Goal: Task Accomplishment & Management: Manage account settings

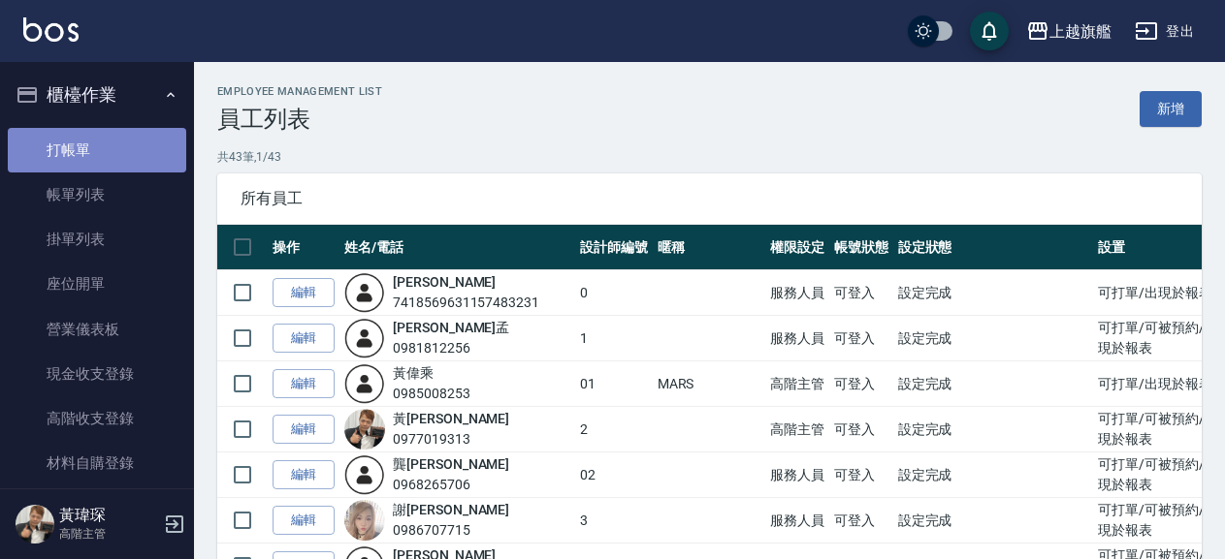
click at [112, 152] on link "打帳單" at bounding box center [97, 150] width 178 height 45
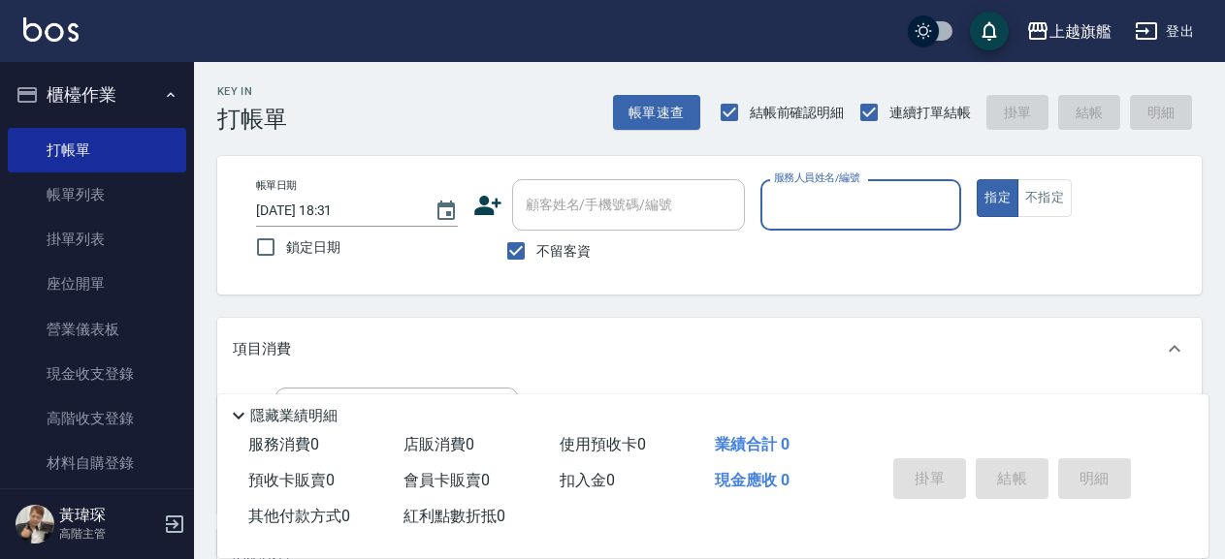
click at [867, 185] on div "服務人員姓名/編號" at bounding box center [861, 204] width 202 height 51
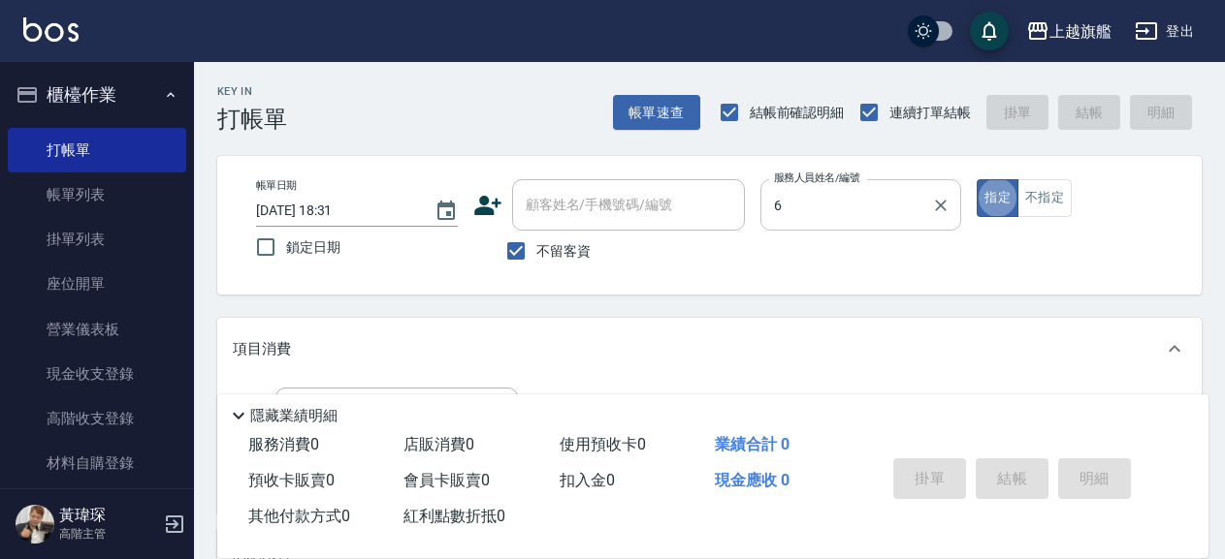
type input "張佳琳-6"
type button "true"
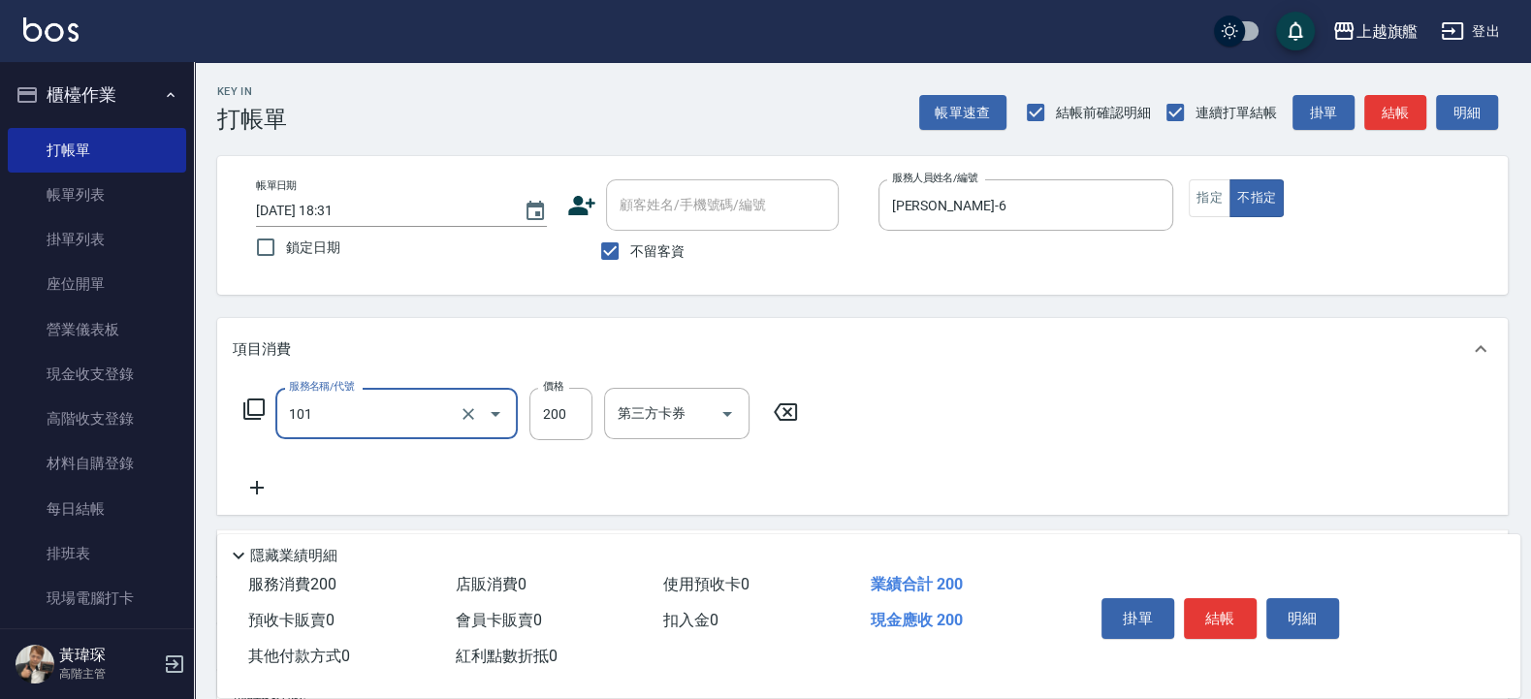
type input "一般洗(101)"
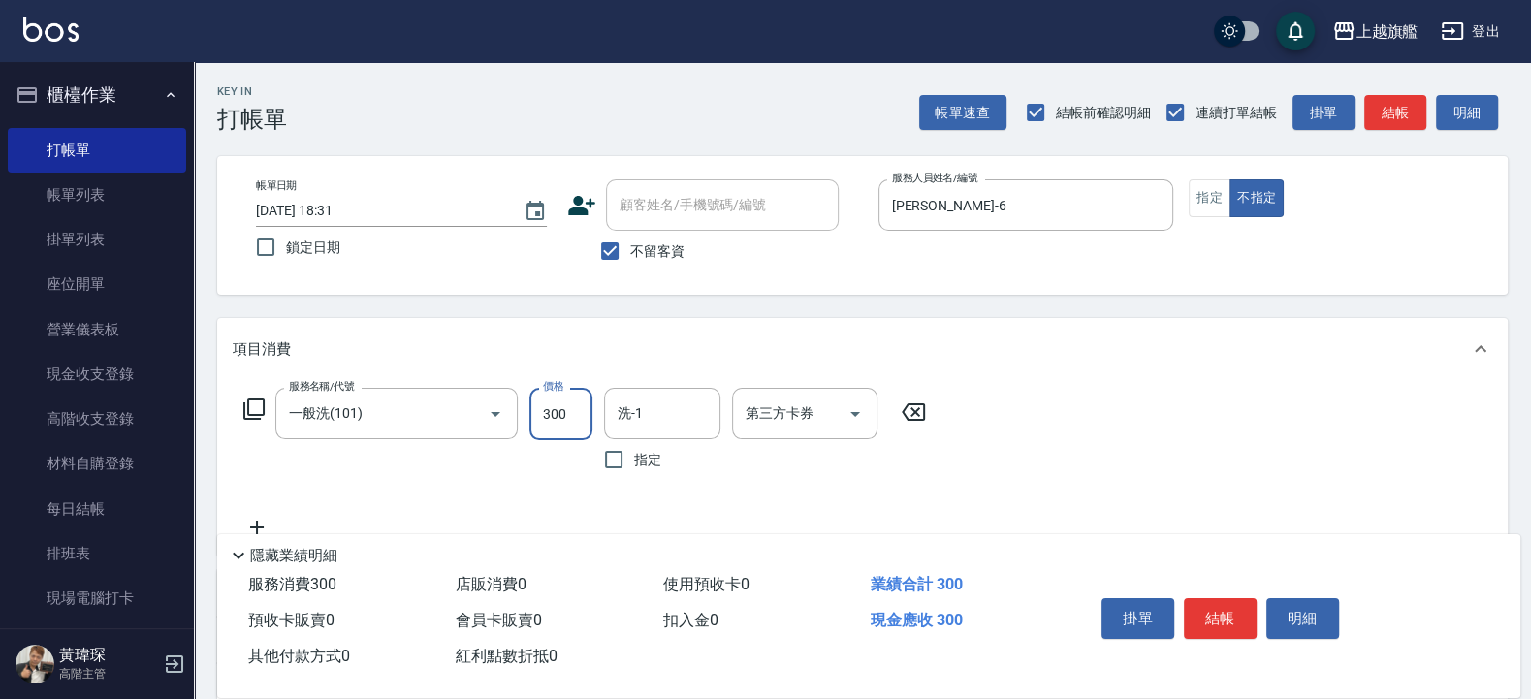
type input "300"
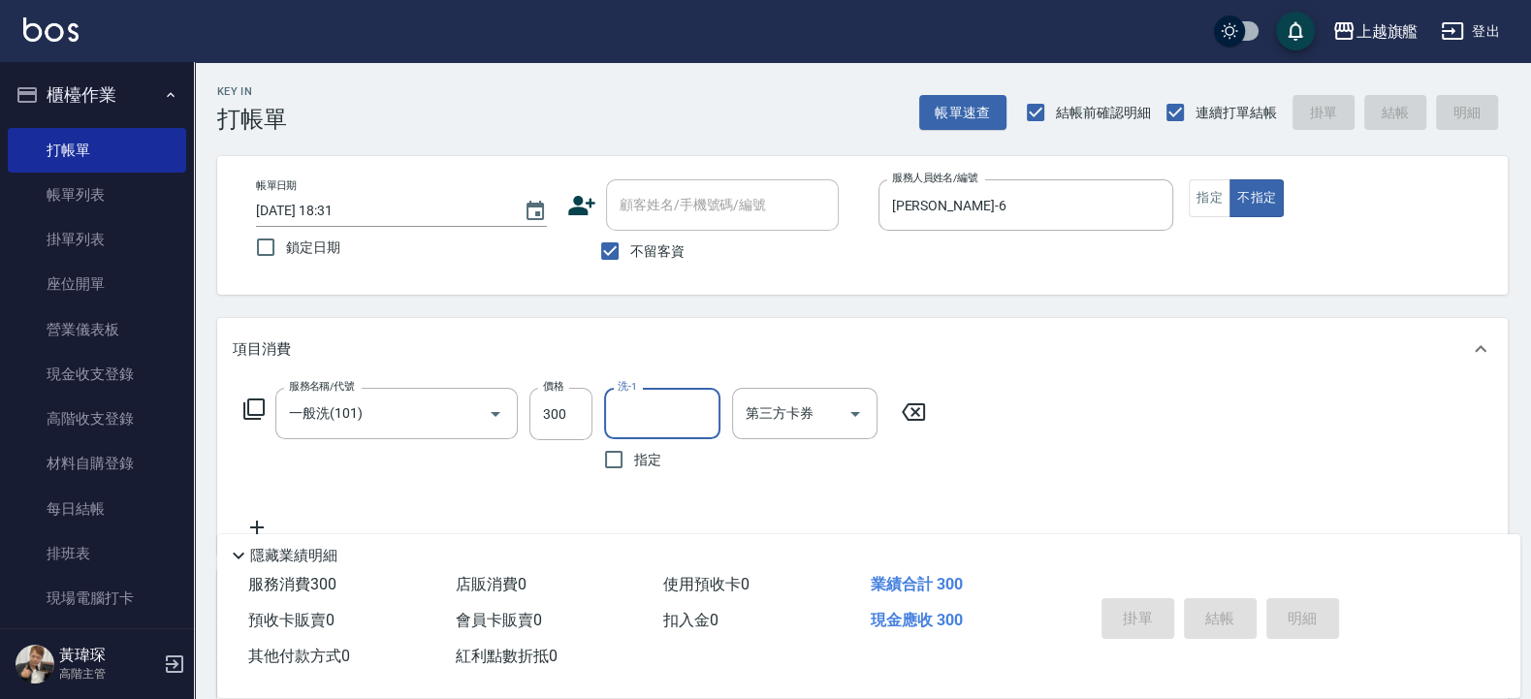
type input "2025/10/08 18:33"
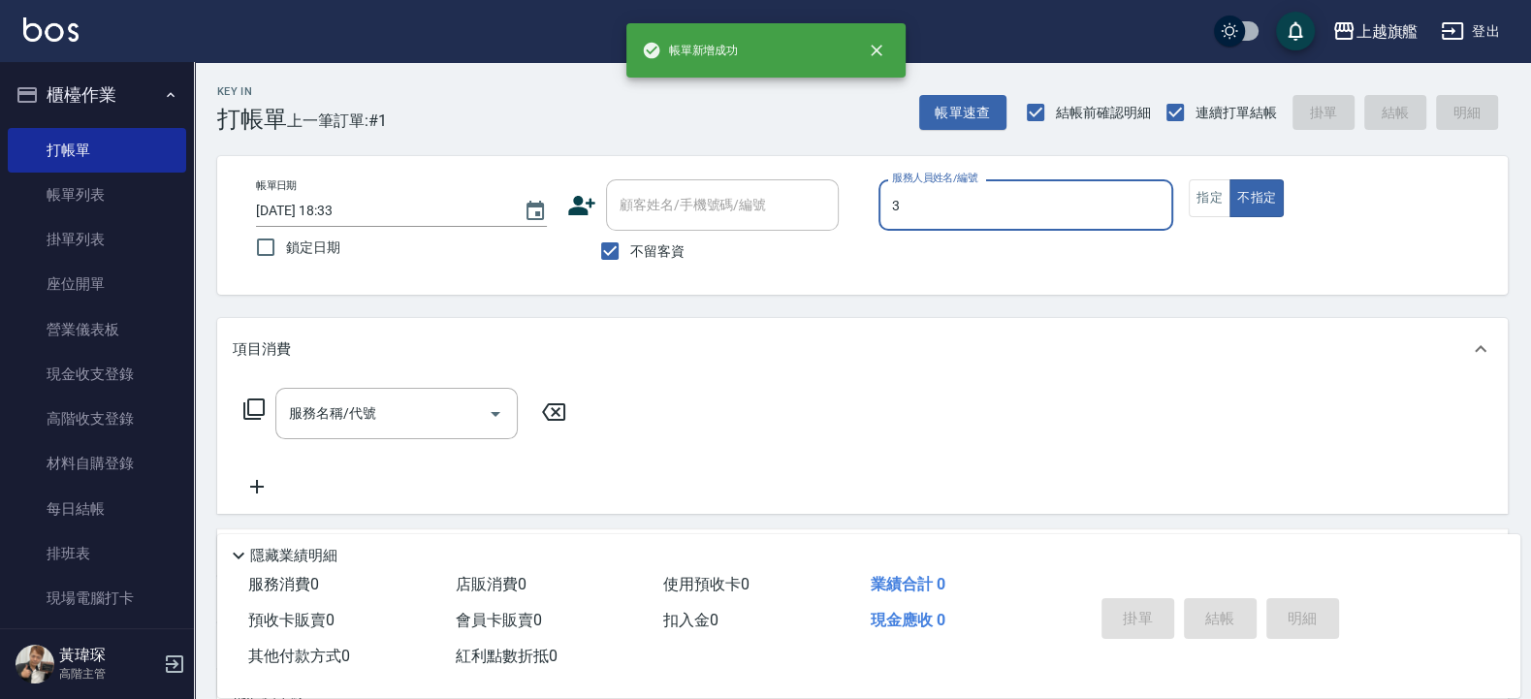
type input "謝雅婷-3"
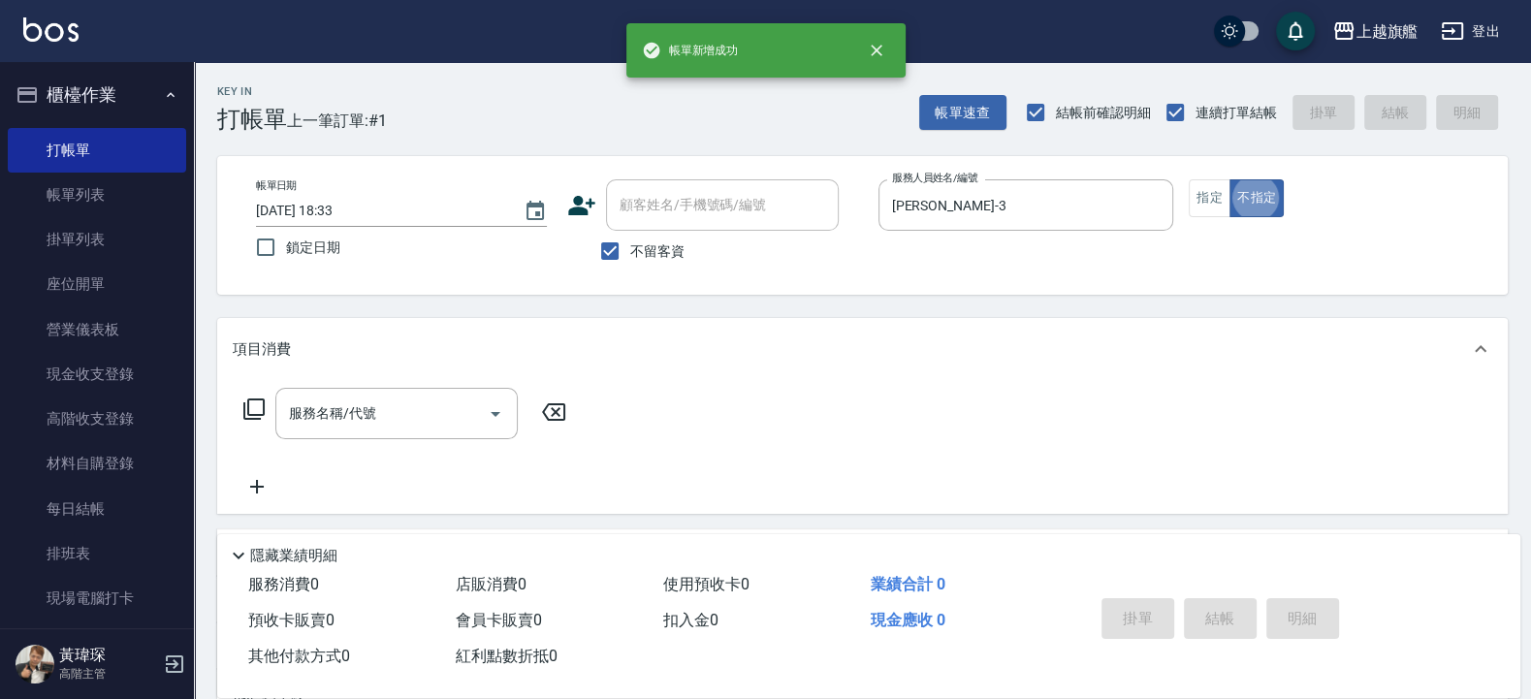
type button "false"
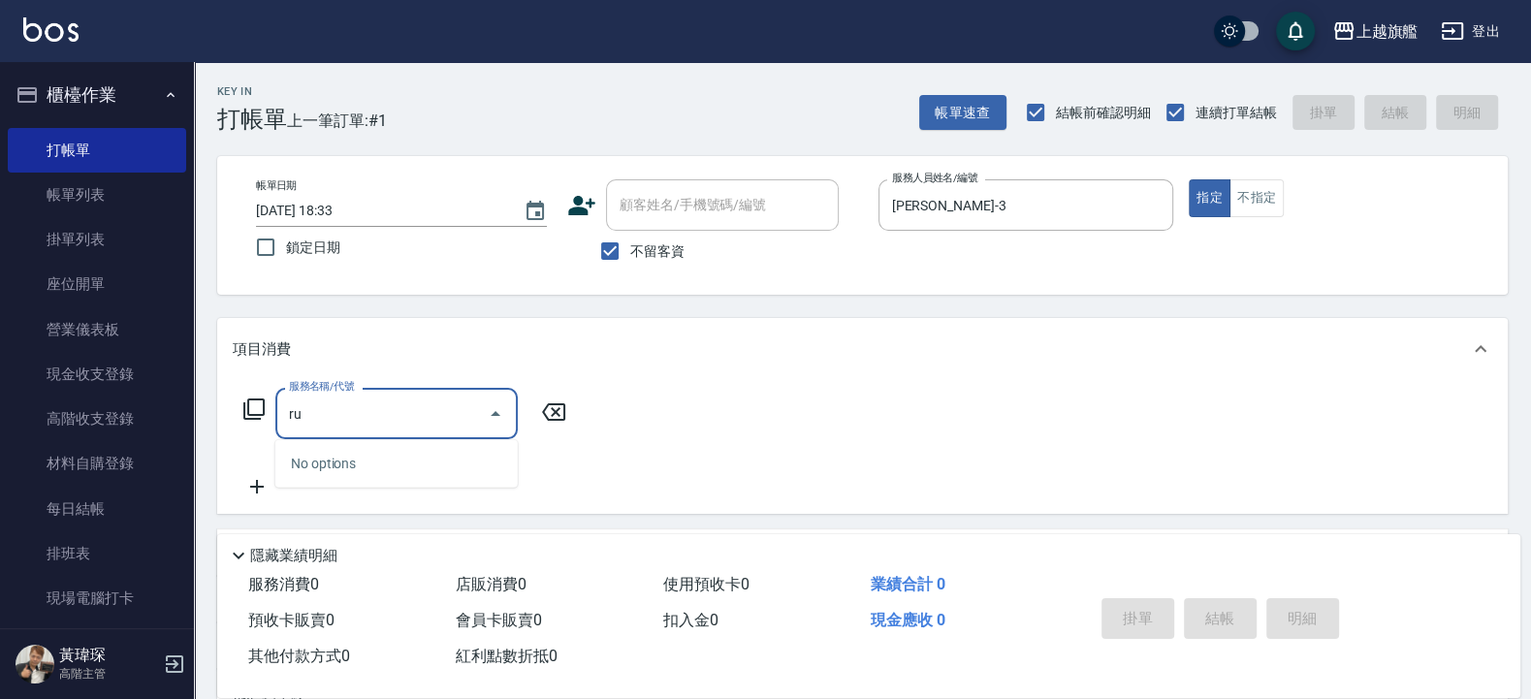
type input "r"
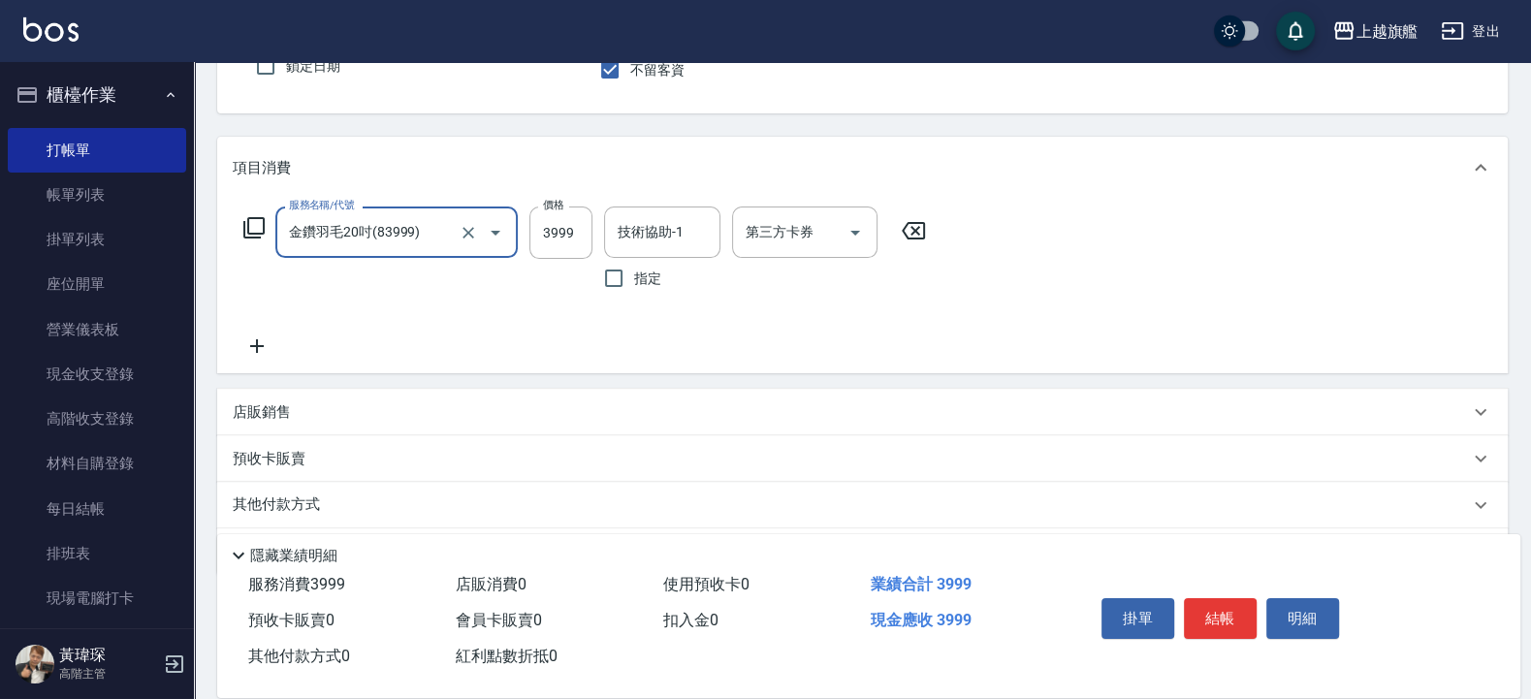
scroll to position [233, 0]
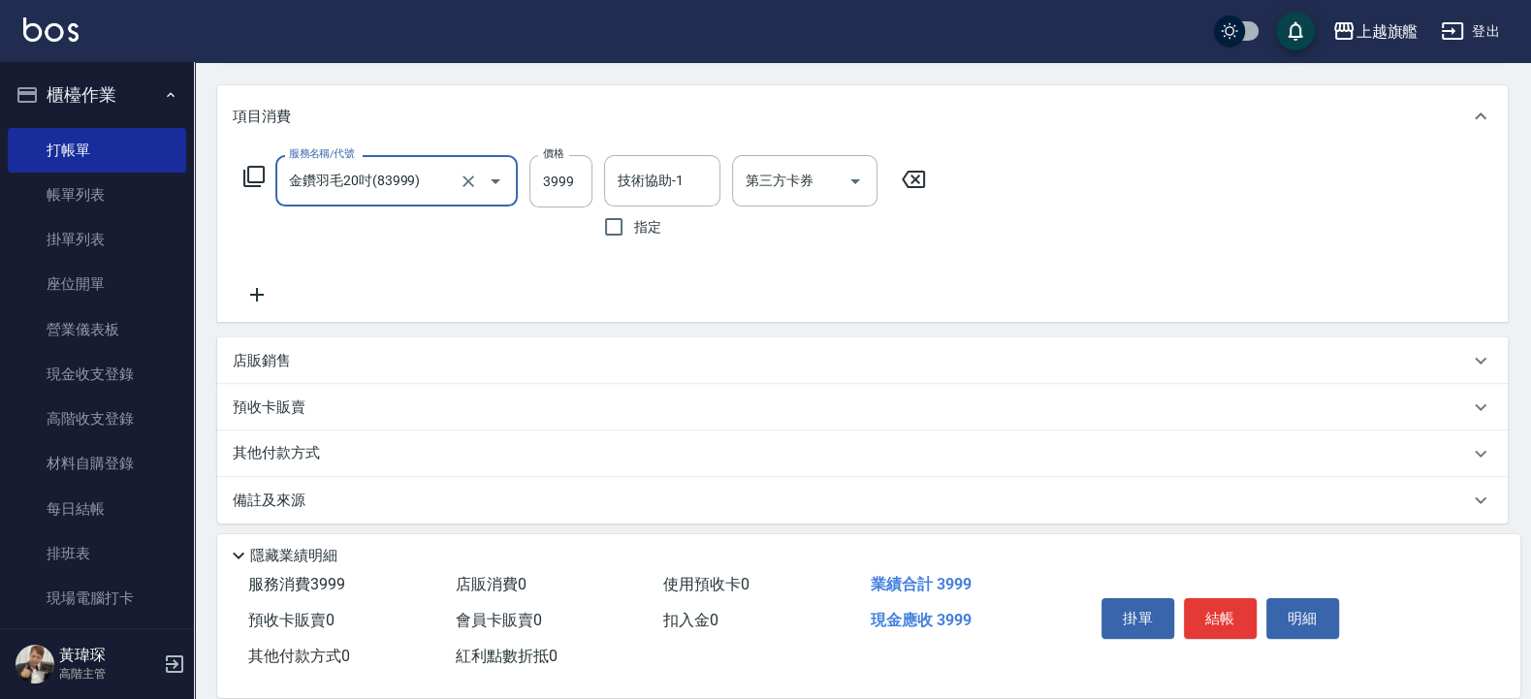
type input "金鑽羽毛20吋(83999)"
click at [262, 314] on div "服務名稱/代號 金鑽羽毛20吋(83999) 服務名稱/代號 價格 3999 價格 技術協助-1 技術協助-1 指定 第三方卡券 第三方卡券" at bounding box center [862, 234] width 1291 height 175
click at [251, 297] on icon at bounding box center [257, 294] width 48 height 23
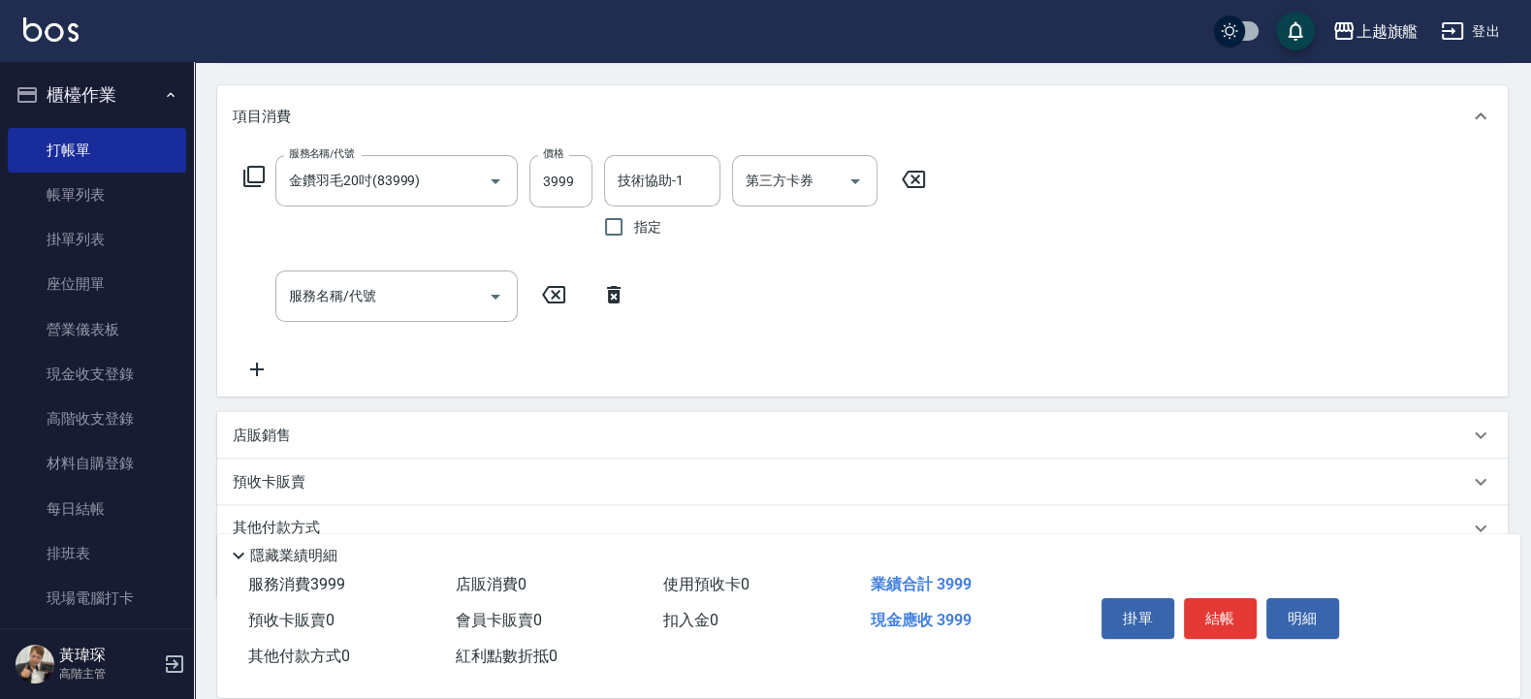
click at [253, 374] on icon at bounding box center [257, 369] width 48 height 23
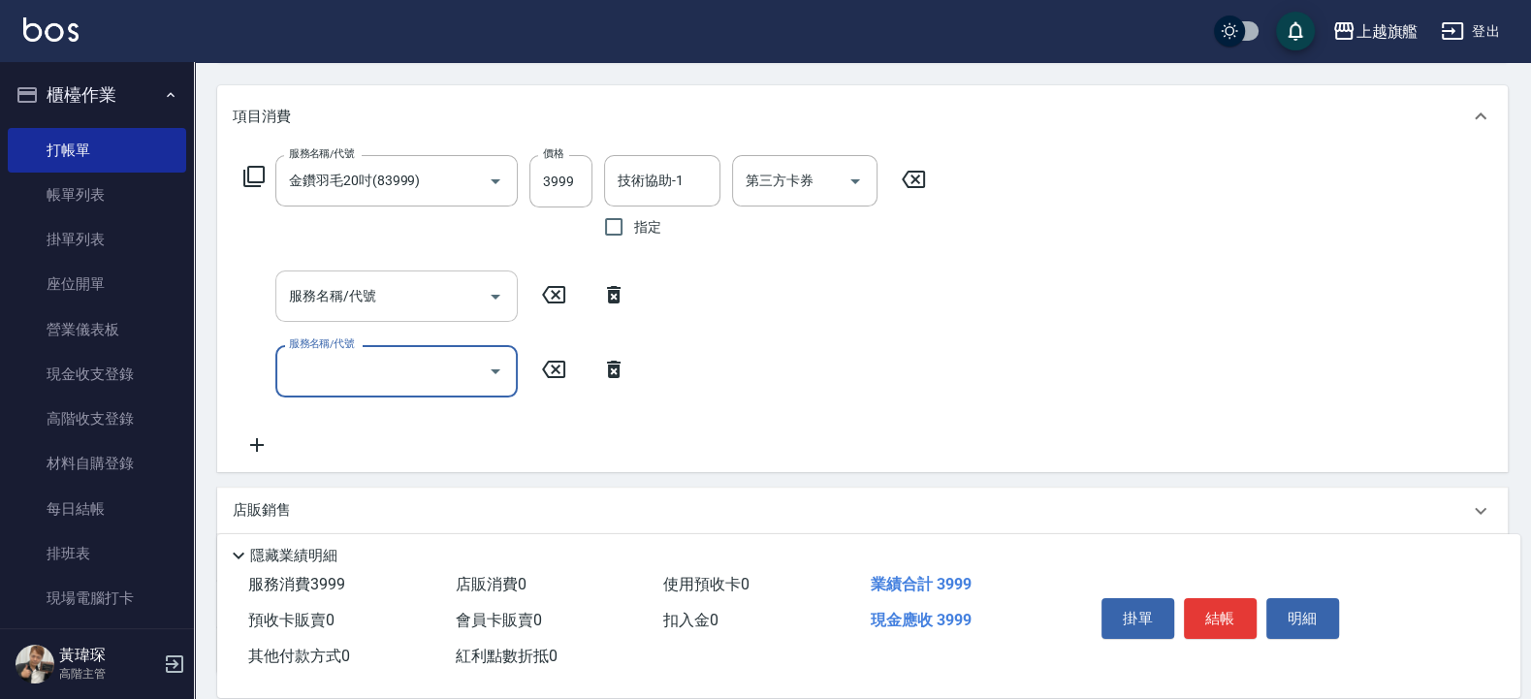
click at [378, 291] on input "服務名稱/代號" at bounding box center [382, 296] width 196 height 34
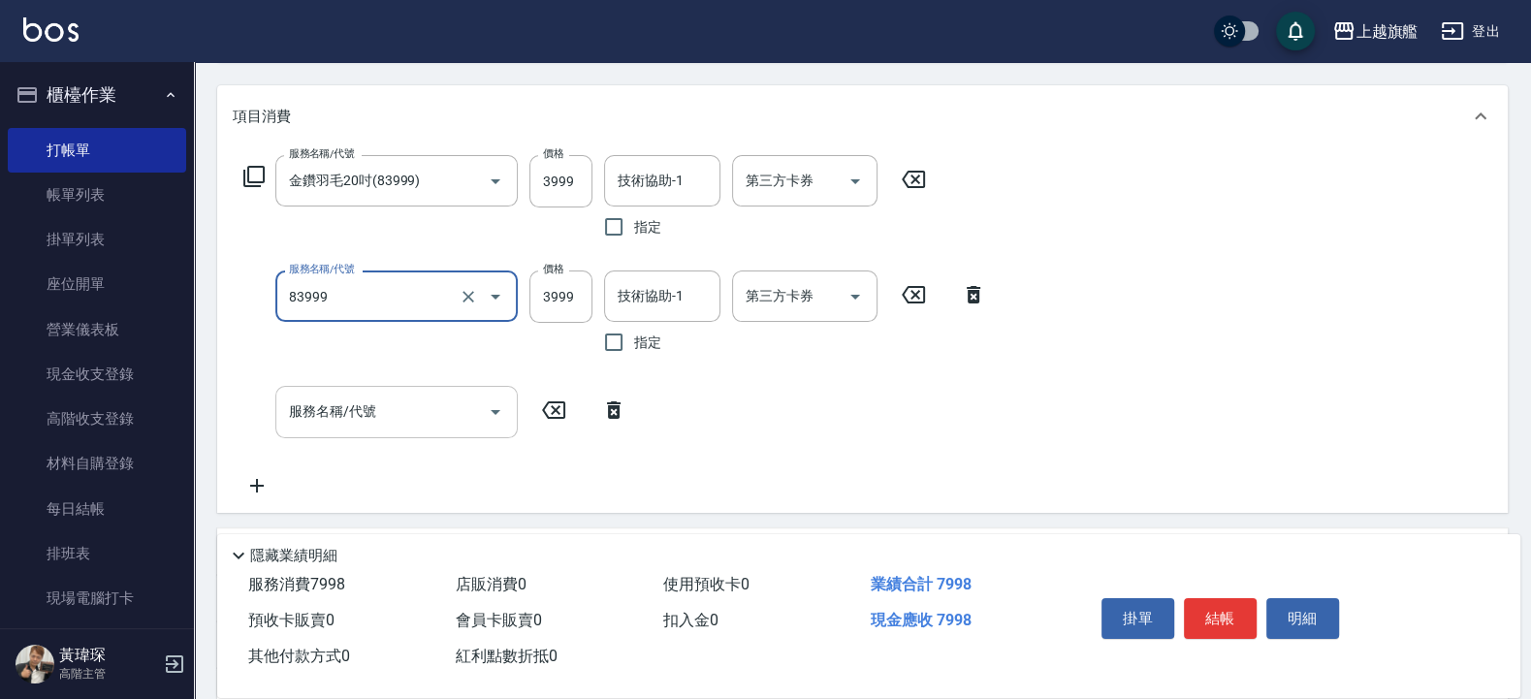
type input "金鑽羽毛20吋(83999)"
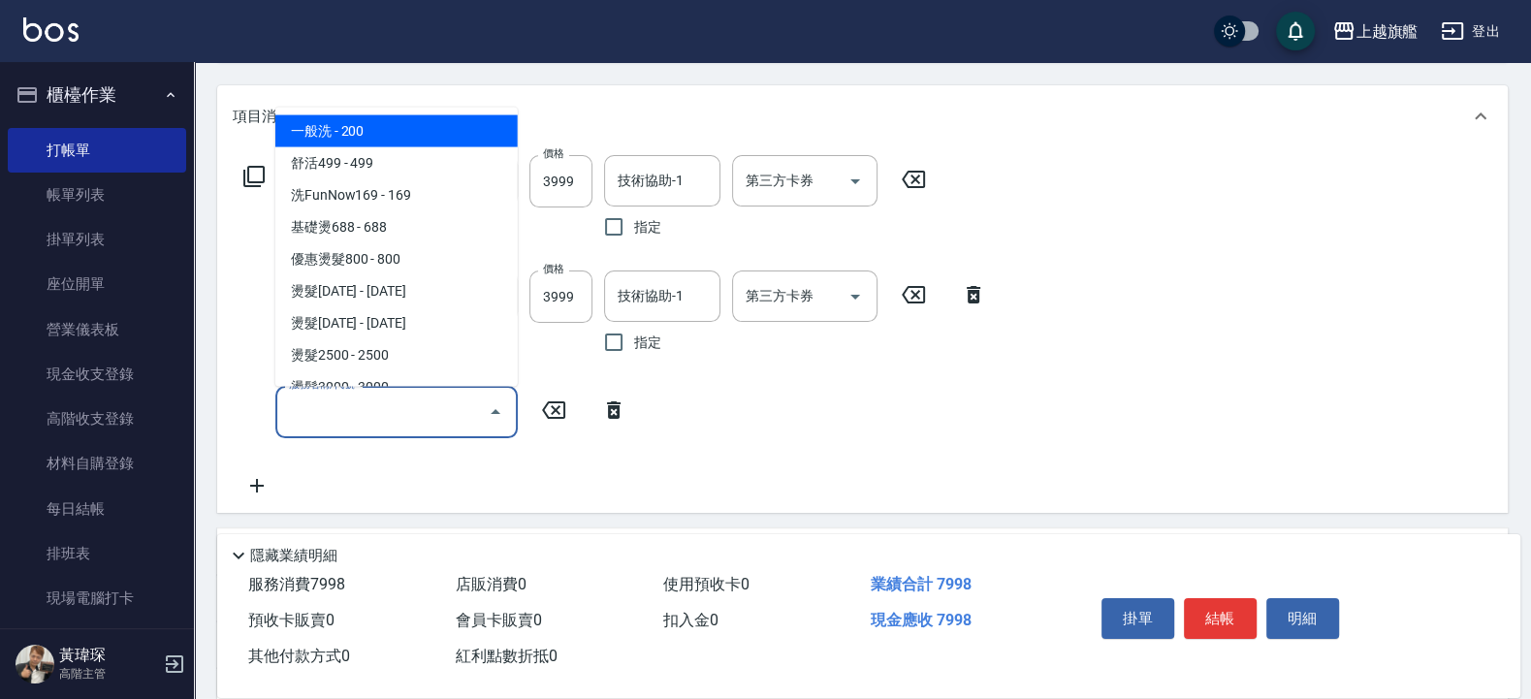
click at [352, 420] on input "服務名稱/代號" at bounding box center [382, 412] width 196 height 34
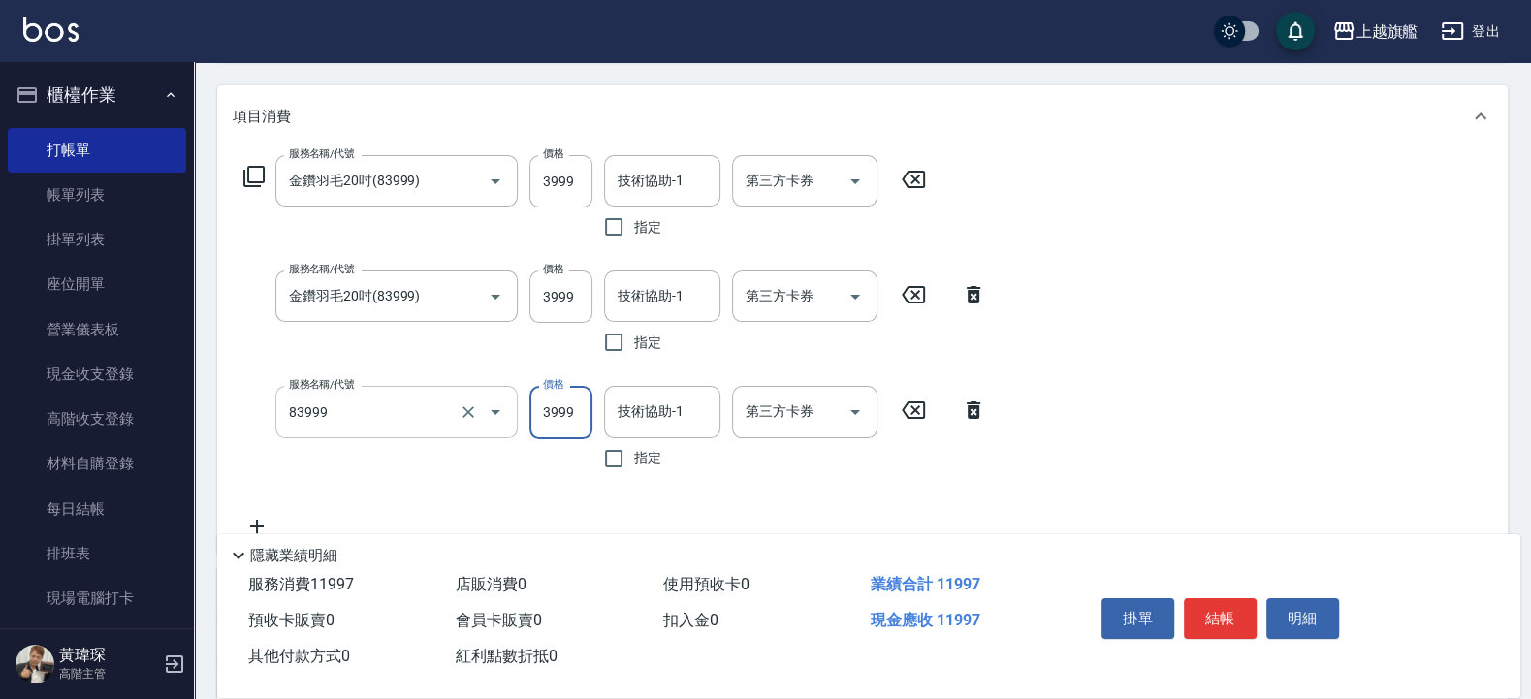
type input "金鑽羽毛20吋(83999)"
type input "4001"
click at [547, 292] on input "3999" at bounding box center [560, 297] width 63 height 52
click at [949, 559] on span "現金應收 11999" at bounding box center [926, 620] width 110 height 18
click at [559, 300] on input "3999" at bounding box center [560, 297] width 63 height 52
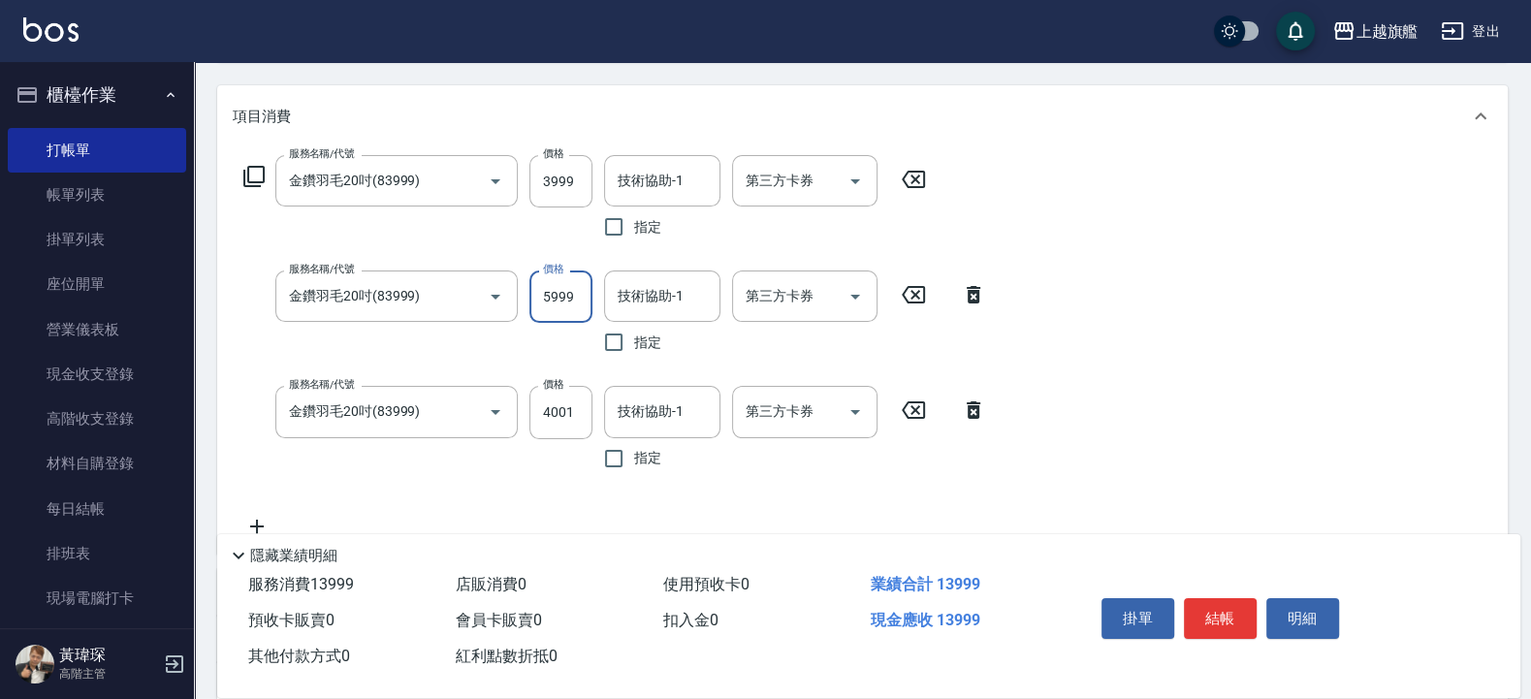
type input "5999"
type input "蔡秉諶-36"
click at [663, 171] on input "技術協助-1" at bounding box center [662, 181] width 99 height 34
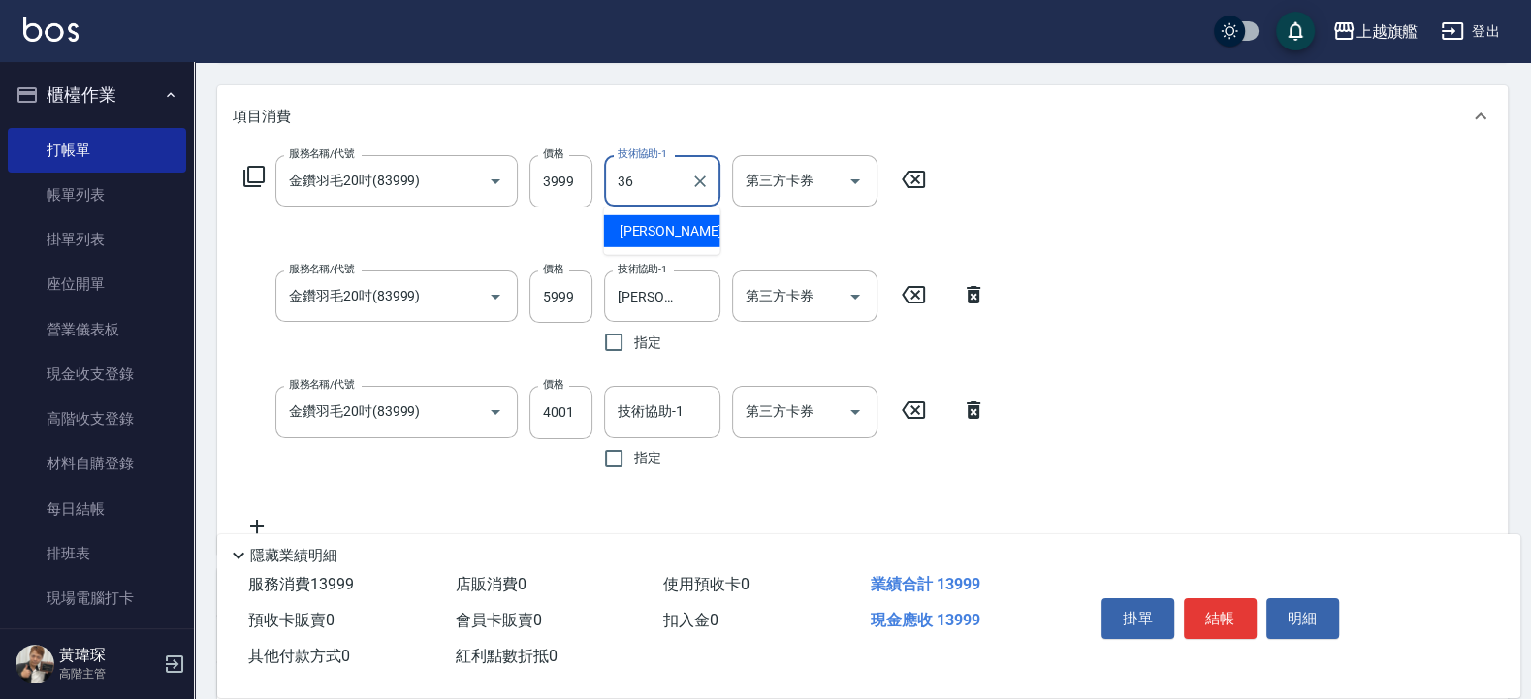
type input "蔡秉諶-36"
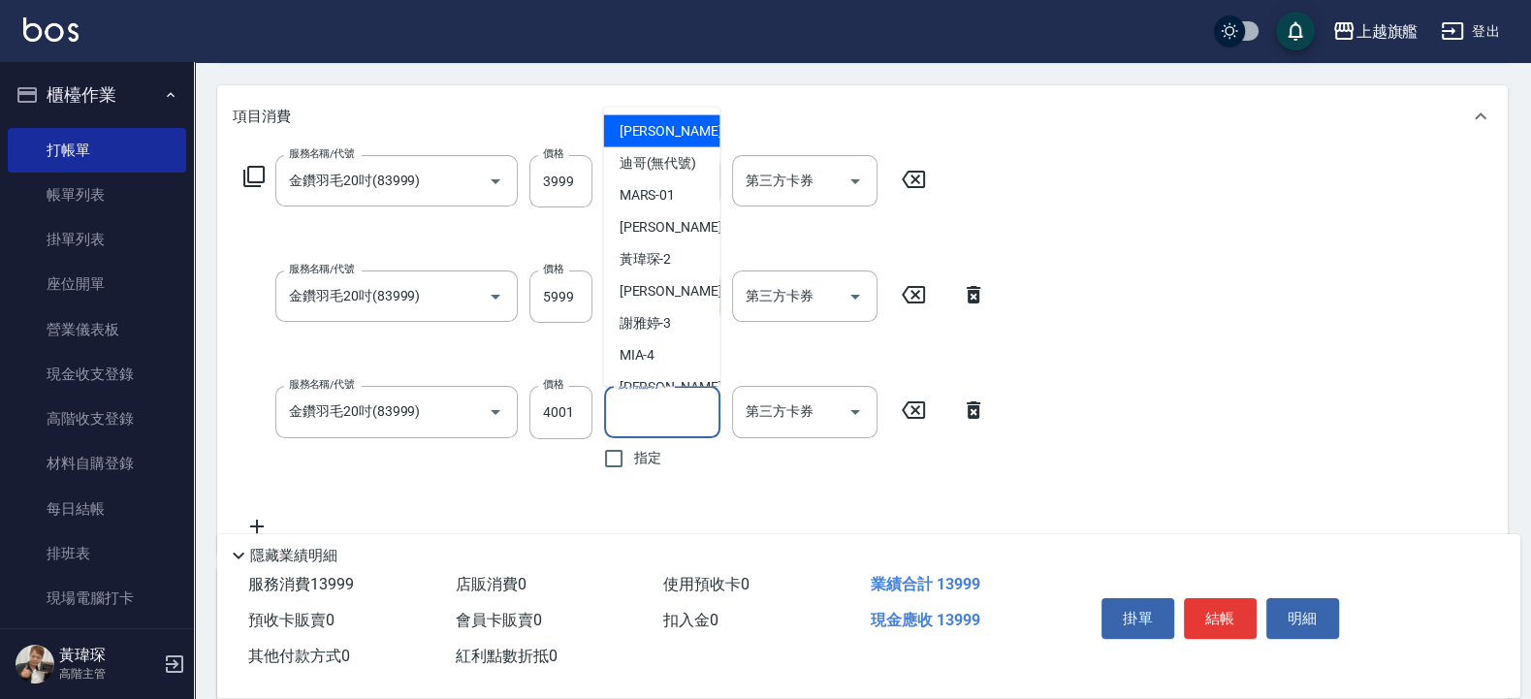
click at [636, 413] on input "技術協助-1" at bounding box center [662, 412] width 99 height 34
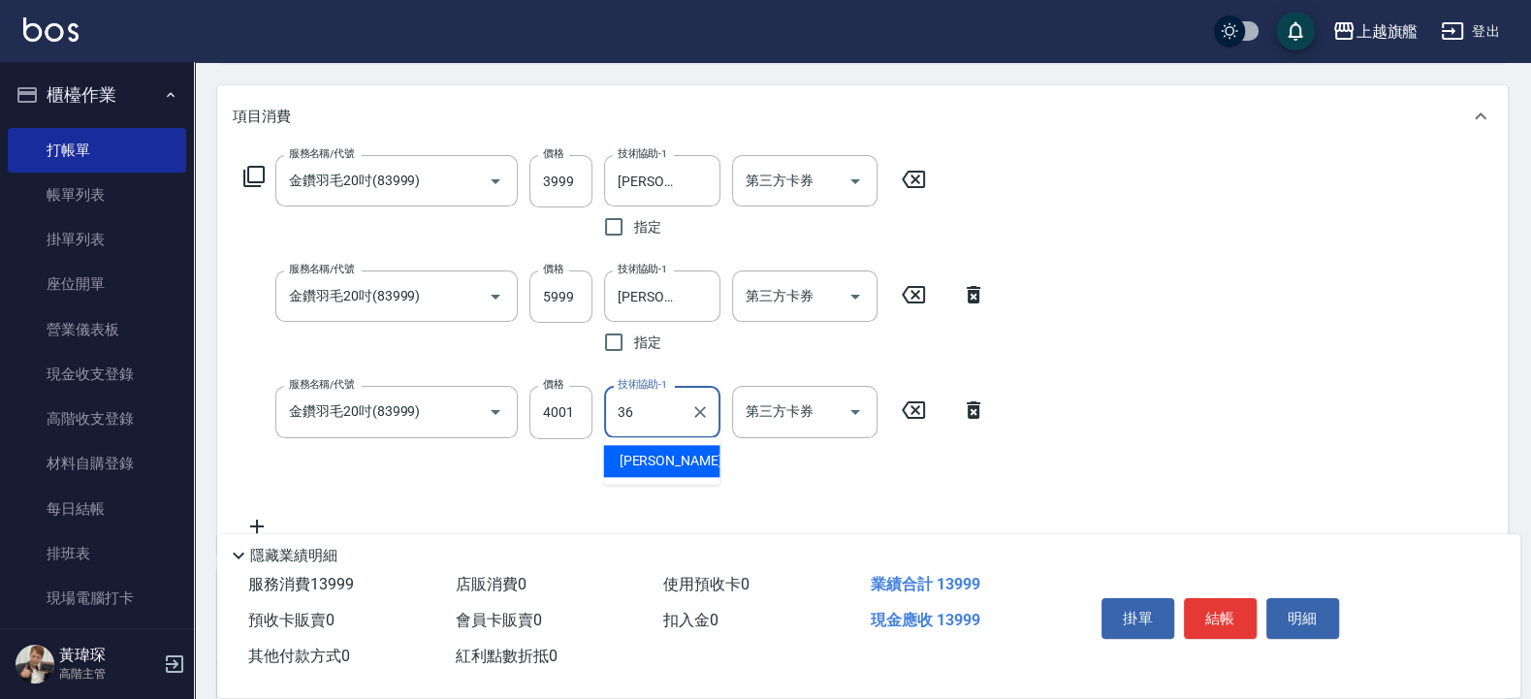
type input "蔡秉諶-36"
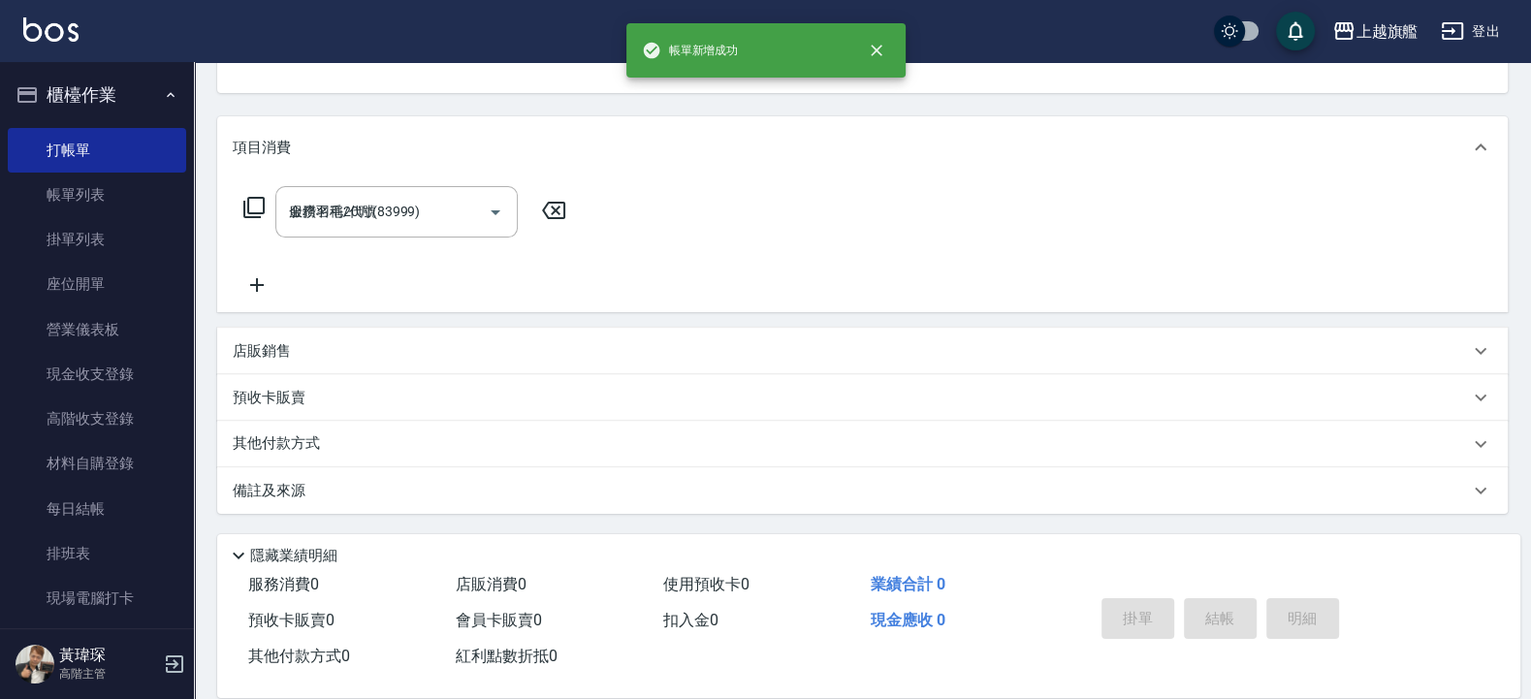
type input "2025/10/08 18:34"
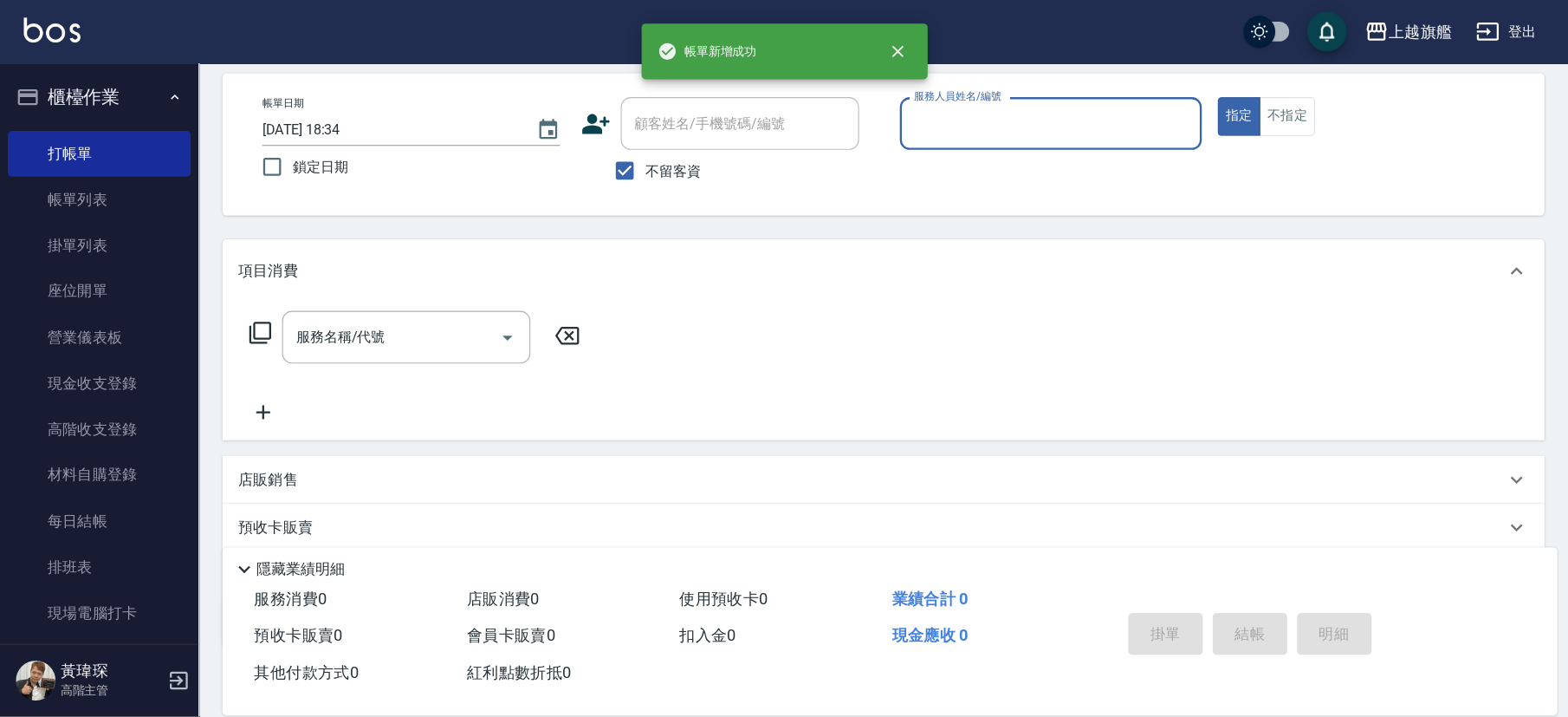
scroll to position [71, 0]
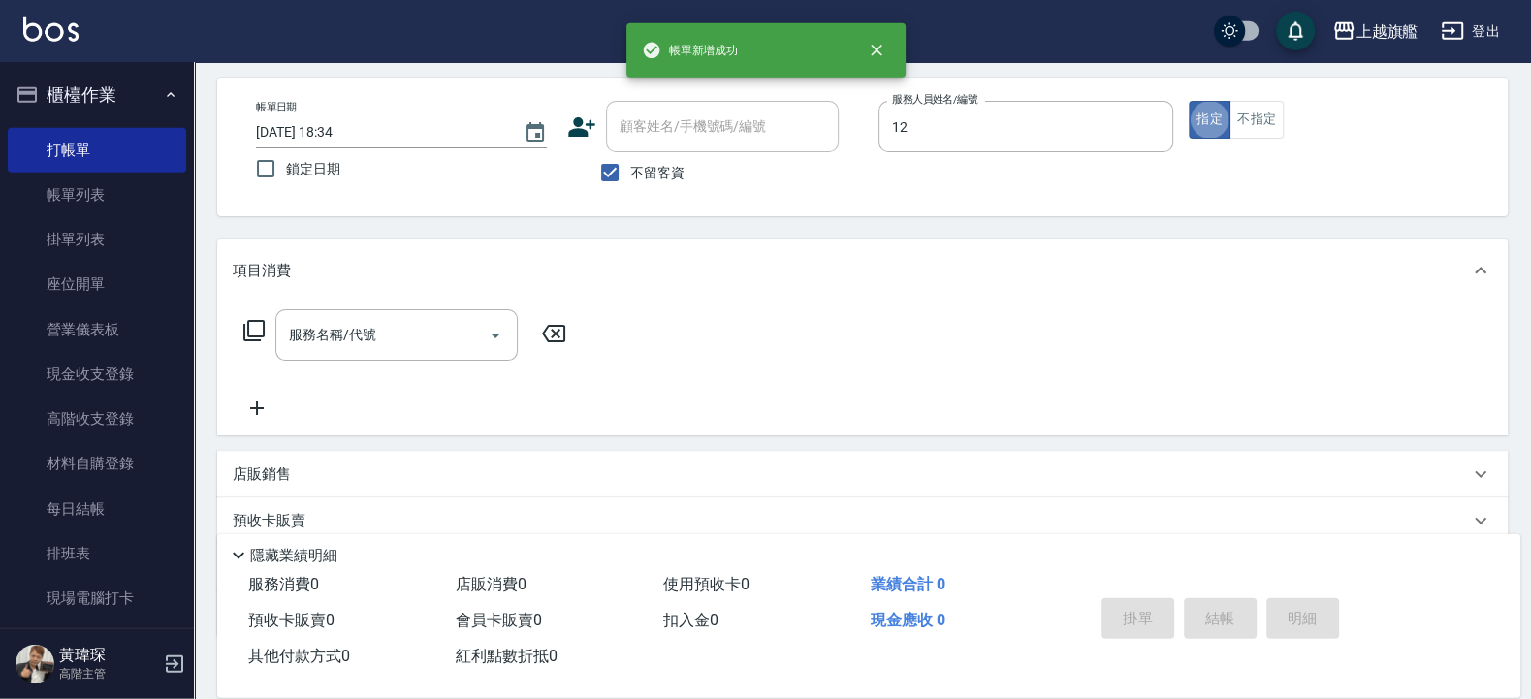
type input "陳佩君-12"
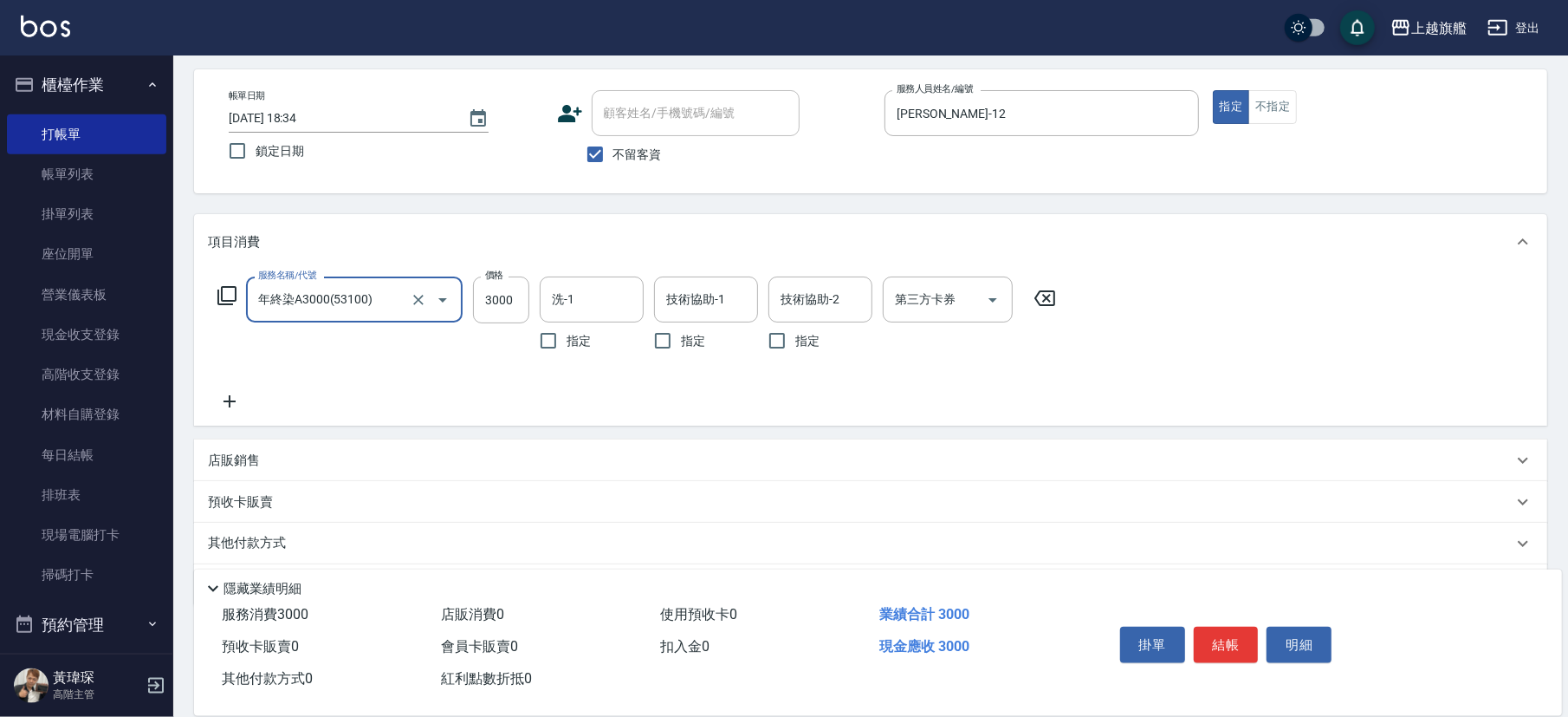
type input "年終染A3000(53100)"
type input "3300"
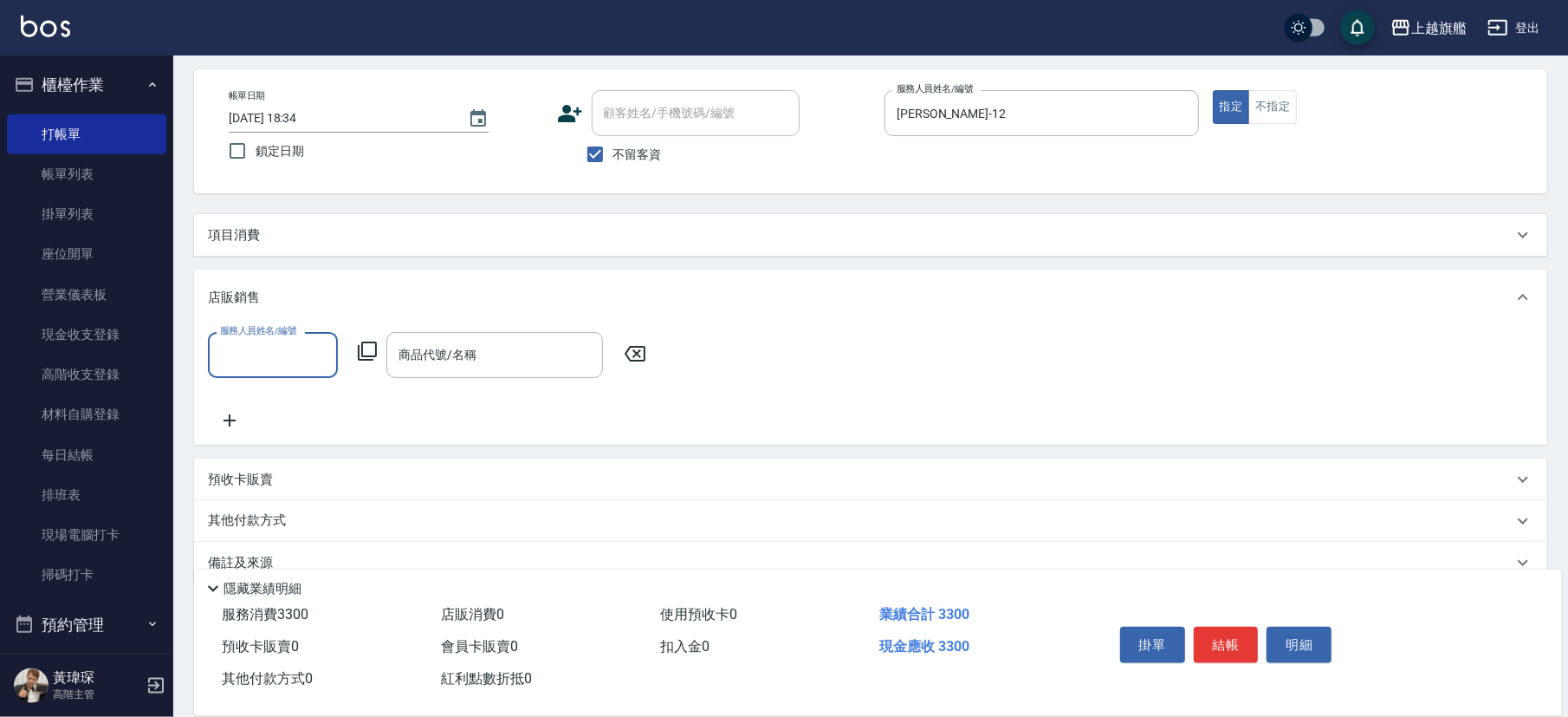
scroll to position [0, 0]
type input "陳佩君-12"
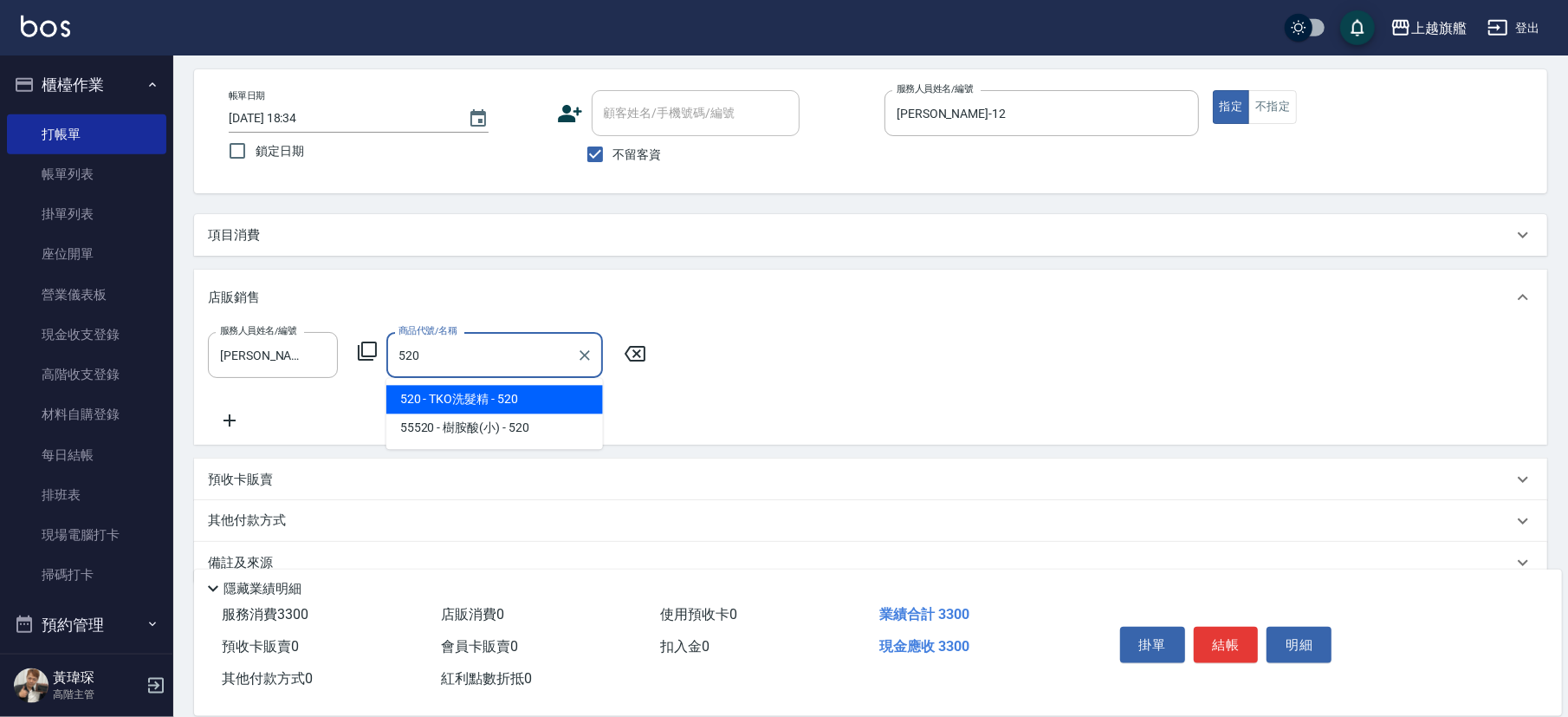
type input "TKO洗髮精"
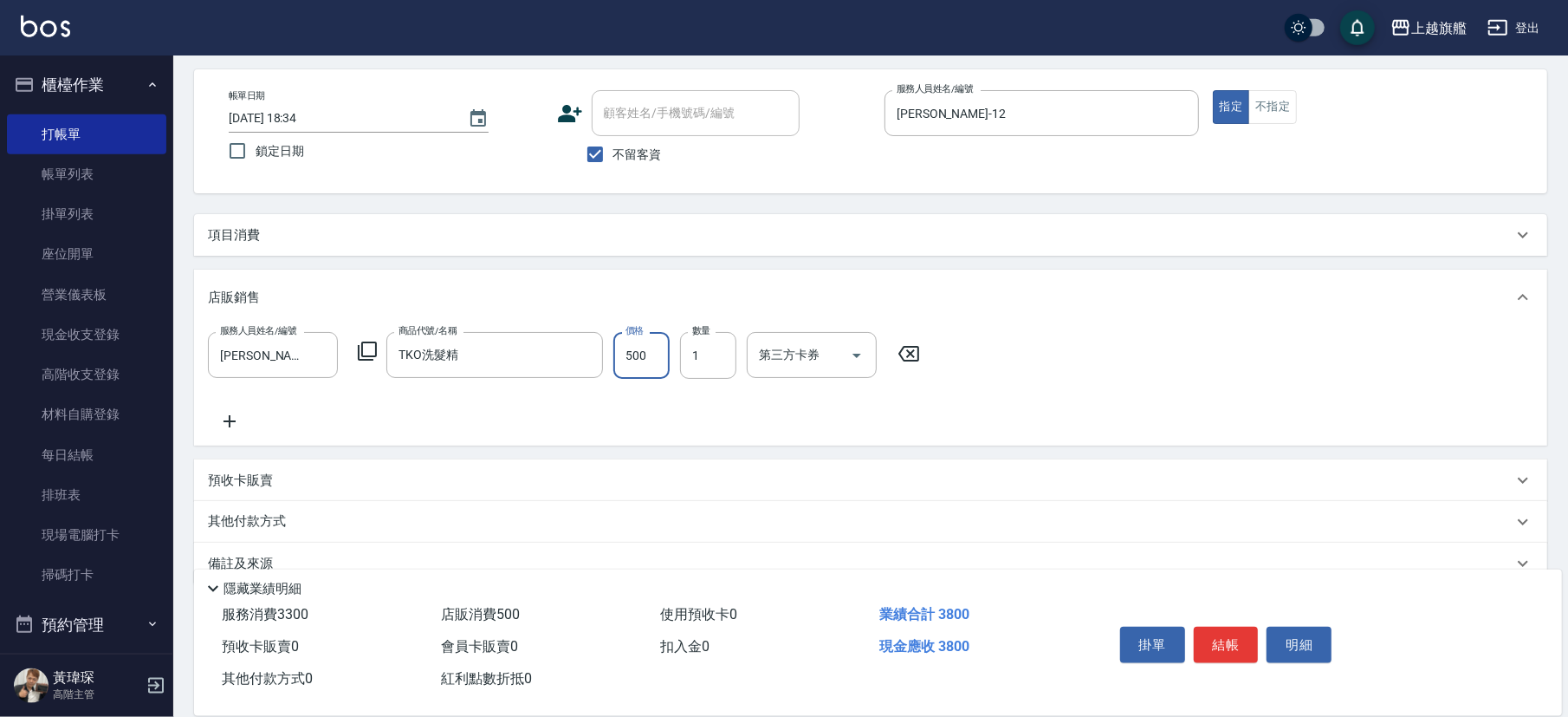
type input "500"
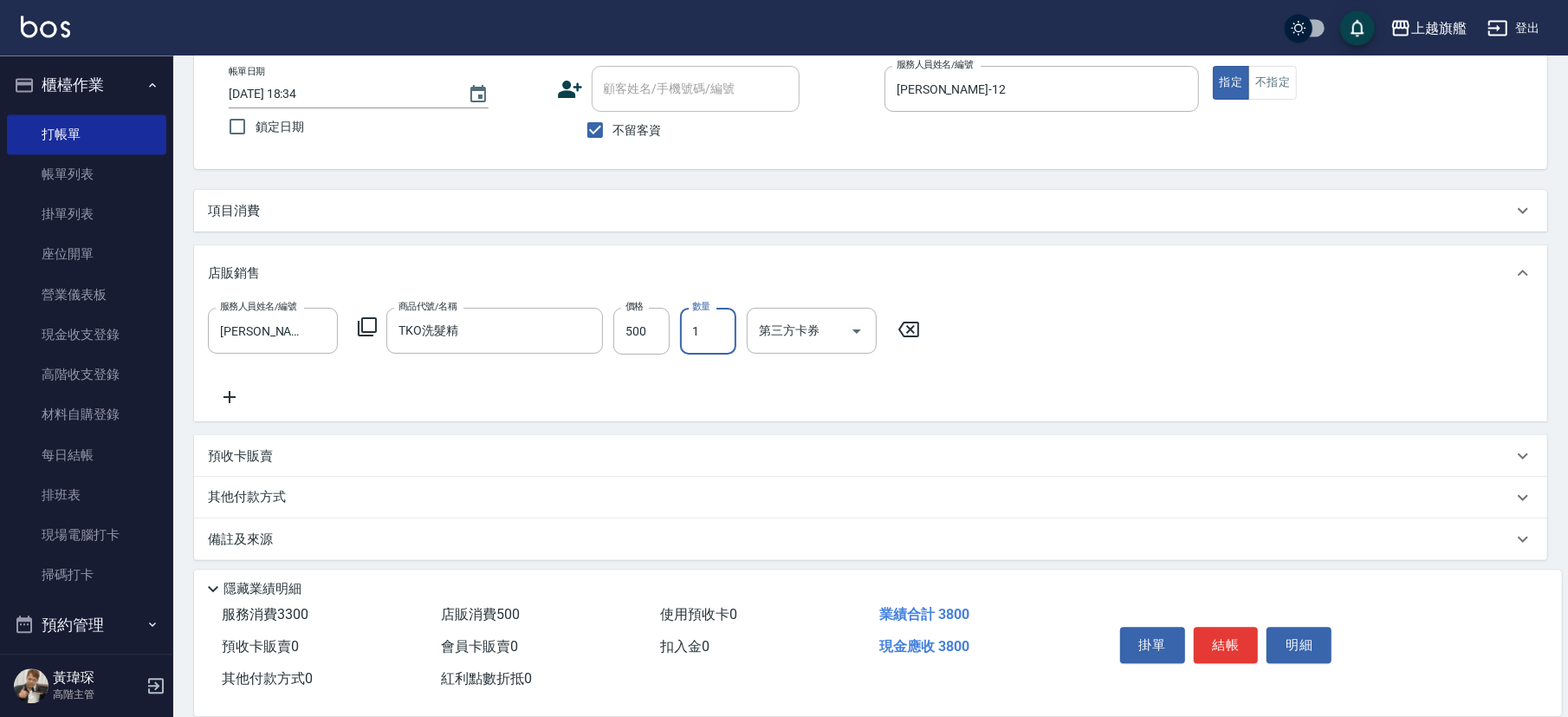
scroll to position [101, 0]
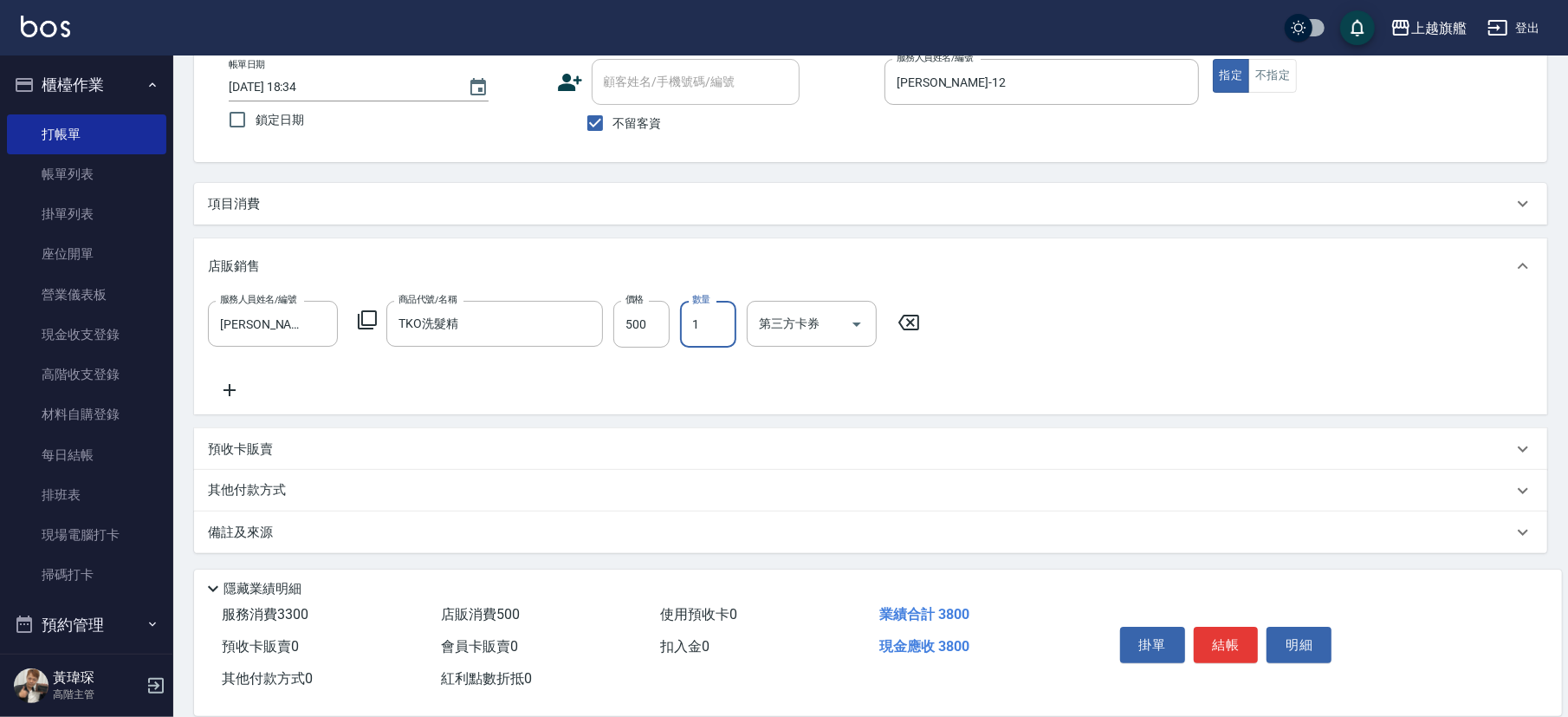
click at [232, 487] on p "其他付款方式" at bounding box center [251, 490] width 87 height 19
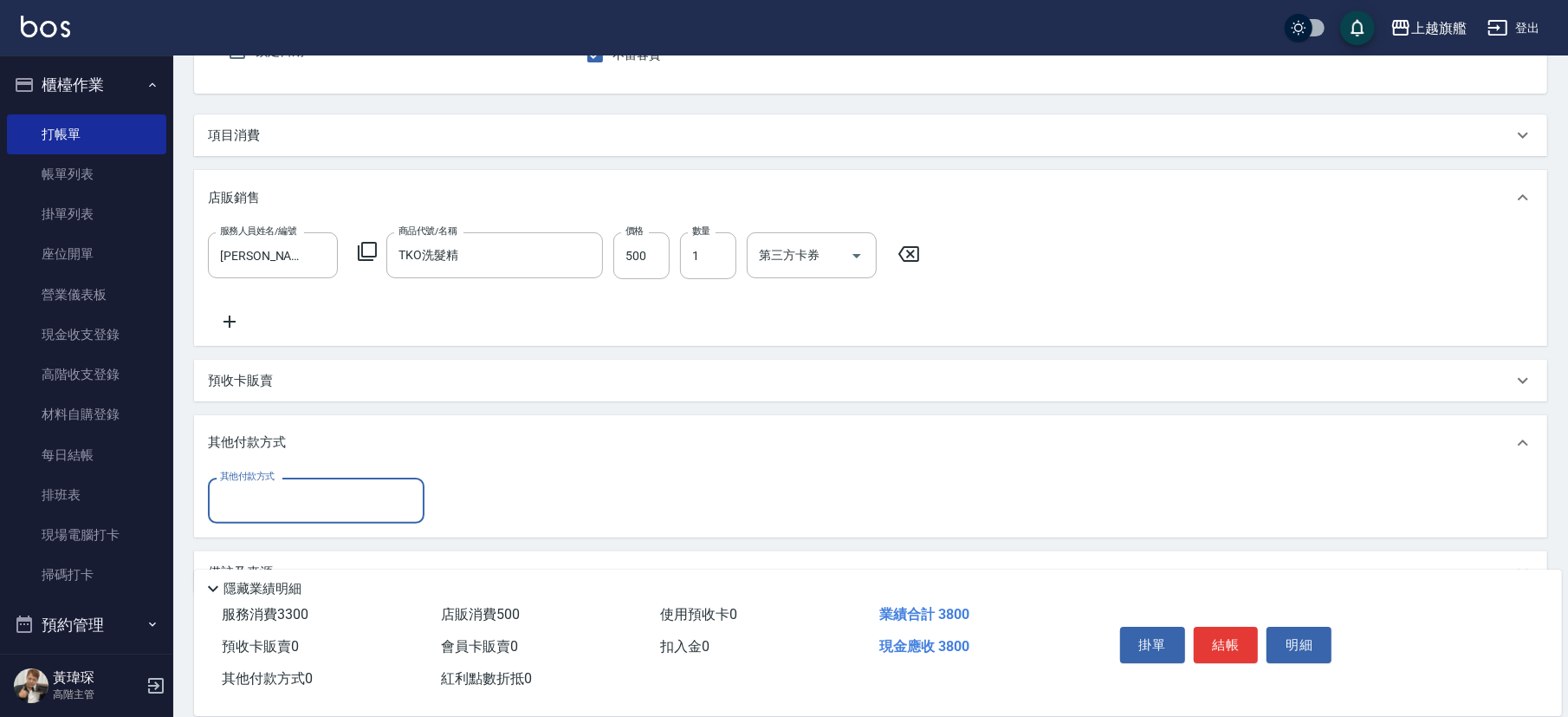
scroll to position [198, 0]
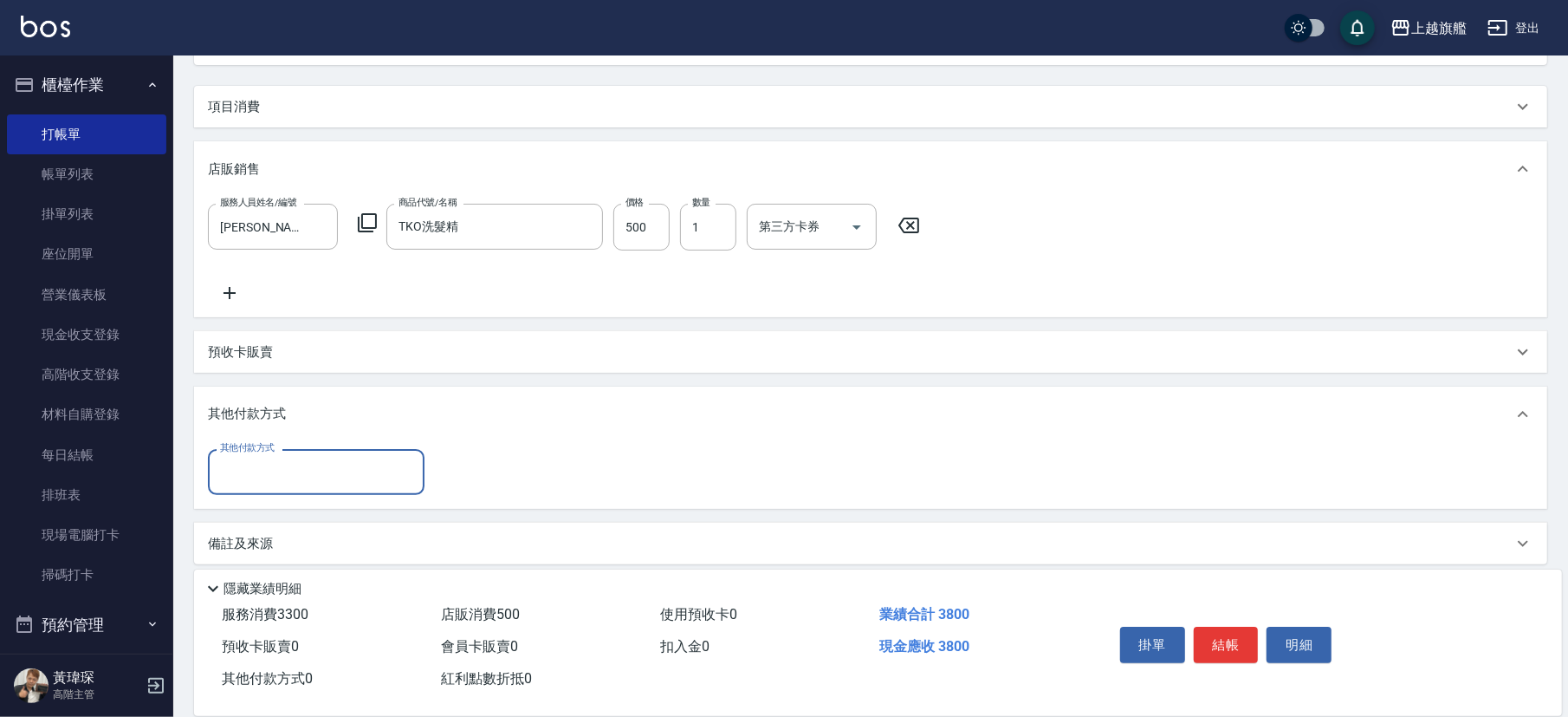
click at [289, 456] on div "其他付款方式" at bounding box center [316, 471] width 216 height 46
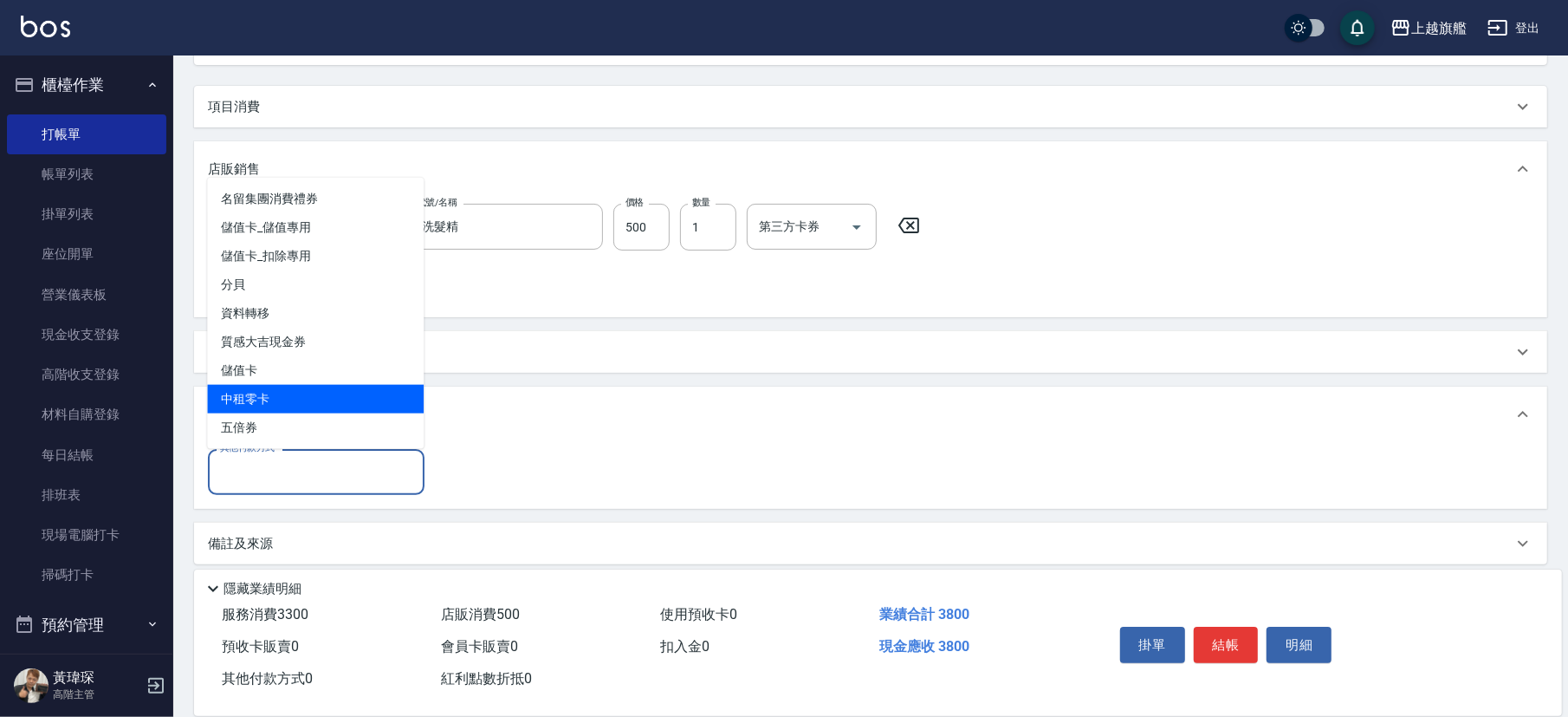
click at [267, 399] on span "中租零卡" at bounding box center [315, 400] width 216 height 29
type input "中租零卡"
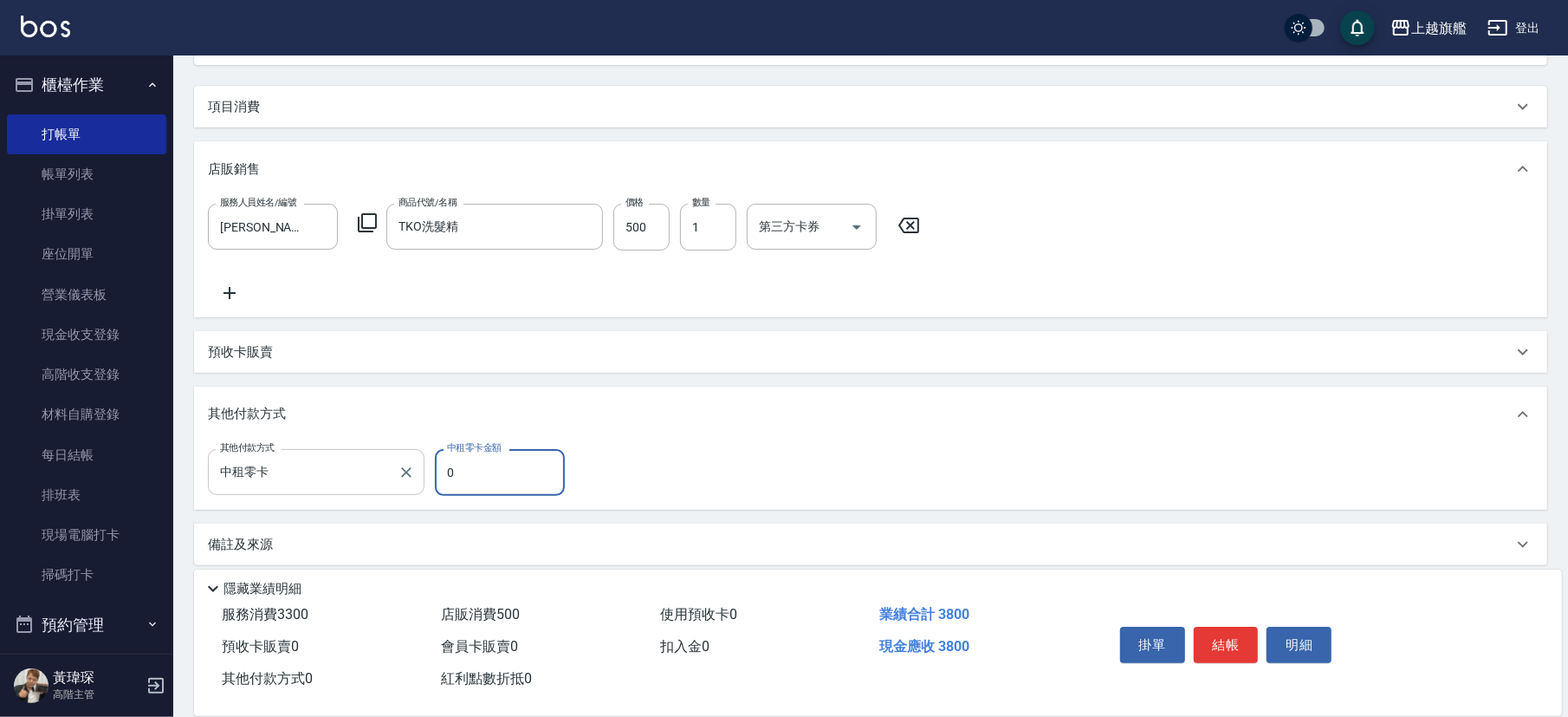
drag, startPoint x: 462, startPoint y: 477, endPoint x: 389, endPoint y: 467, distance: 73.7
click at [435, 473] on input "0" at bounding box center [499, 472] width 130 height 46
type input "3800"
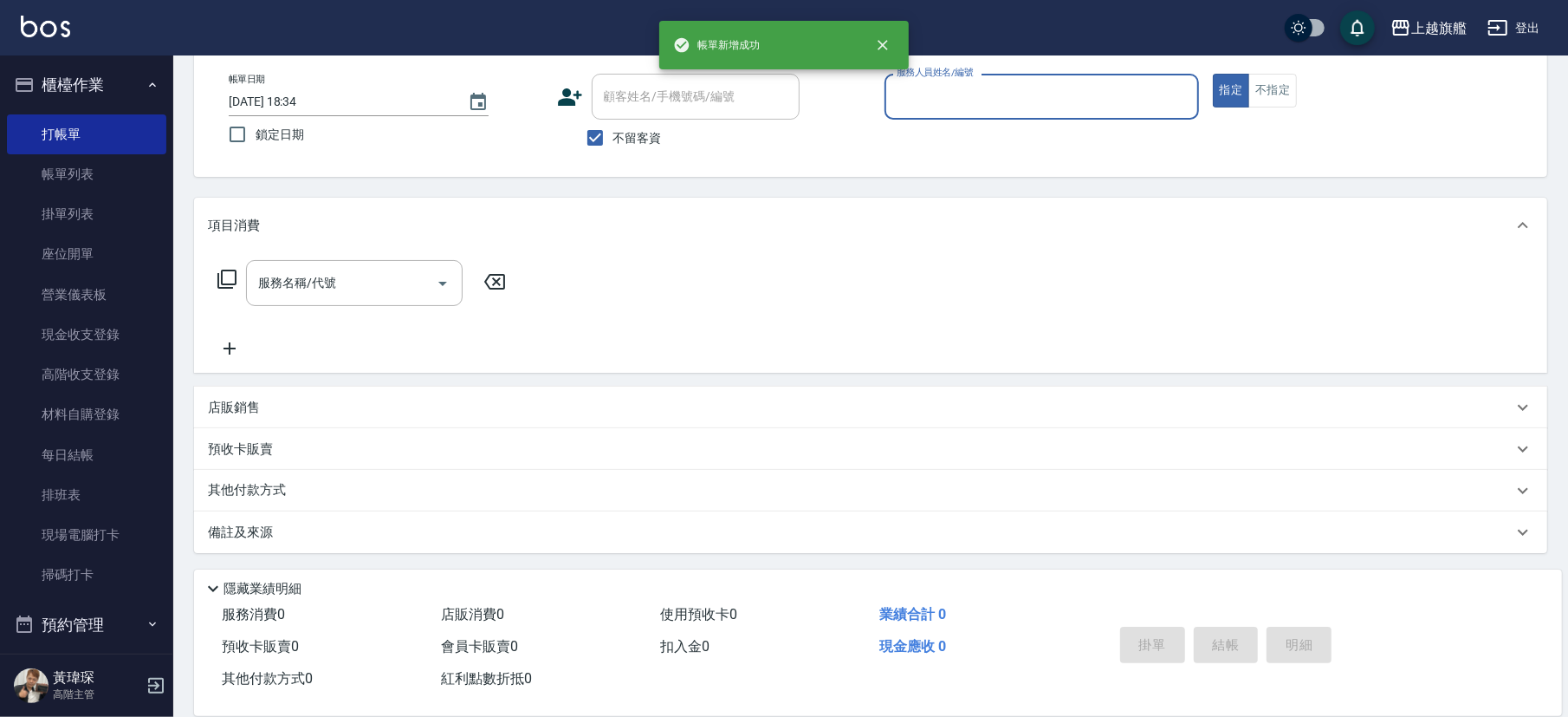
scroll to position [0, 0]
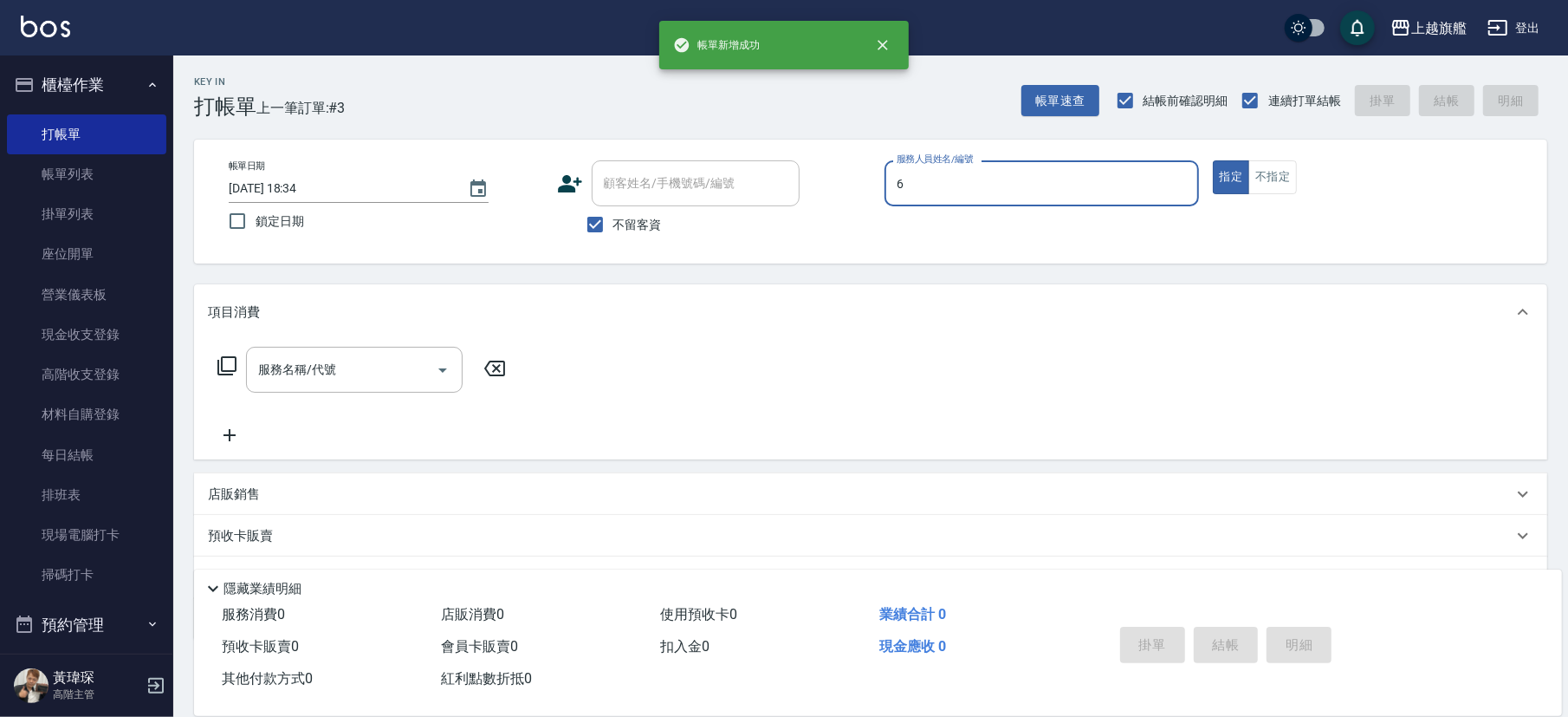
type input "張佳琳-6"
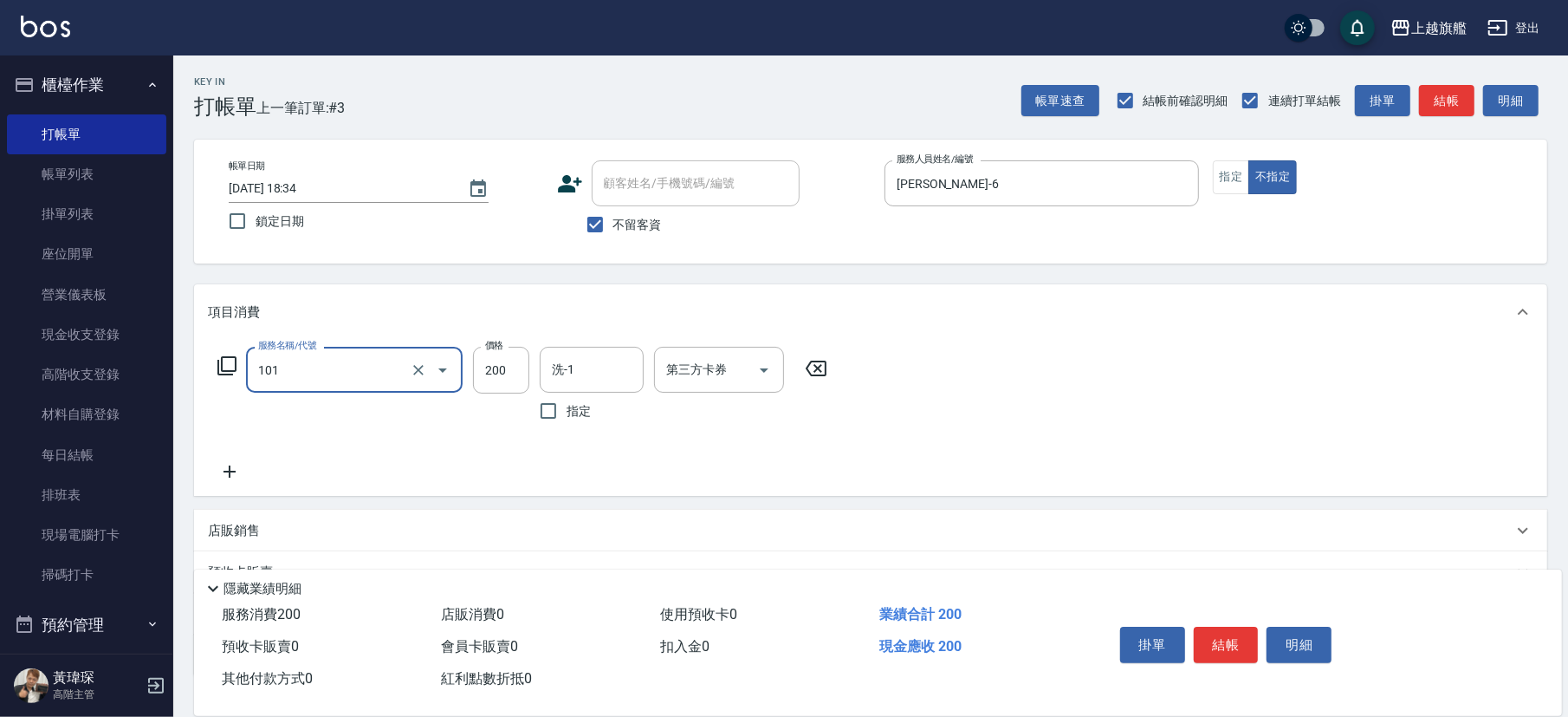
type input "一般洗(101)"
type input "300"
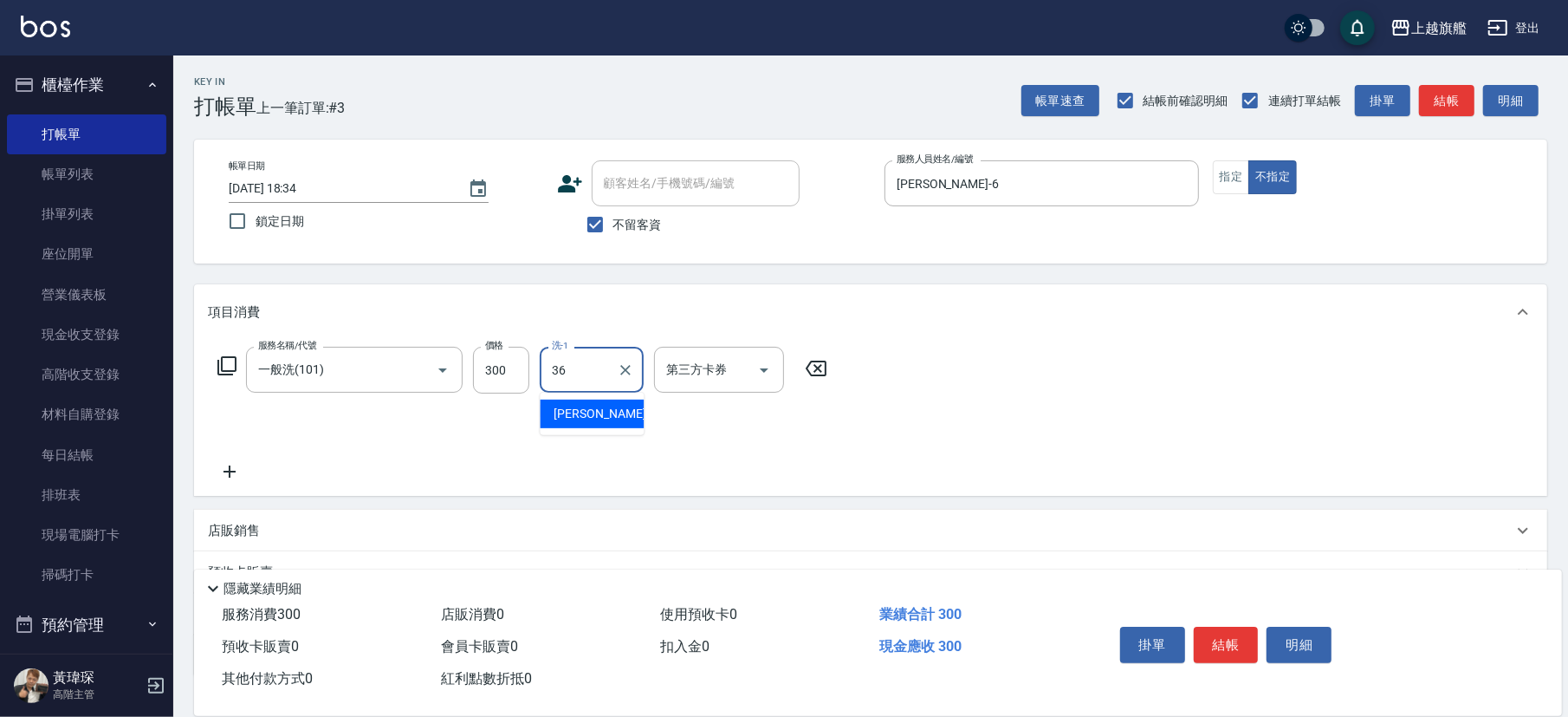
type input "蔡秉諶-36"
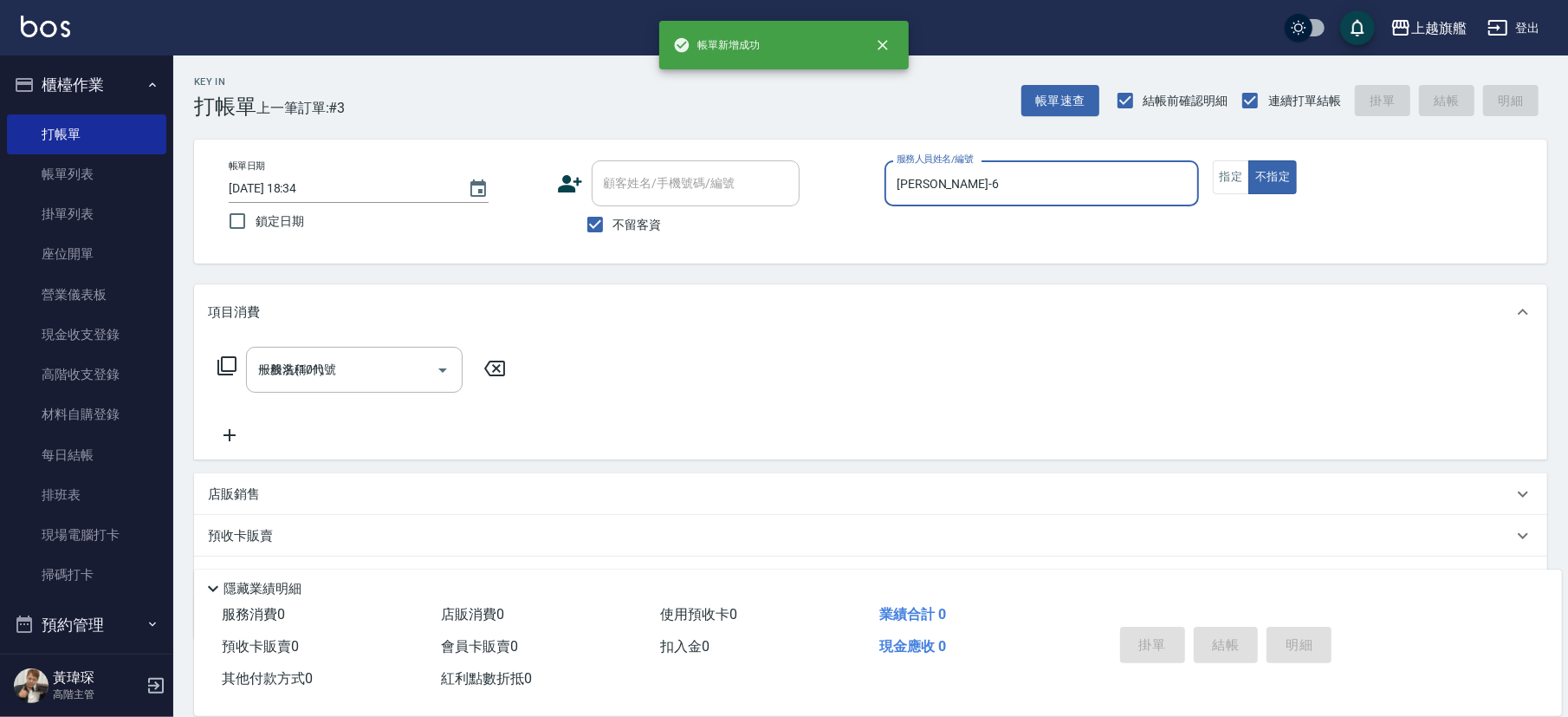
type input "2025/10/08 18:35"
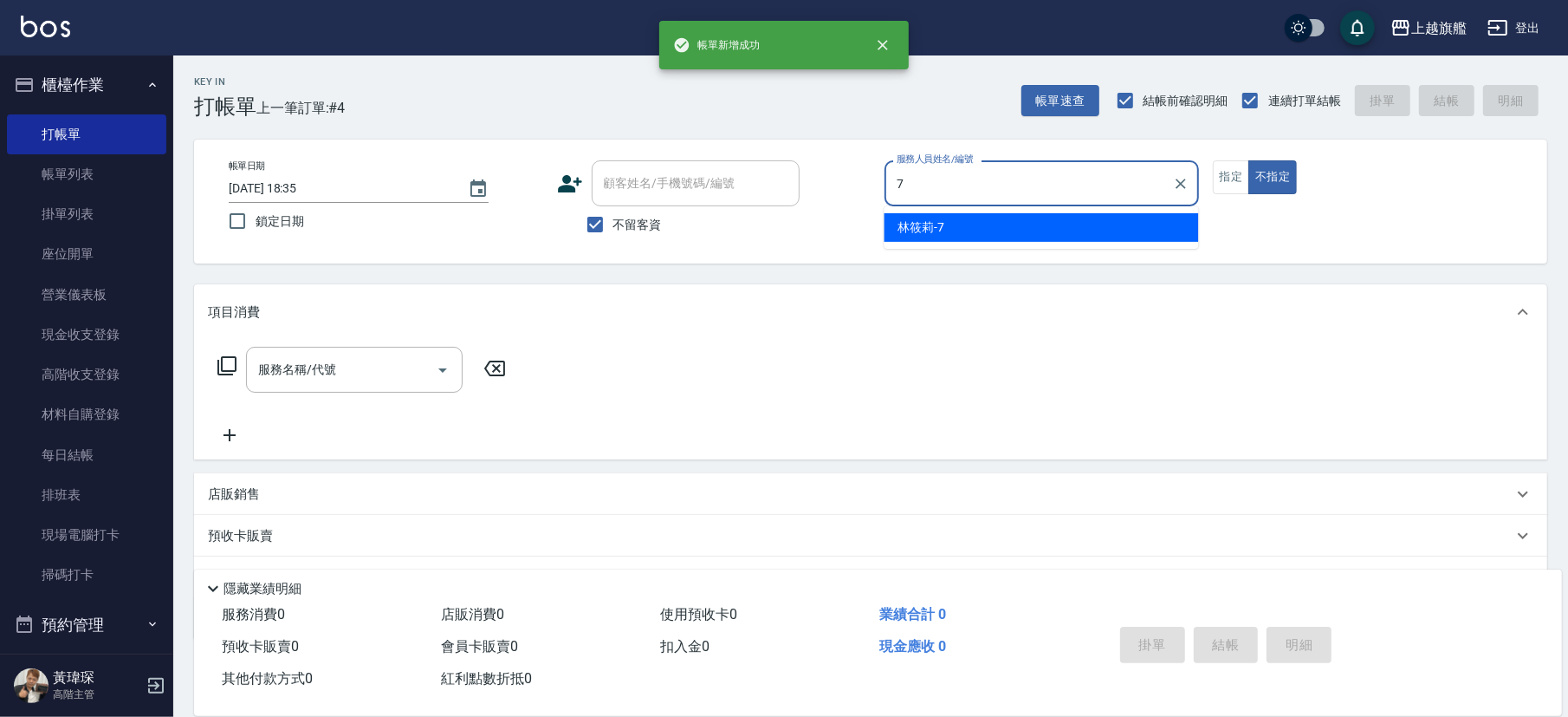
type input "林筱莉-7"
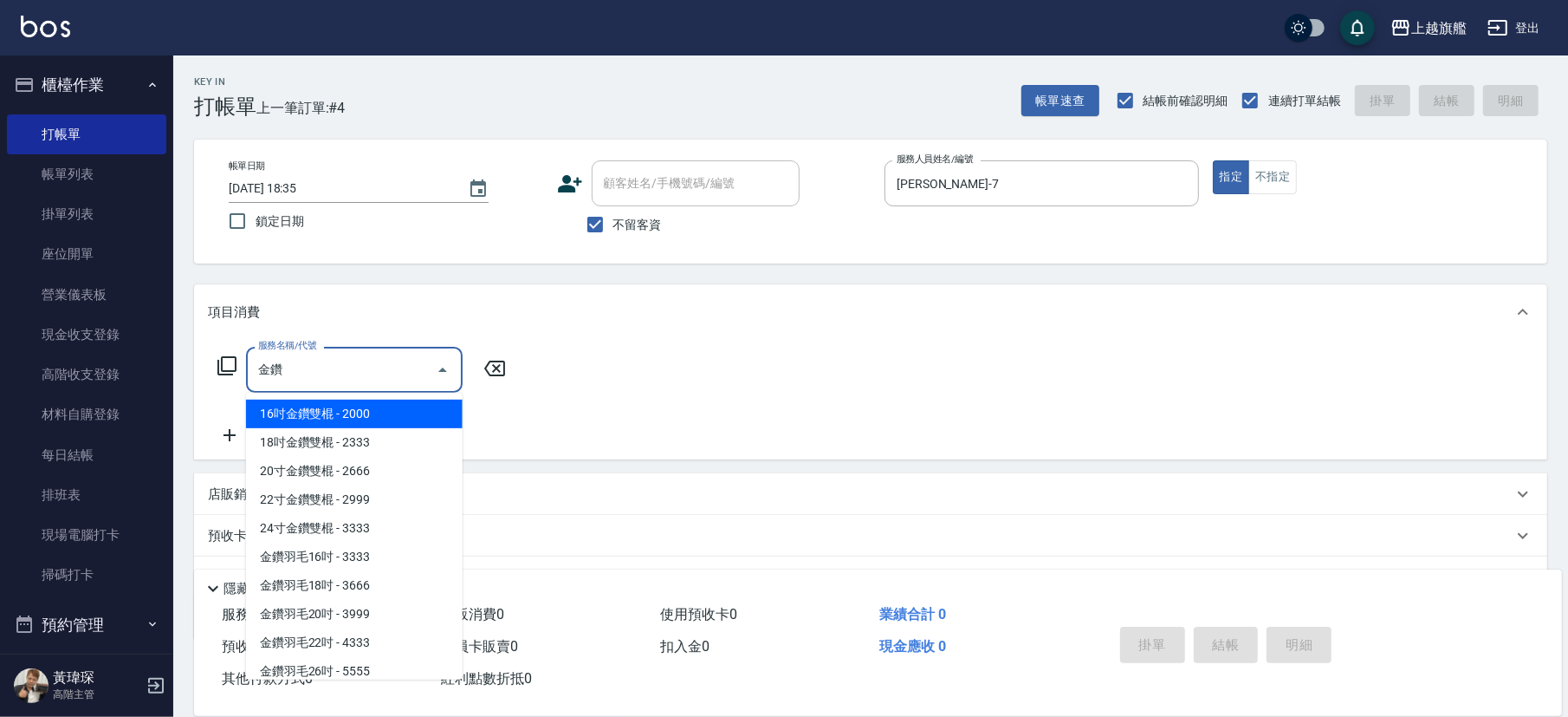
click at [301, 421] on span "16吋金鑽雙棍 - 2000" at bounding box center [354, 414] width 216 height 29
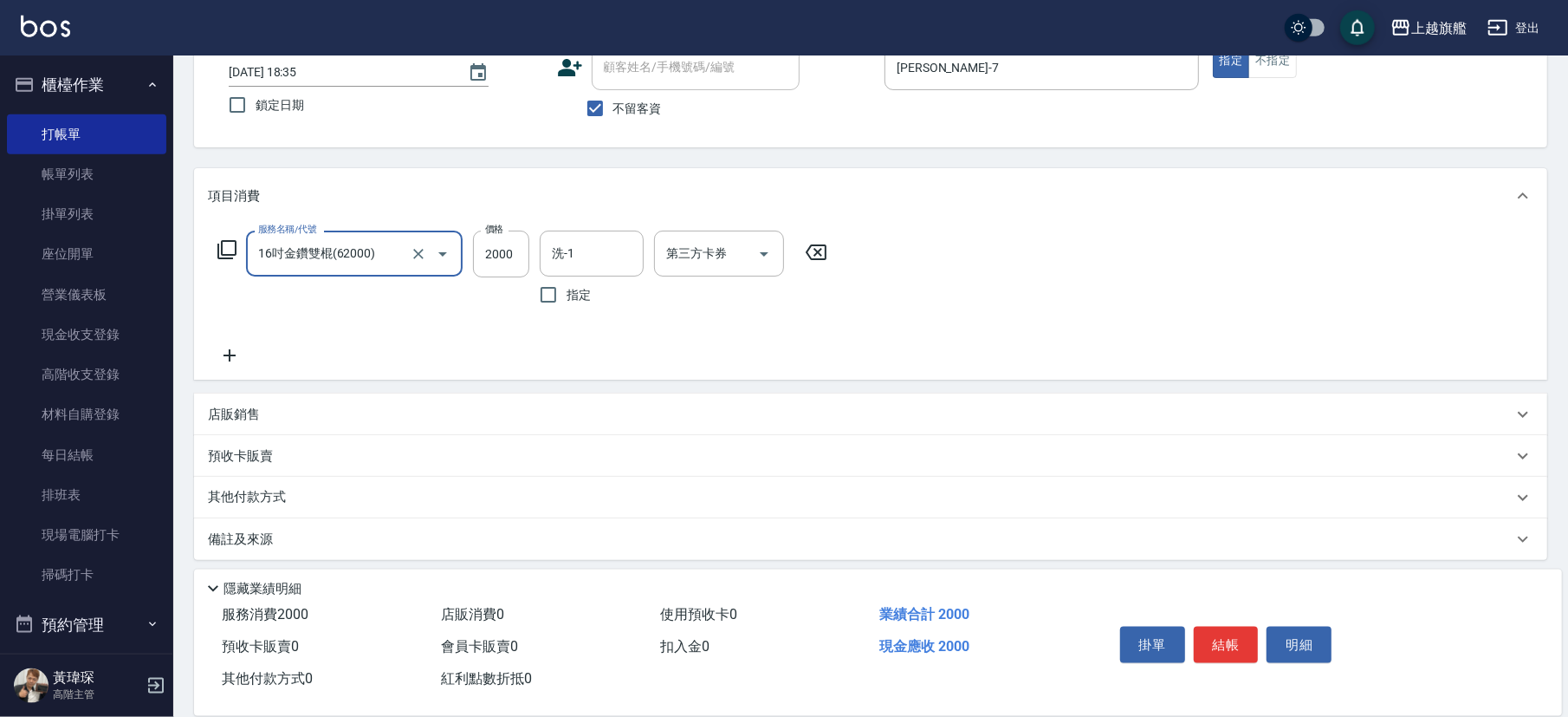
scroll to position [122, 0]
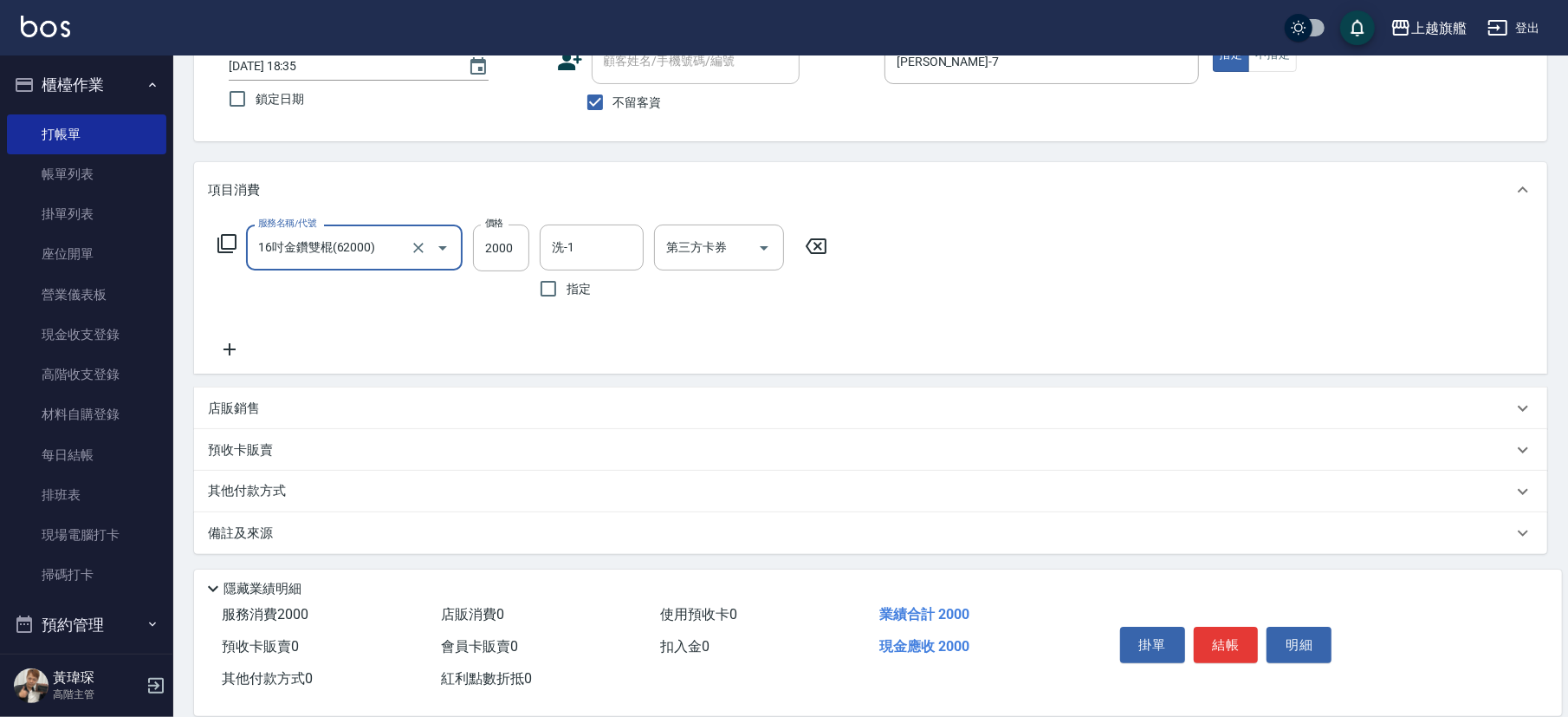
type input "16吋金鑽雙棍(62000)"
click at [227, 347] on icon at bounding box center [230, 349] width 43 height 21
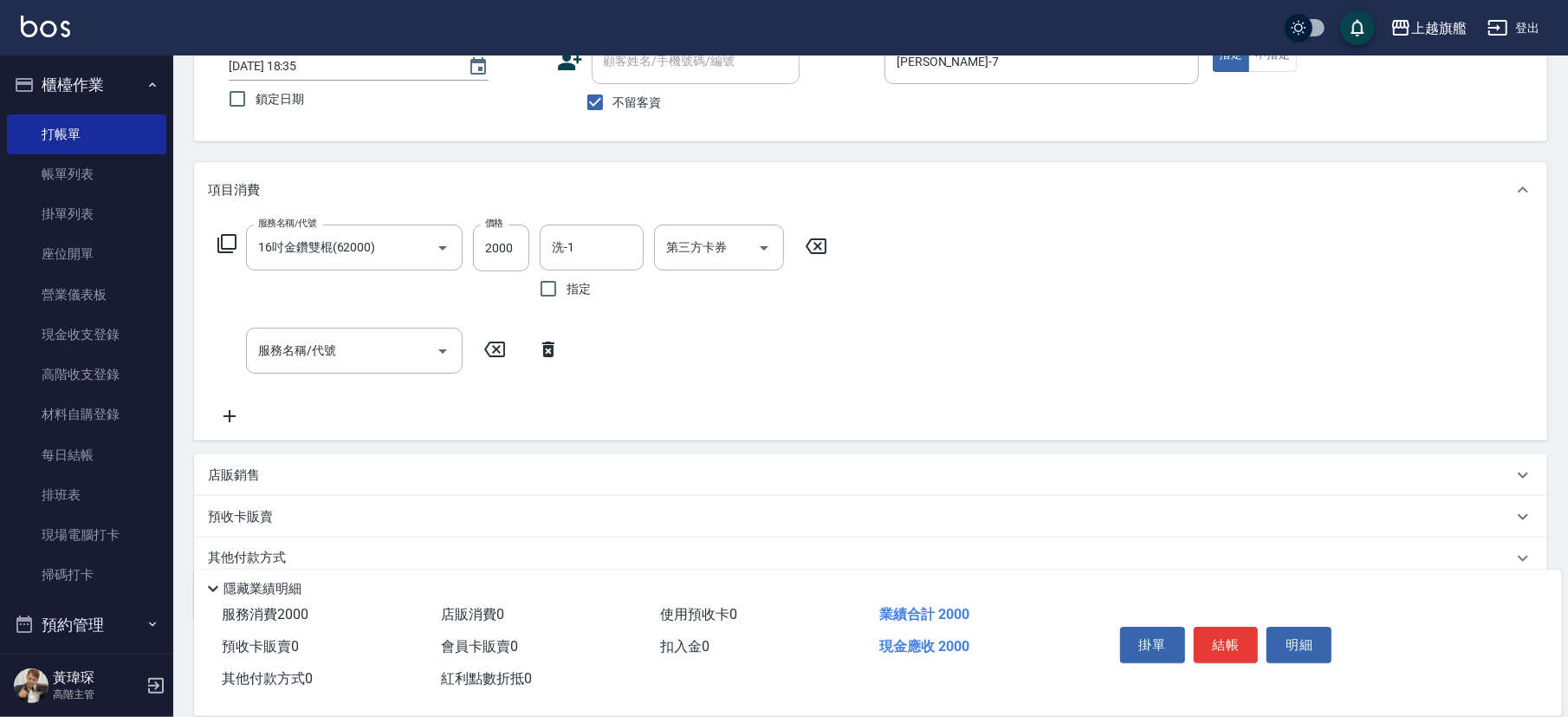
click at [224, 431] on div "服務名稱/代號 16吋金鑽雙棍(62000) 服務名稱/代號 價格 2000 價格 洗-1 洗-1 指定 第三方卡券 第三方卡券 服務名稱/代號 服務名稱/代號" at bounding box center [870, 328] width 1354 height 223
click at [238, 418] on icon at bounding box center [230, 416] width 43 height 21
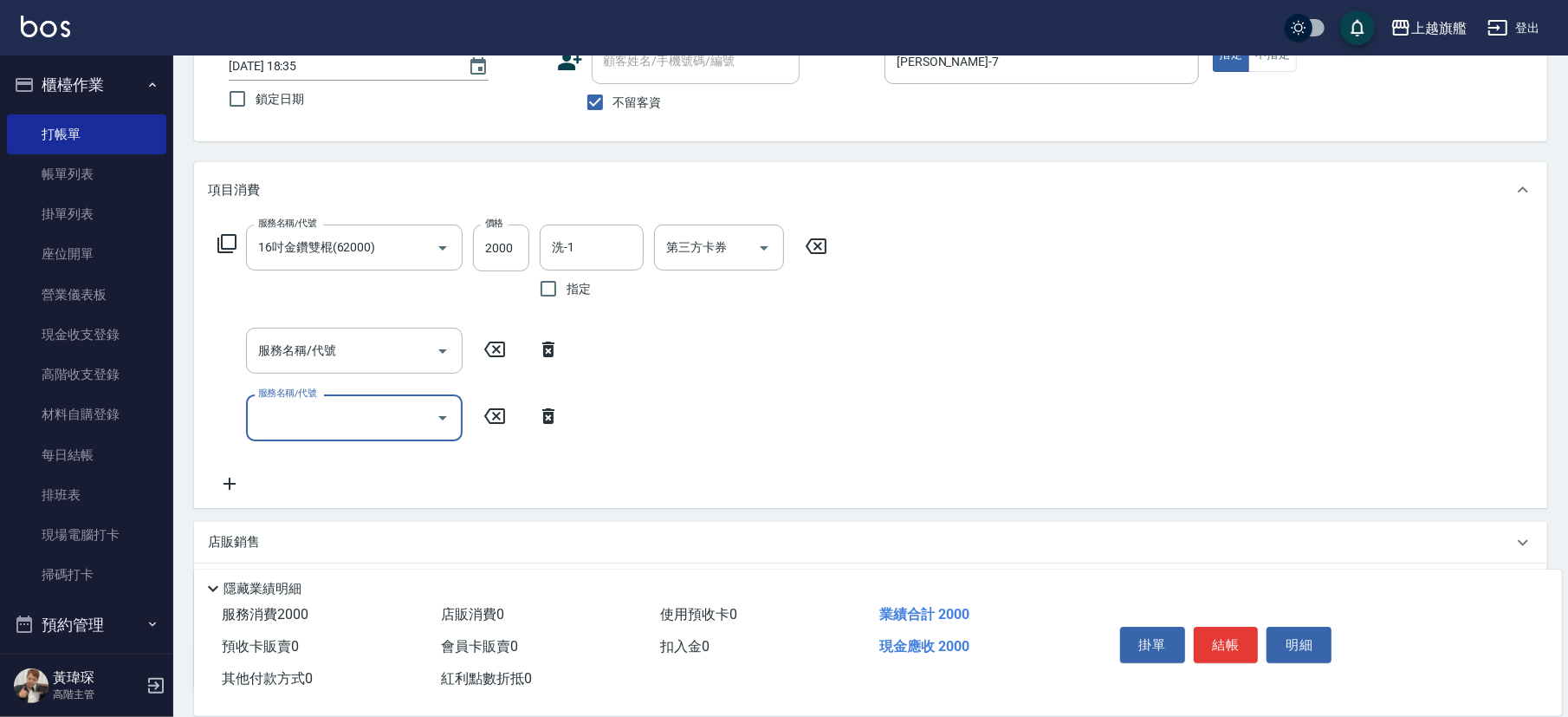
click at [232, 473] on icon at bounding box center [230, 483] width 43 height 21
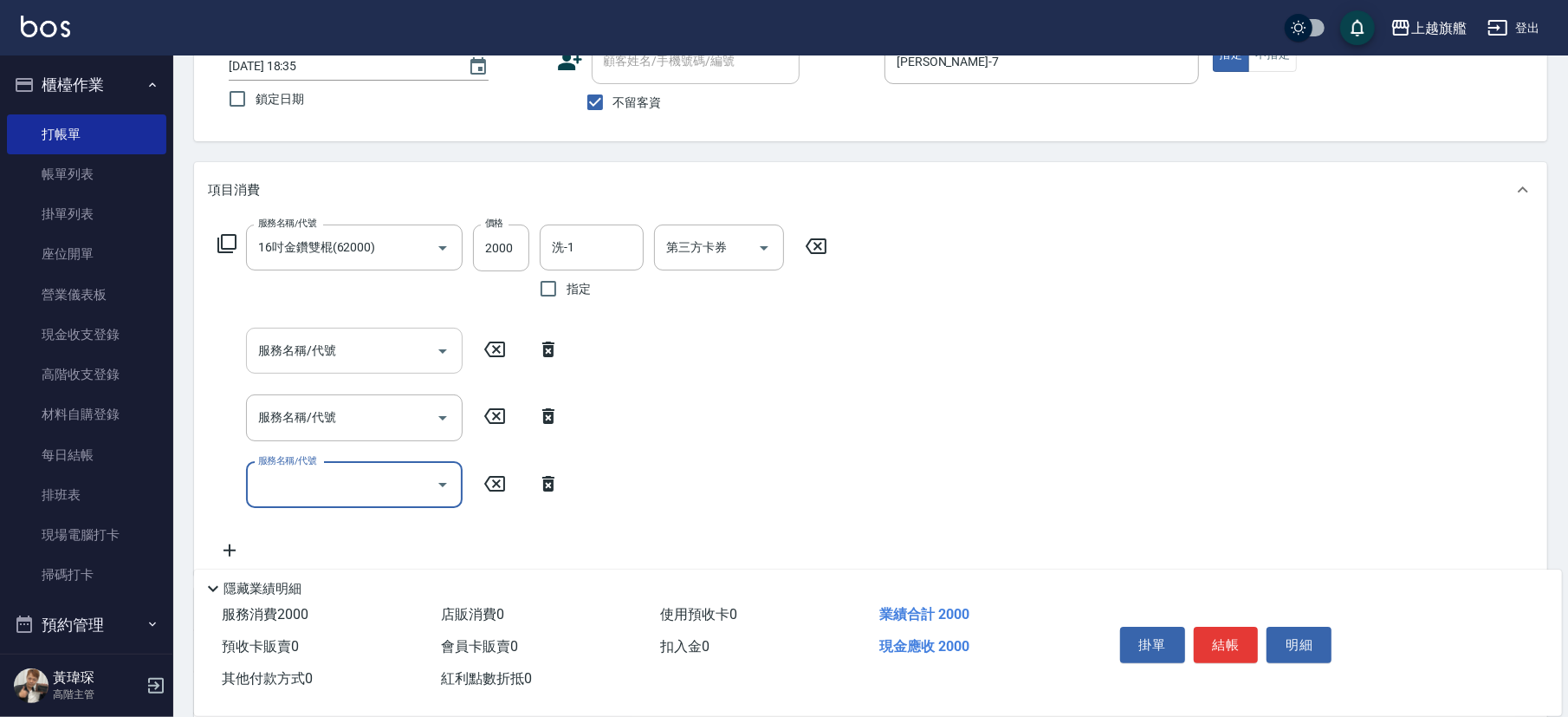
click at [344, 360] on input "服務名稱/代號" at bounding box center [341, 350] width 175 height 30
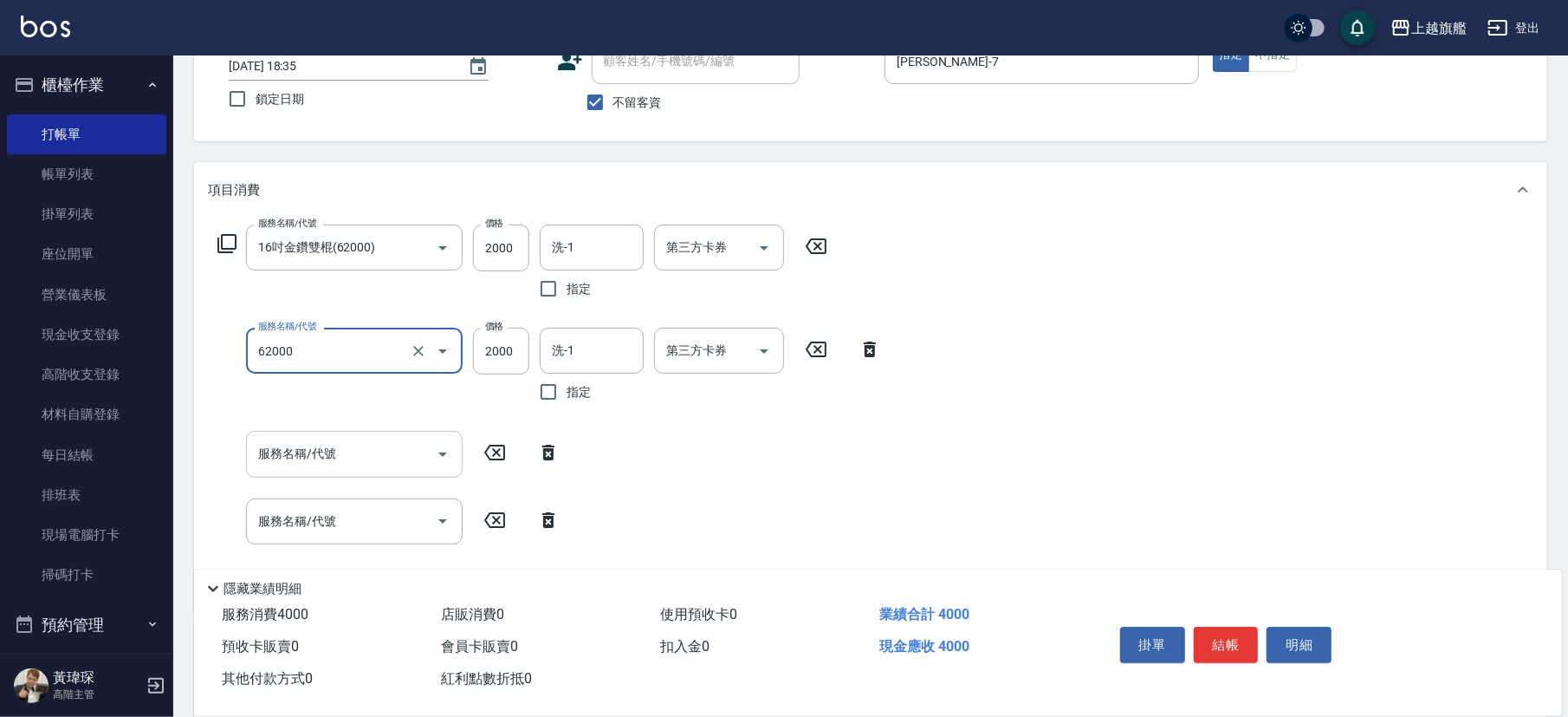
click at [326, 460] on input "服務名稱/代號" at bounding box center [341, 454] width 175 height 30
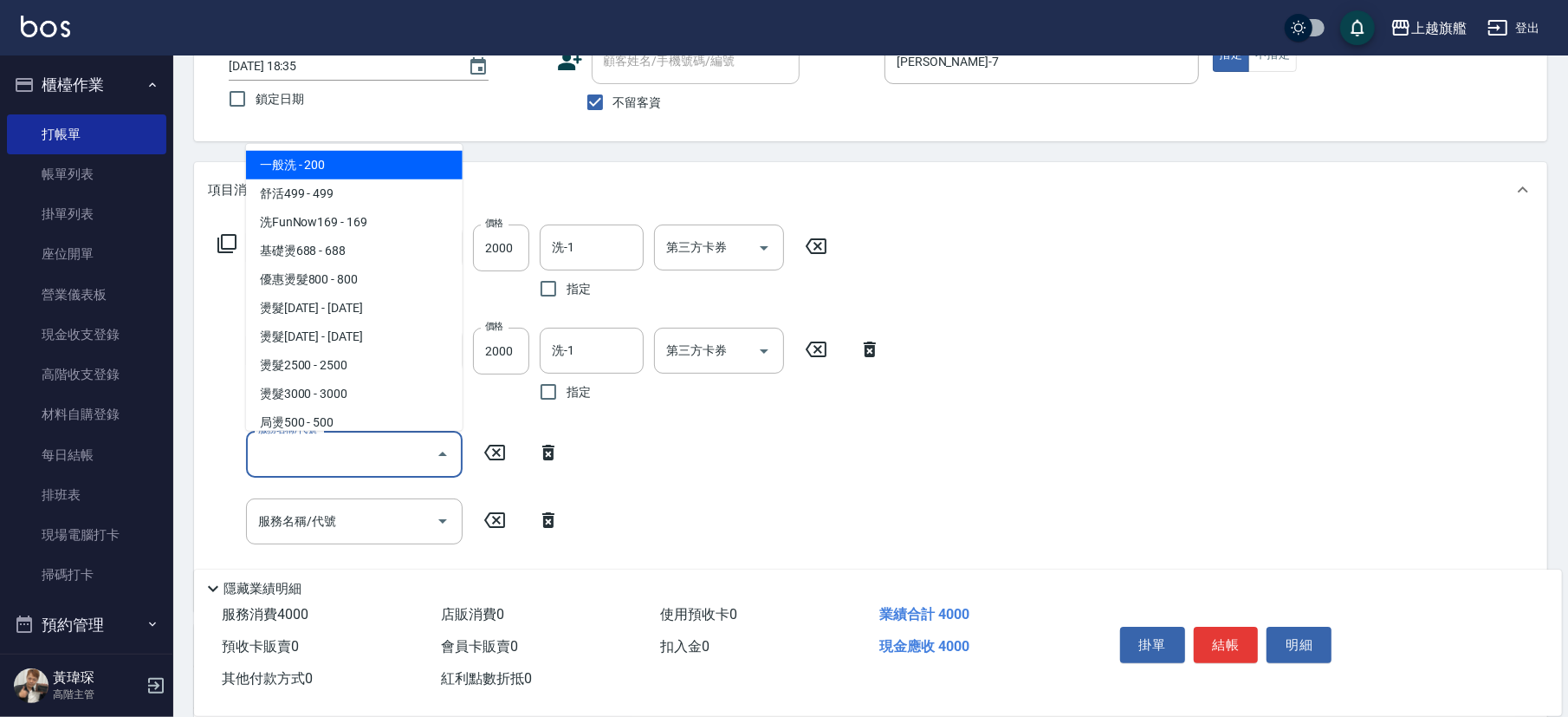
type input "16吋金鑽雙棍(62000)"
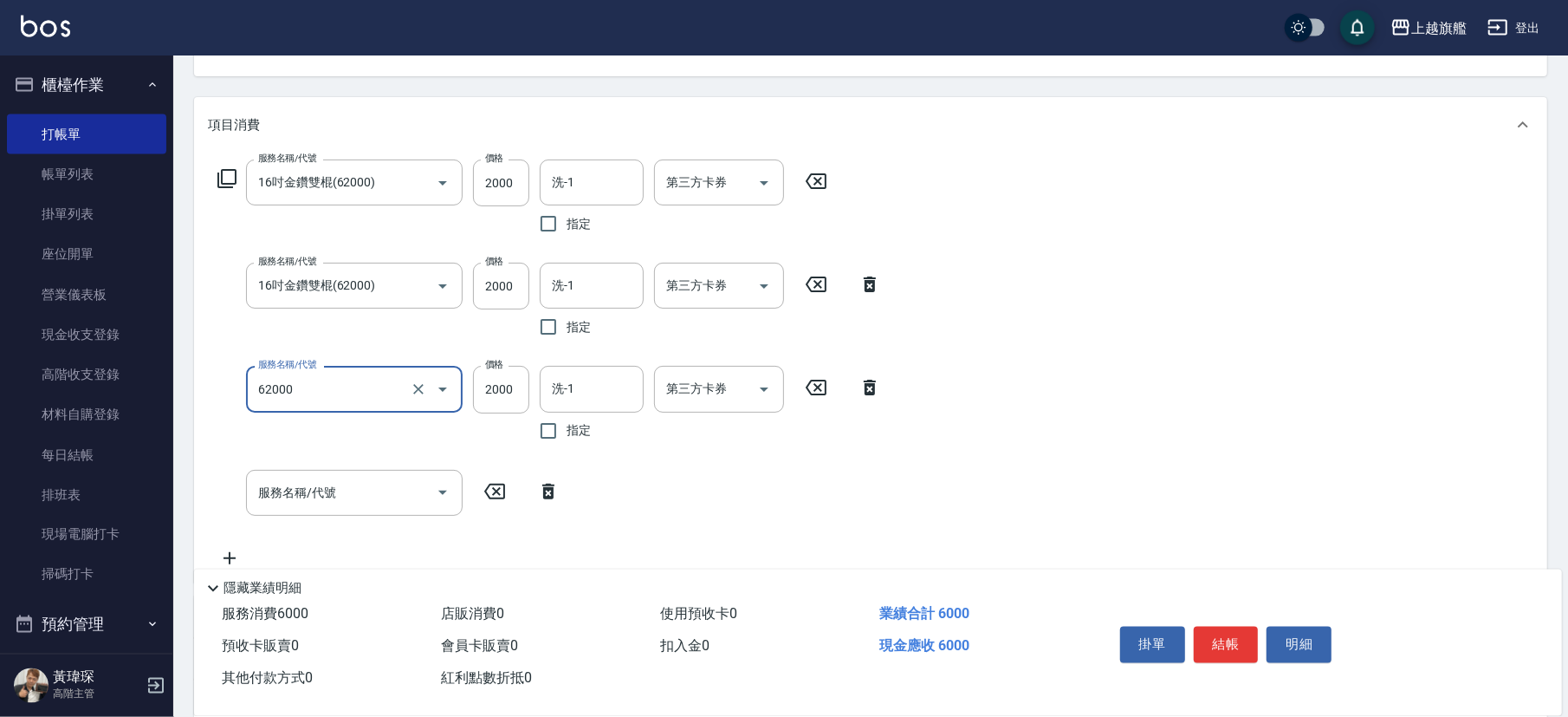
scroll to position [219, 0]
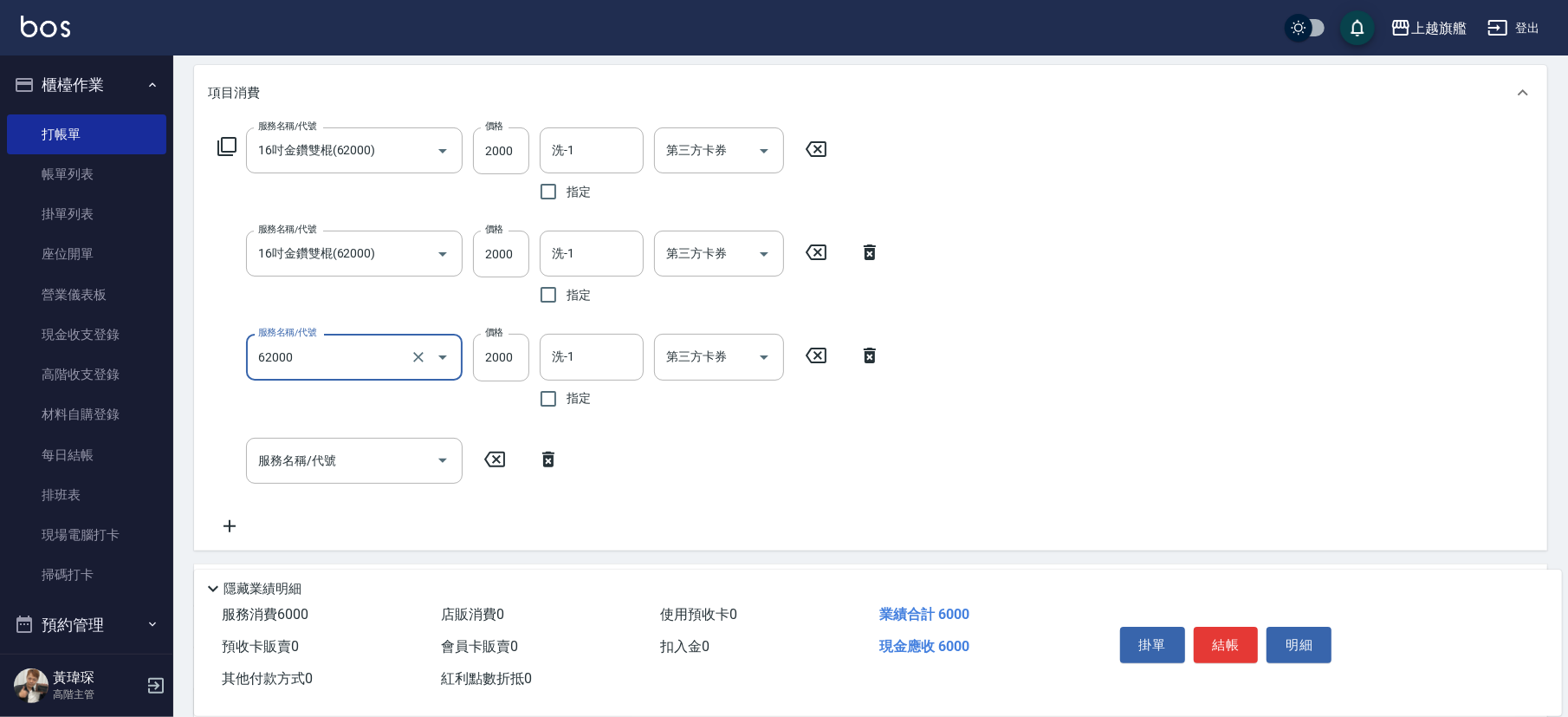
type input "16吋金鑽雙棍(62000)"
click at [306, 500] on div "服務名稱/代號 16吋金鑽雙棍(62000) 服務名稱/代號 價格 2000 價格 洗-1 洗-1 指定 第三方卡券 第三方卡券 服務名稱/代號 16吋金鑽雙…" at bounding box center [549, 333] width 683 height 409
click at [267, 443] on div "服務名稱/代號" at bounding box center [354, 460] width 216 height 46
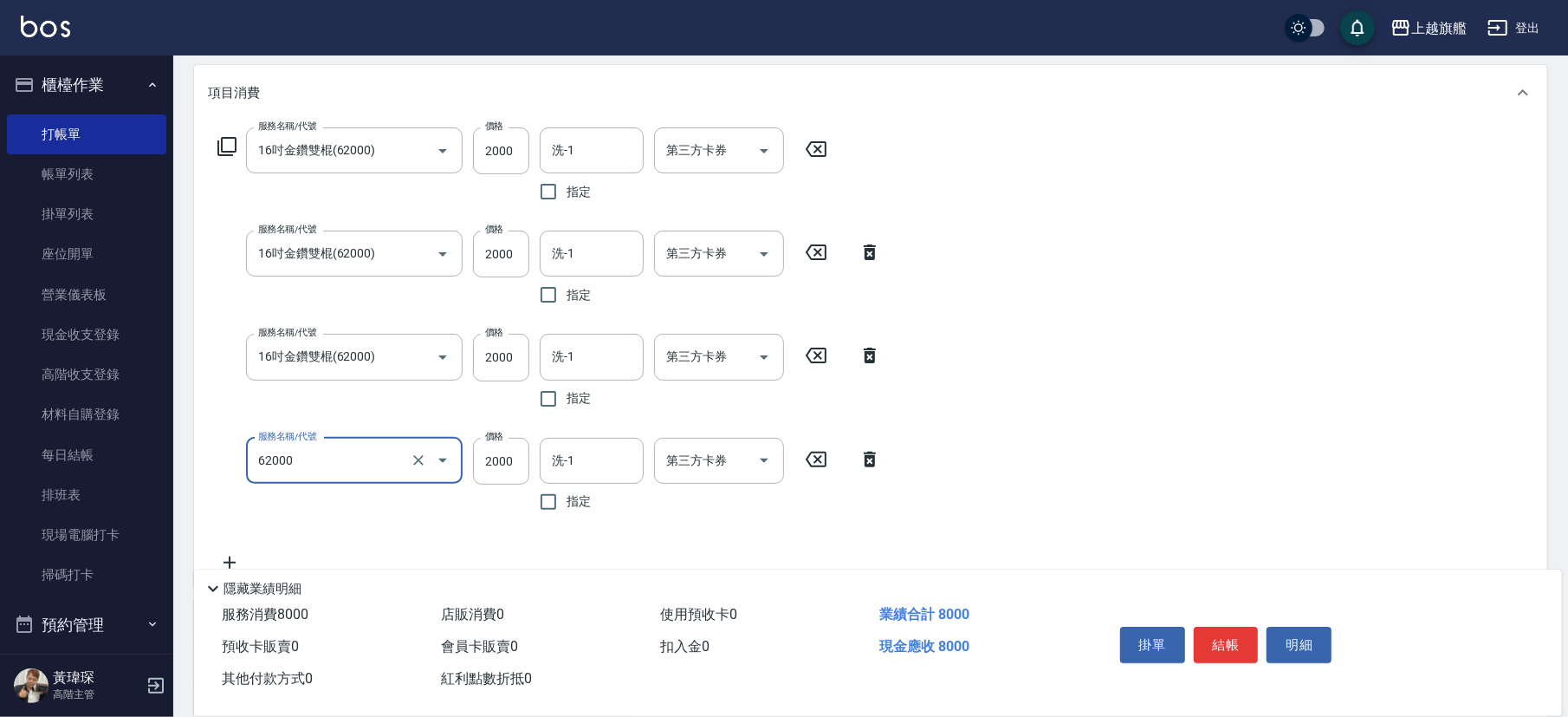
type input "16吋金鑽雙棍(62000)"
type input "1999"
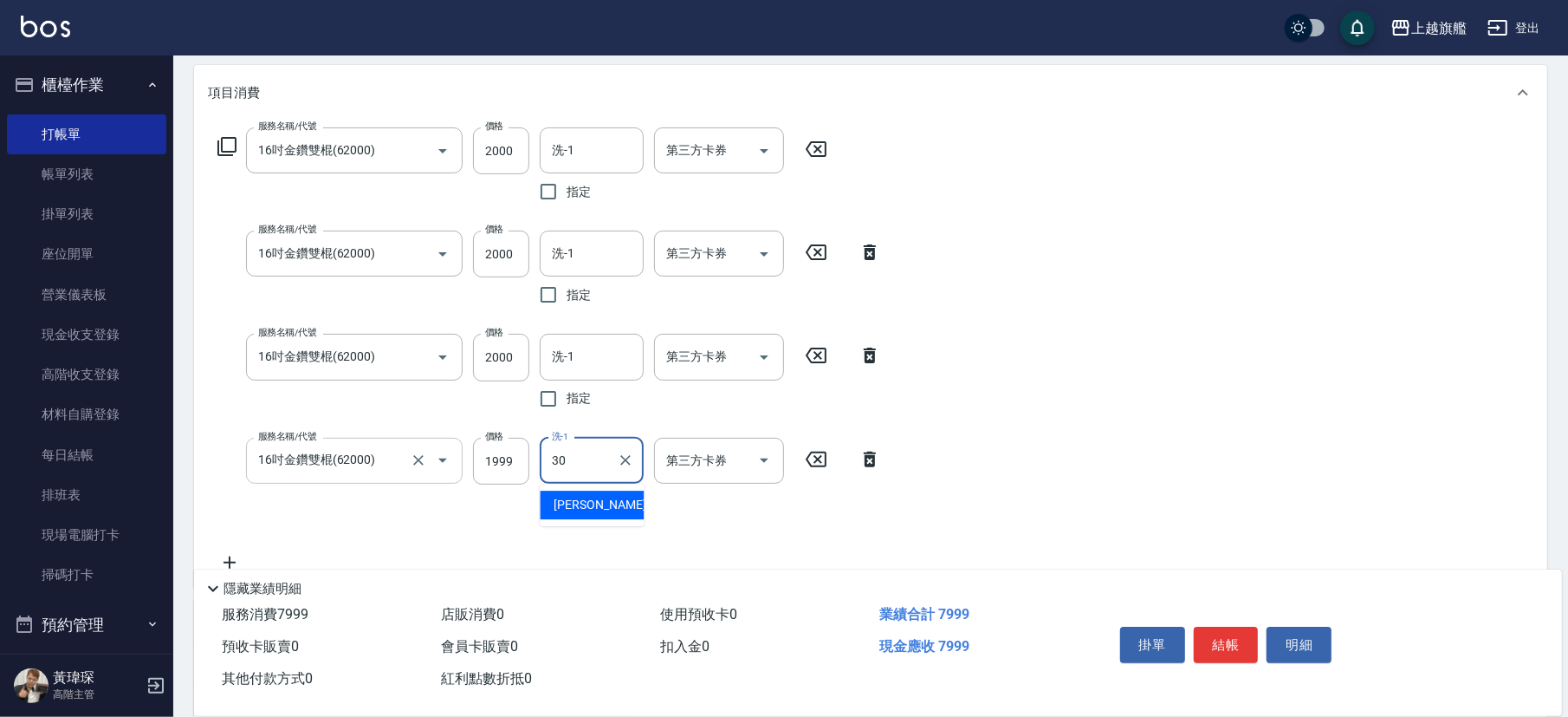
type input "劉羿君-30"
click at [591, 165] on div "洗-1" at bounding box center [591, 150] width 104 height 46
type input "劉羿君-30"
click at [558, 255] on input "洗-1" at bounding box center [591, 254] width 88 height 30
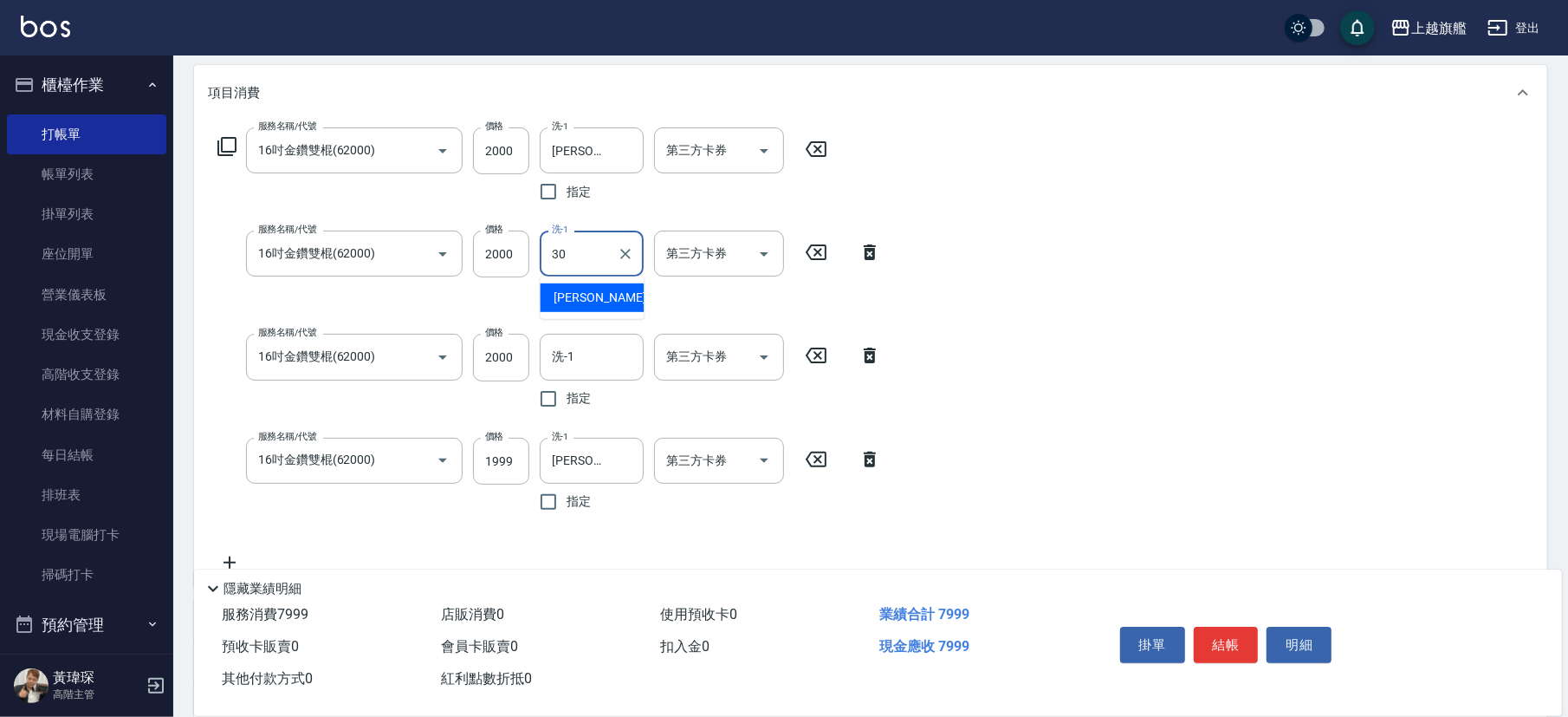
type input "劉羿君-30"
click at [608, 373] on div "洗-1" at bounding box center [591, 356] width 104 height 46
type input "劉羿君-30"
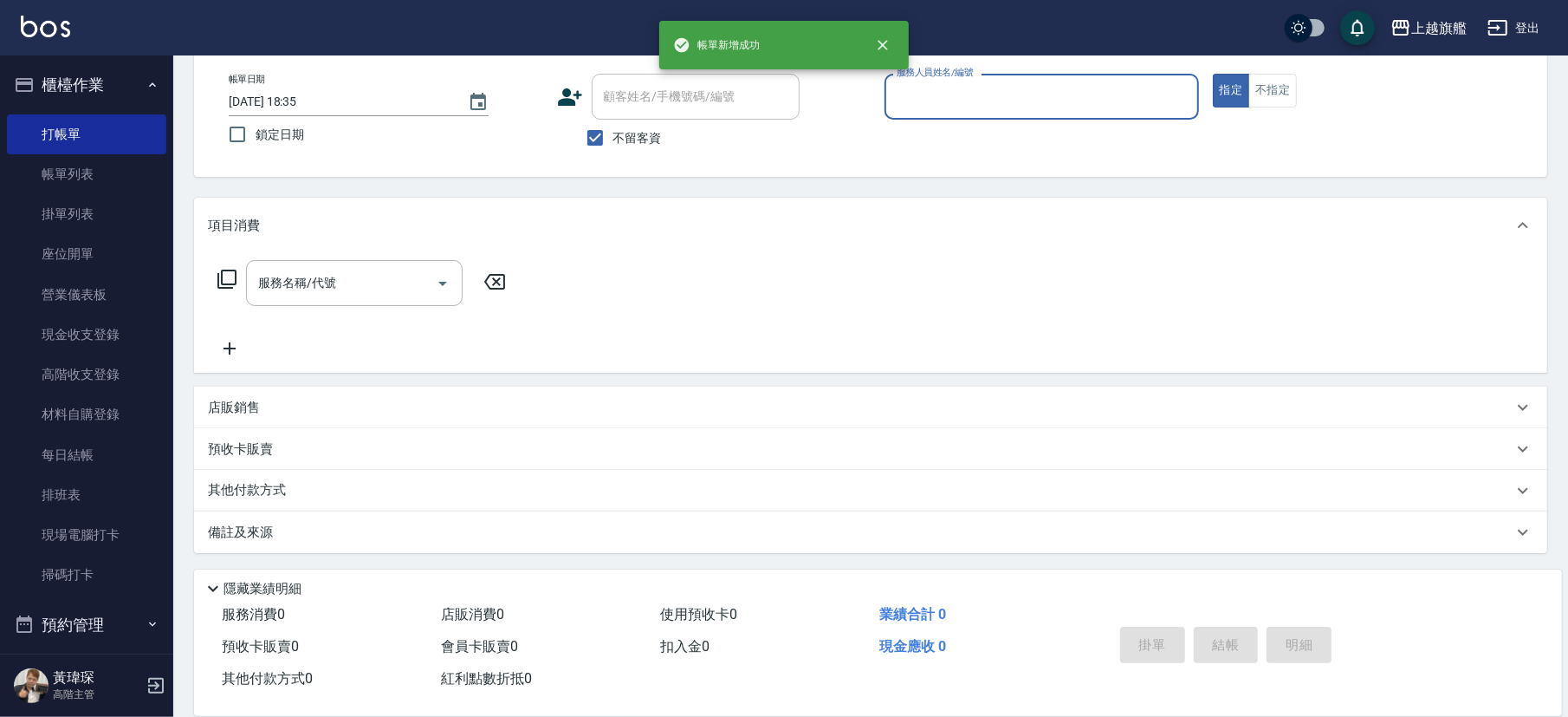
scroll to position [87, 0]
type input "張佳琳-6"
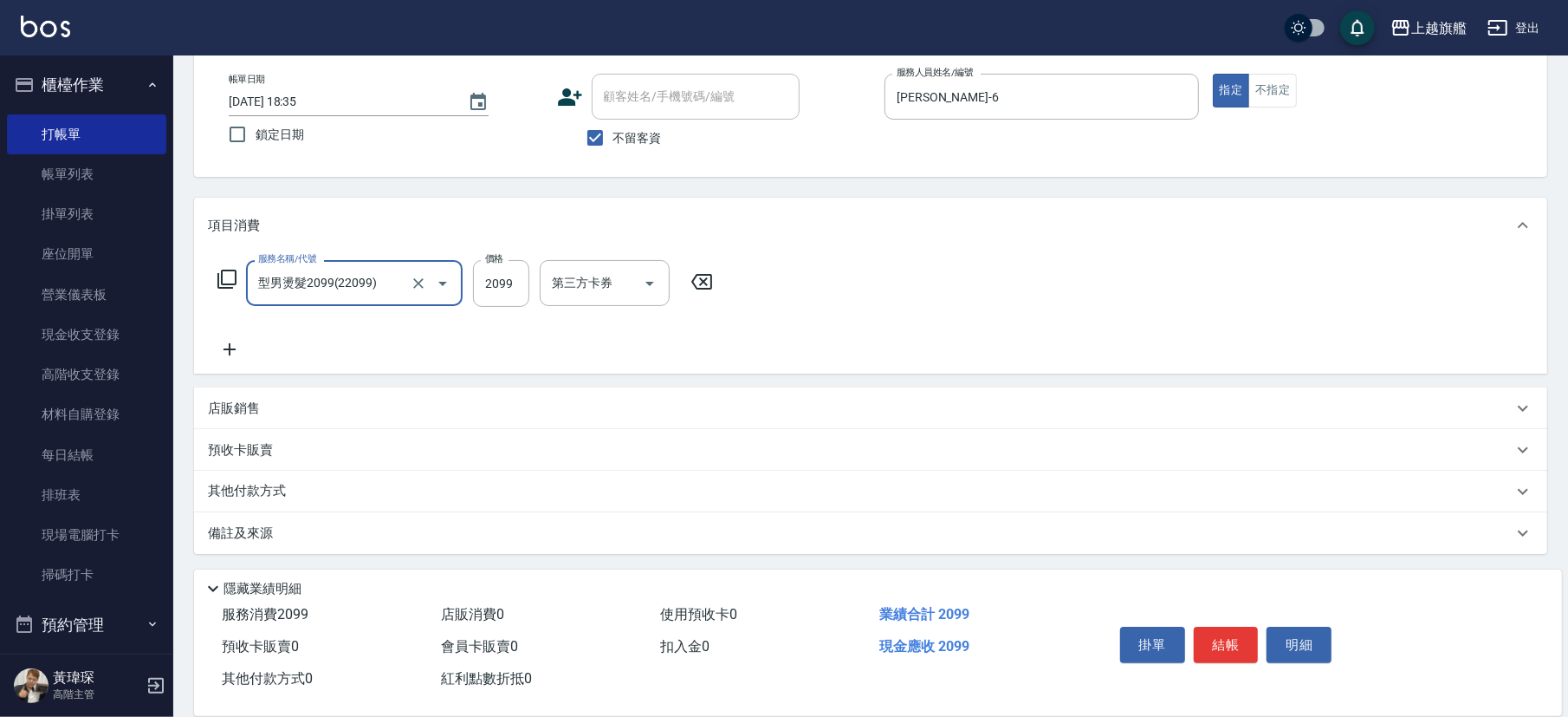
type input "型男燙髮2099(22099)"
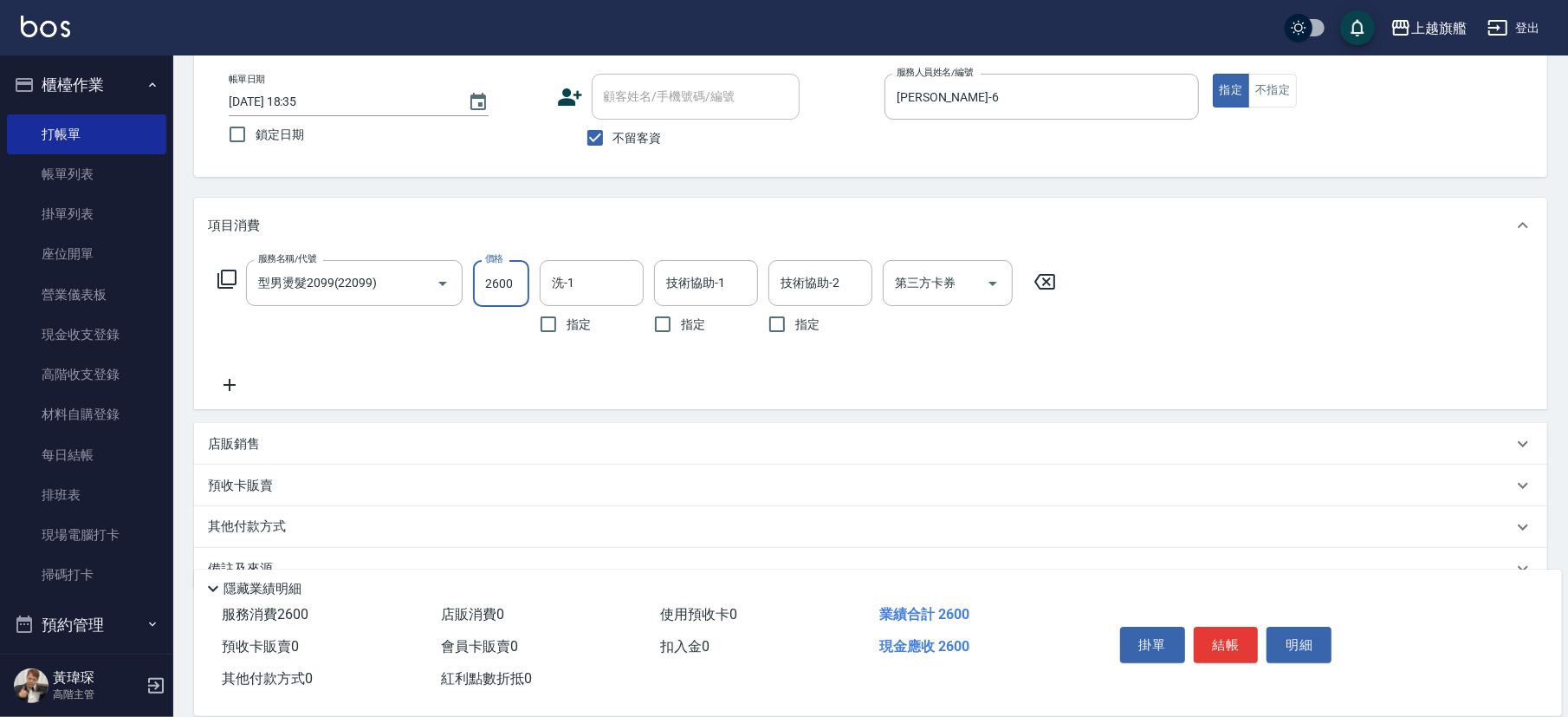
type input "2600"
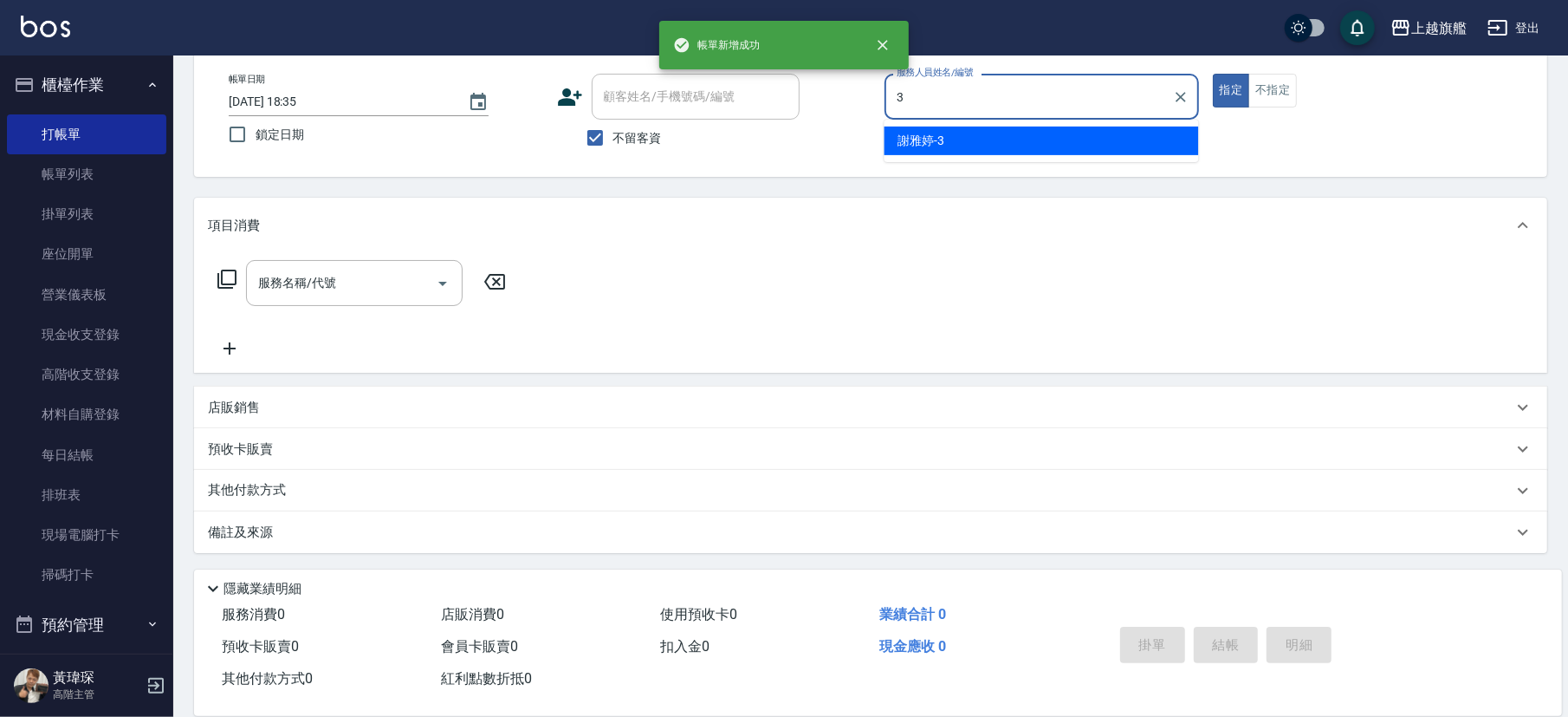
type input "謝雅婷-3"
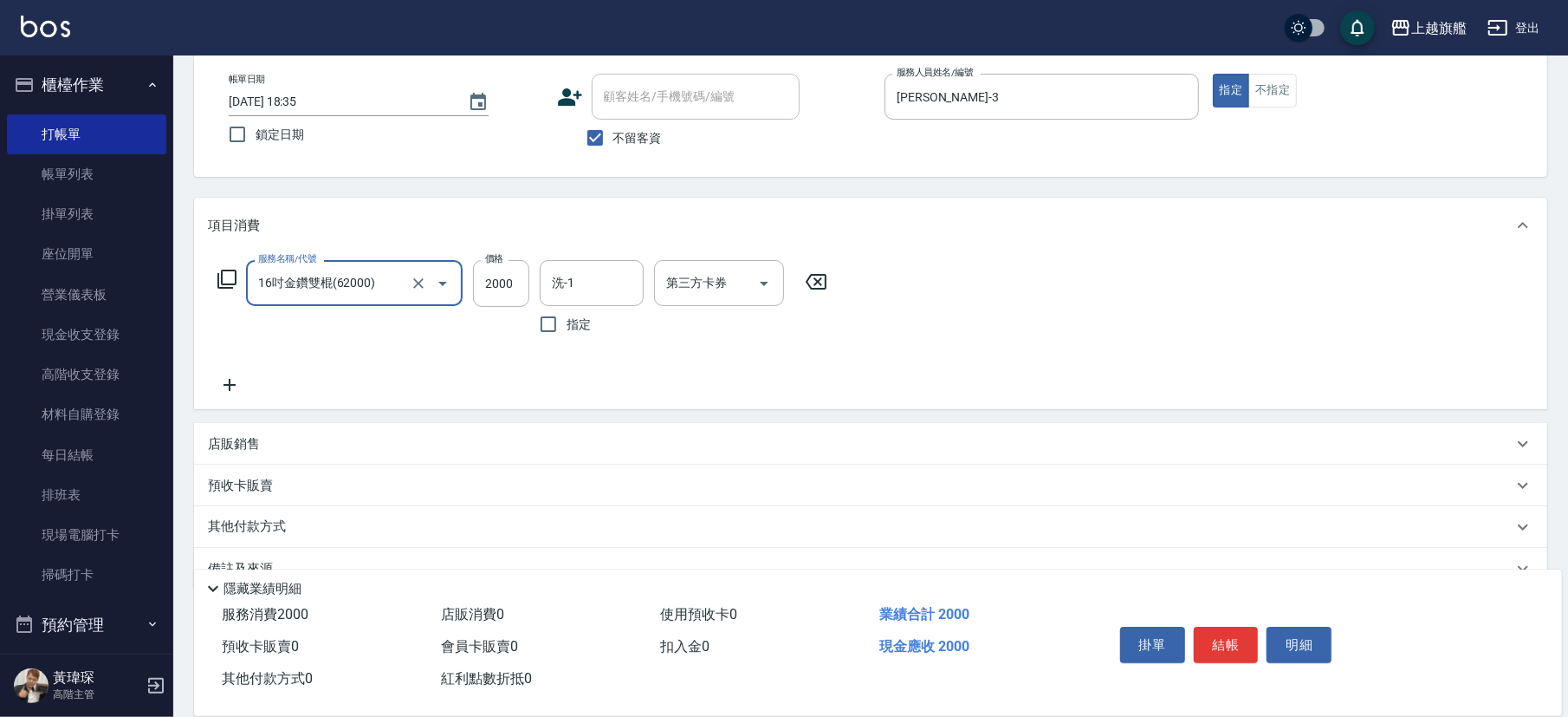
type input "16吋金鑽雙棍(62000)"
click at [230, 383] on icon at bounding box center [230, 385] width 13 height 13
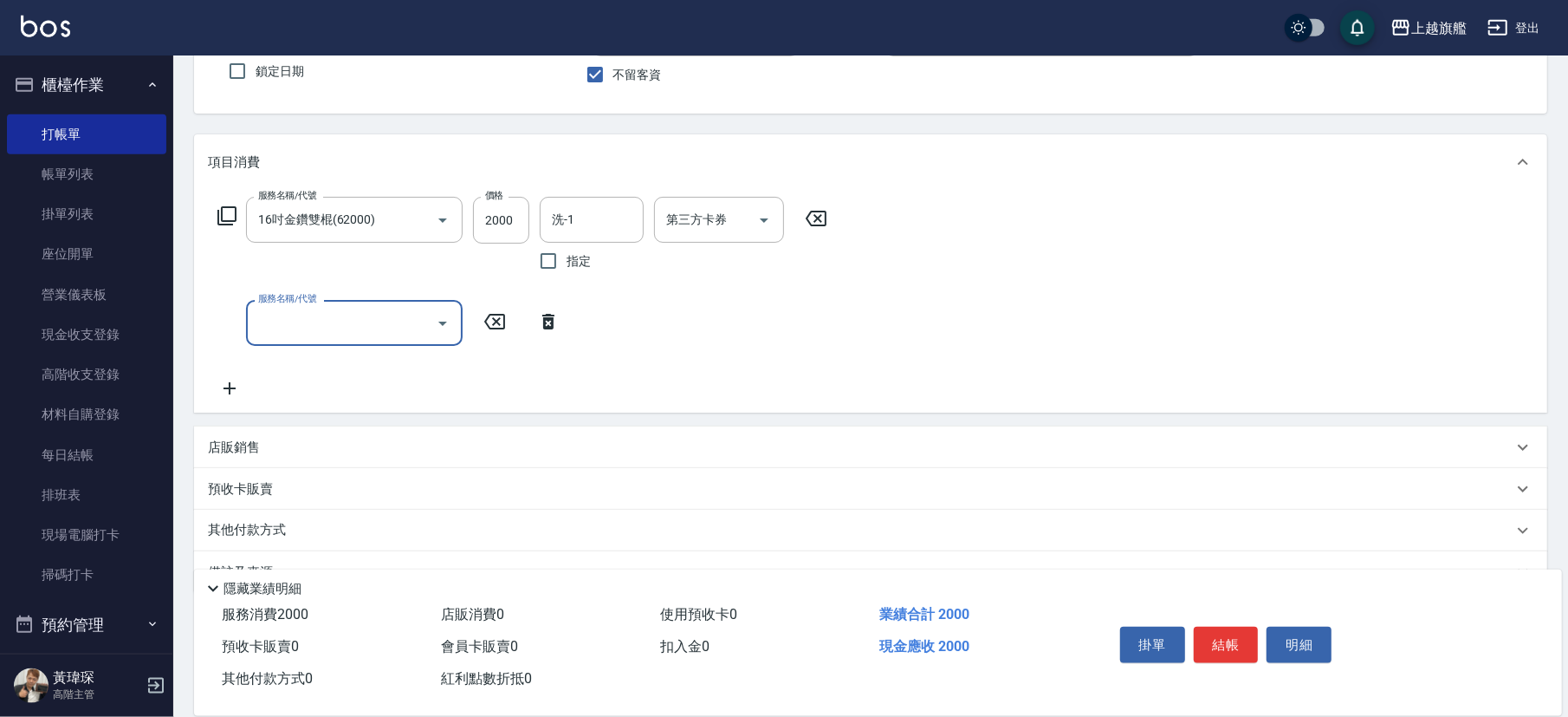
scroll to position [184, 0]
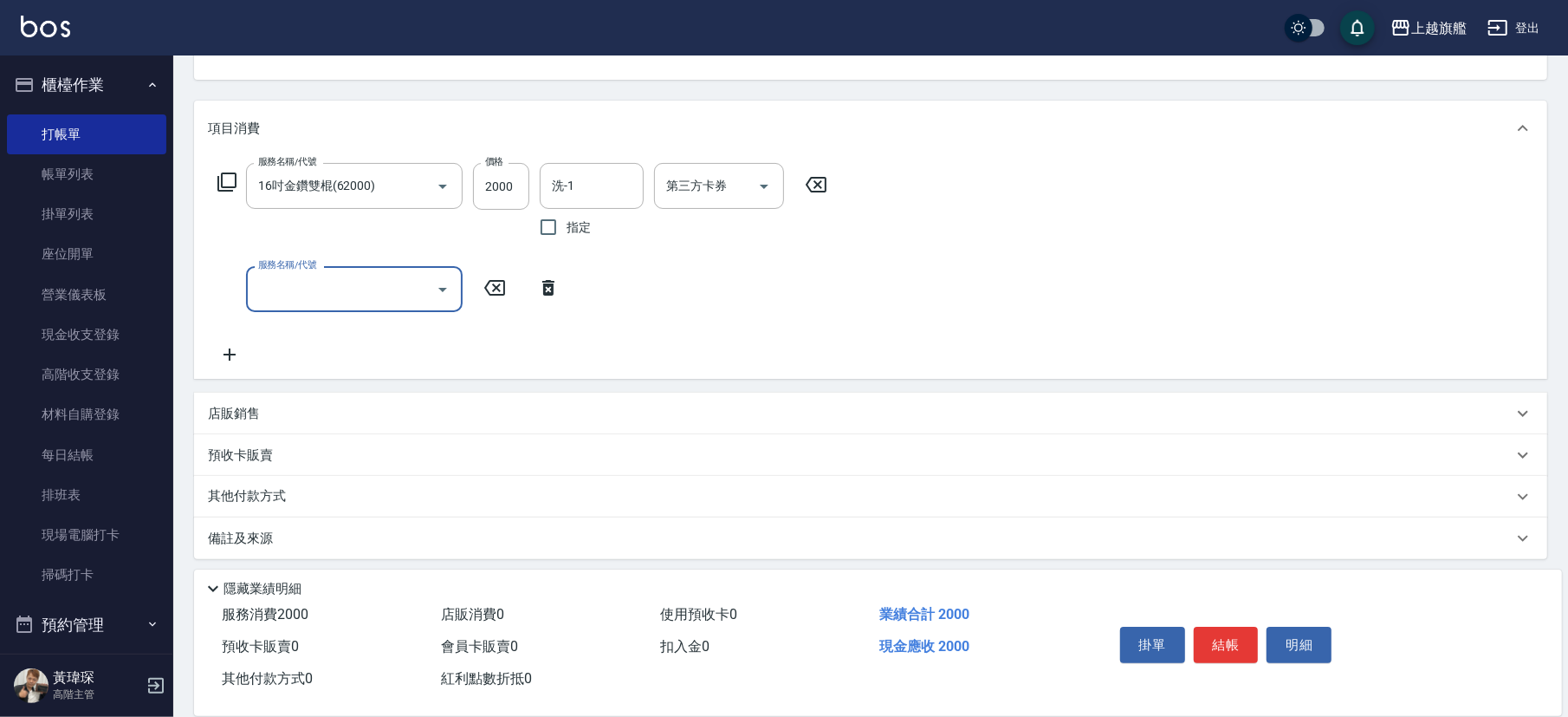
click at [224, 350] on icon at bounding box center [230, 354] width 43 height 21
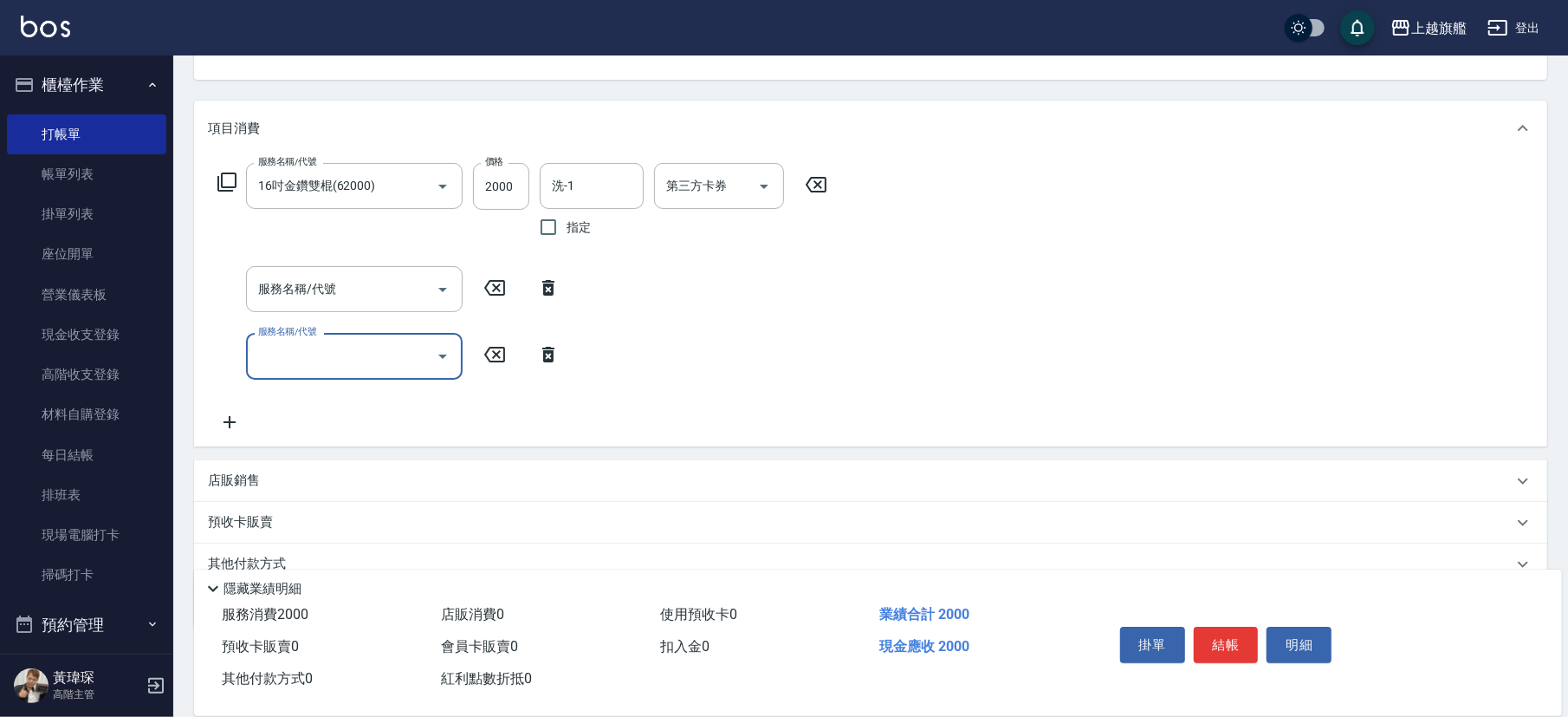
click at [235, 416] on icon at bounding box center [230, 422] width 43 height 21
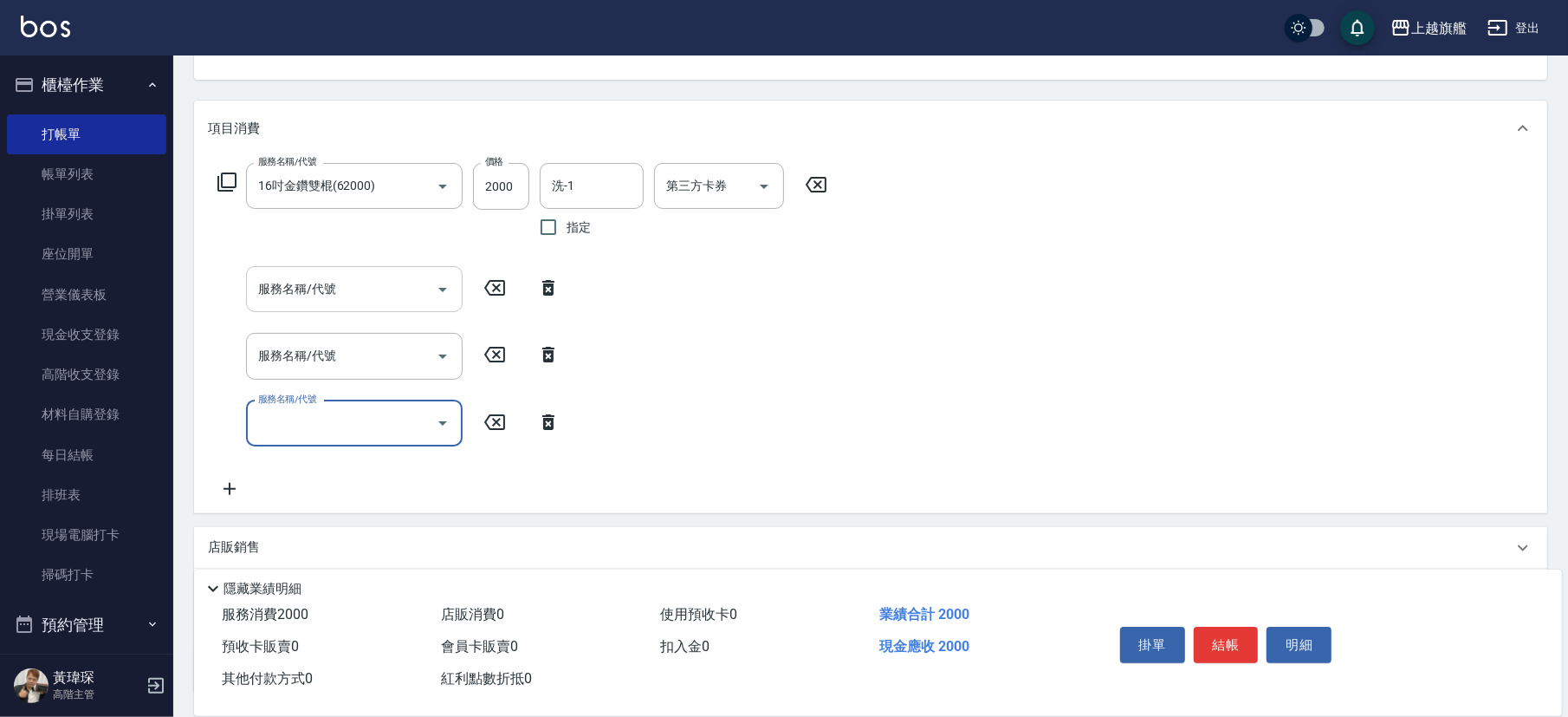
click at [324, 301] on input "服務名稱/代號" at bounding box center [341, 289] width 175 height 30
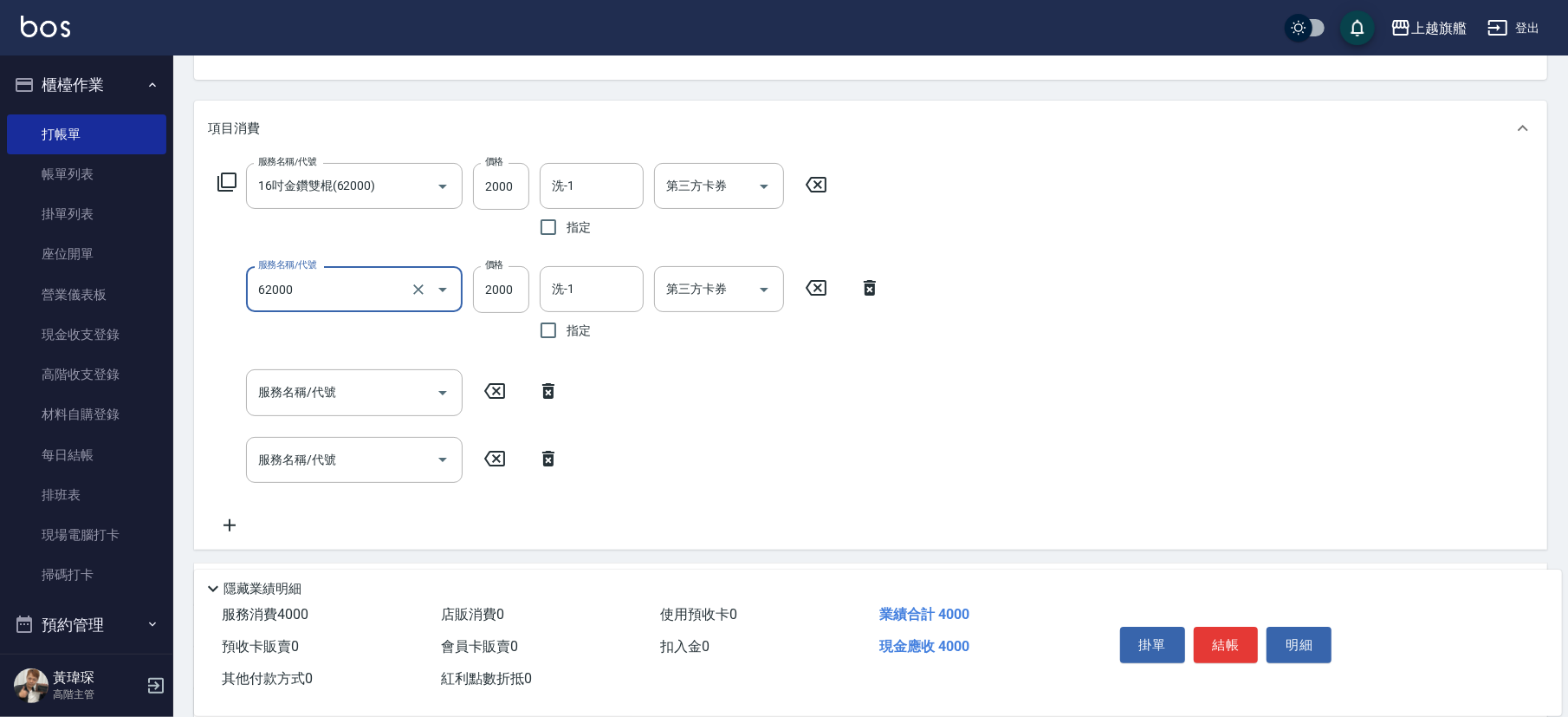
type input "16吋金鑽雙棍(62000)"
click at [296, 399] on input "服務名稱/代號" at bounding box center [341, 392] width 175 height 30
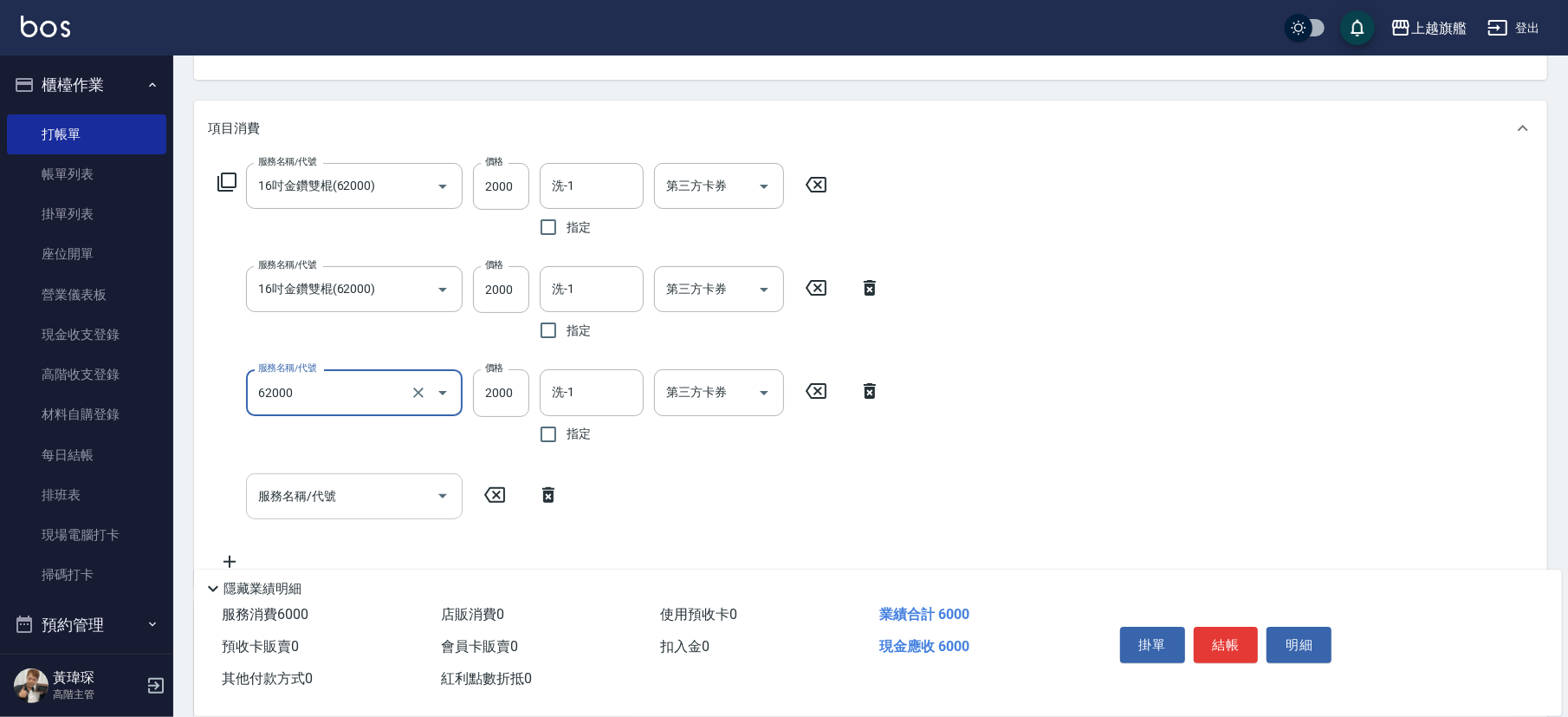
type input "16吋金鑽雙棍(62000)"
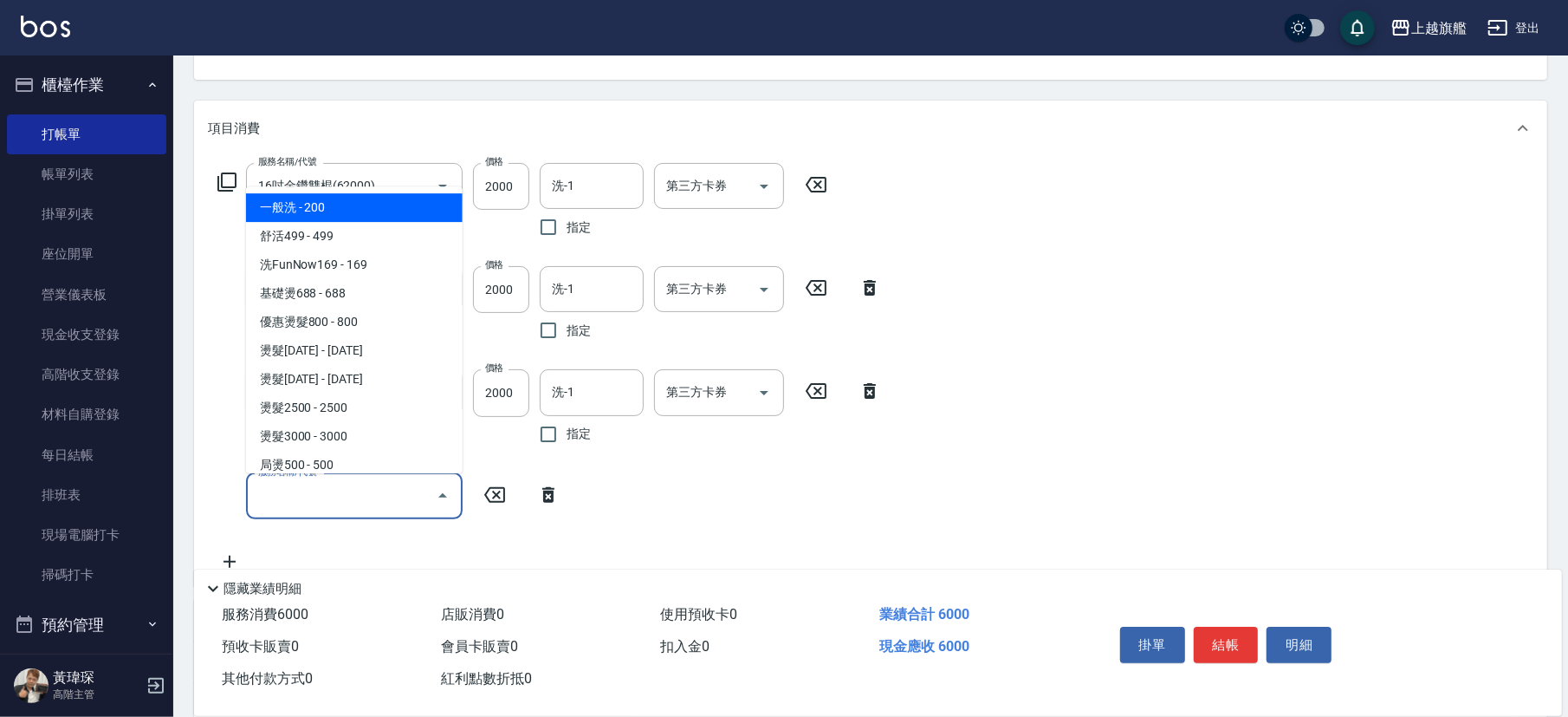
click at [295, 493] on input "服務名稱/代號" at bounding box center [341, 496] width 175 height 30
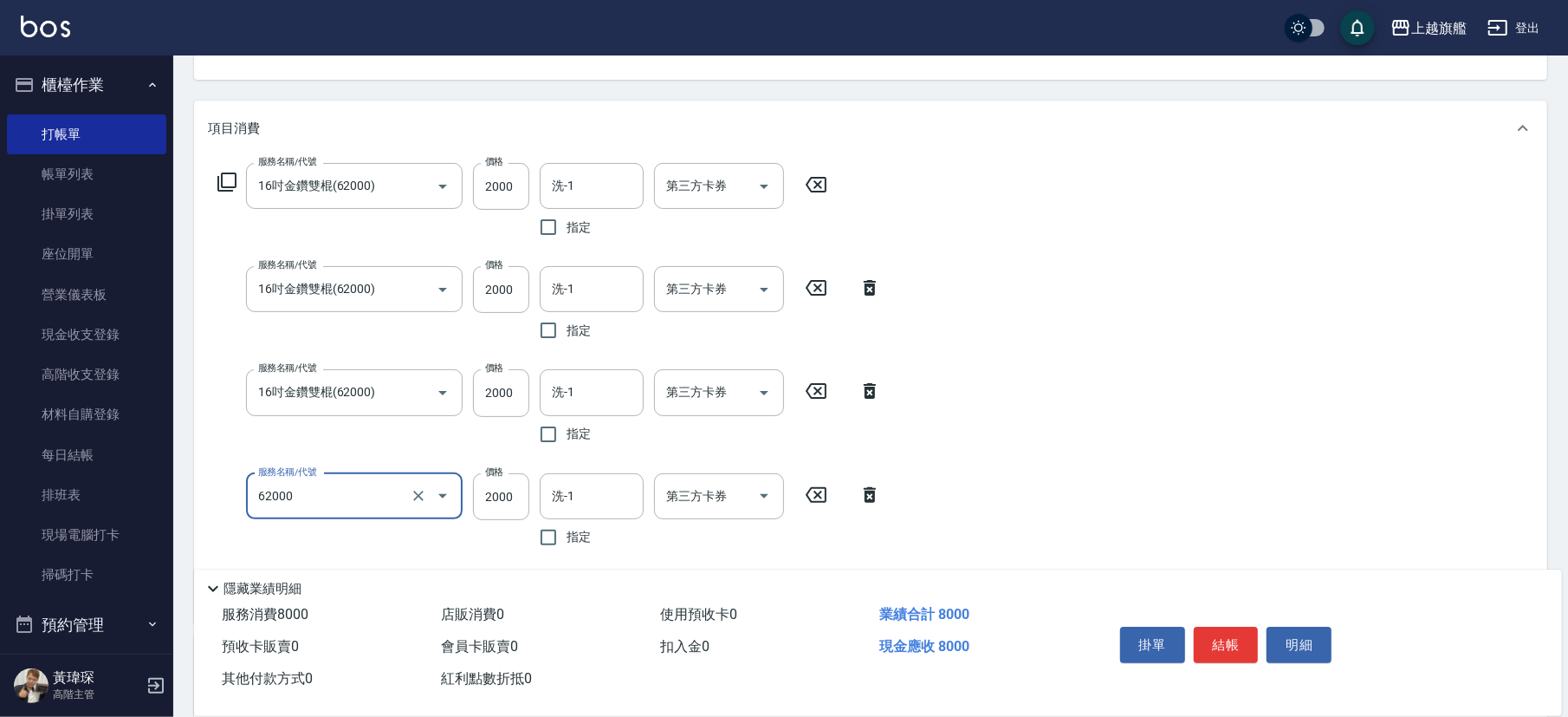
type input "16吋金鑽雙棍(62000)"
type input "1999"
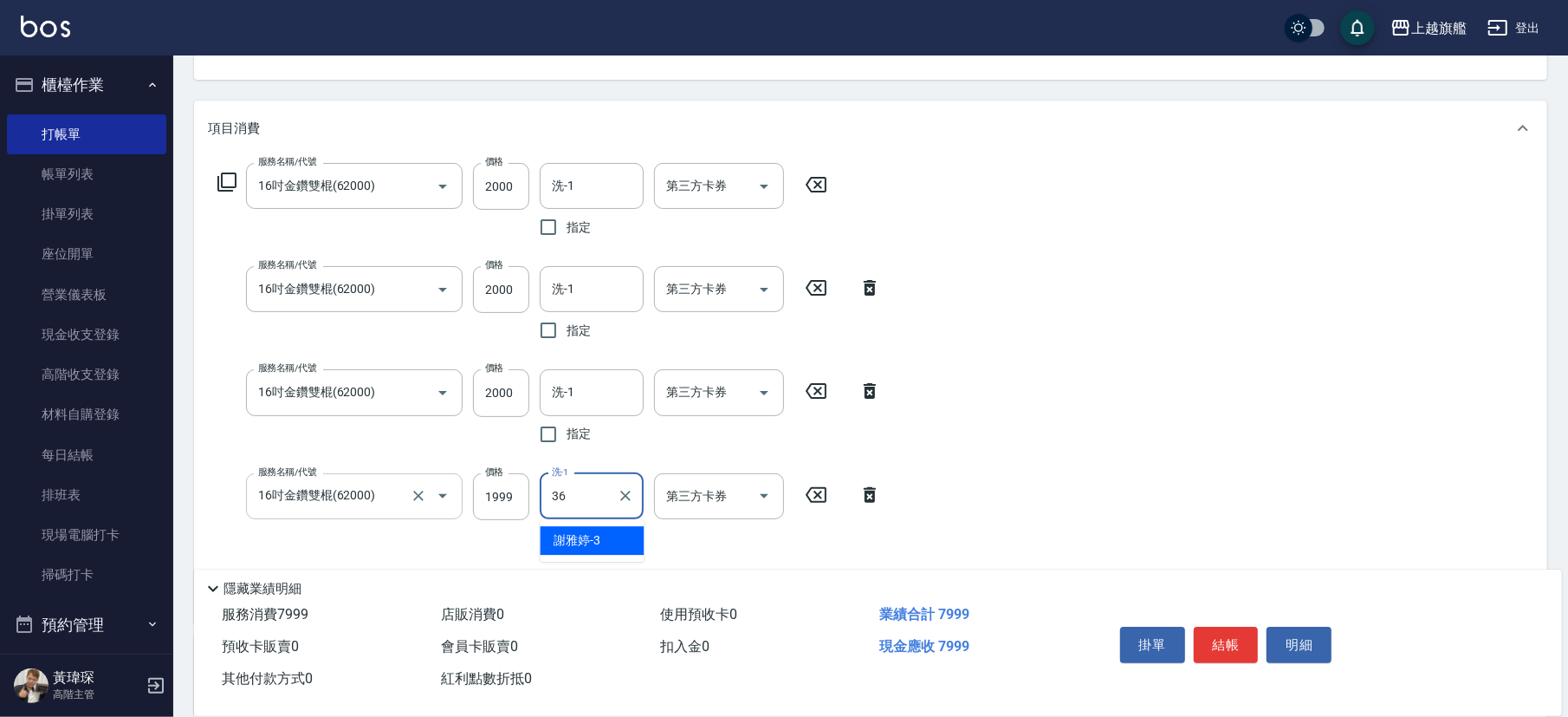
type input "蔡秉諶-36"
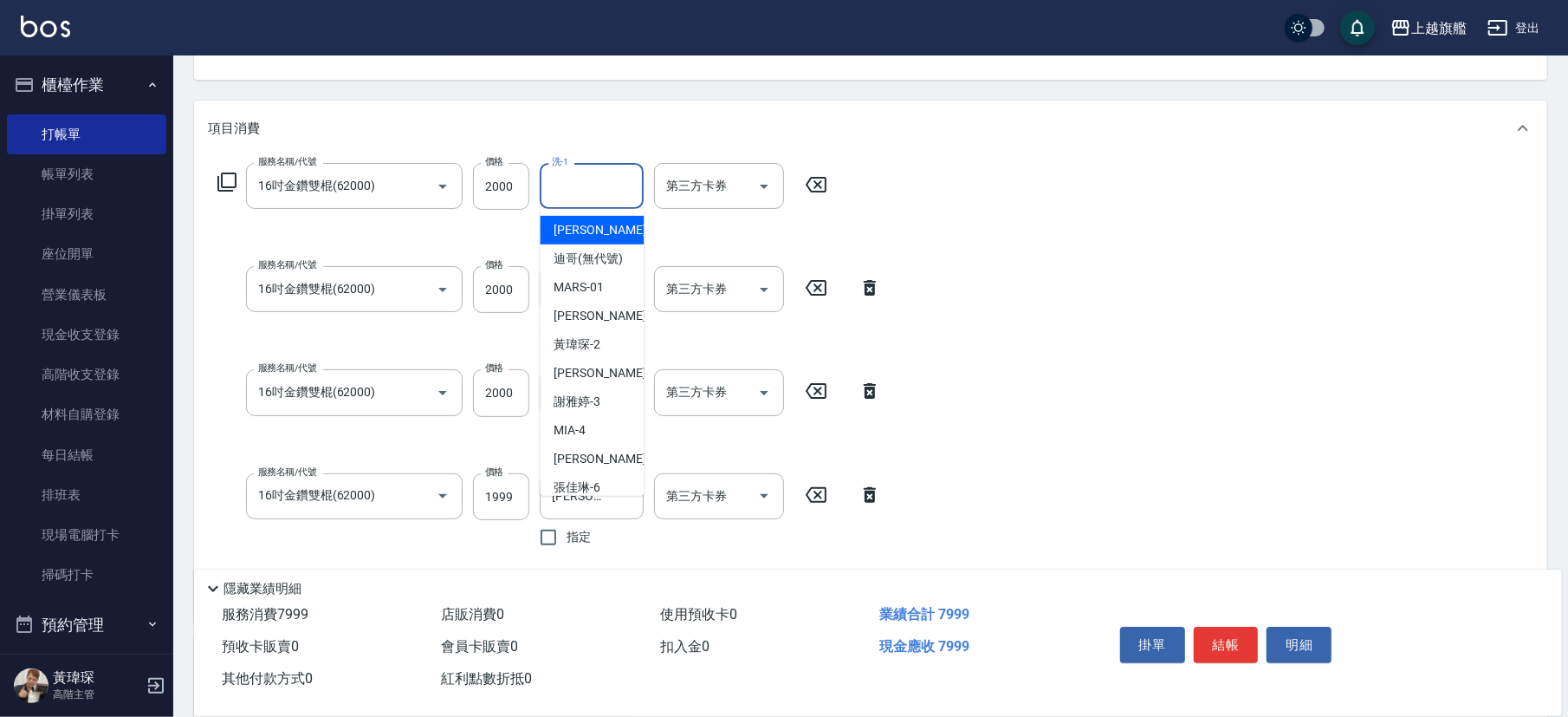
click at [582, 191] on input "洗-1" at bounding box center [591, 186] width 88 height 30
type input "蔡秉諶-36"
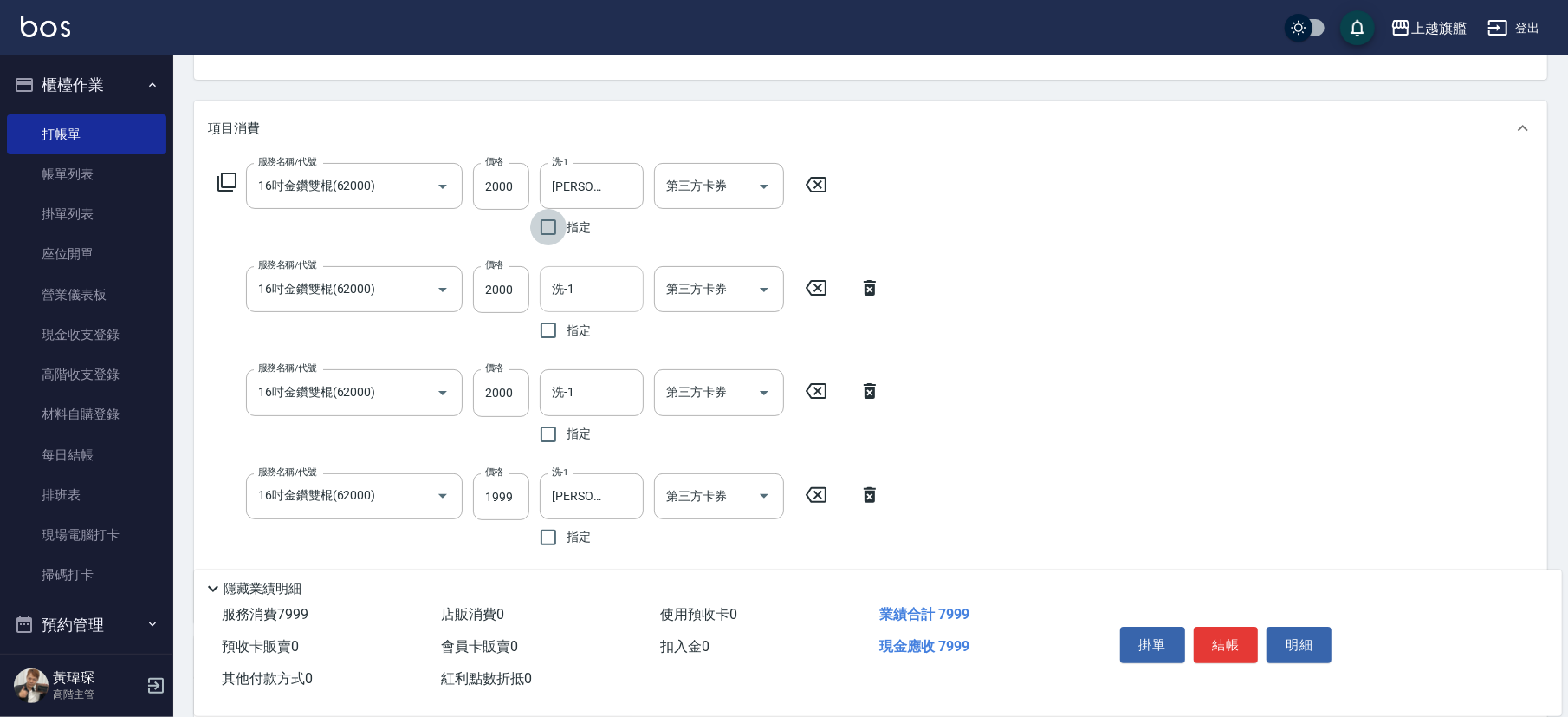
click at [606, 295] on input "洗-1" at bounding box center [591, 289] width 88 height 30
type input "蔡秉諶-36"
click at [586, 369] on div "服務名稱/代號 16吋金鑽雙棍(62000) 服務名稱/代號 價格 2000 價格 洗-1 蔡秉諶-36 洗-1 指定 第三方卡券 第三方卡券 服務名稱/代號…" at bounding box center [549, 385] width 683 height 445
click at [578, 396] on input "洗-1" at bounding box center [591, 392] width 88 height 30
type input "蔡秉諶-36"
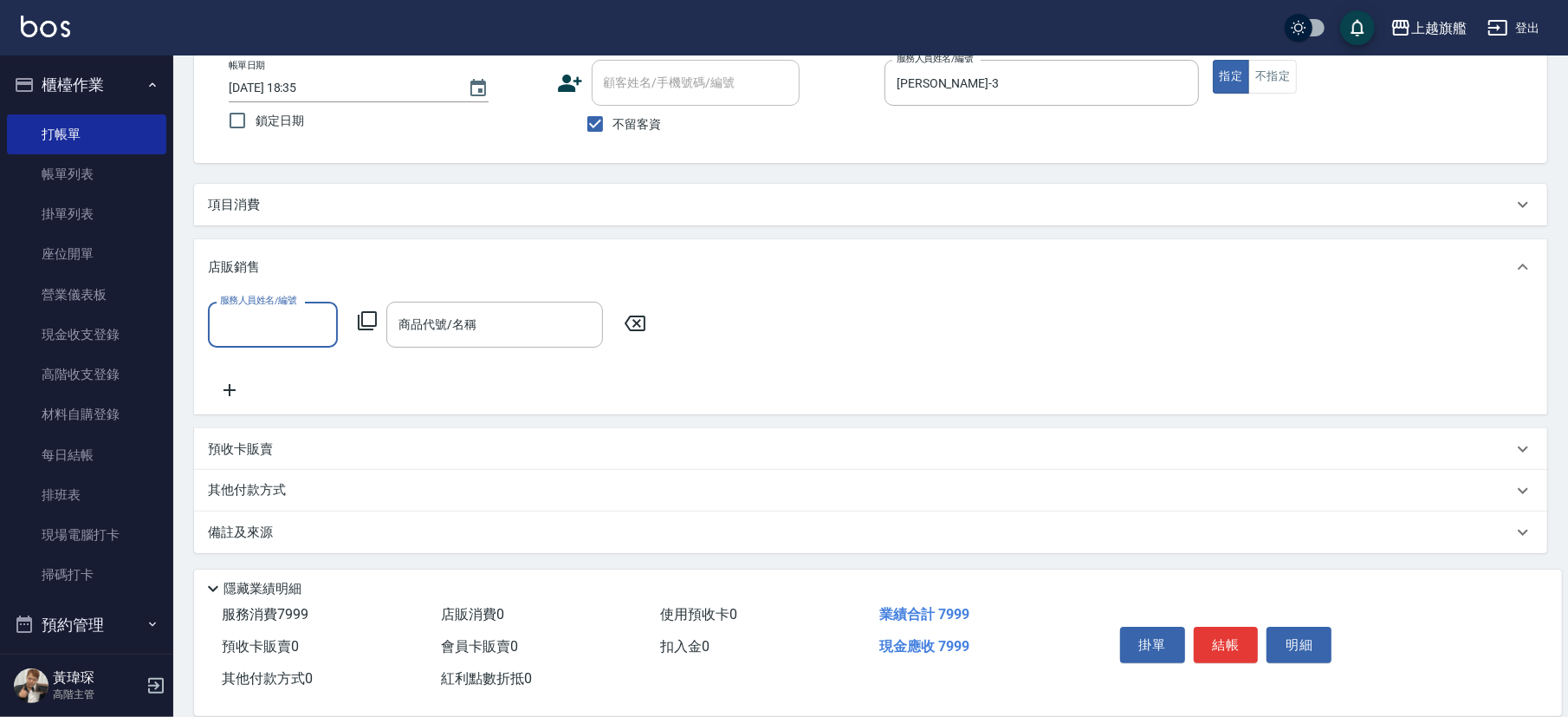
scroll to position [100, 0]
type input "謝雅婷-3"
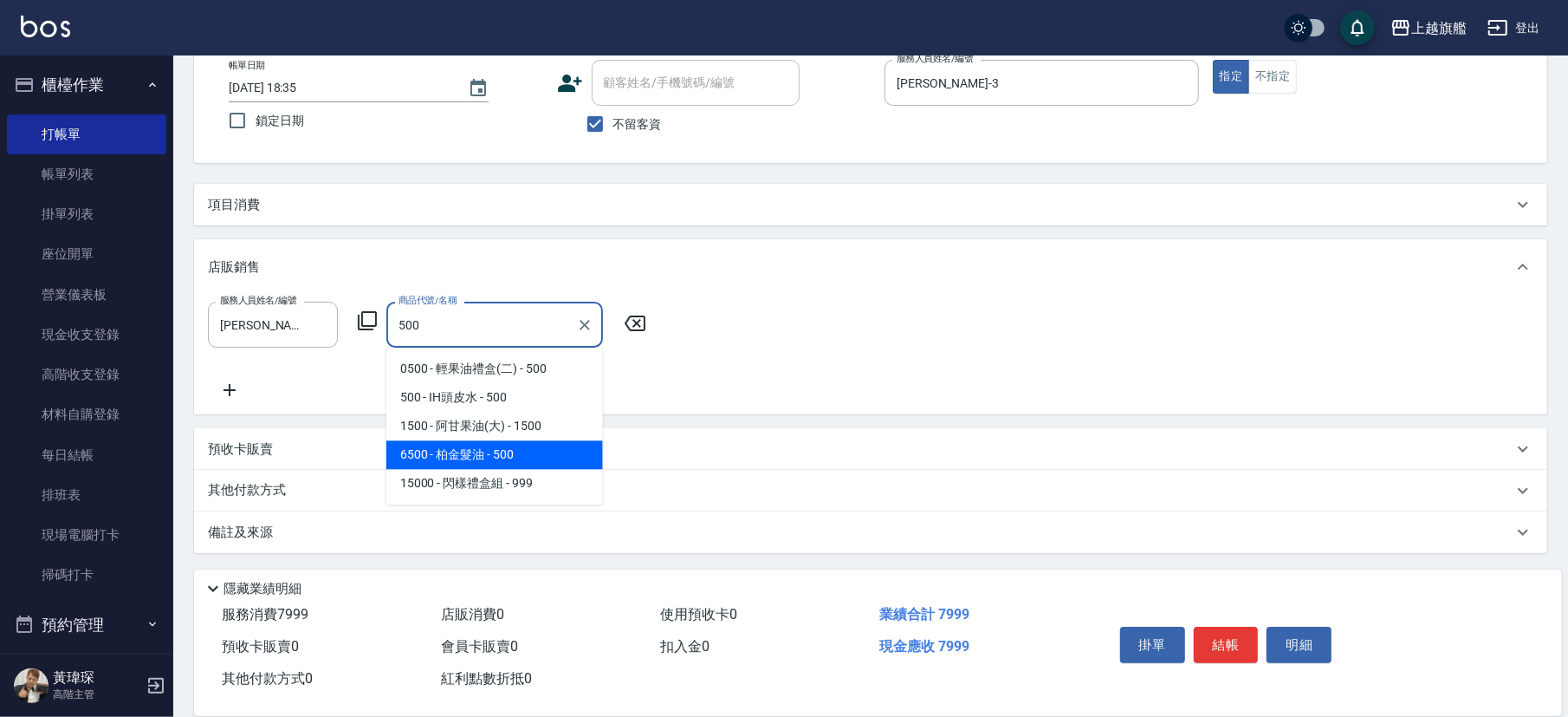
type input "柏金髮油"
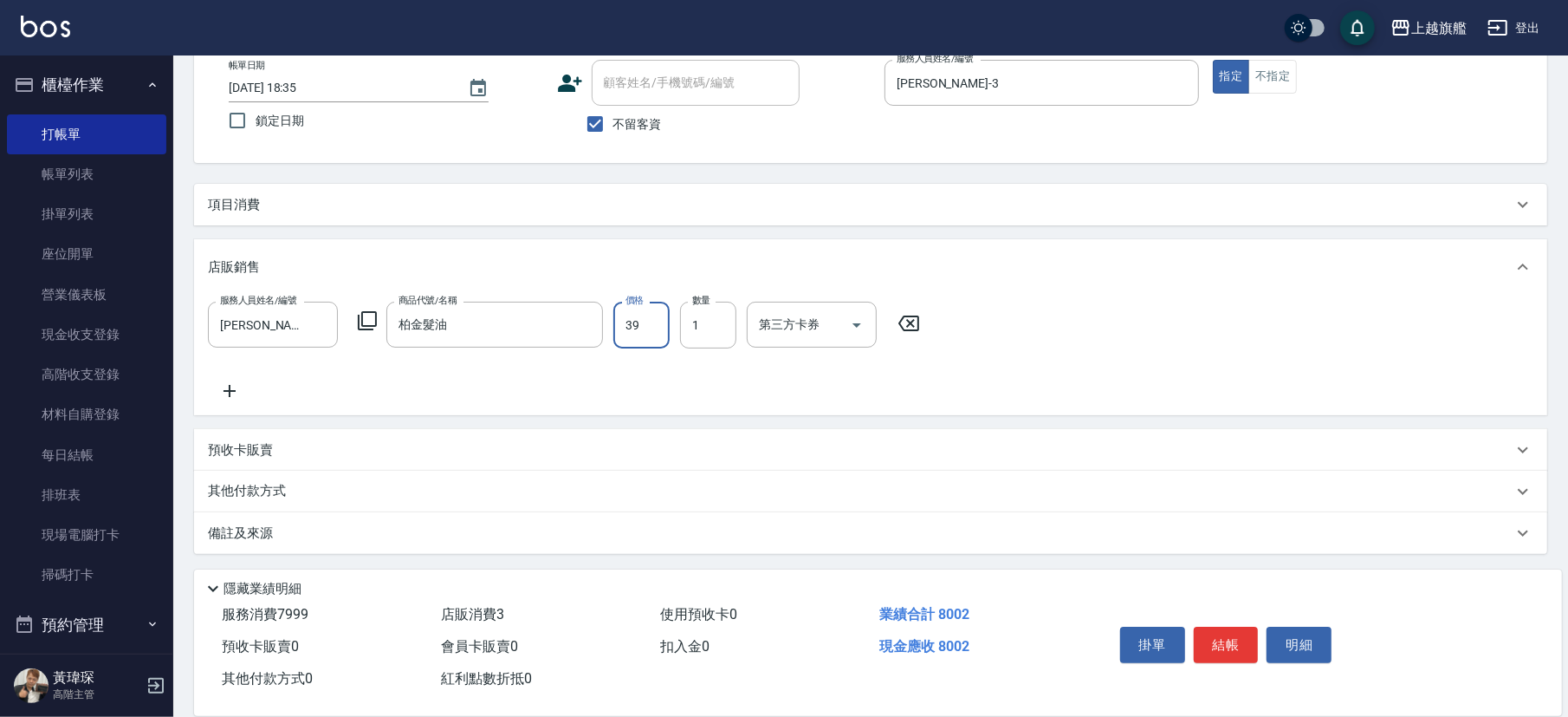
type input "399"
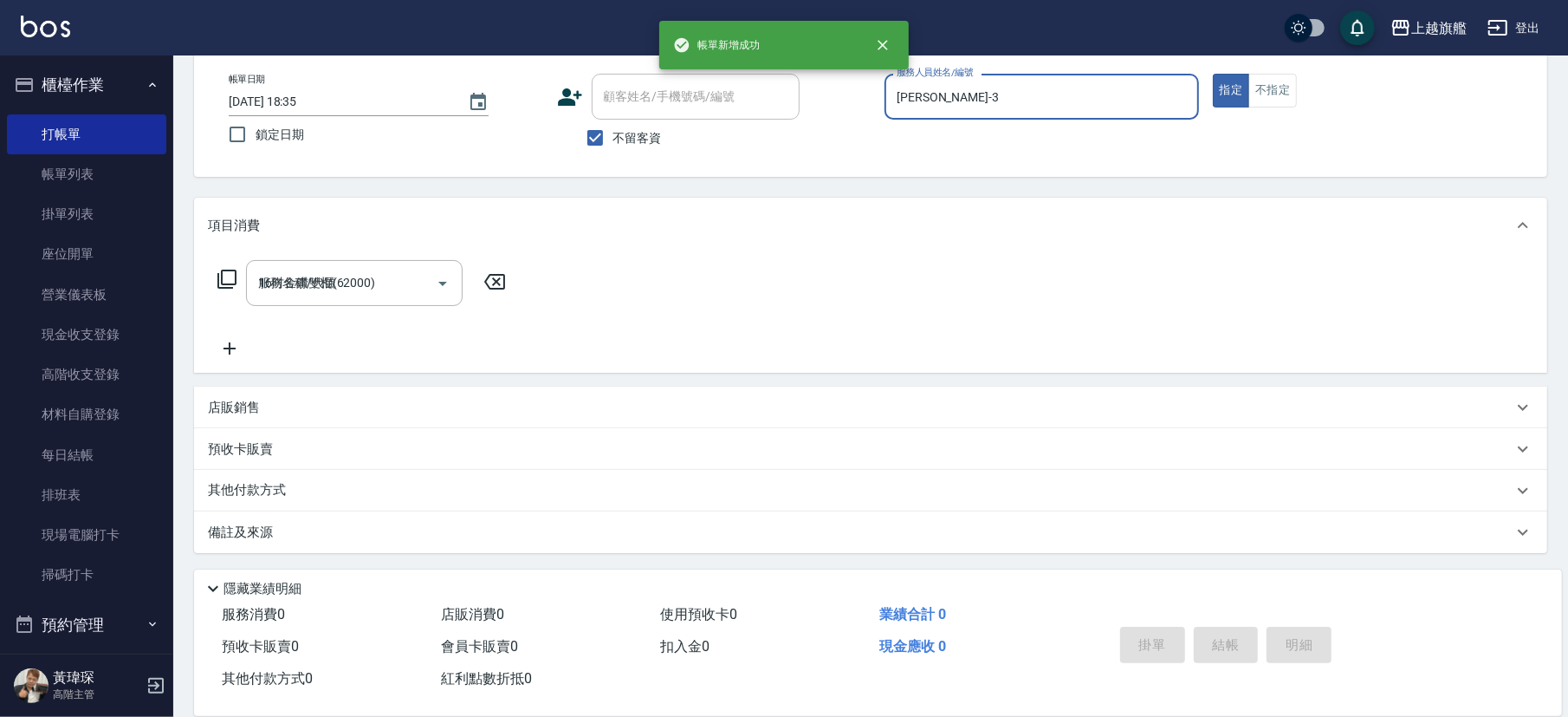
type input "2025/10/08 18:37"
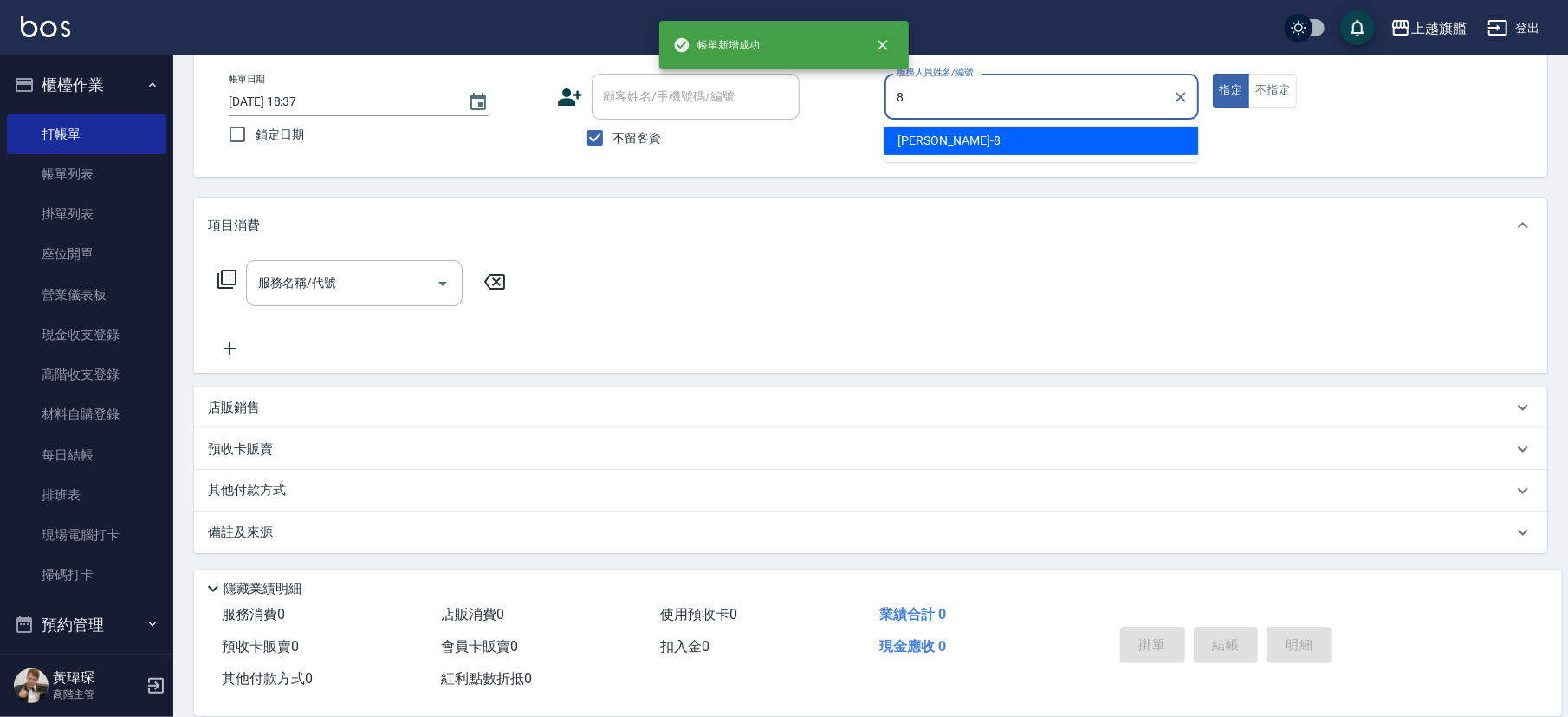
type input "周秀娟-8"
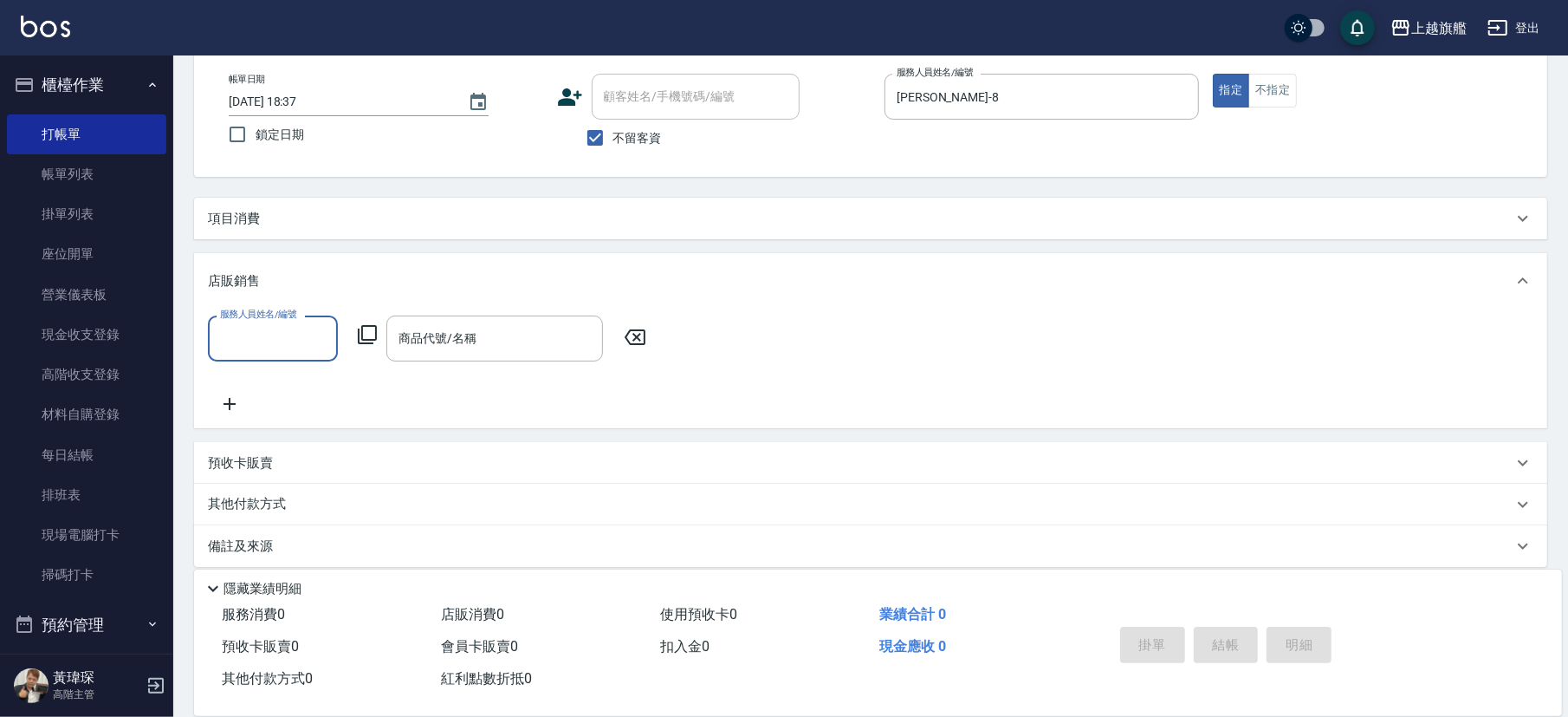
scroll to position [0, 0]
type input "周秀娟-8"
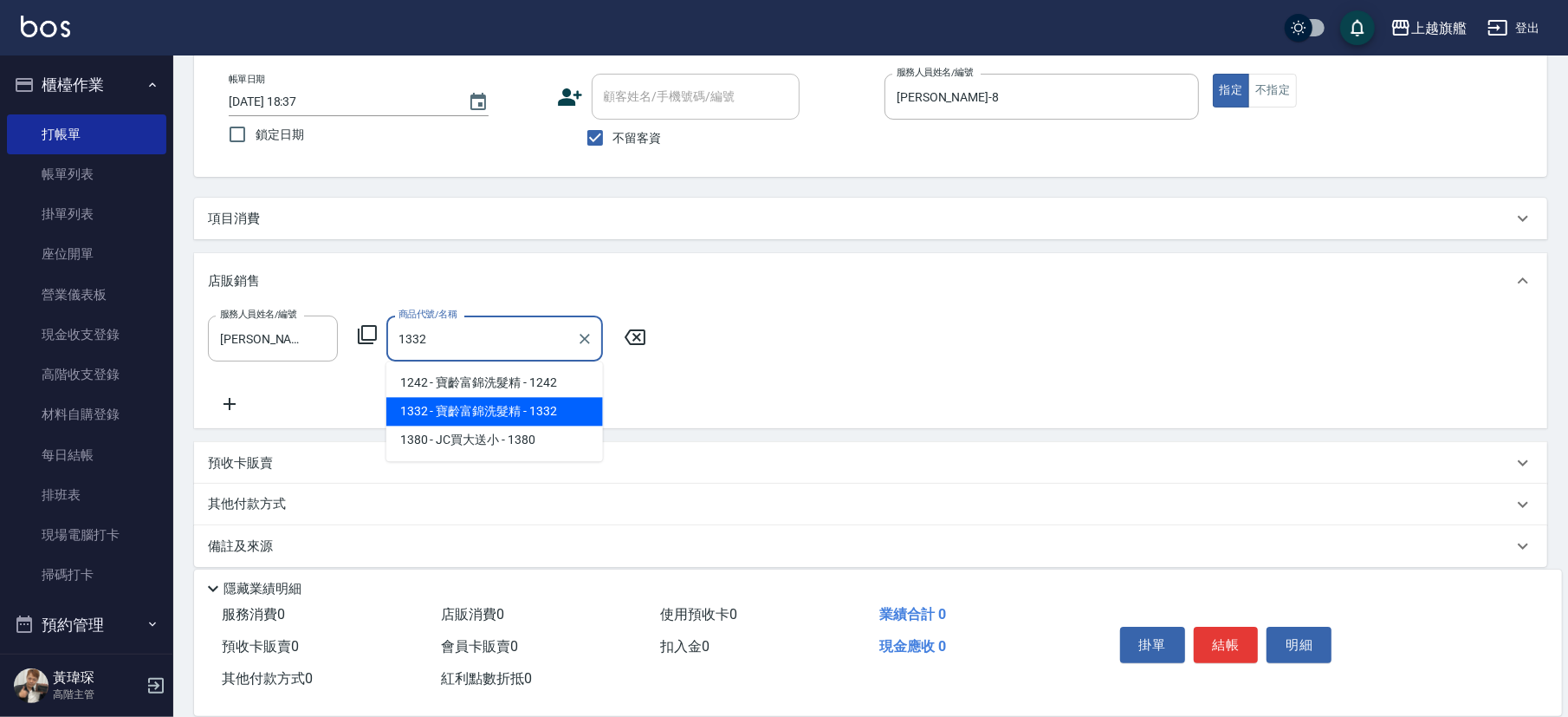
type input "寶齡富錦洗髮精"
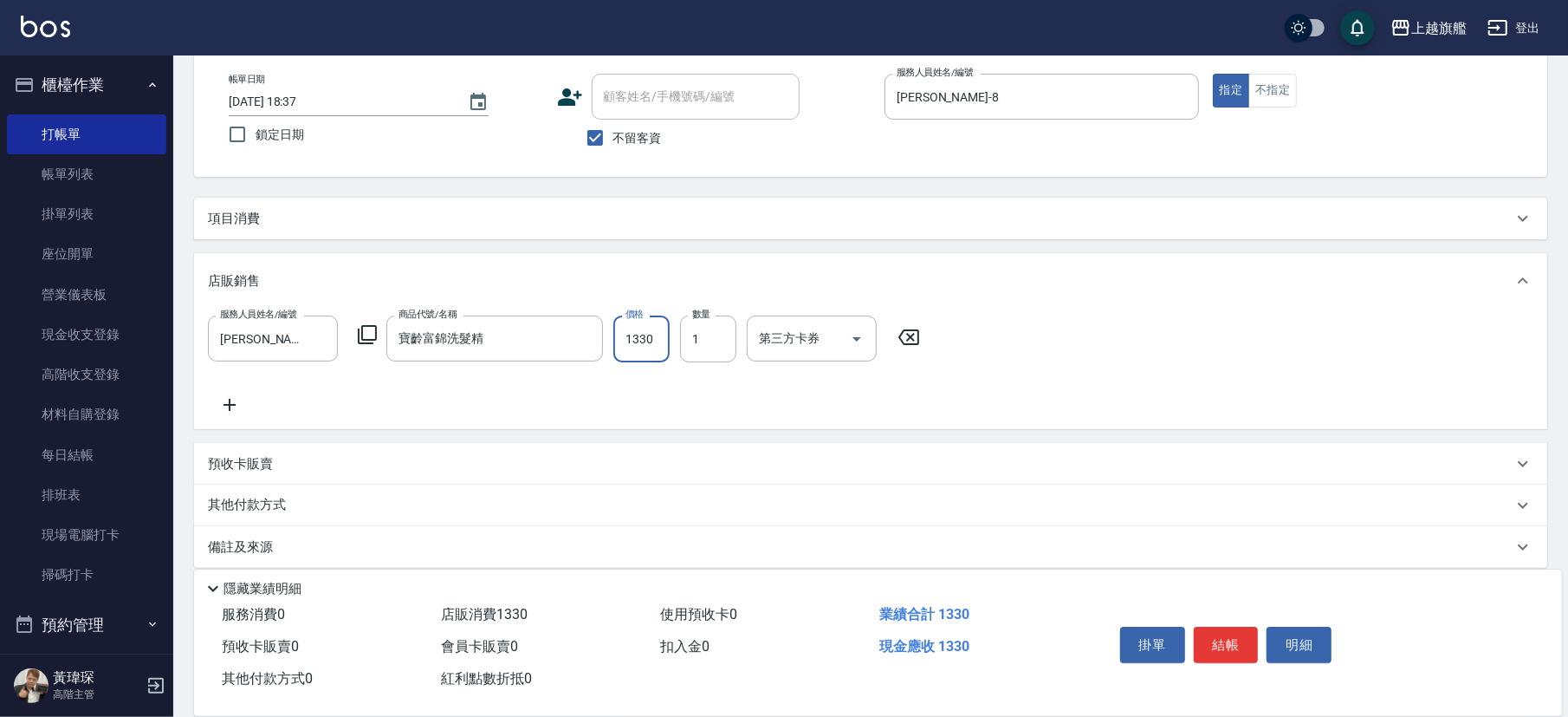
type input "1330"
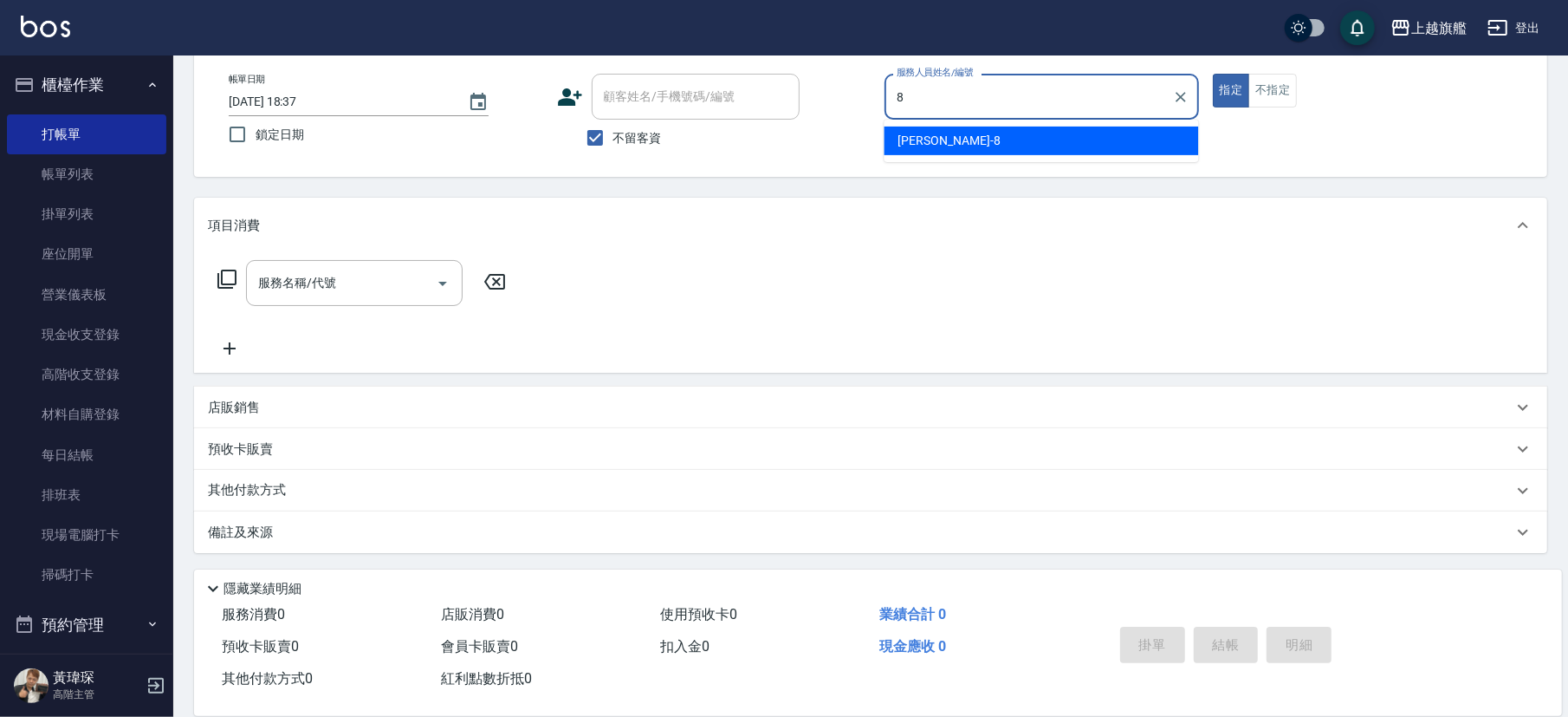
type input "周秀娟-8"
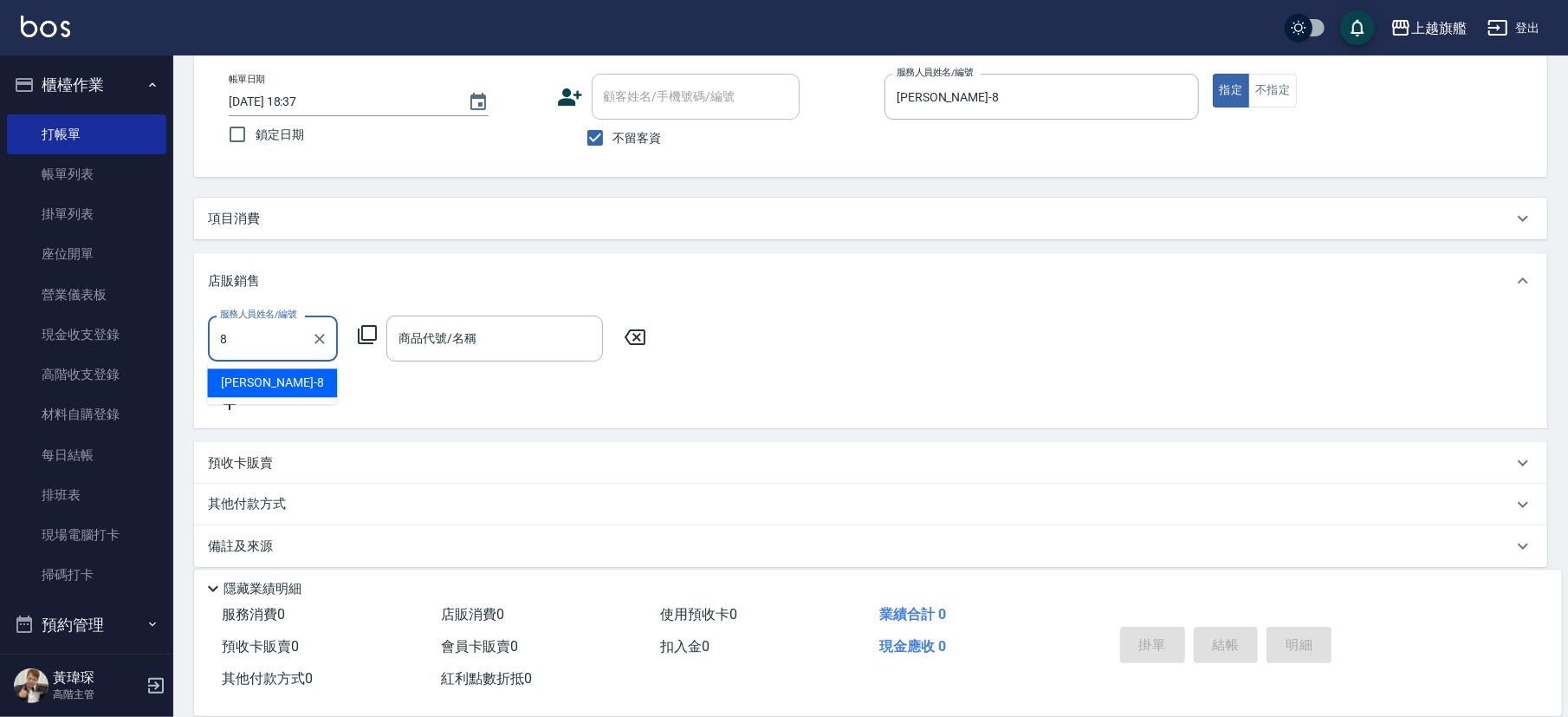
type input "周秀娟-8"
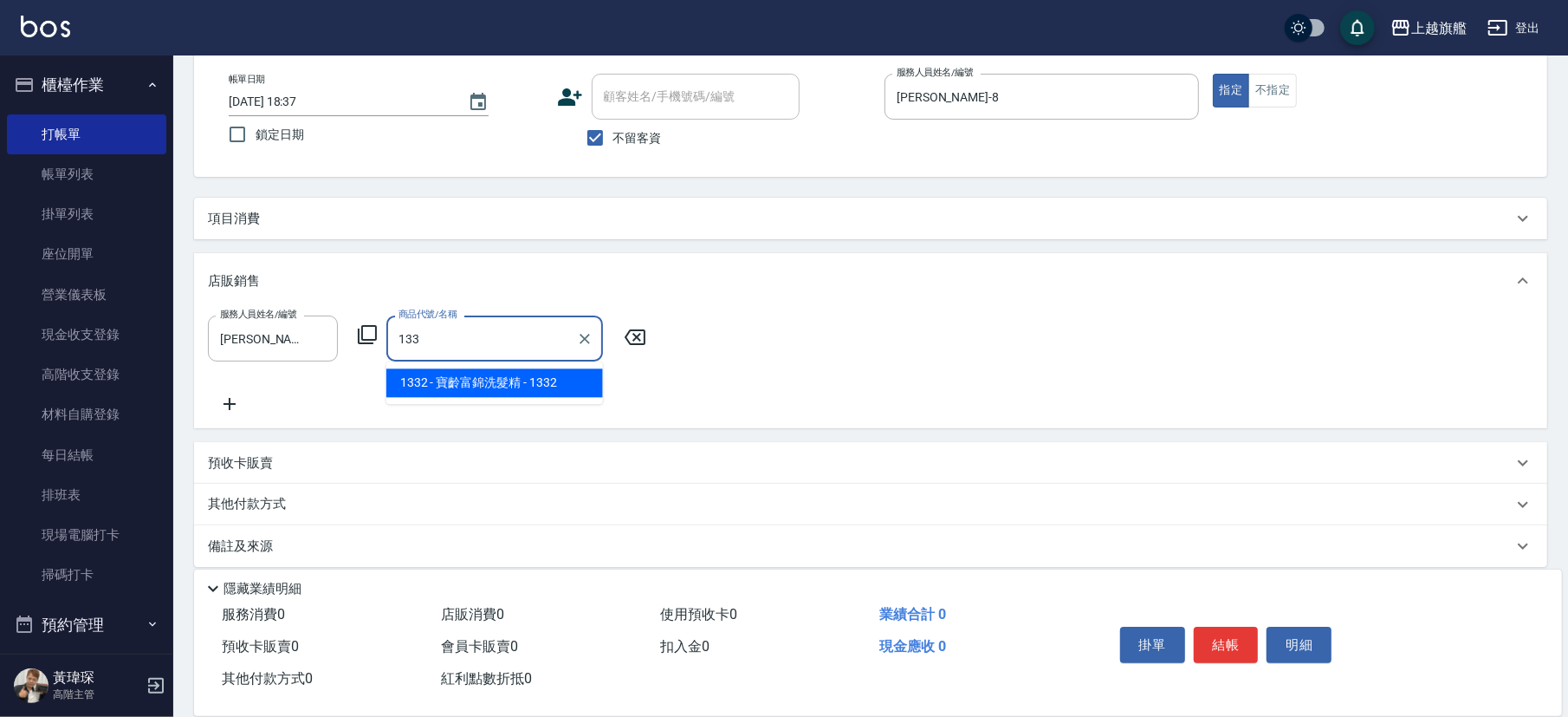
type input "寶齡富錦洗髮精"
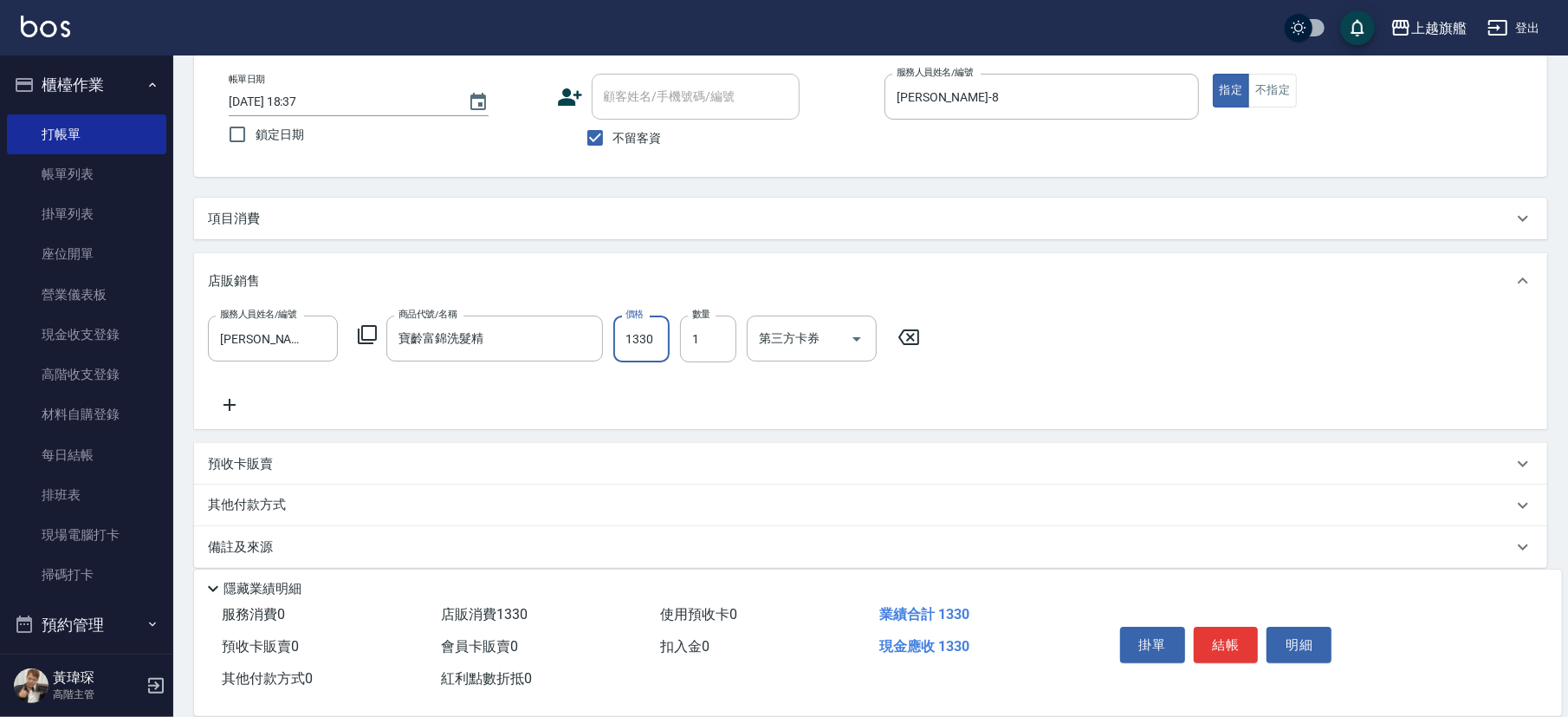
type input "1330"
type input "2"
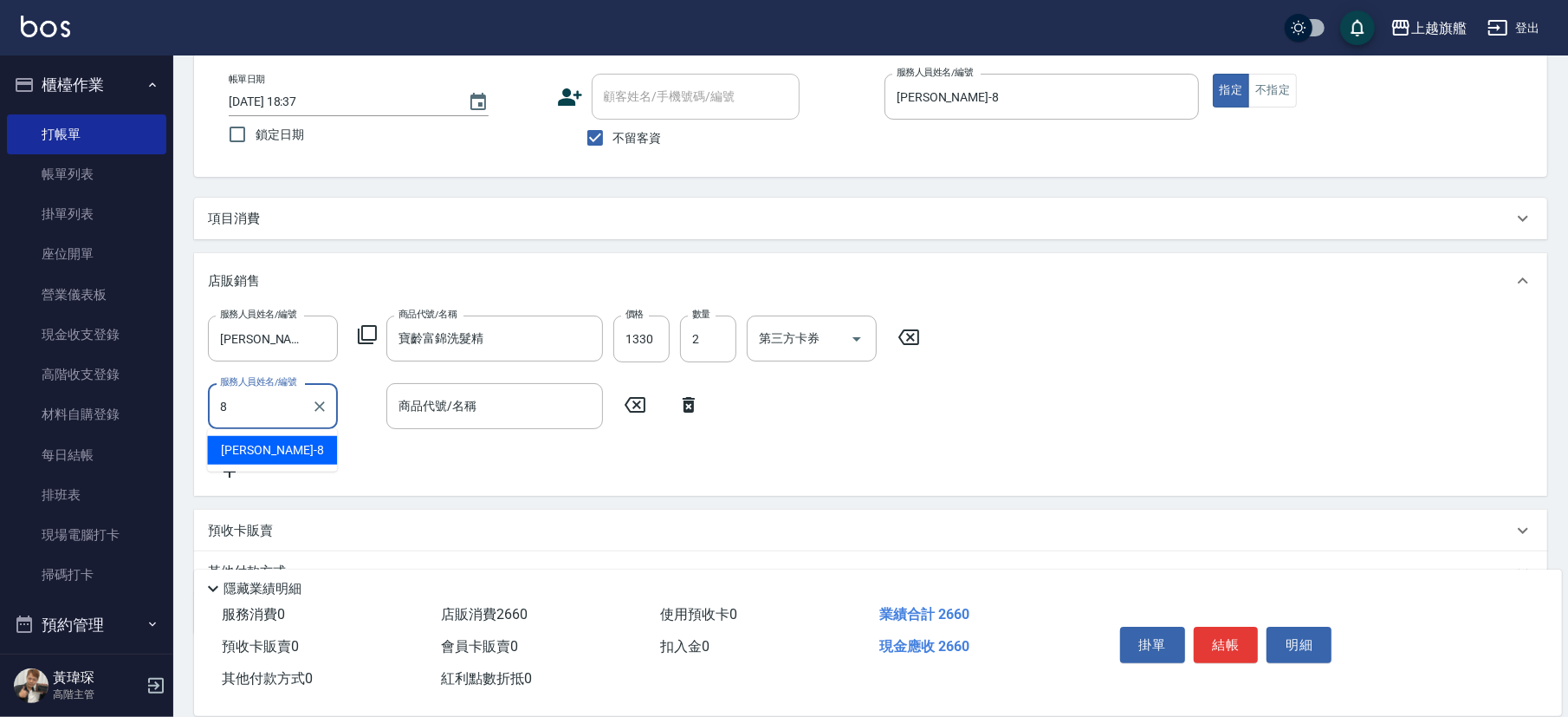
type input "周秀娟-8"
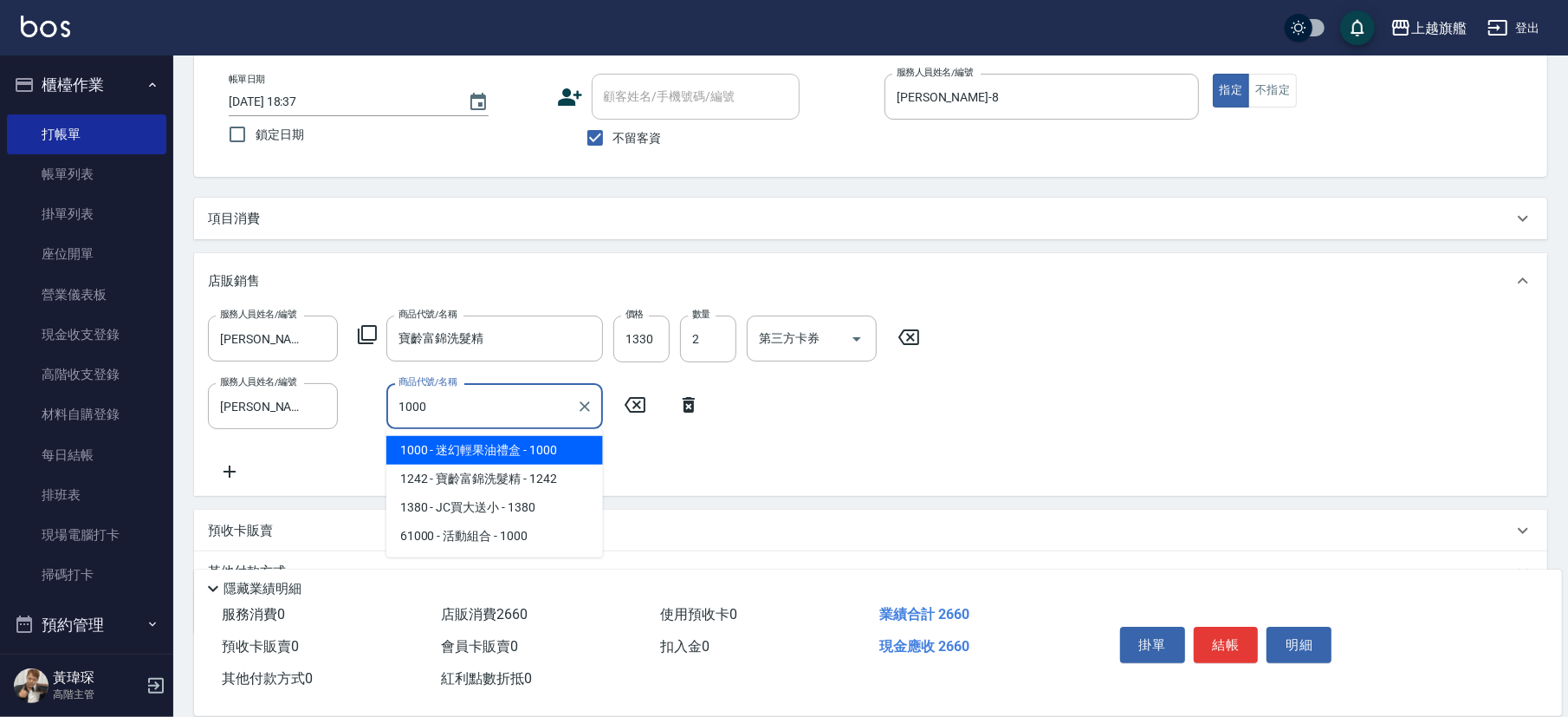
type input "迷幻輕果油禮盒"
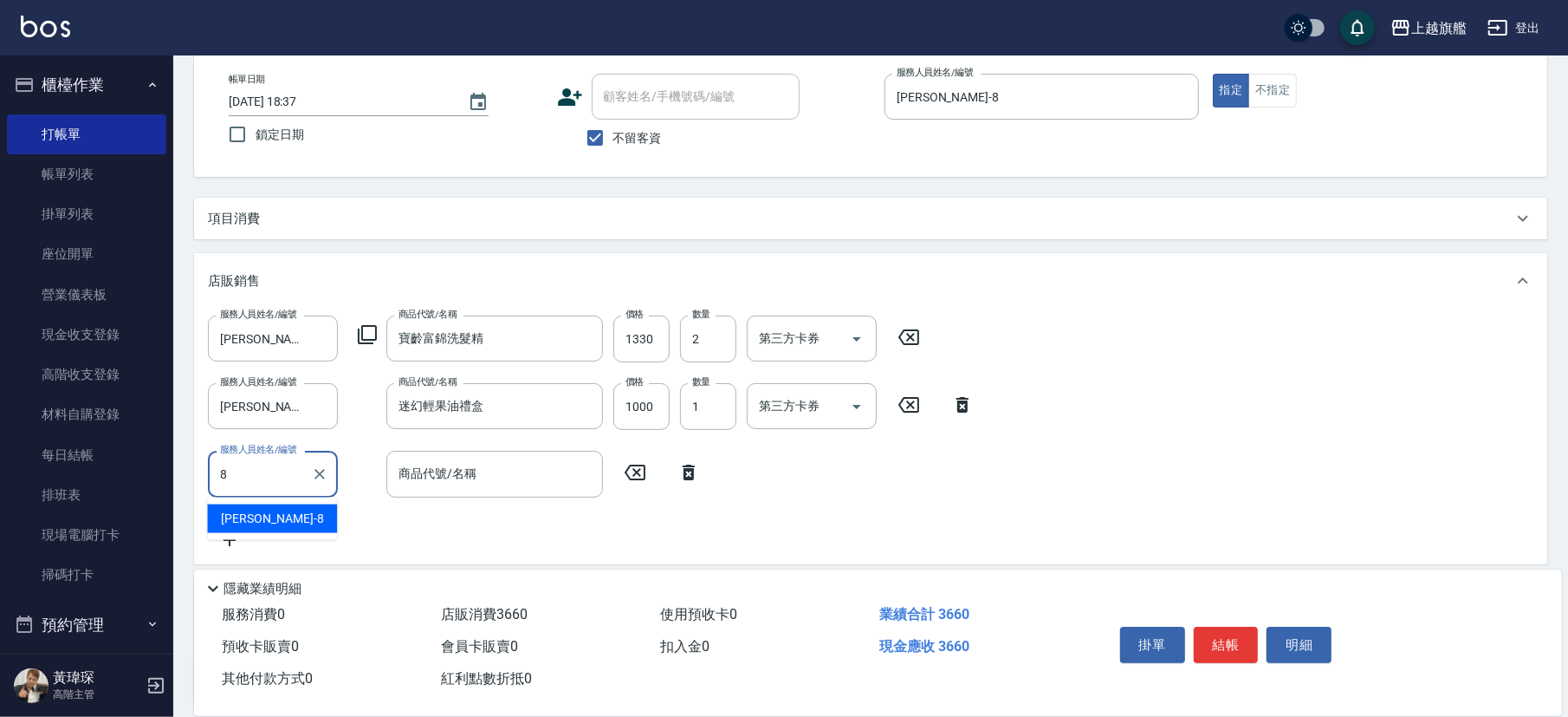
type input "周秀娟-8"
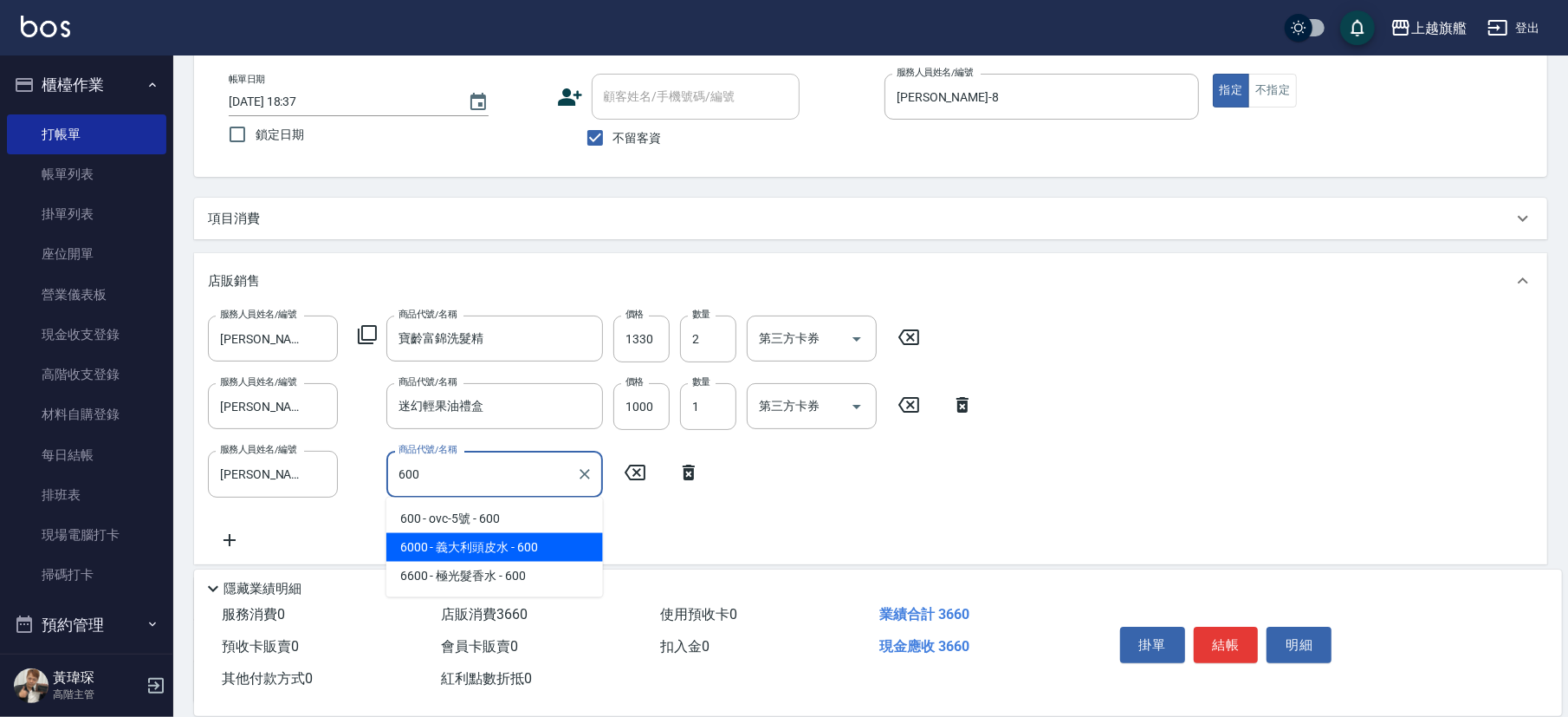
type input "義大利頭皮水"
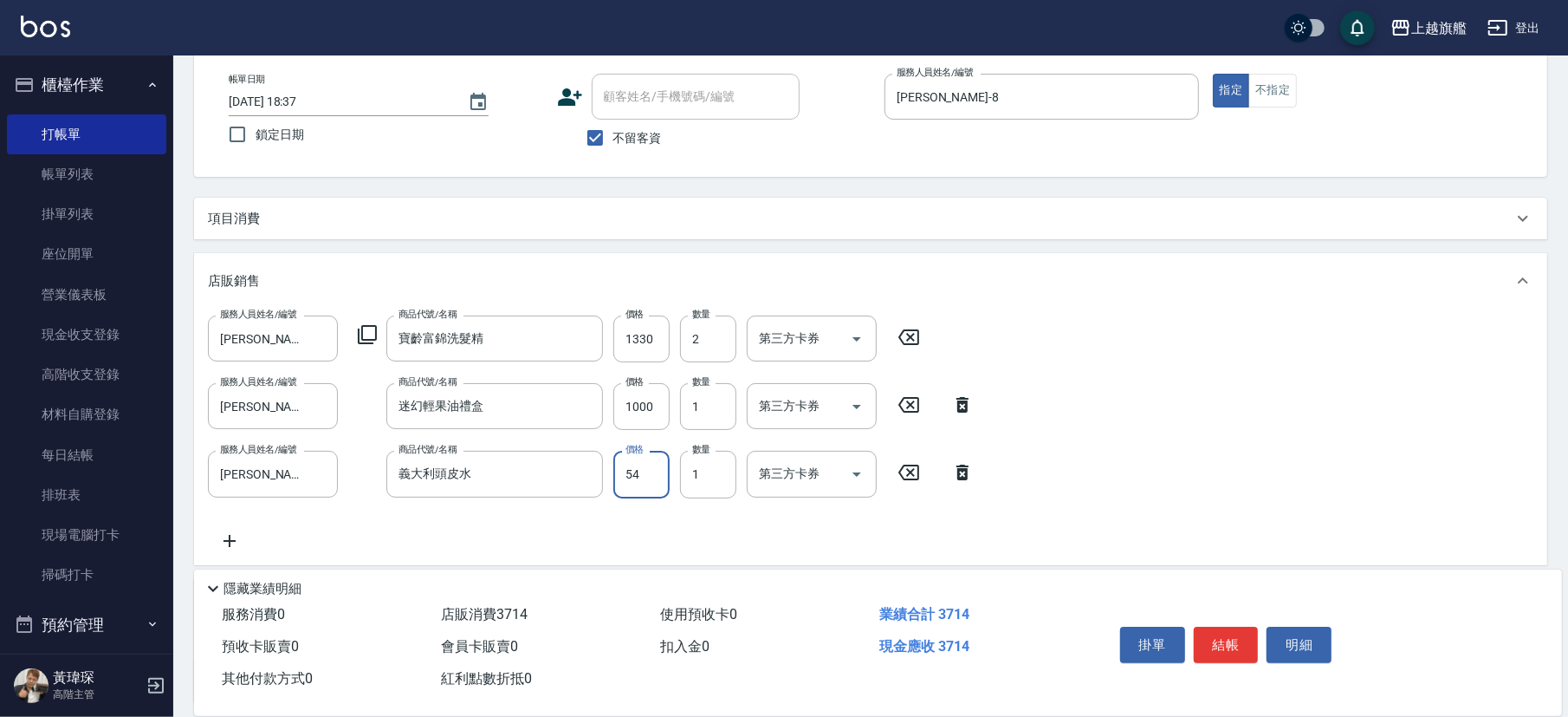
type input "540"
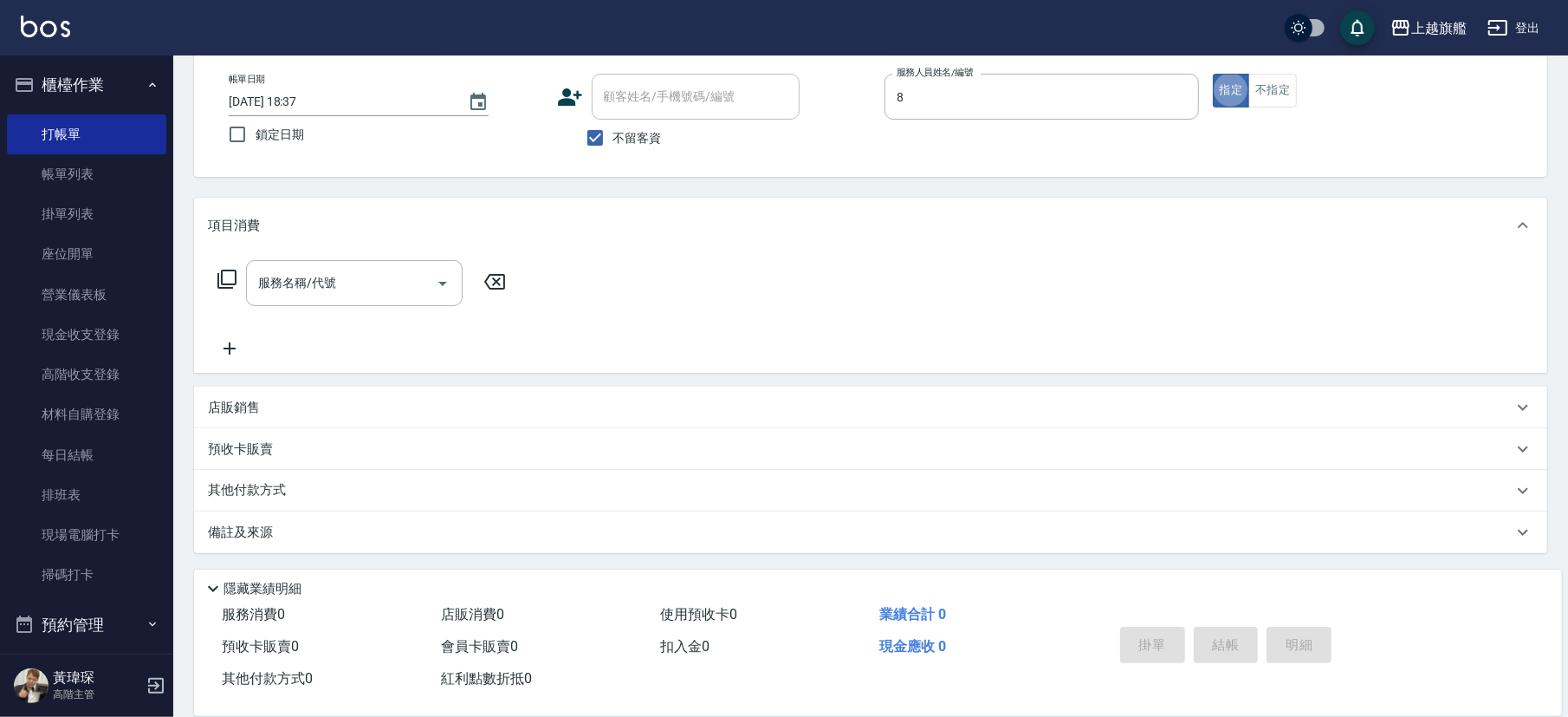
type input "周秀娟-8"
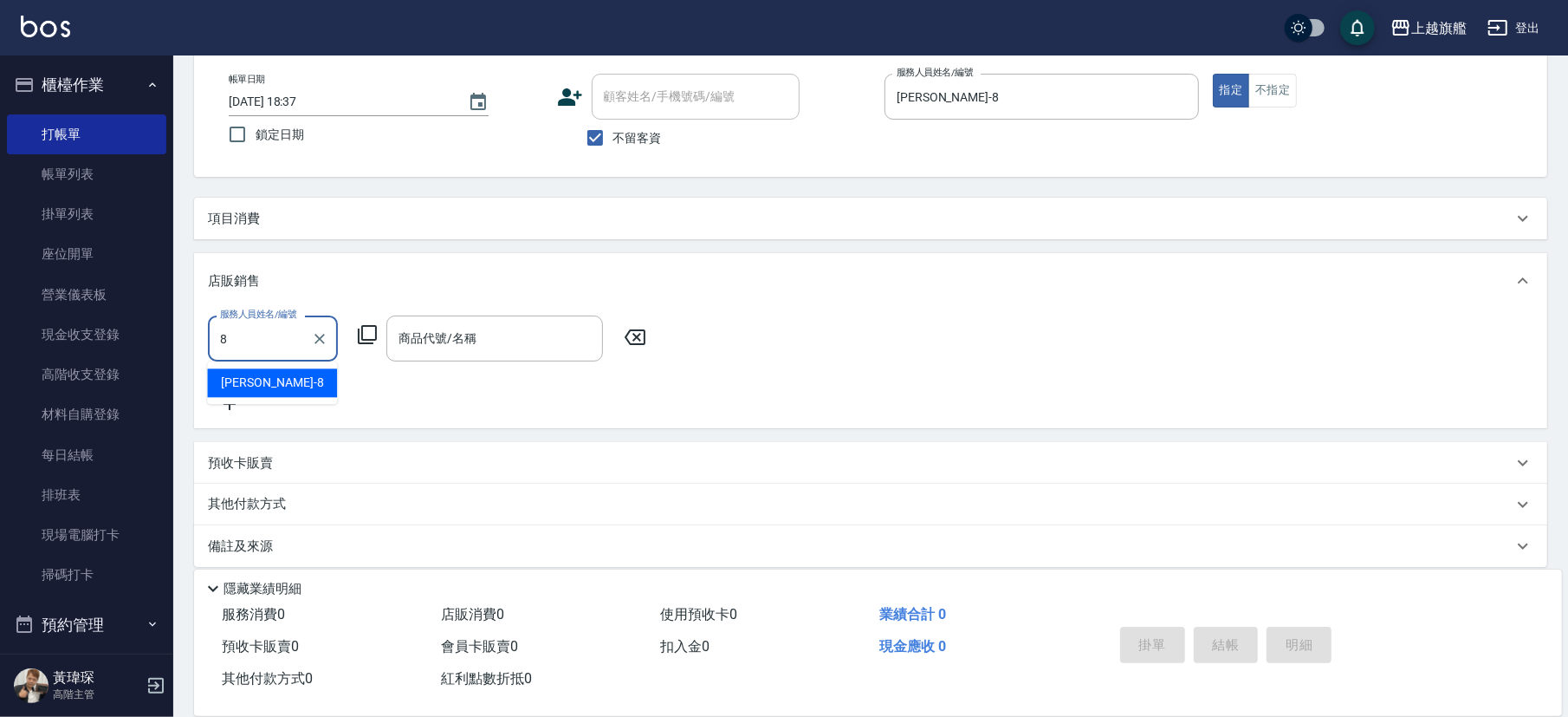
type input "周秀娟-8"
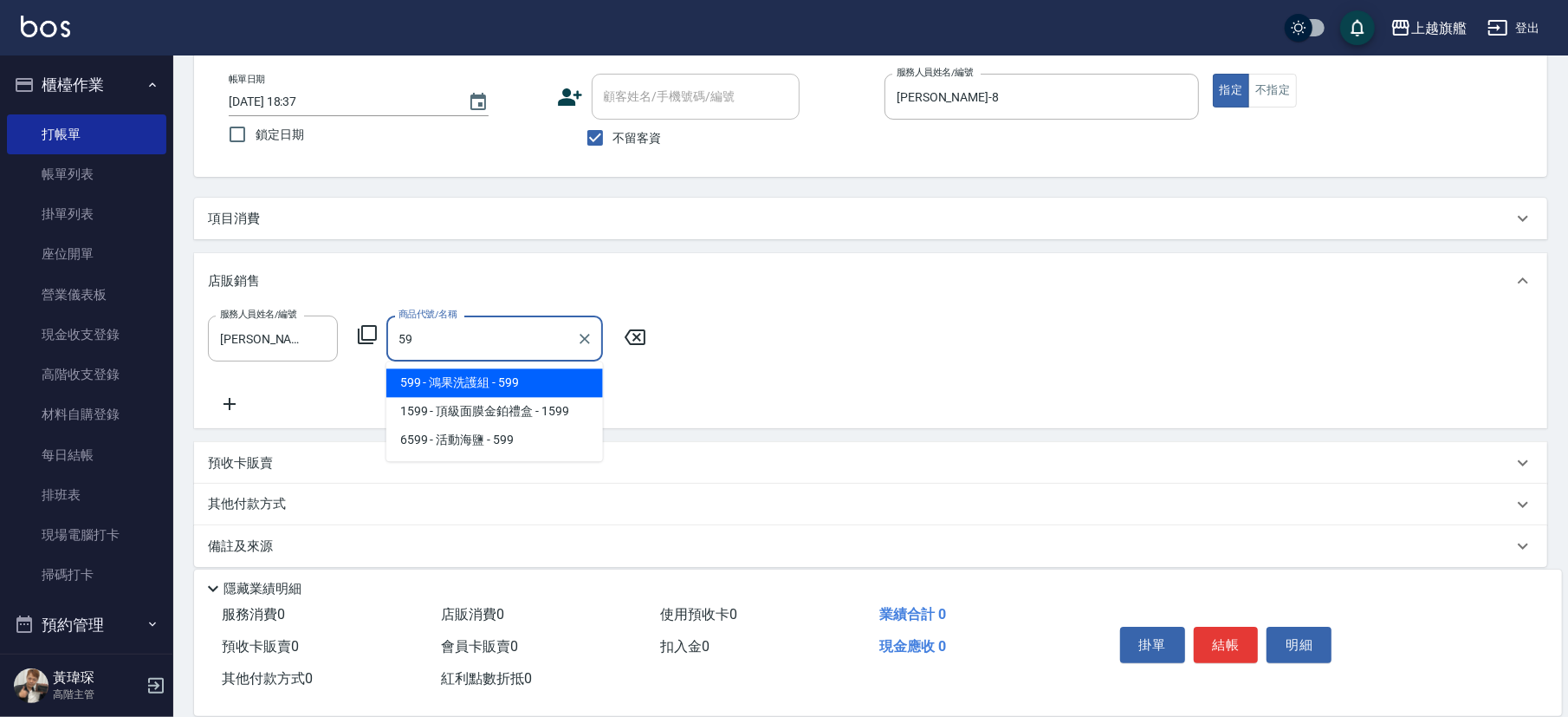
type input "5"
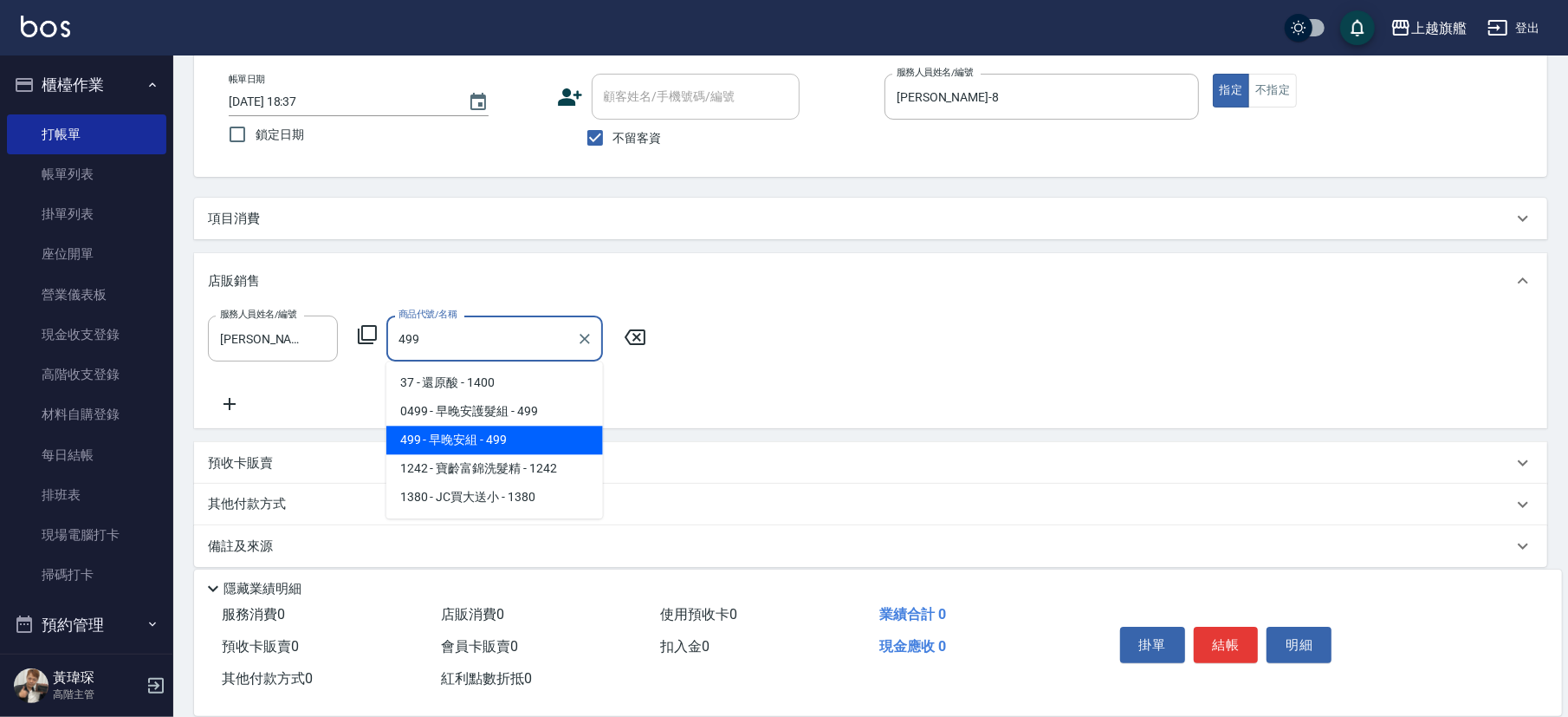
type input "早晚安組"
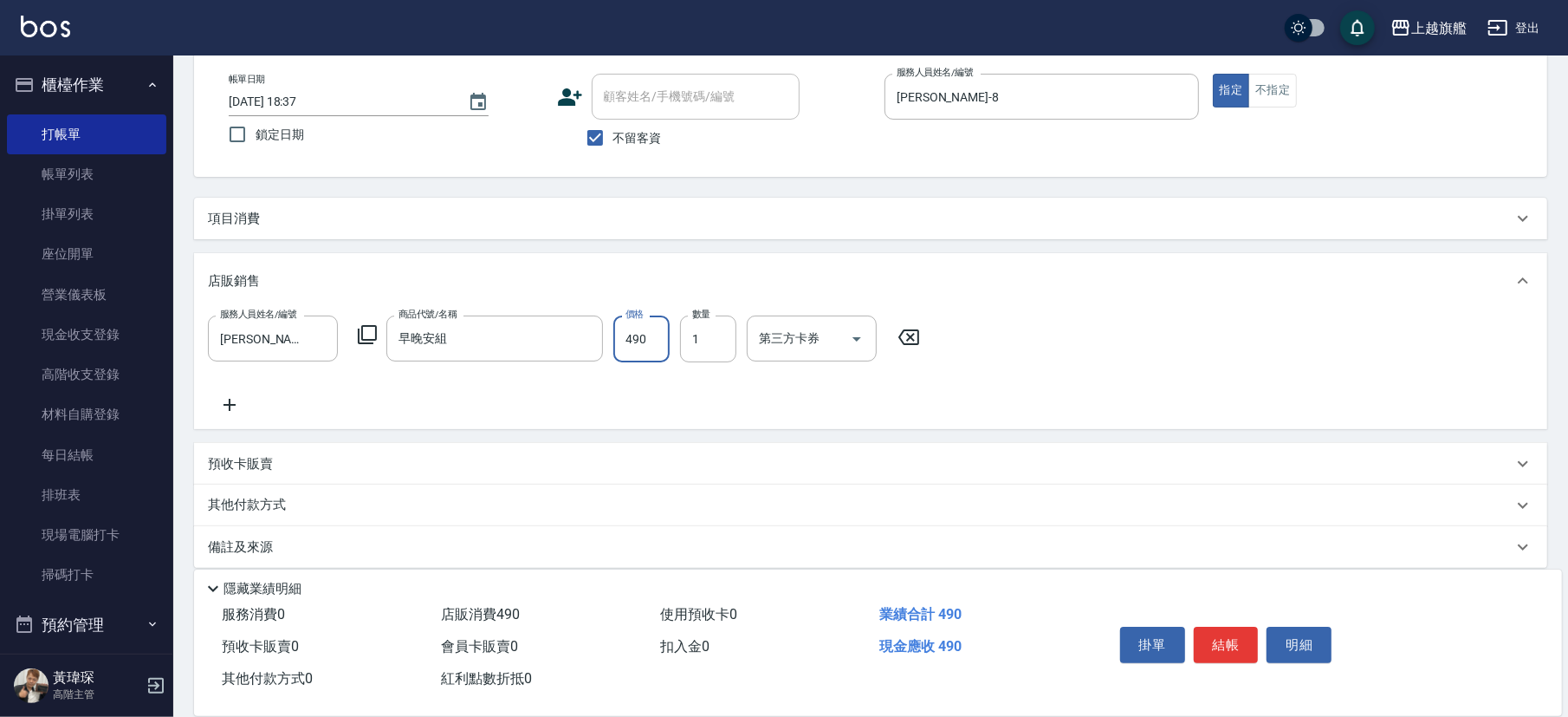
type input "490"
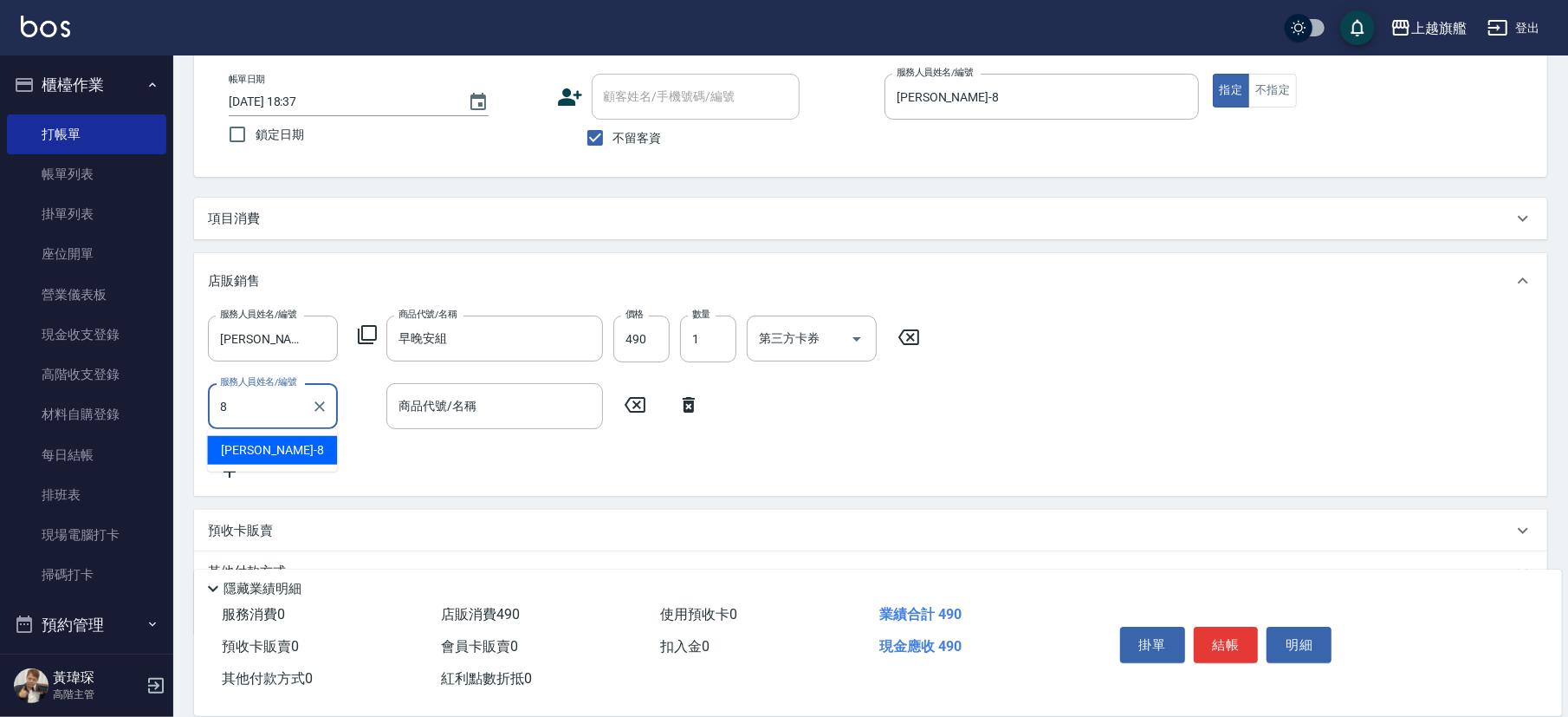
type input "周秀娟-8"
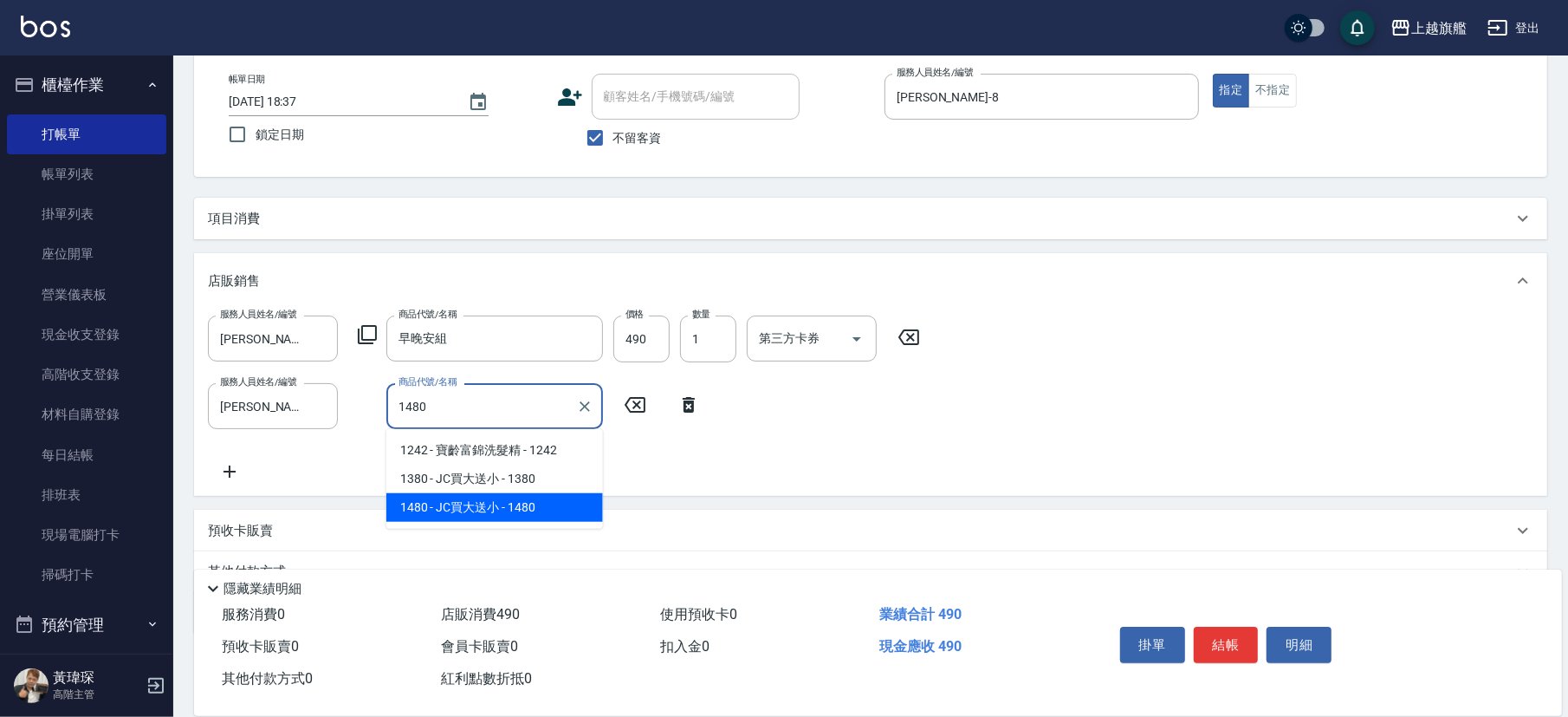
type input "JC買大送小"
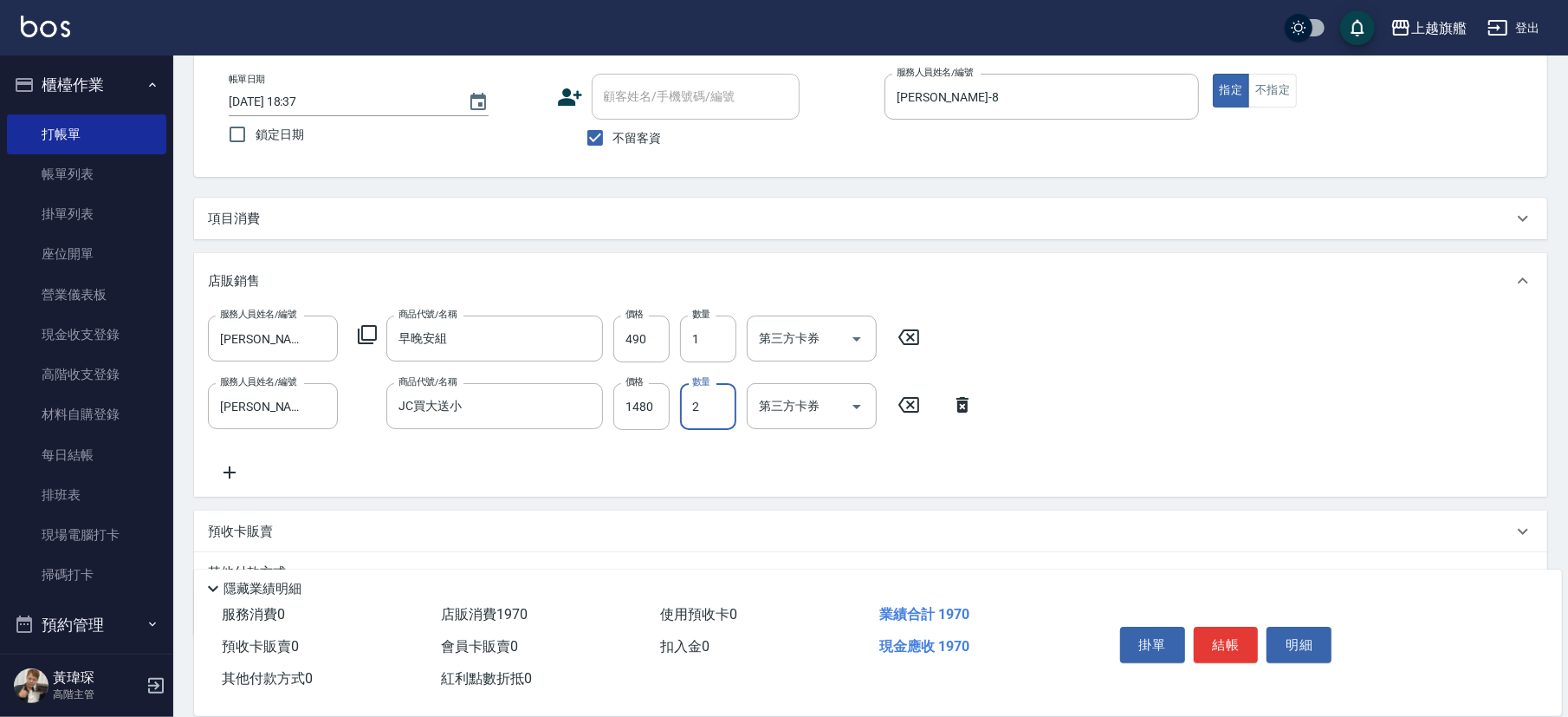
type input "2"
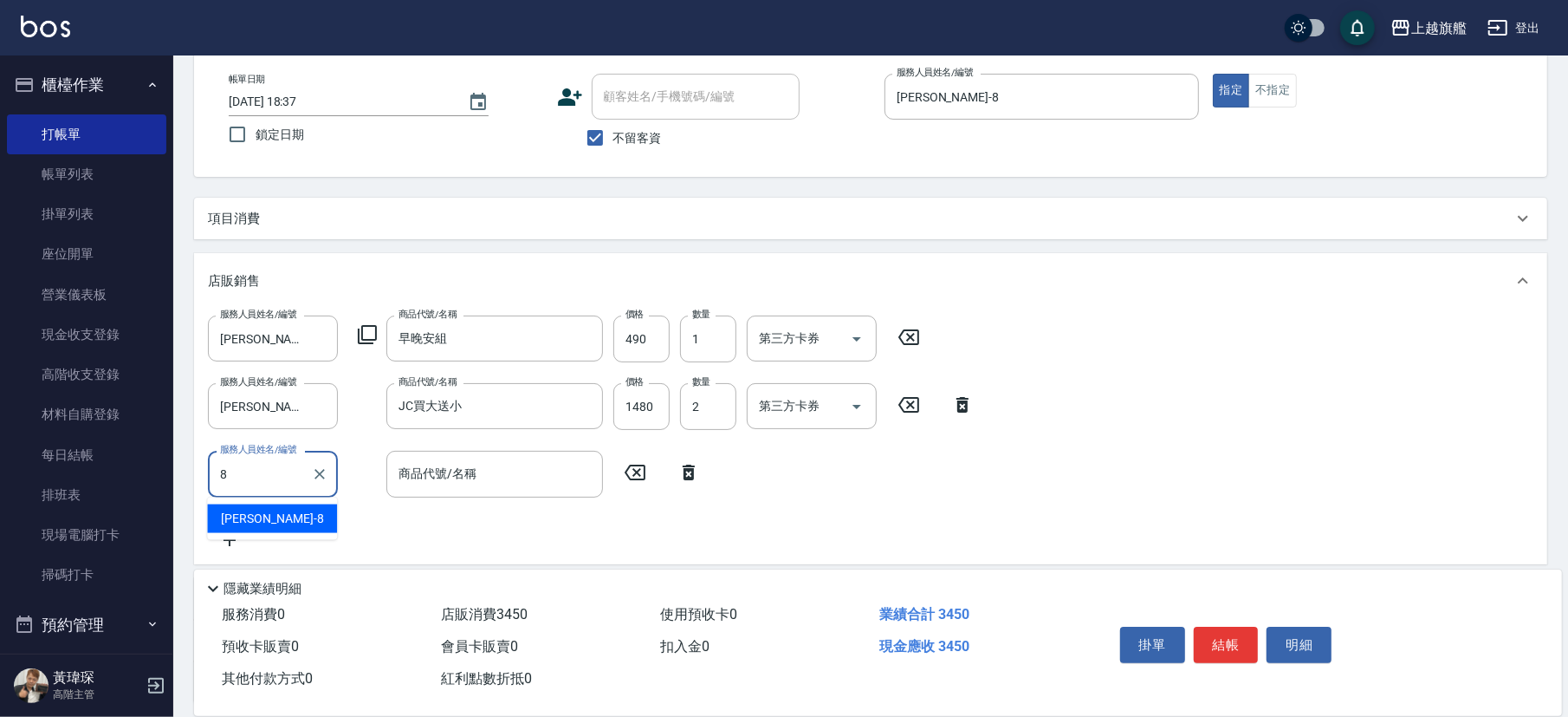
type input "周秀娟-8"
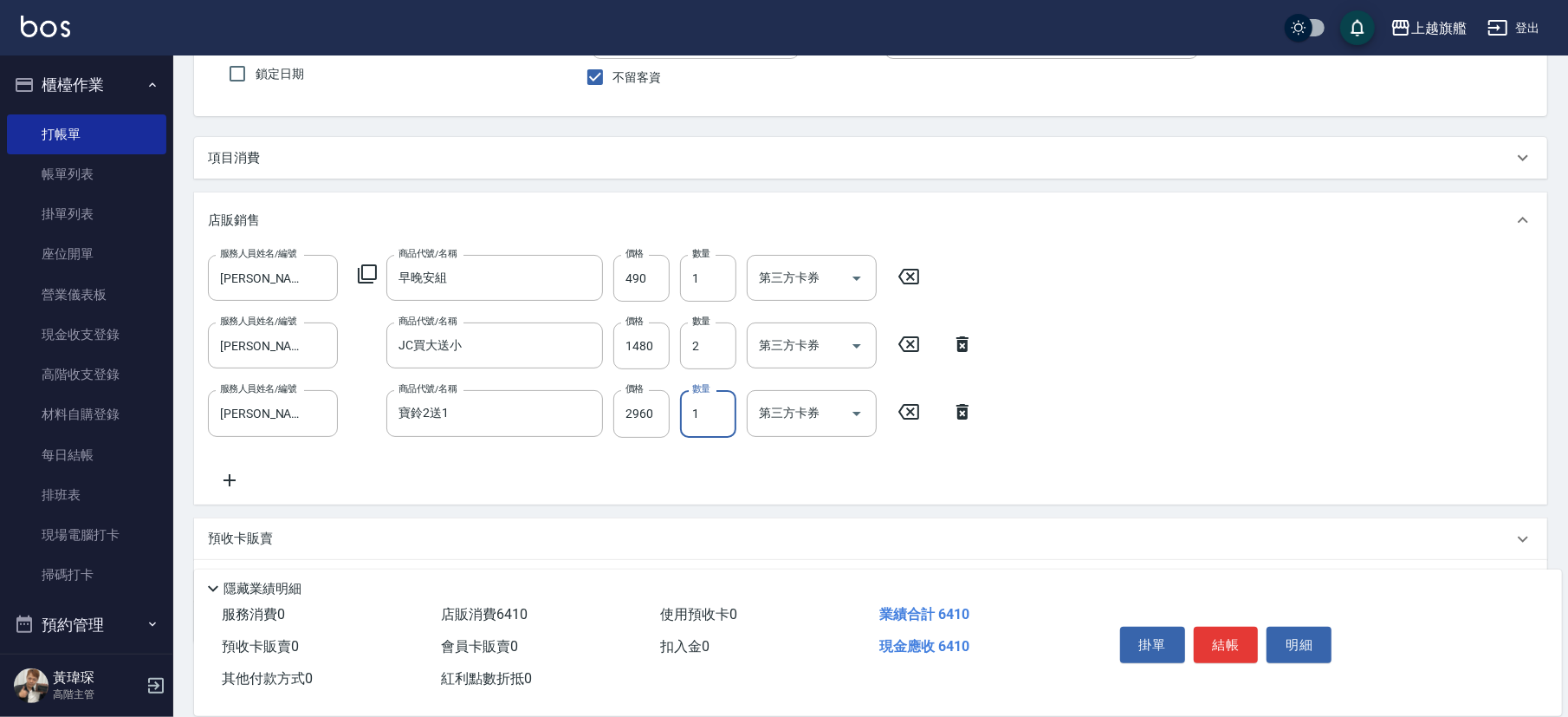
scroll to position [184, 0]
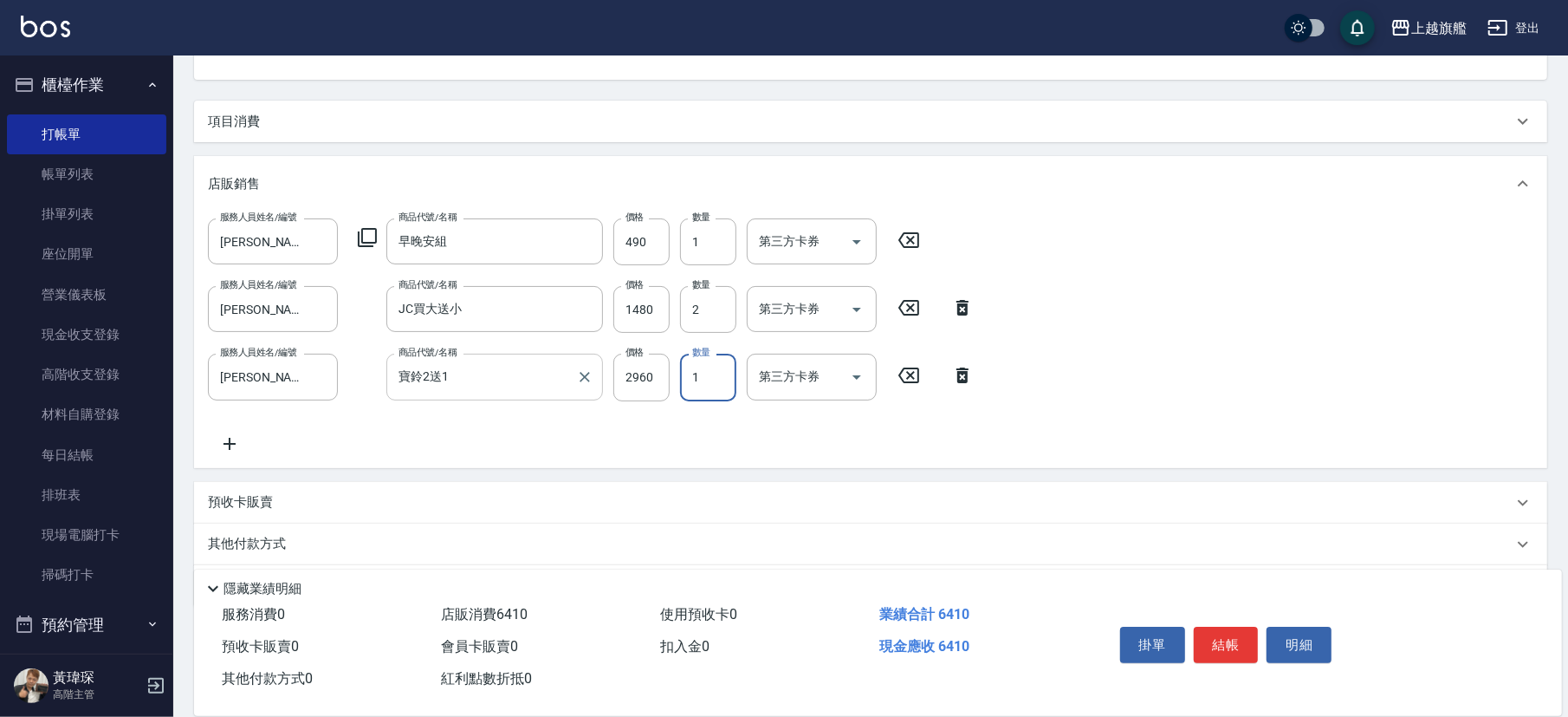
click at [499, 383] on input "寶鈴2送1" at bounding box center [482, 376] width 175 height 30
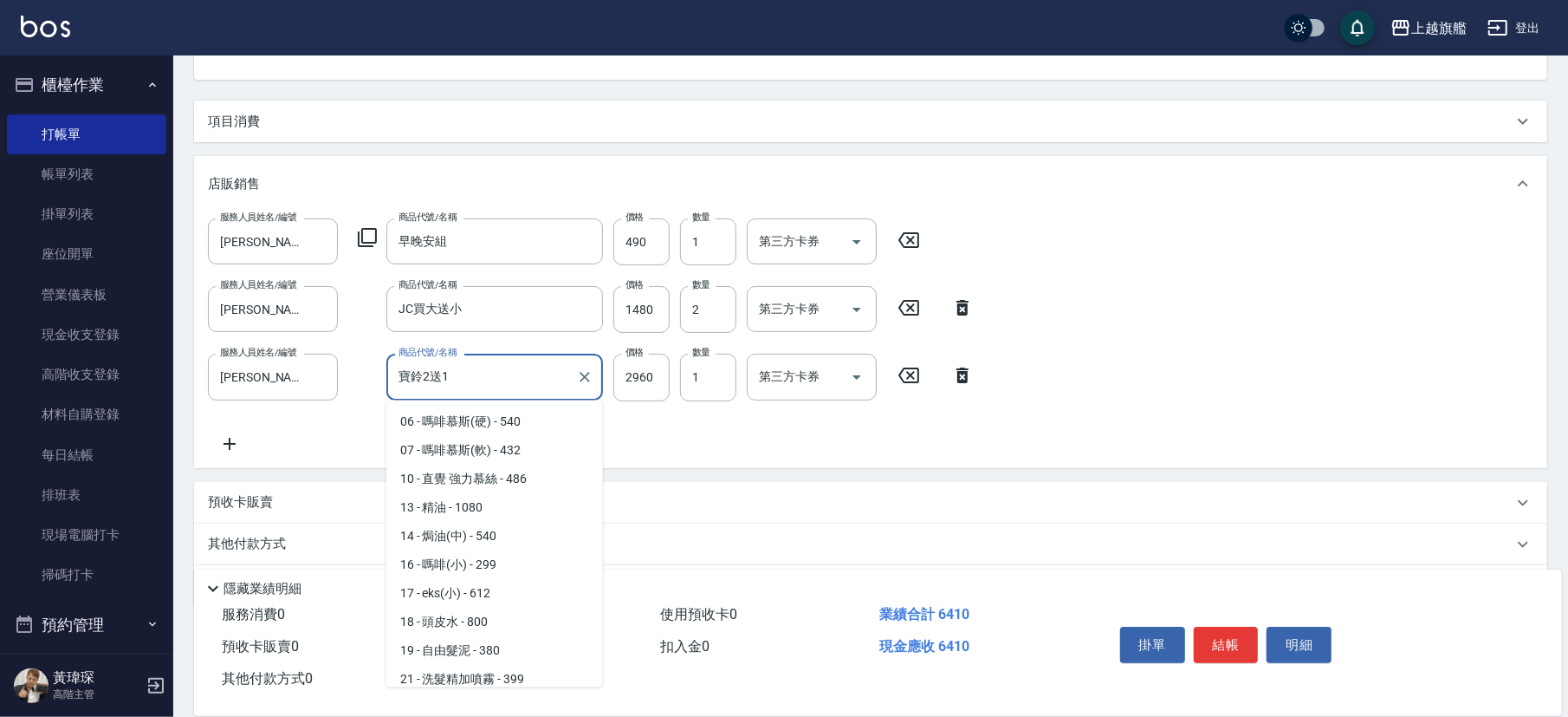
scroll to position [2109, 0]
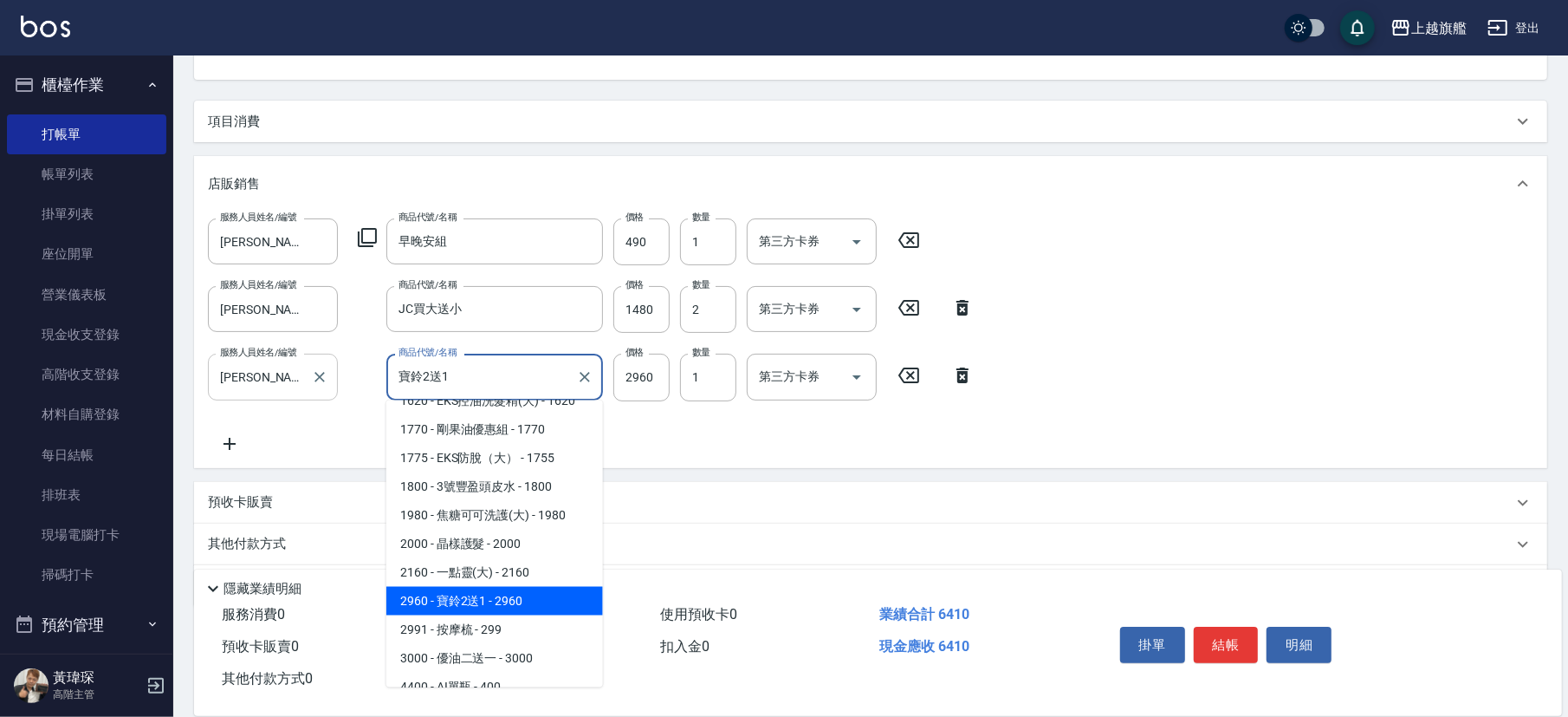
drag, startPoint x: 491, startPoint y: 378, endPoint x: 301, endPoint y: 365, distance: 190.4
click at [394, 369] on input "寶鈴2送1" at bounding box center [482, 376] width 175 height 30
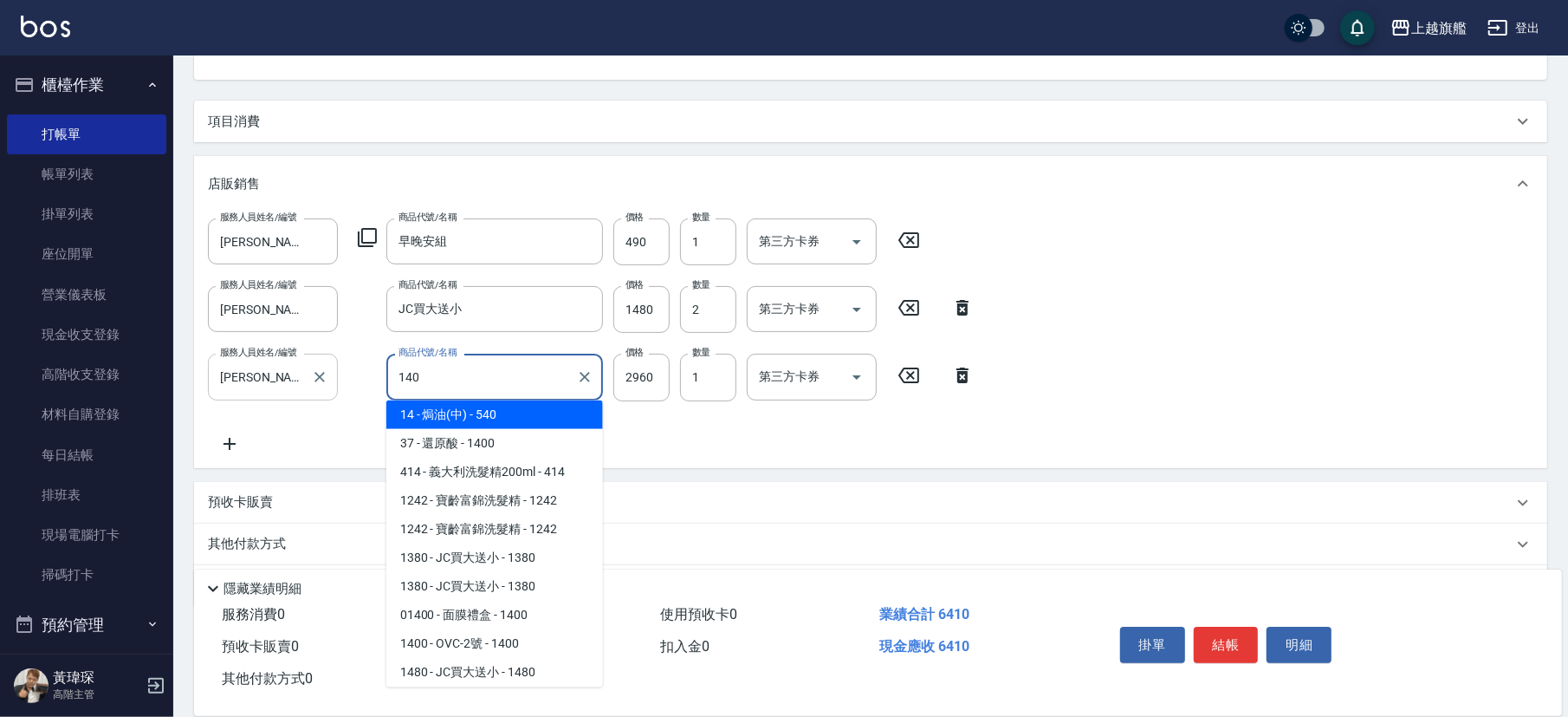
scroll to position [0, 0]
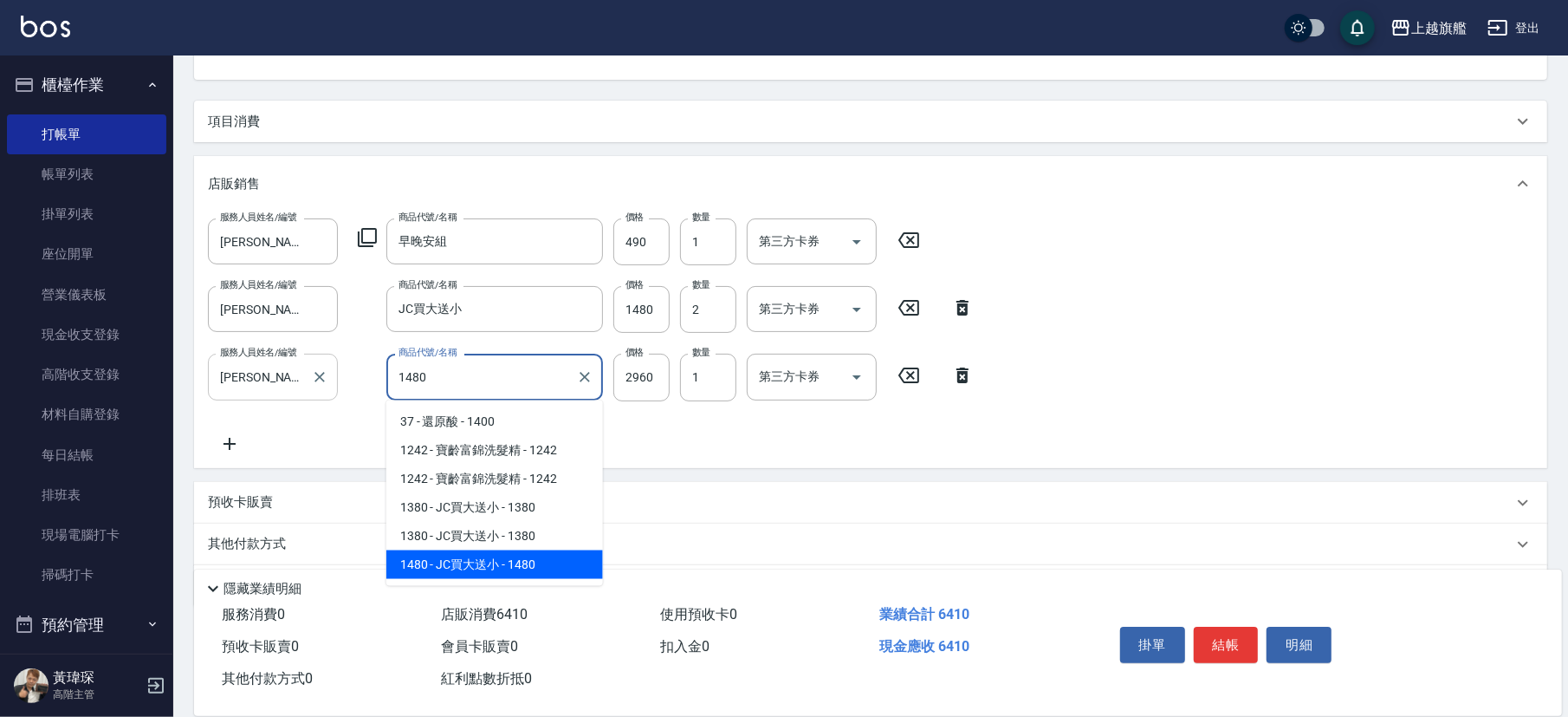
type input "JC買大送小"
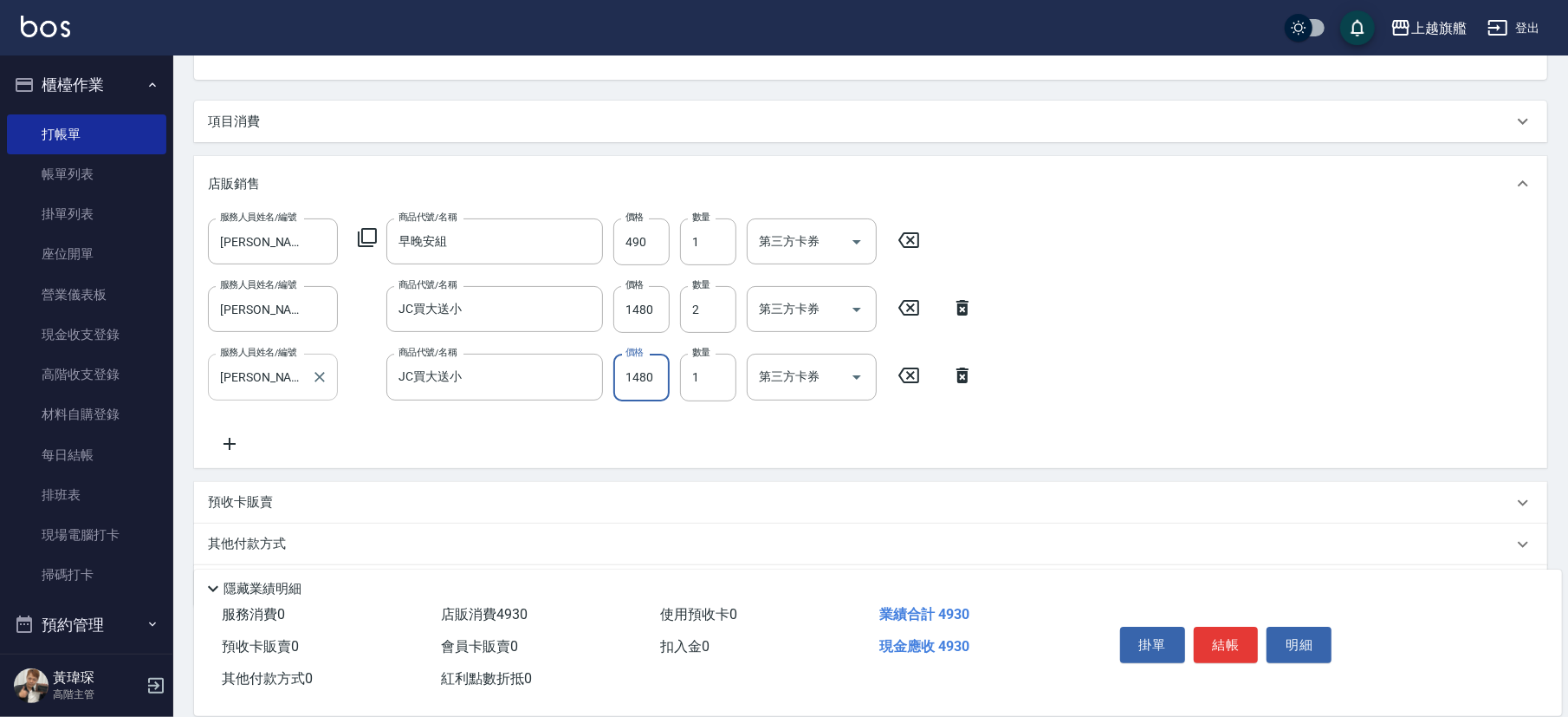
type input "1480"
type input "2"
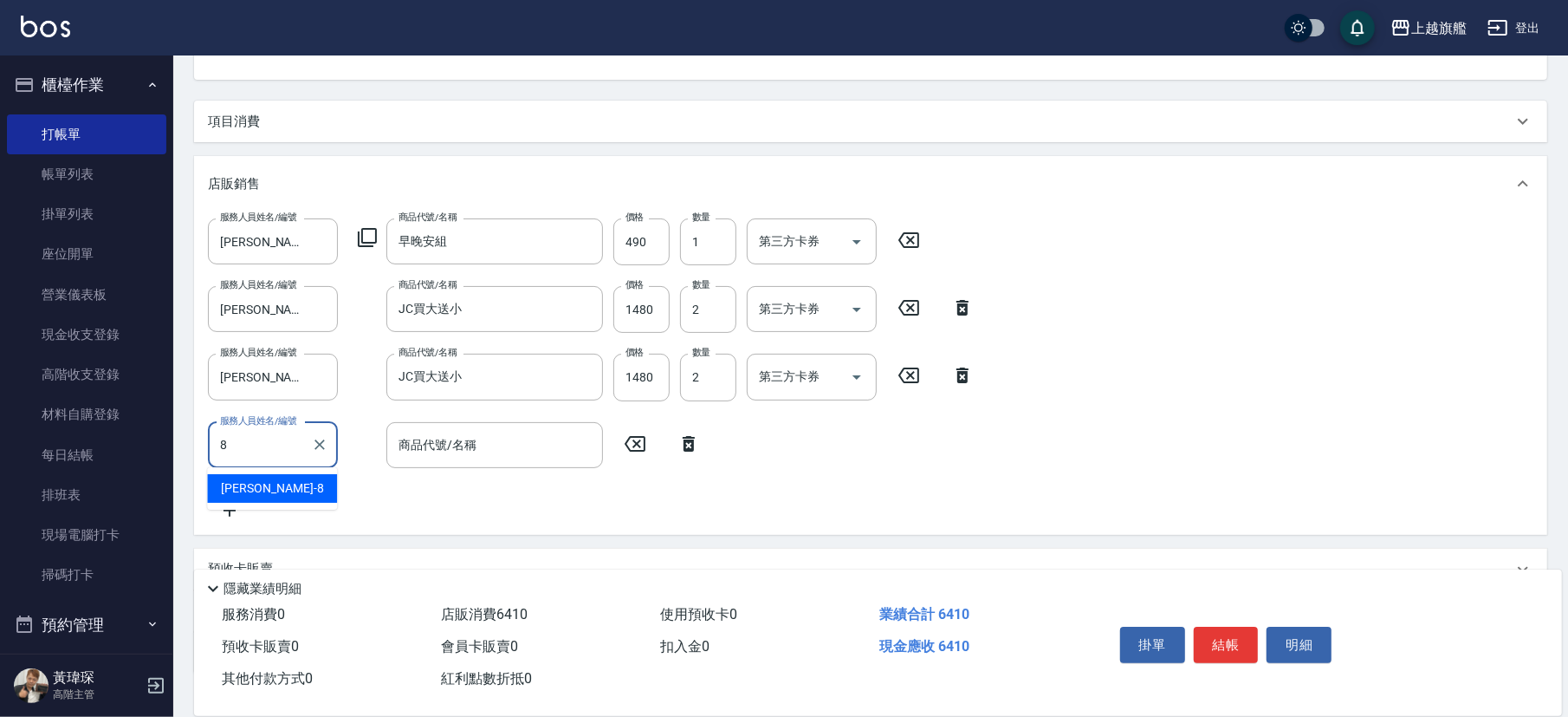
type input "周秀娟-8"
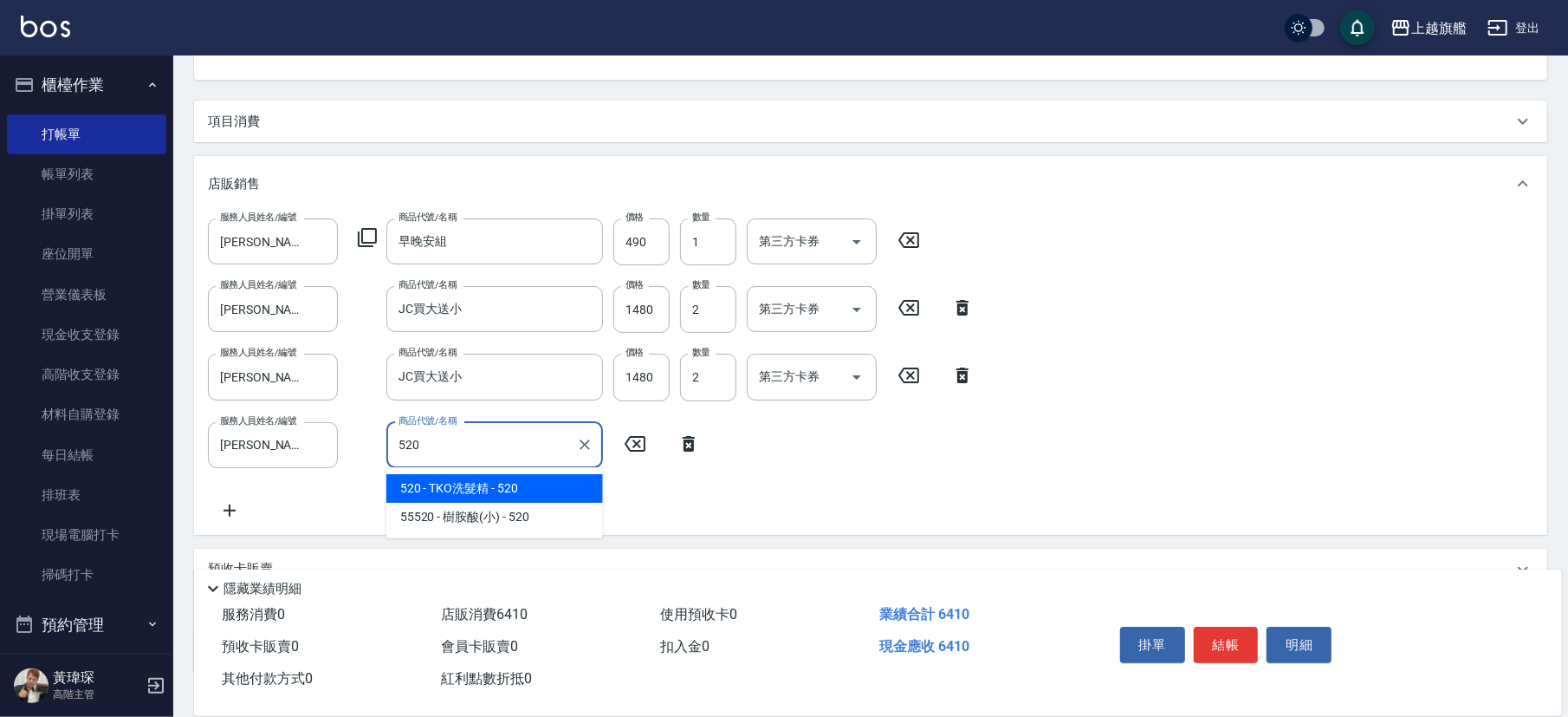
type input "TKO洗髮精"
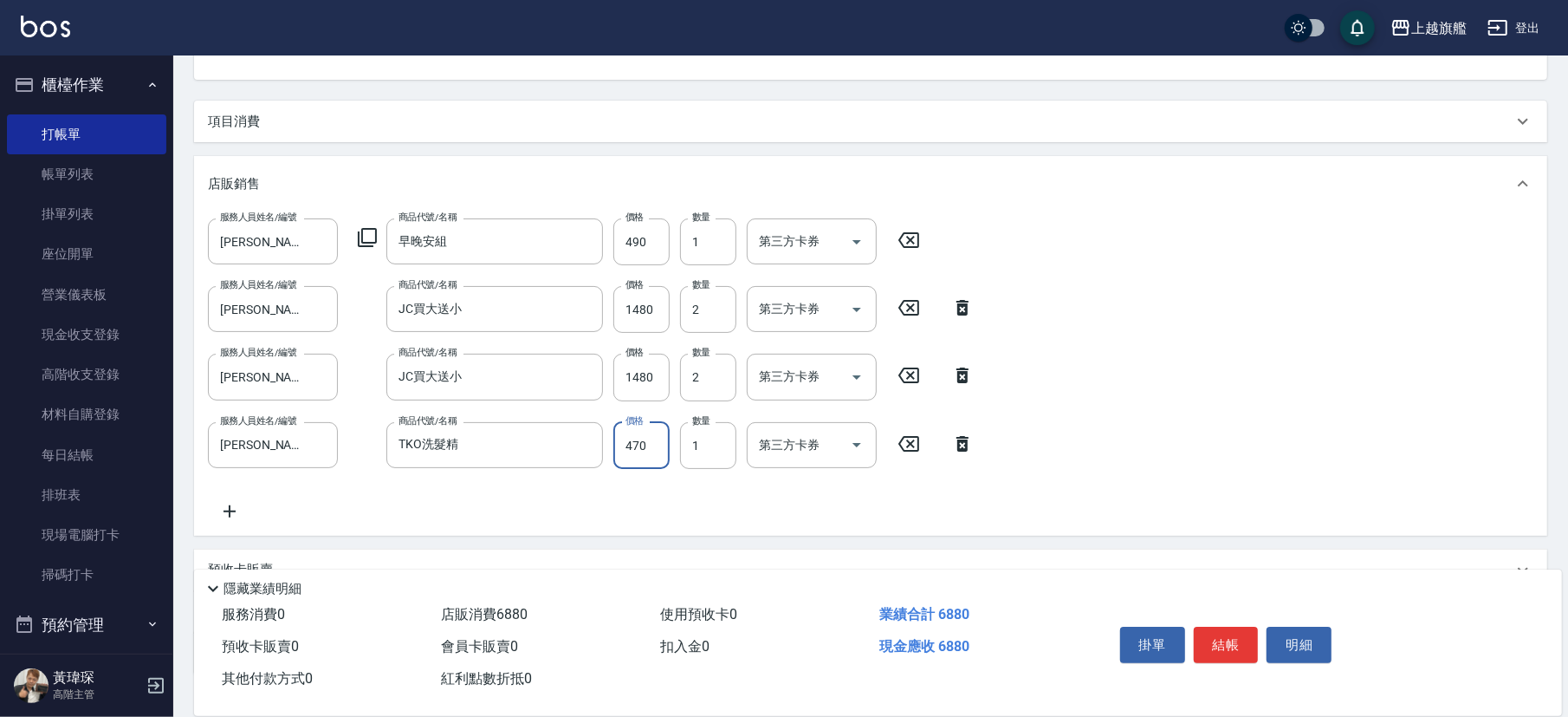
type input "470"
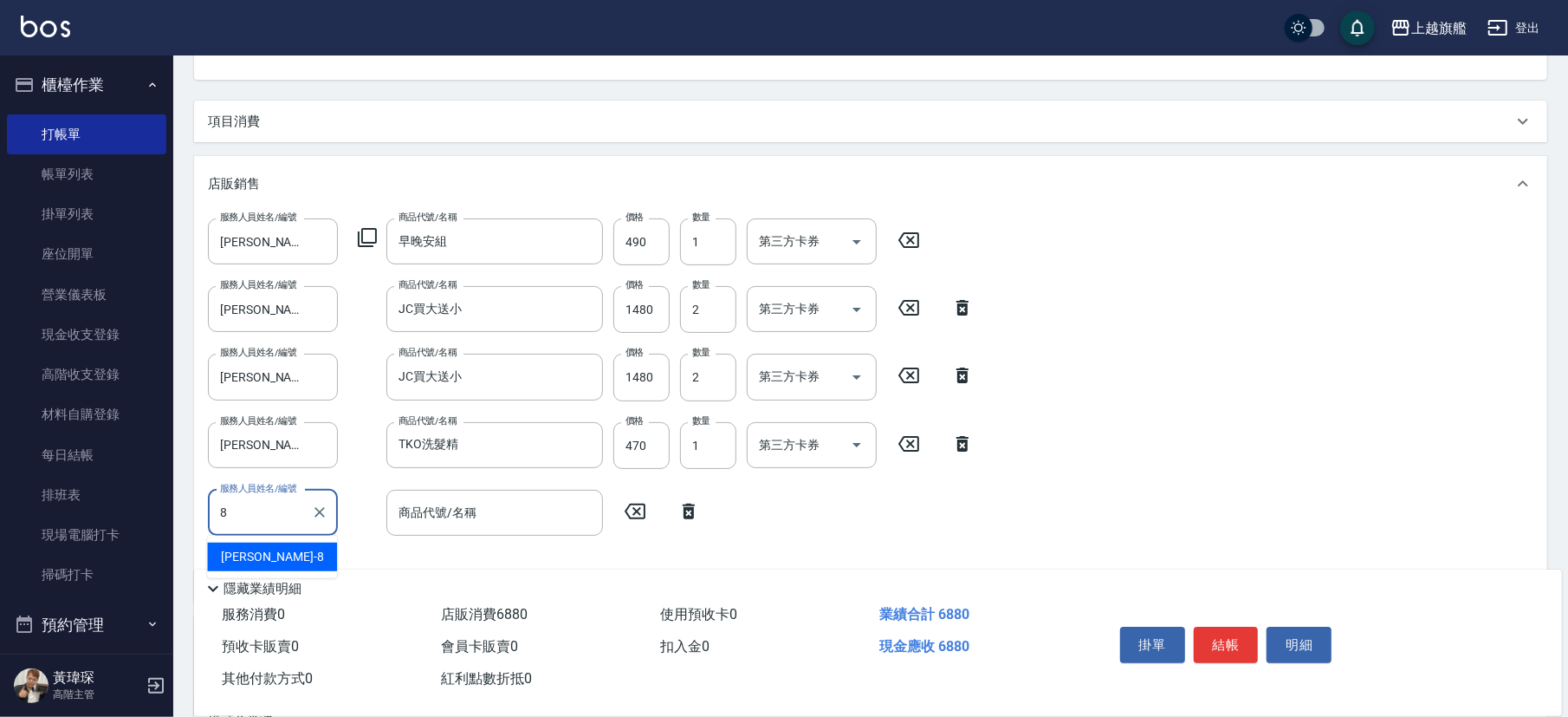
type input "周秀娟-8"
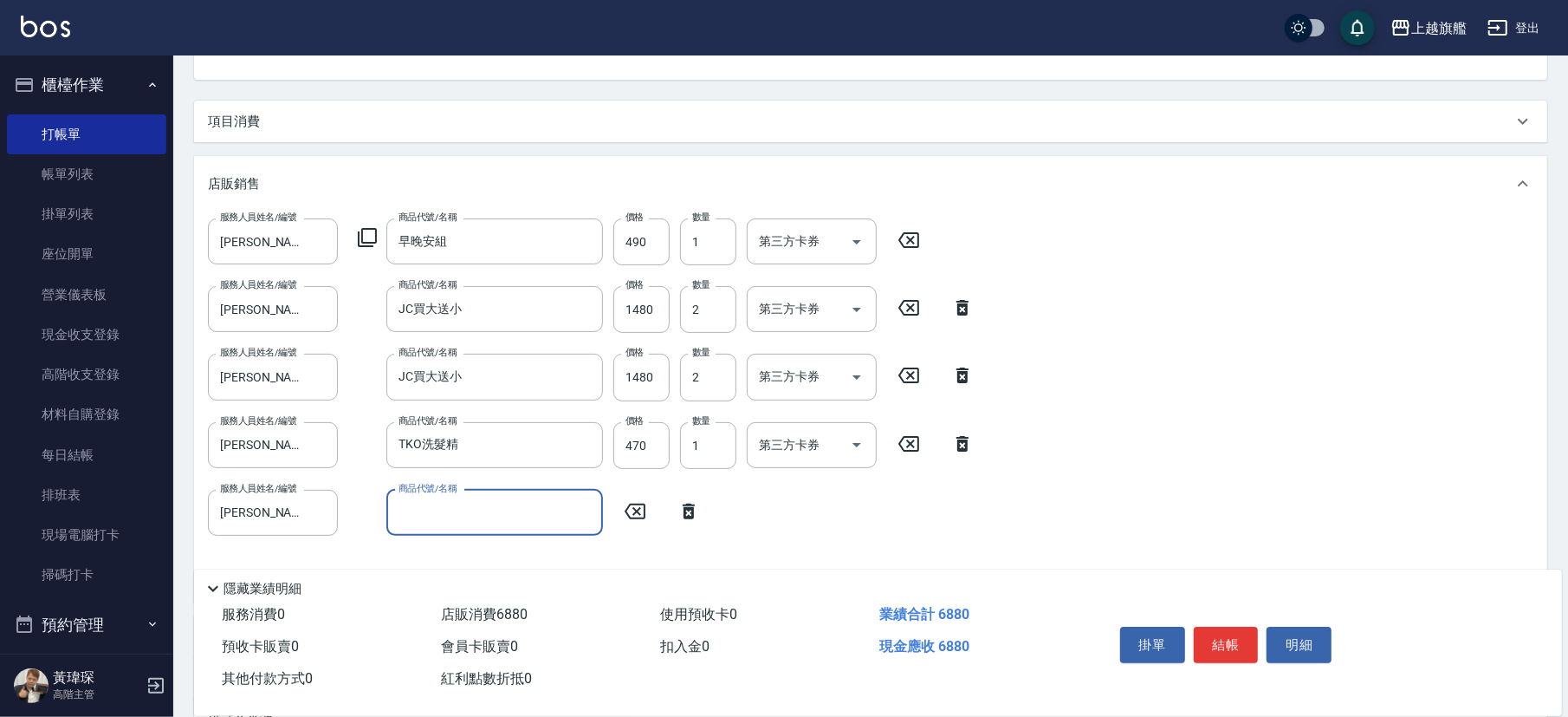
type input "5"
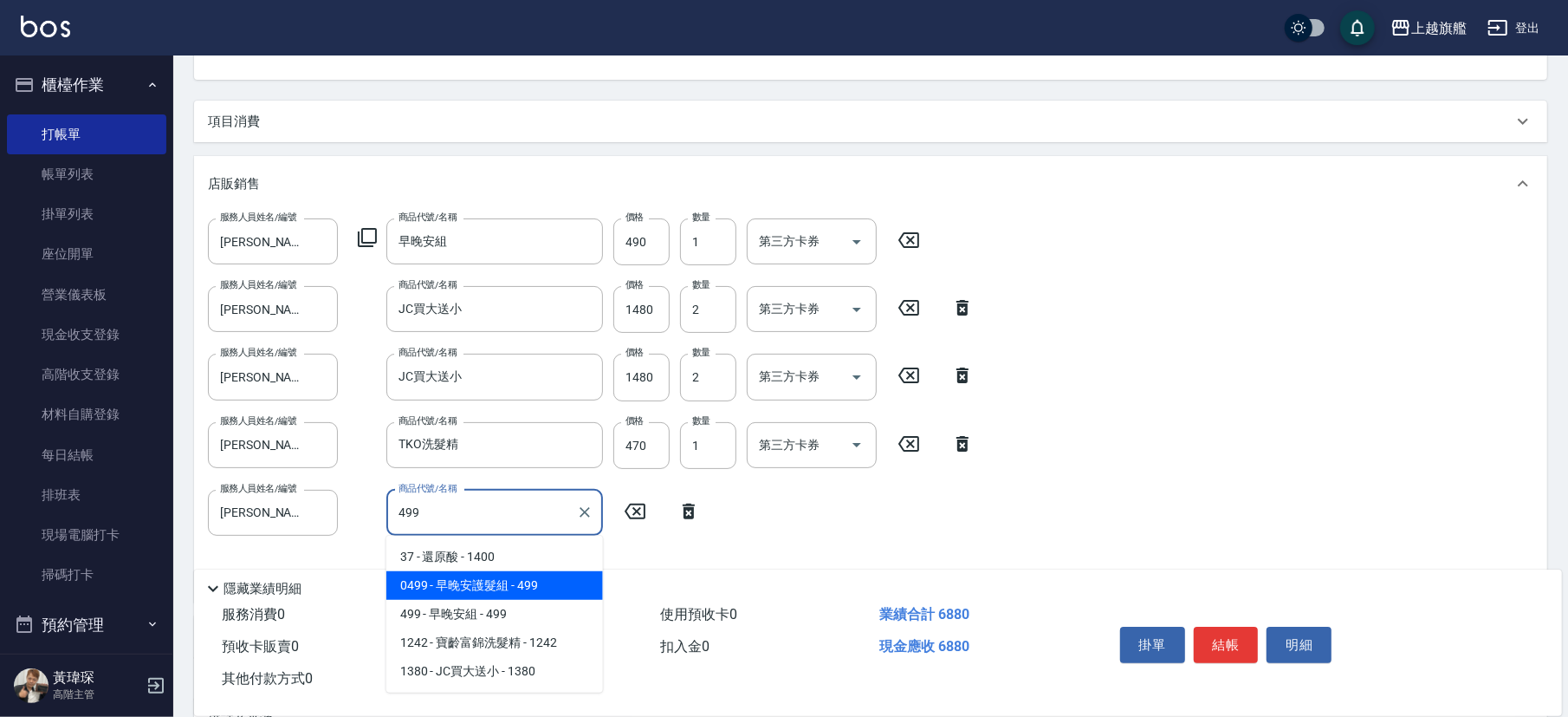
type input "早晚安護髮組"
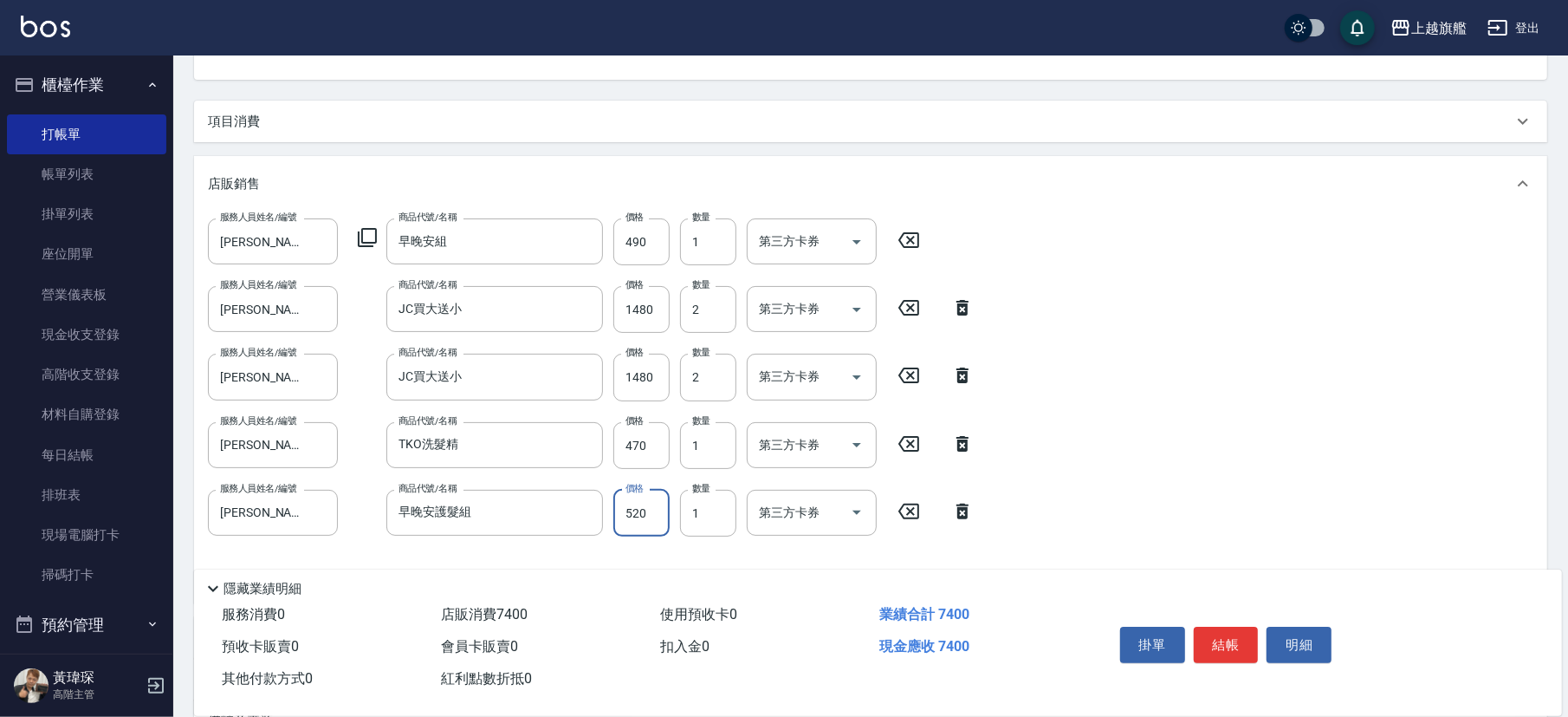
type input "520"
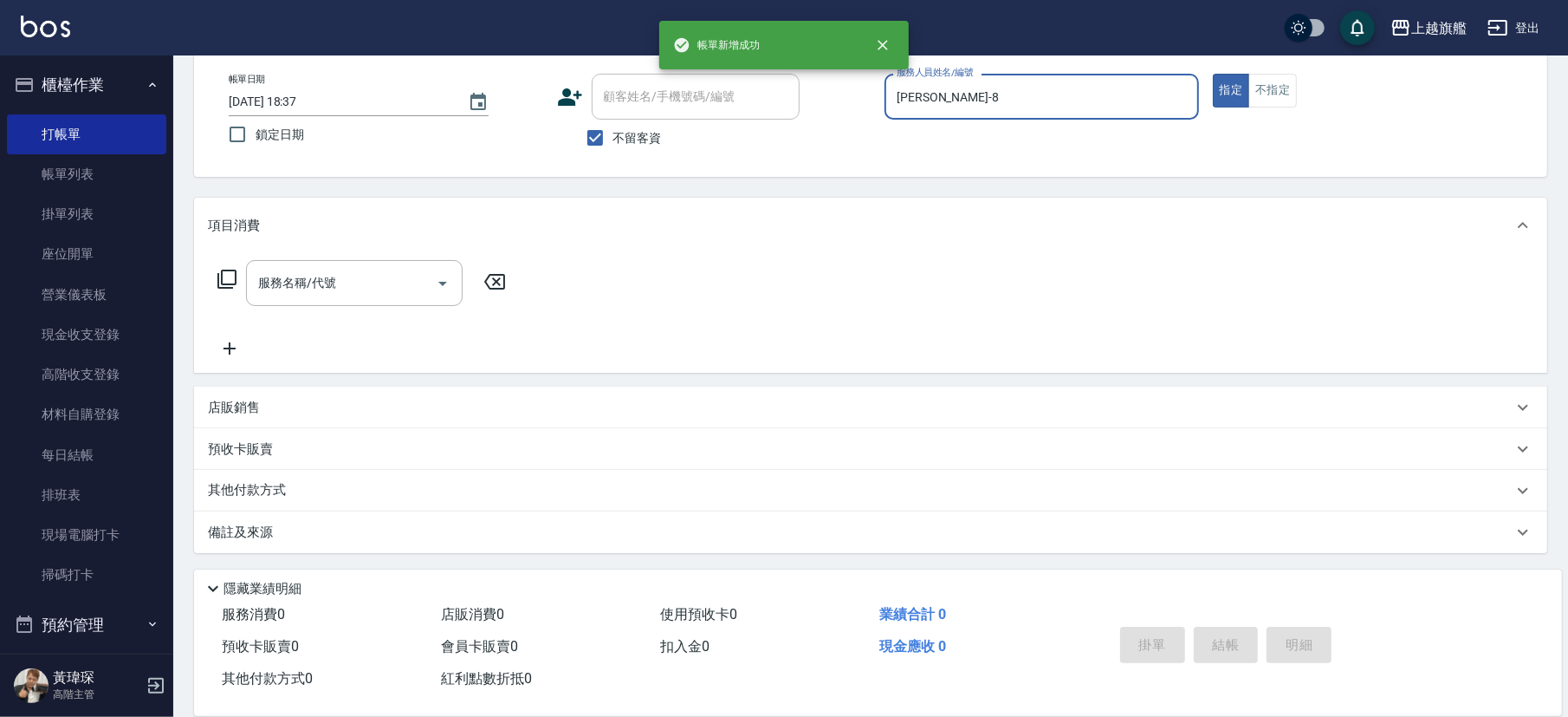
type input "2025/10/08 18:38"
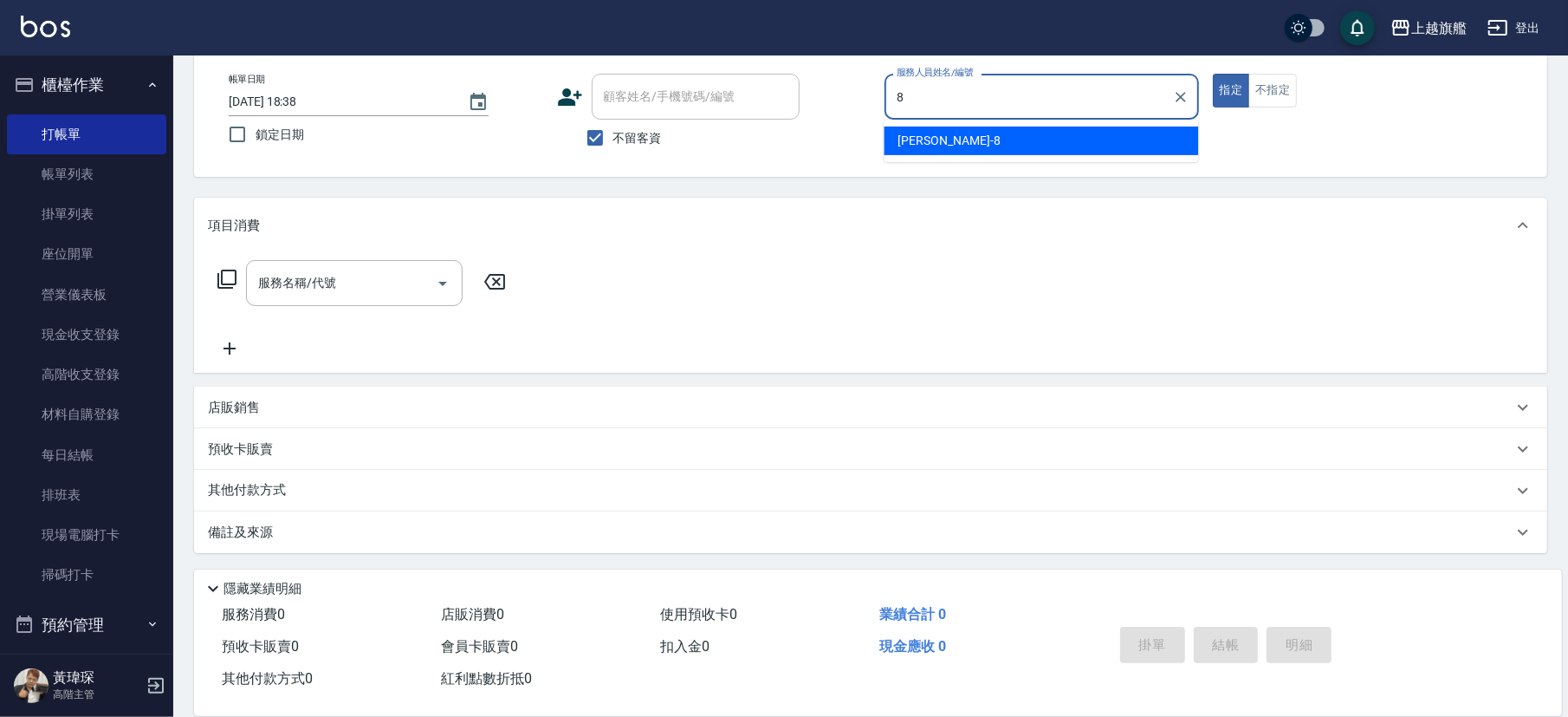
type input "周秀娟-8"
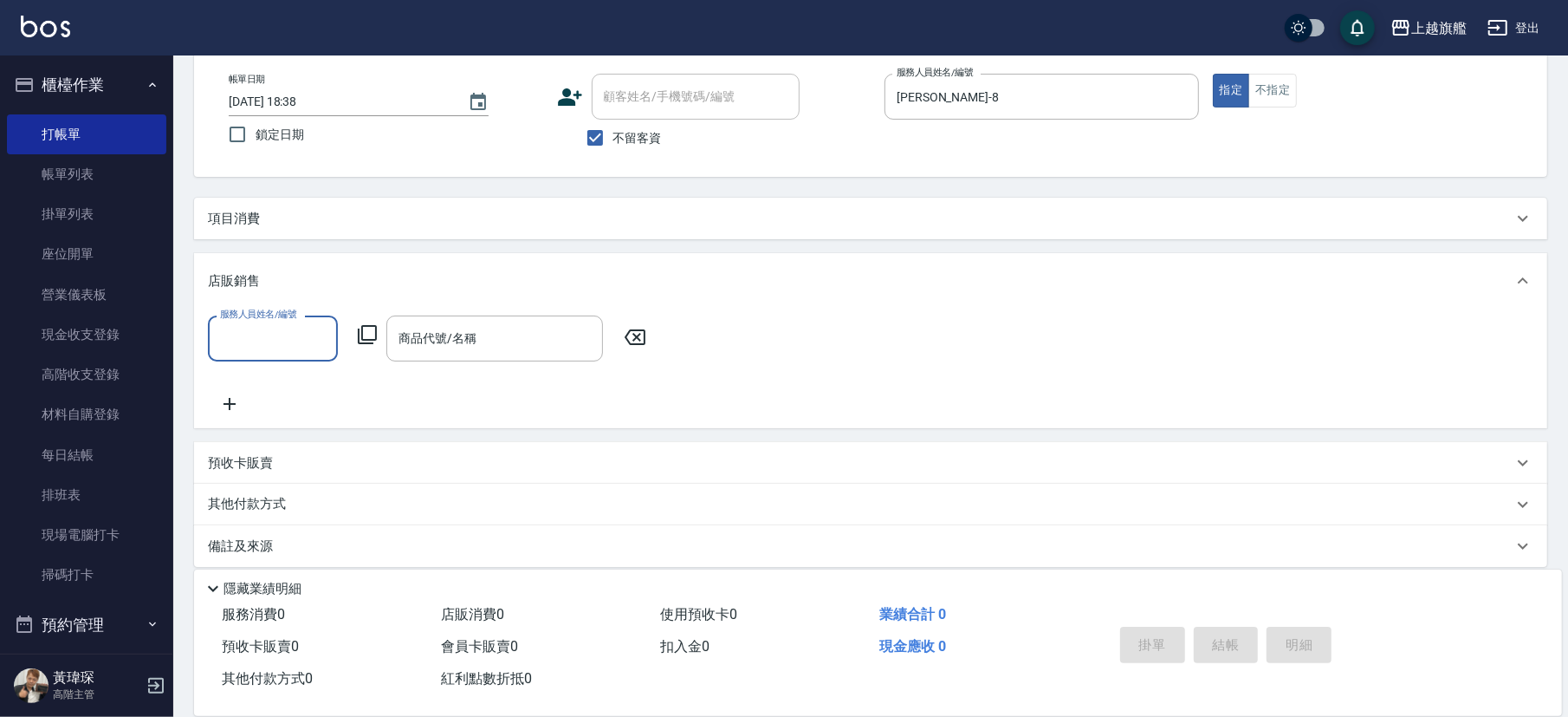
scroll to position [0, 0]
type input "周秀娟-8"
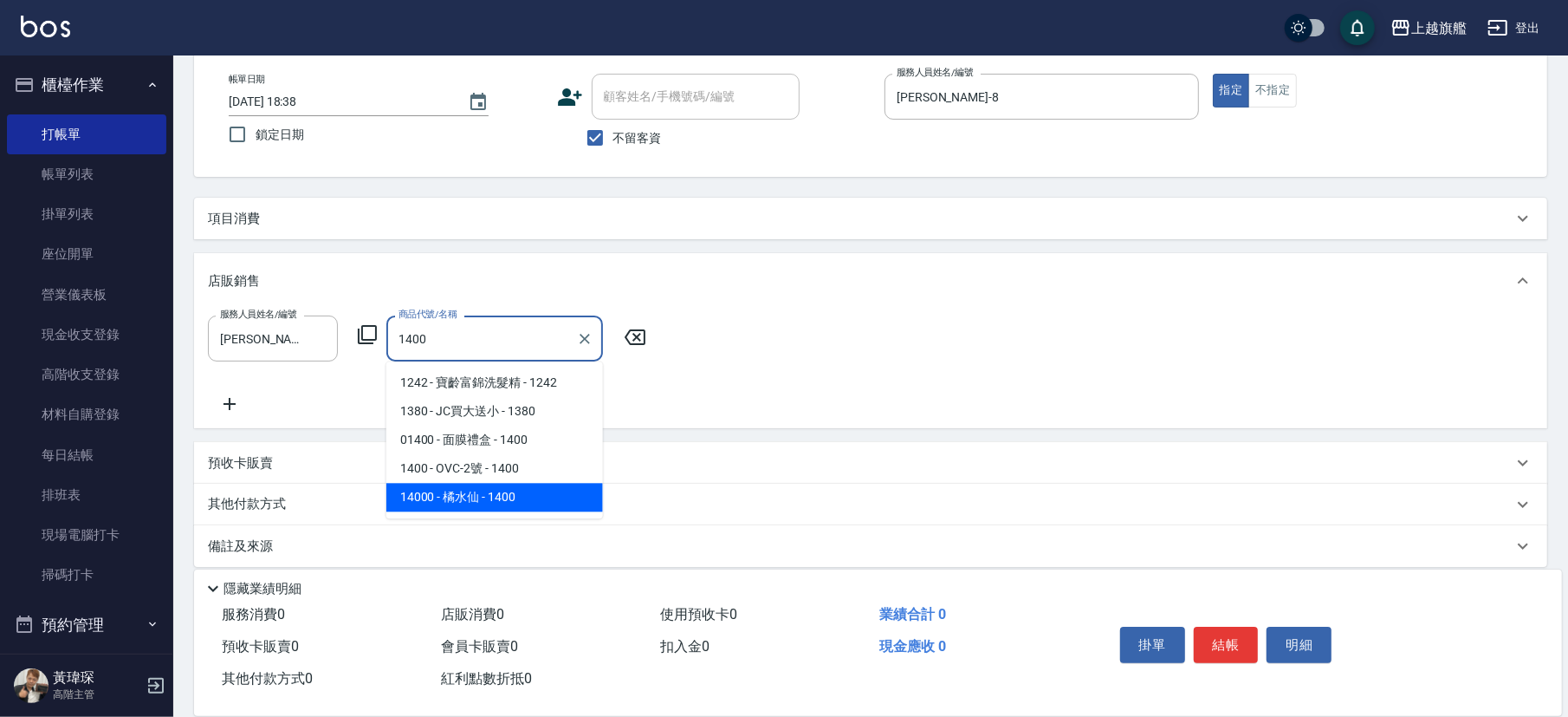
type input "橘水仙"
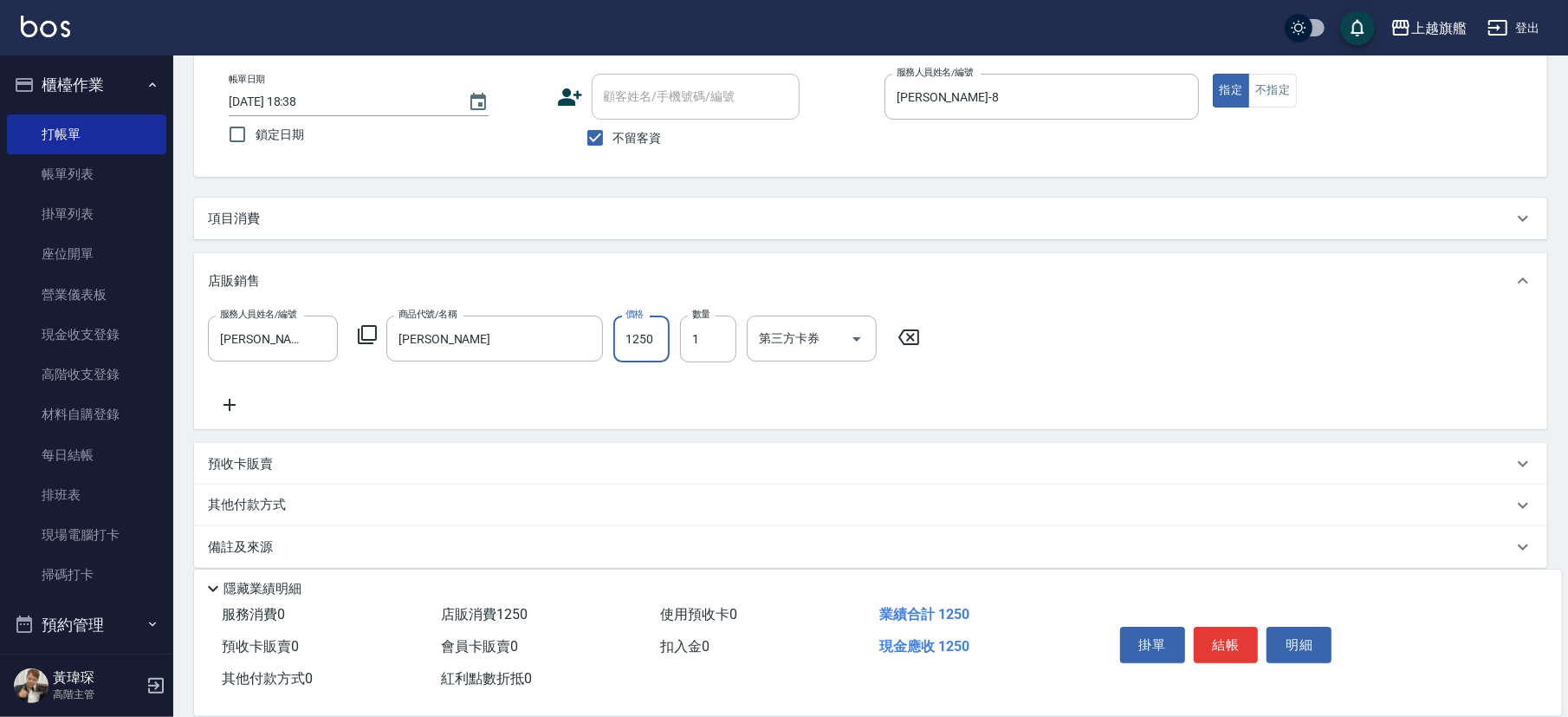
type input "1250"
type input "2"
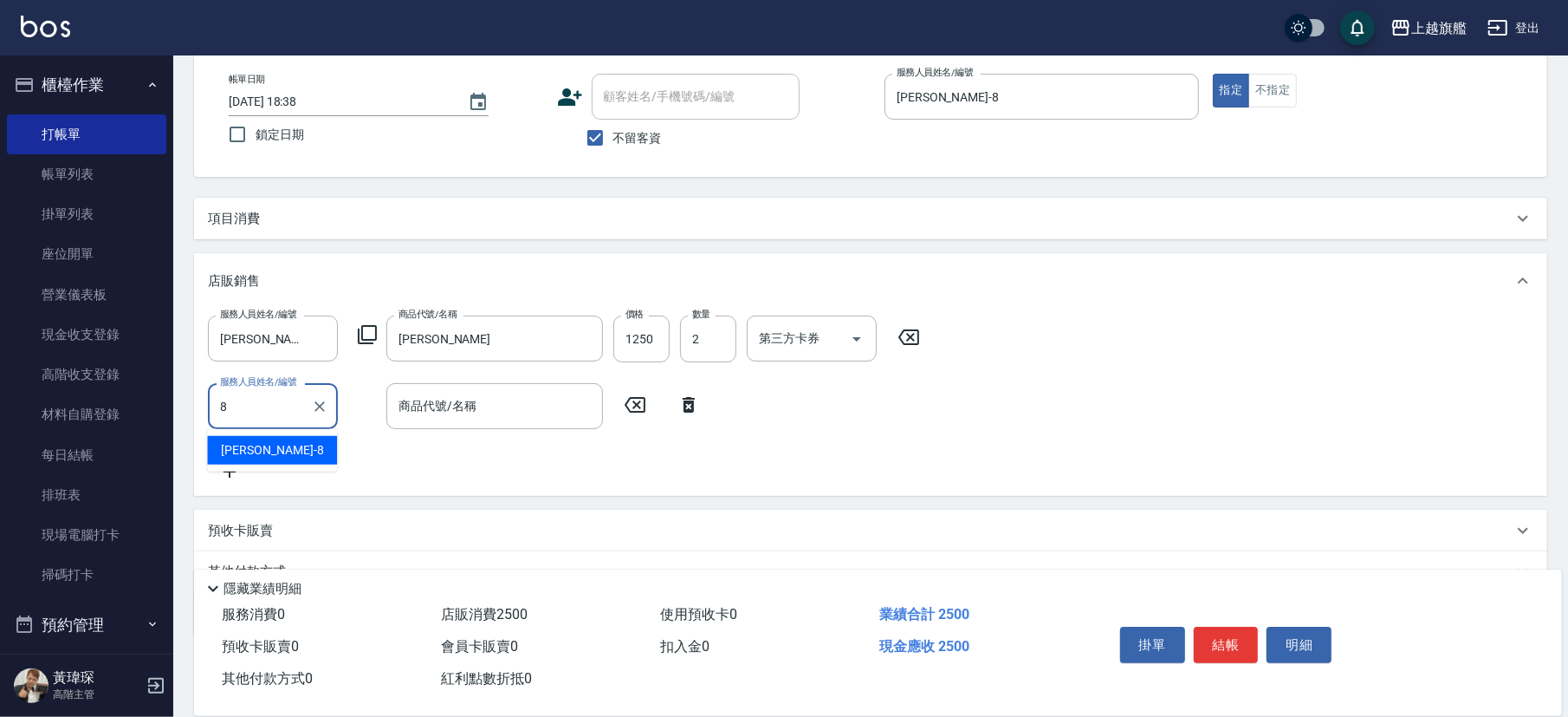
type input "周秀娟-8"
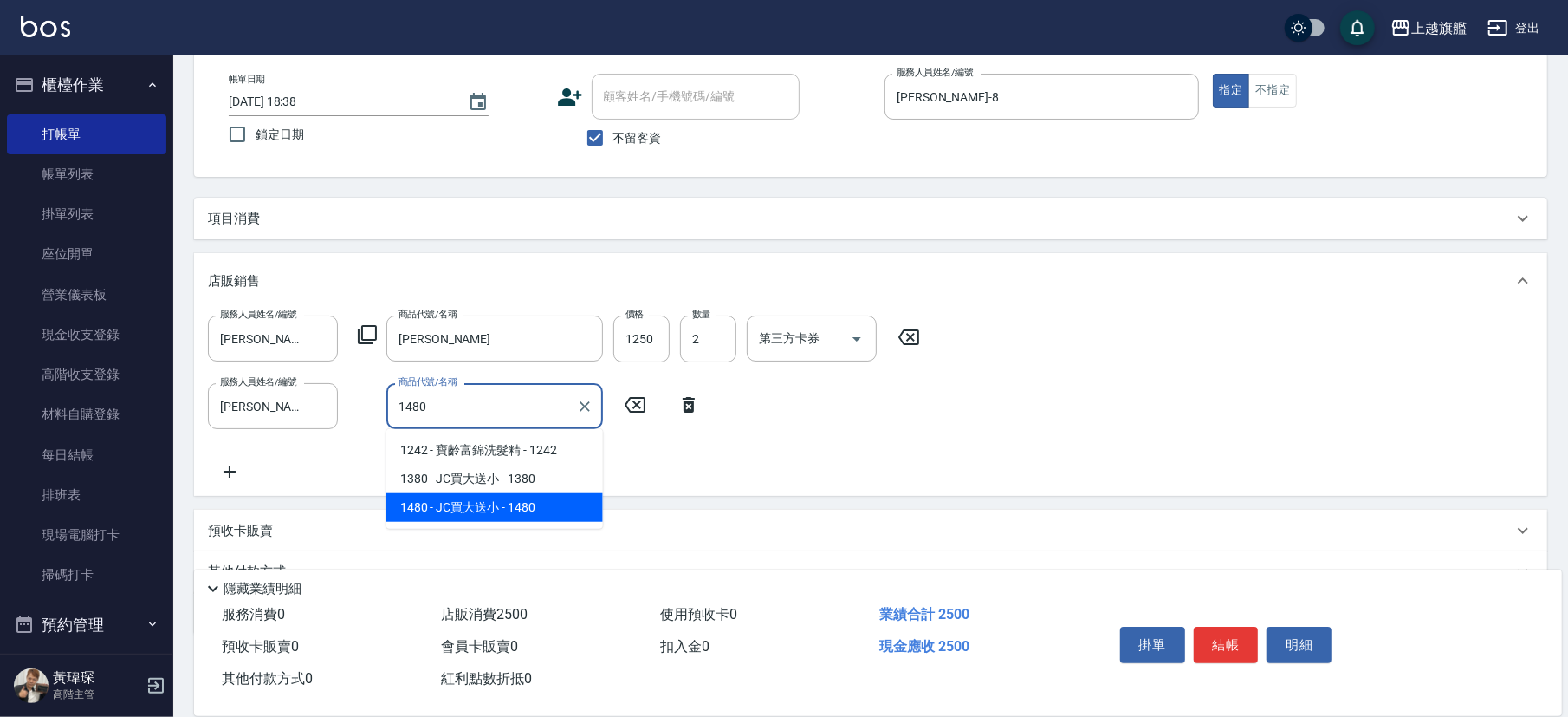
type input "JC買大送小"
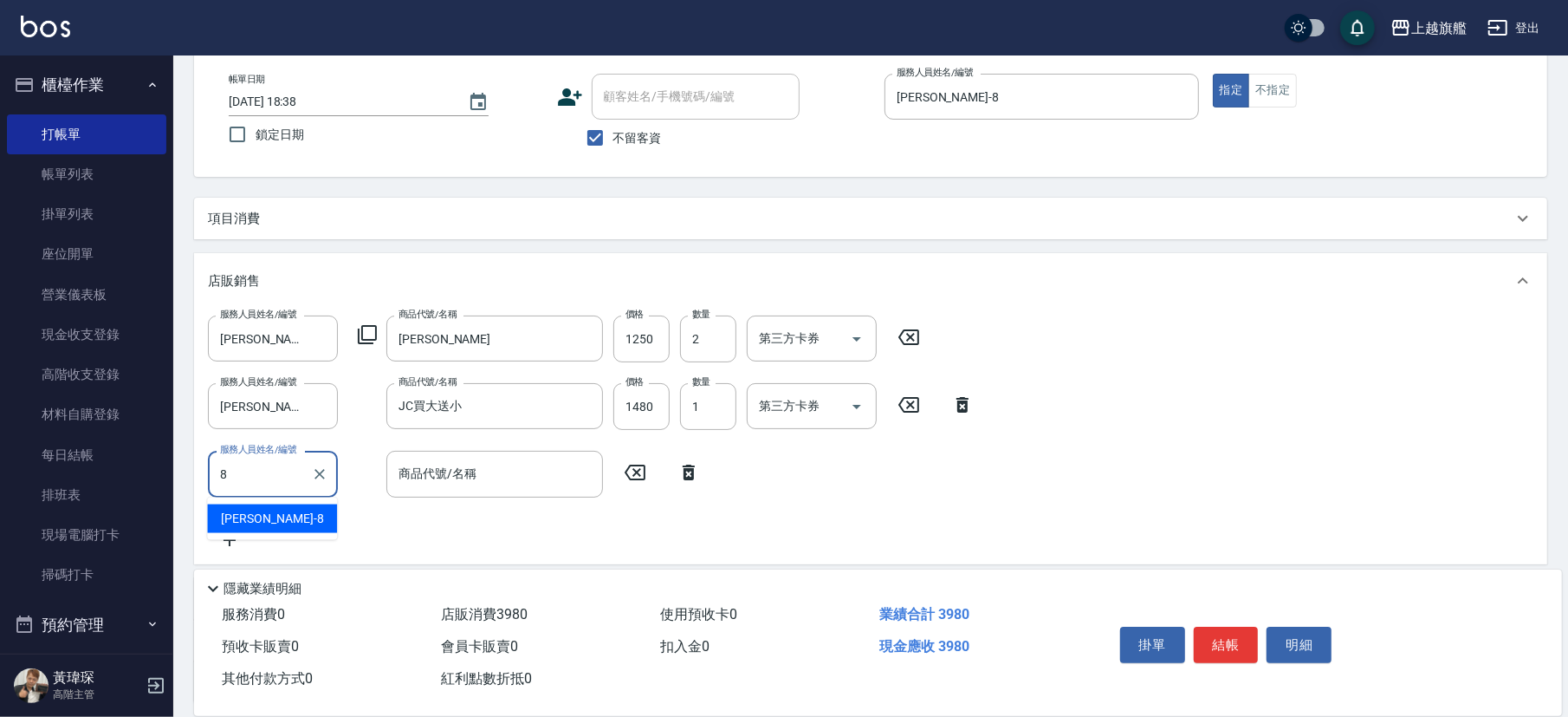
type input "周秀娟-8"
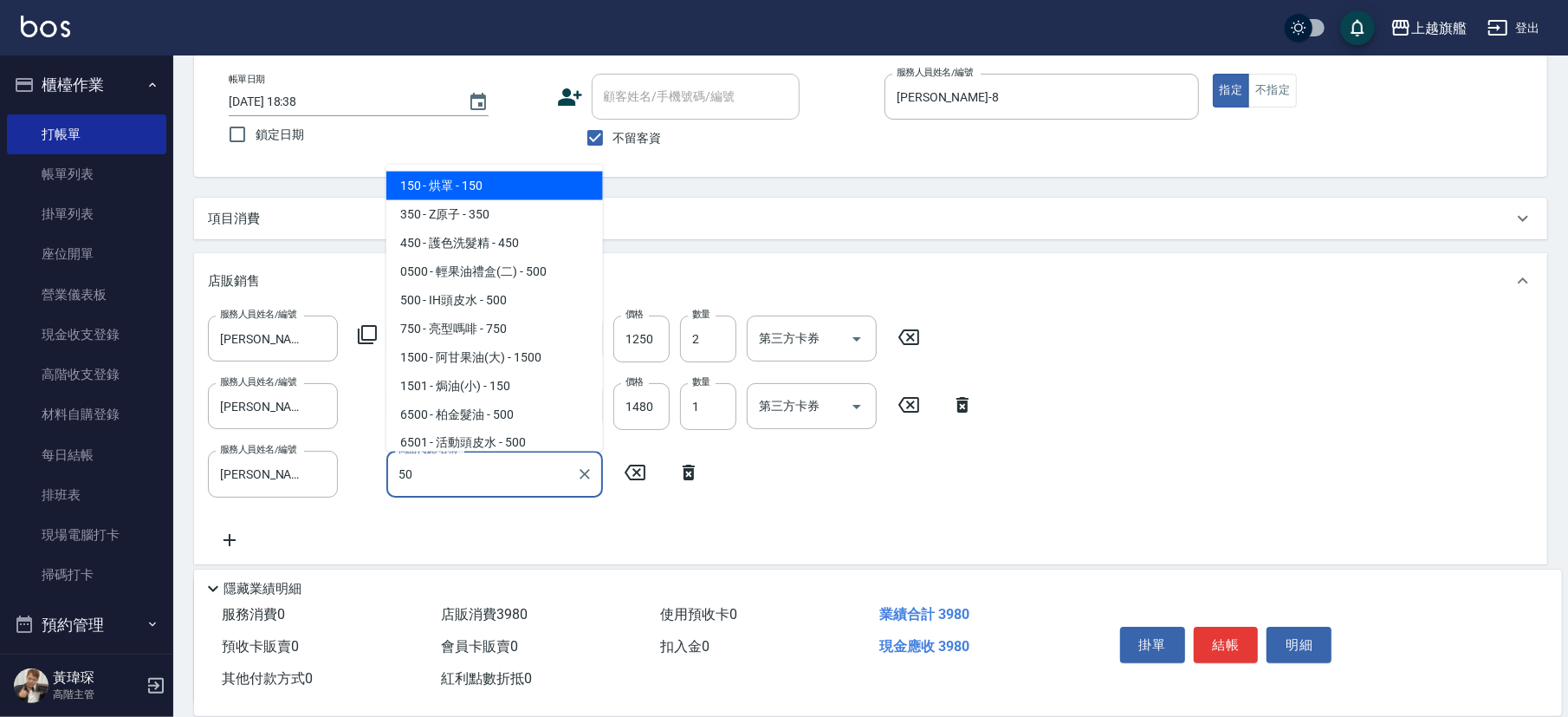
type input "5"
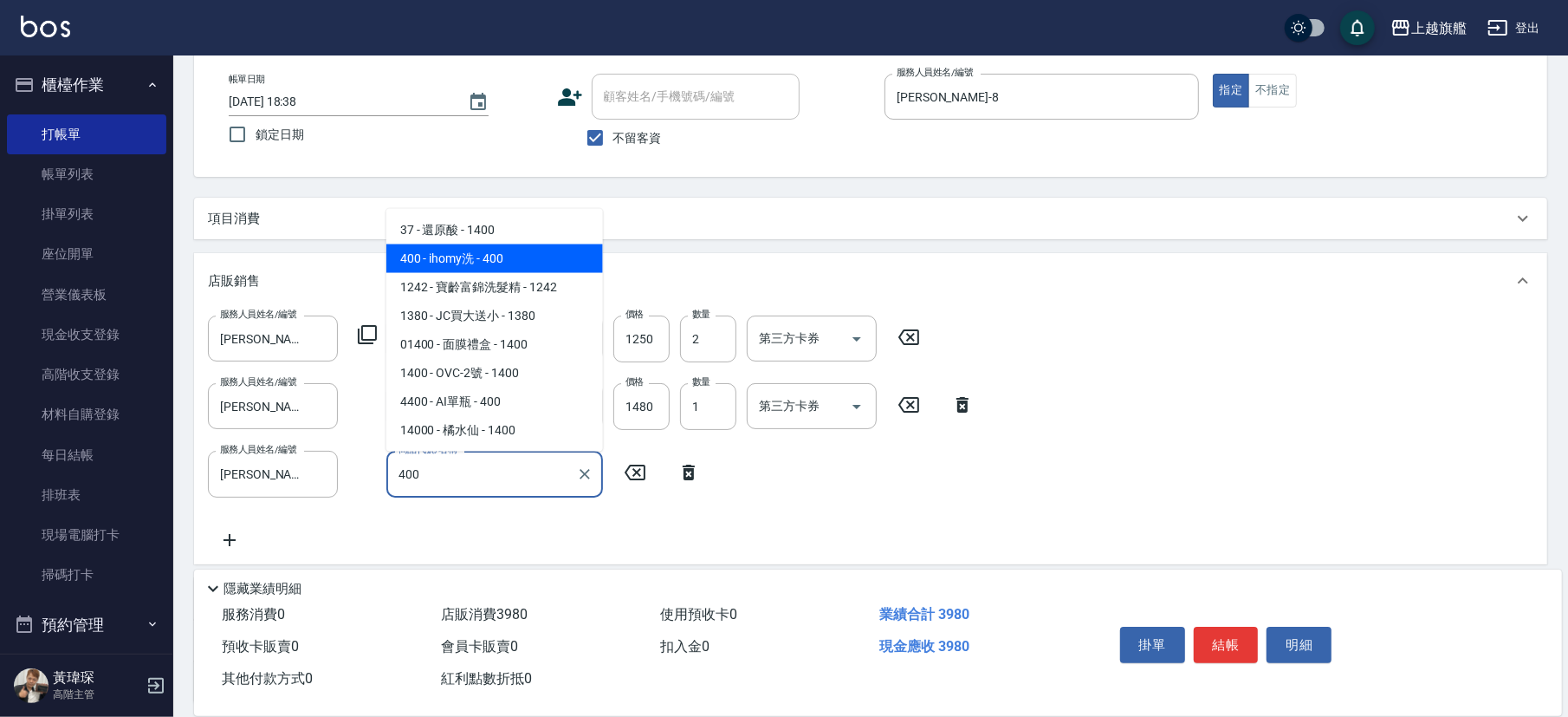
type input "ihomy洗"
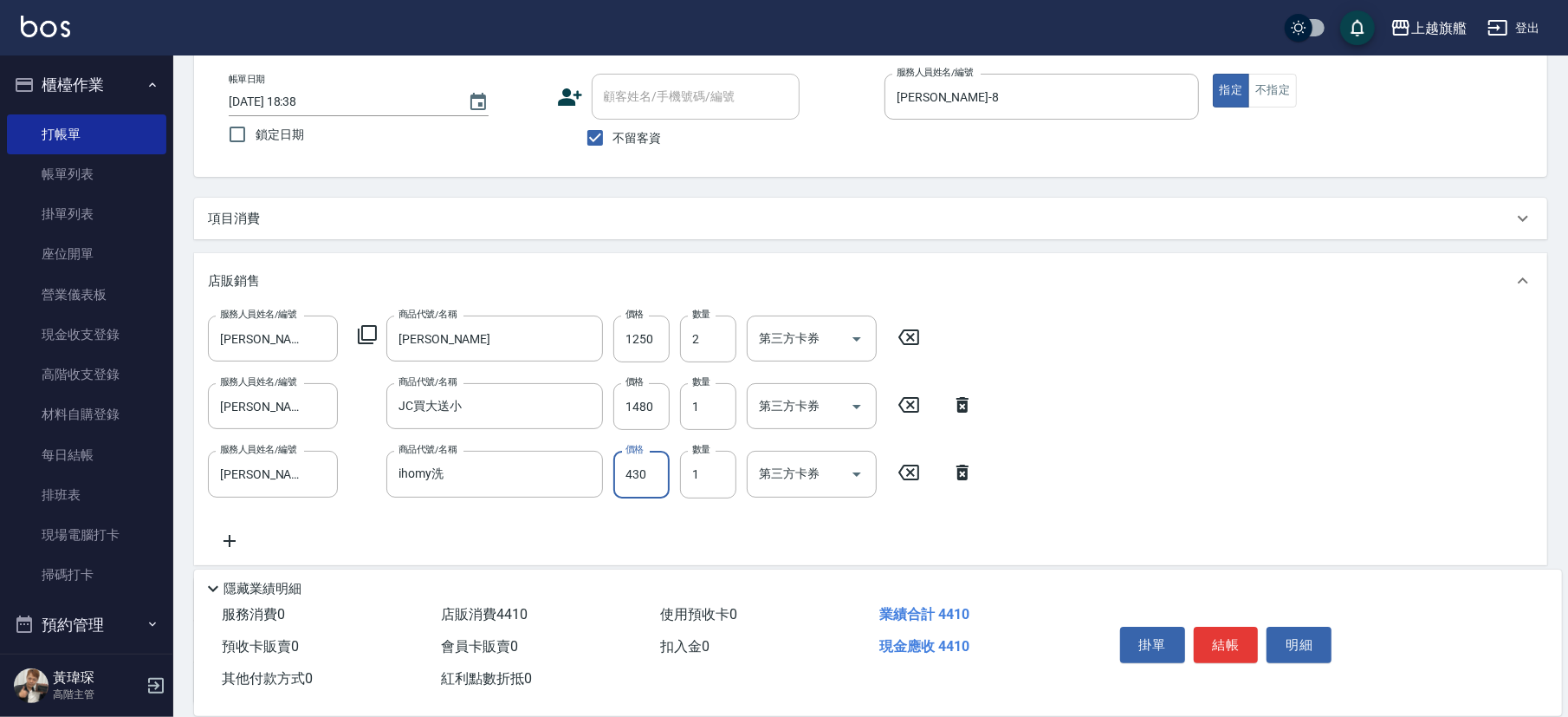
type input "430"
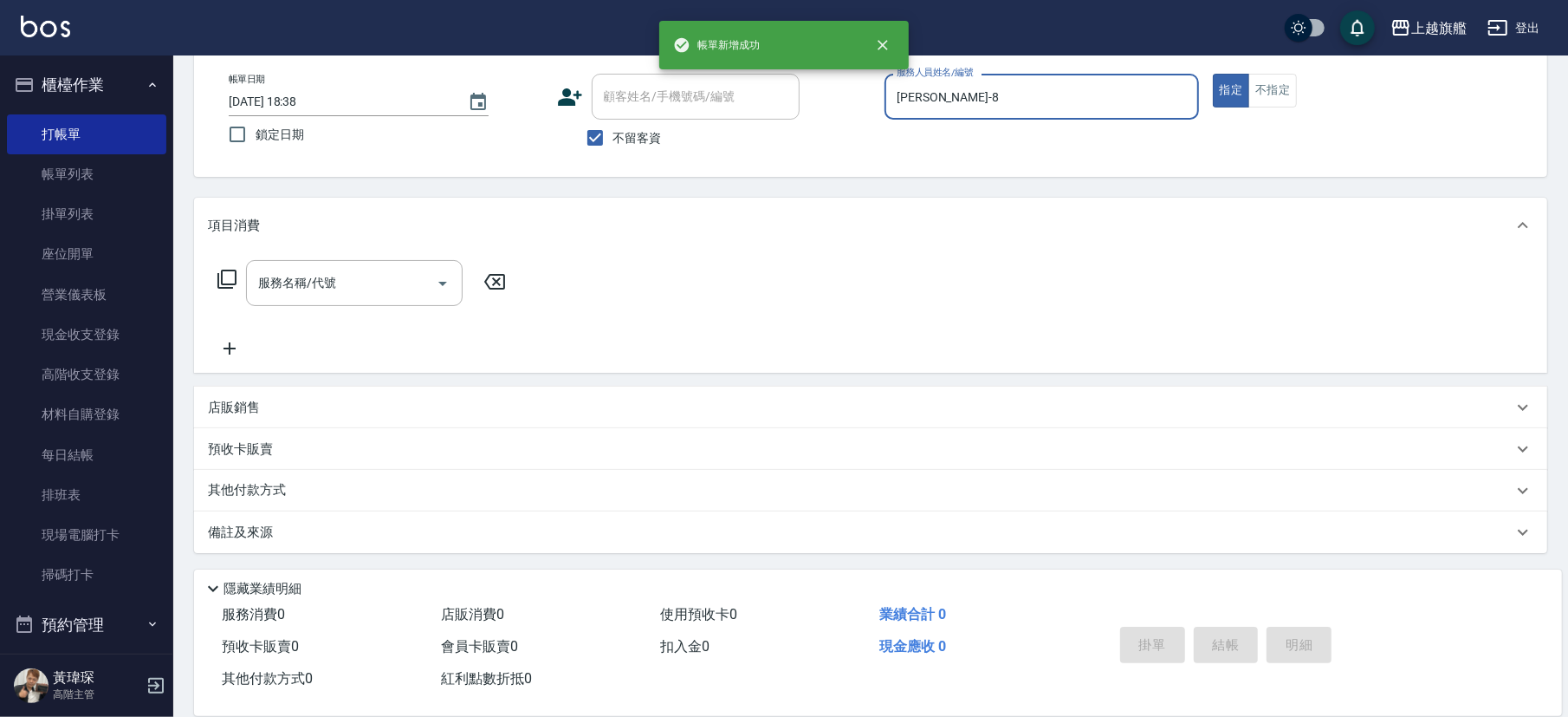
type input "2025/10/08 18:39"
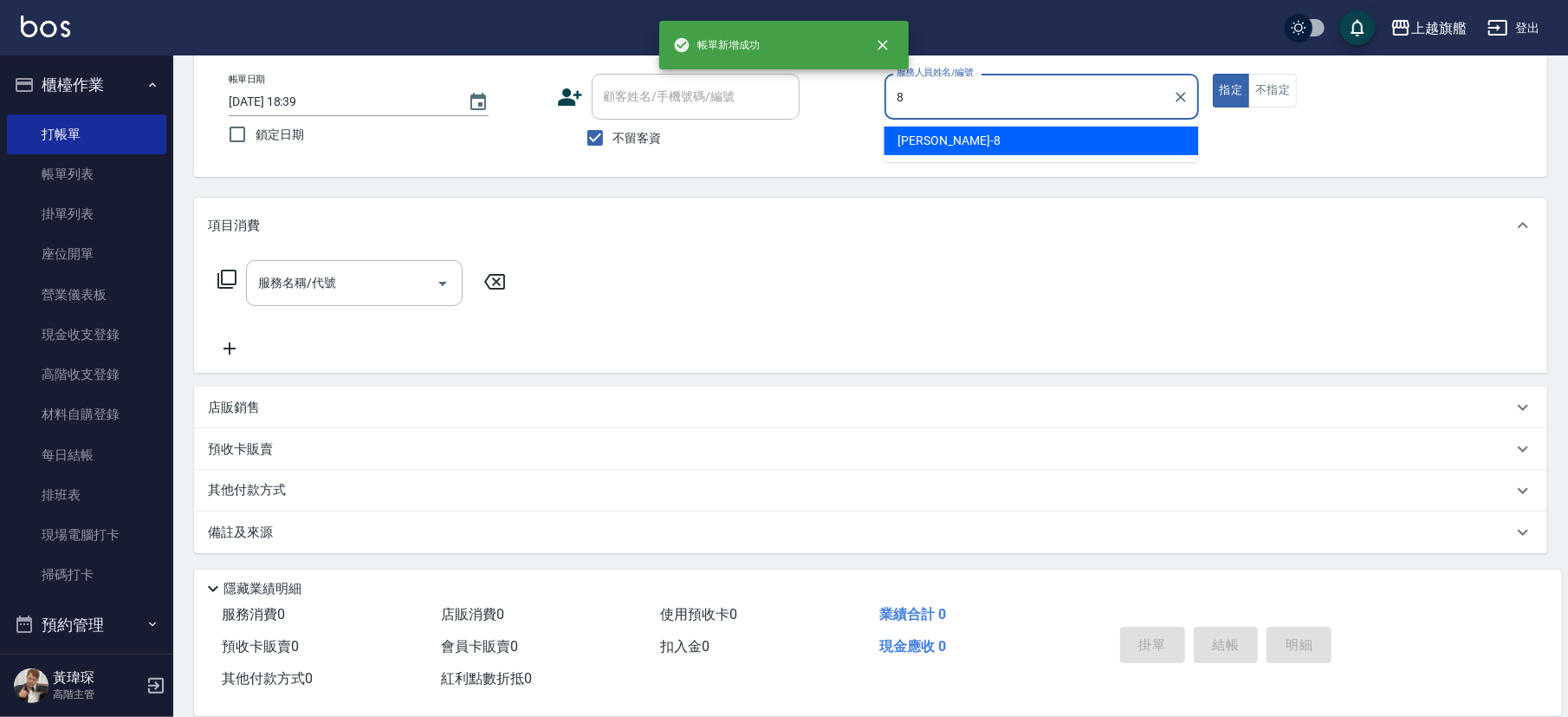
type input "周秀娟-8"
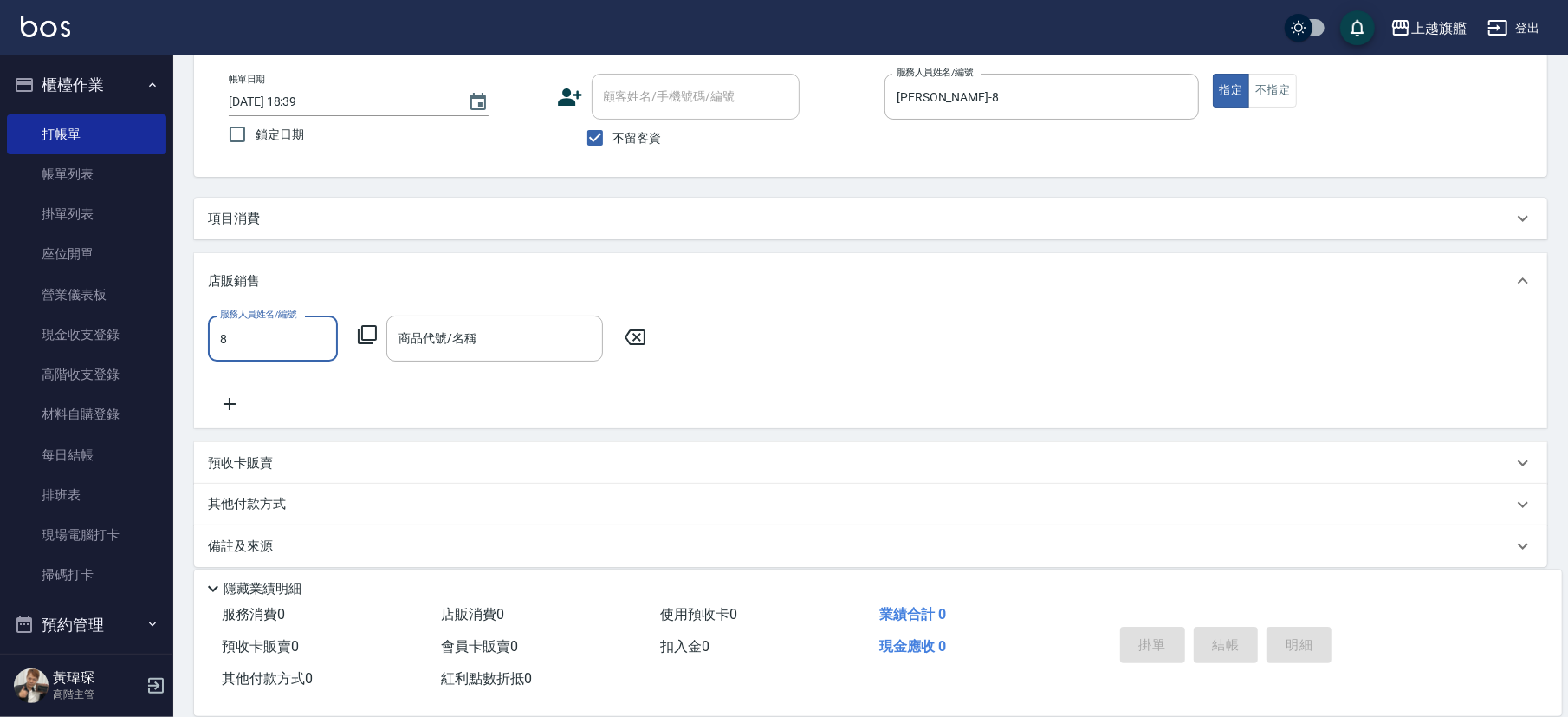
type input "周秀娟-8"
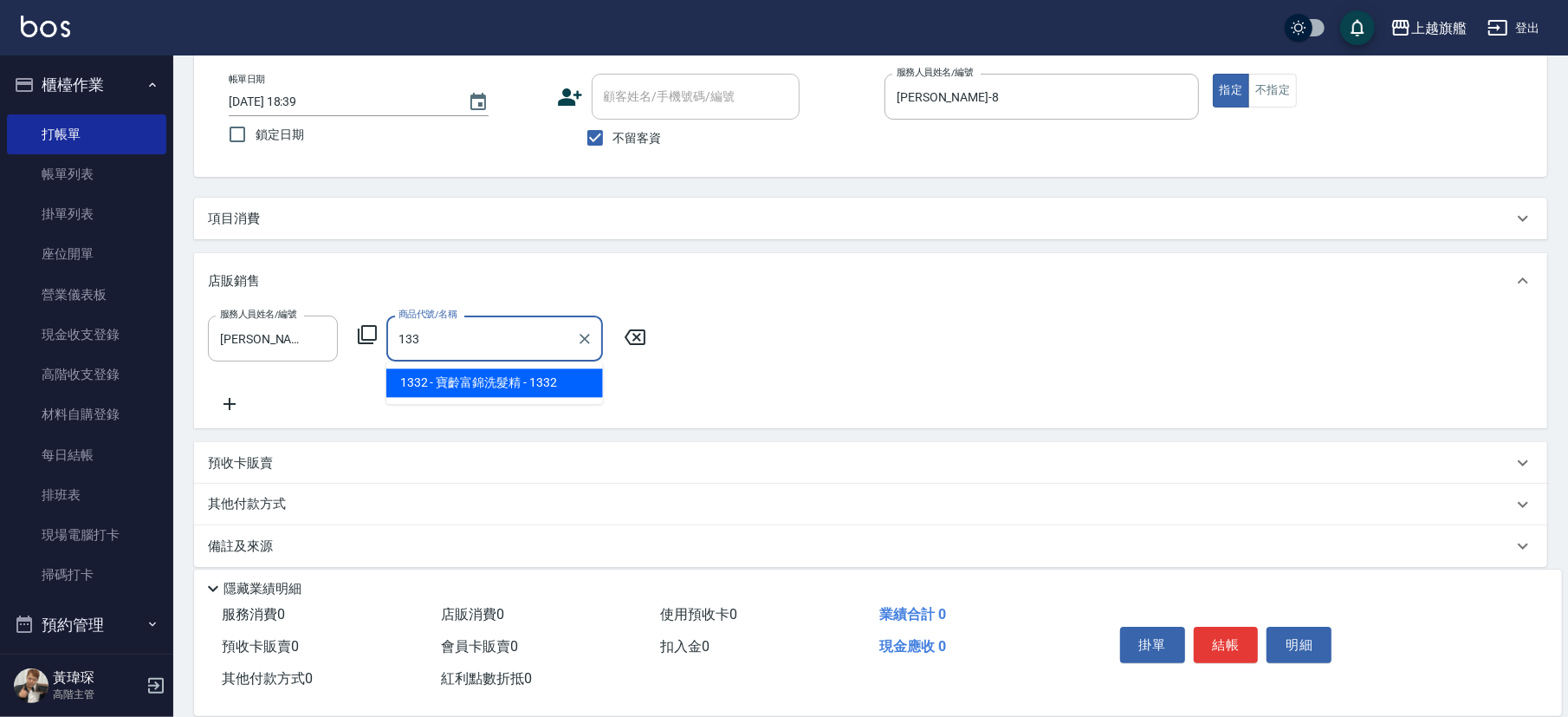
type input "寶齡富錦洗髮精"
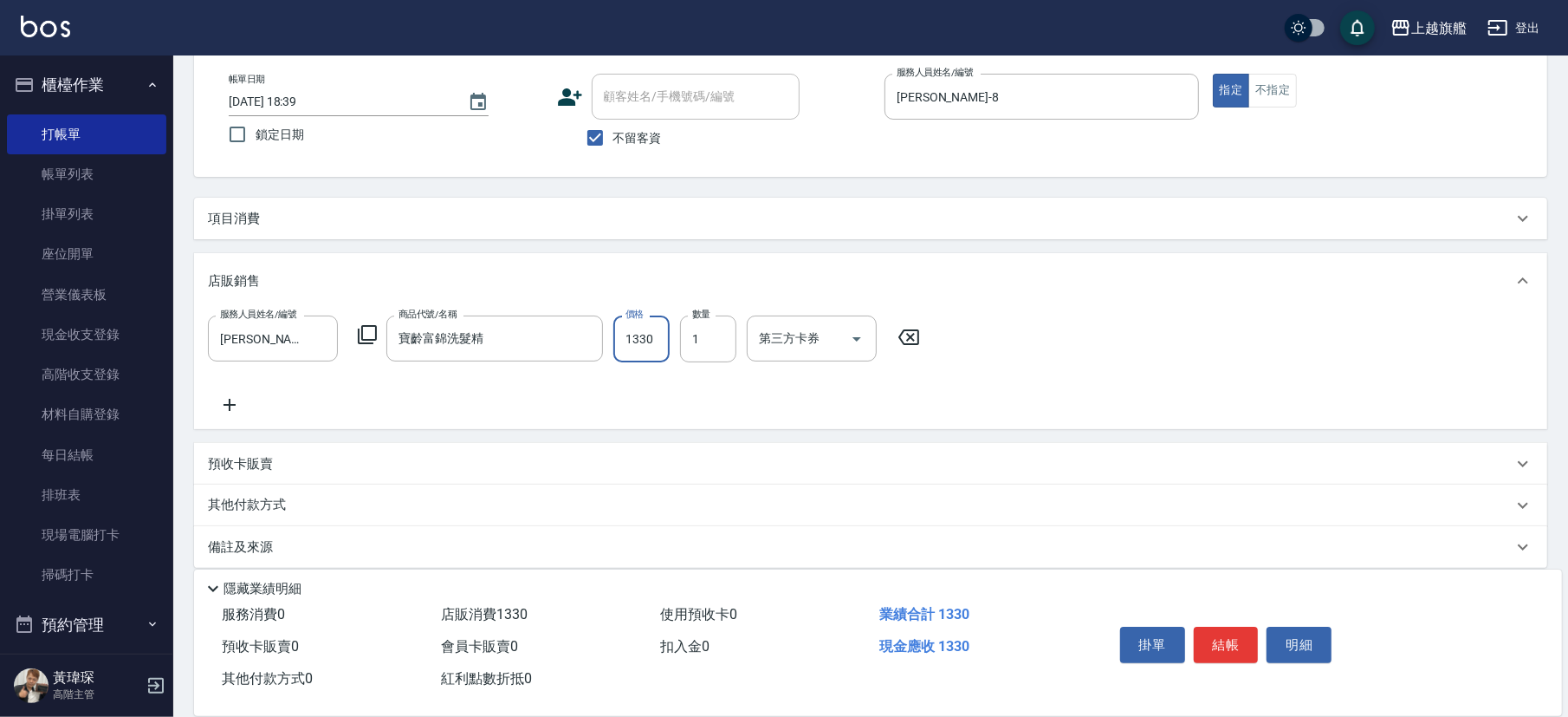
type input "1330"
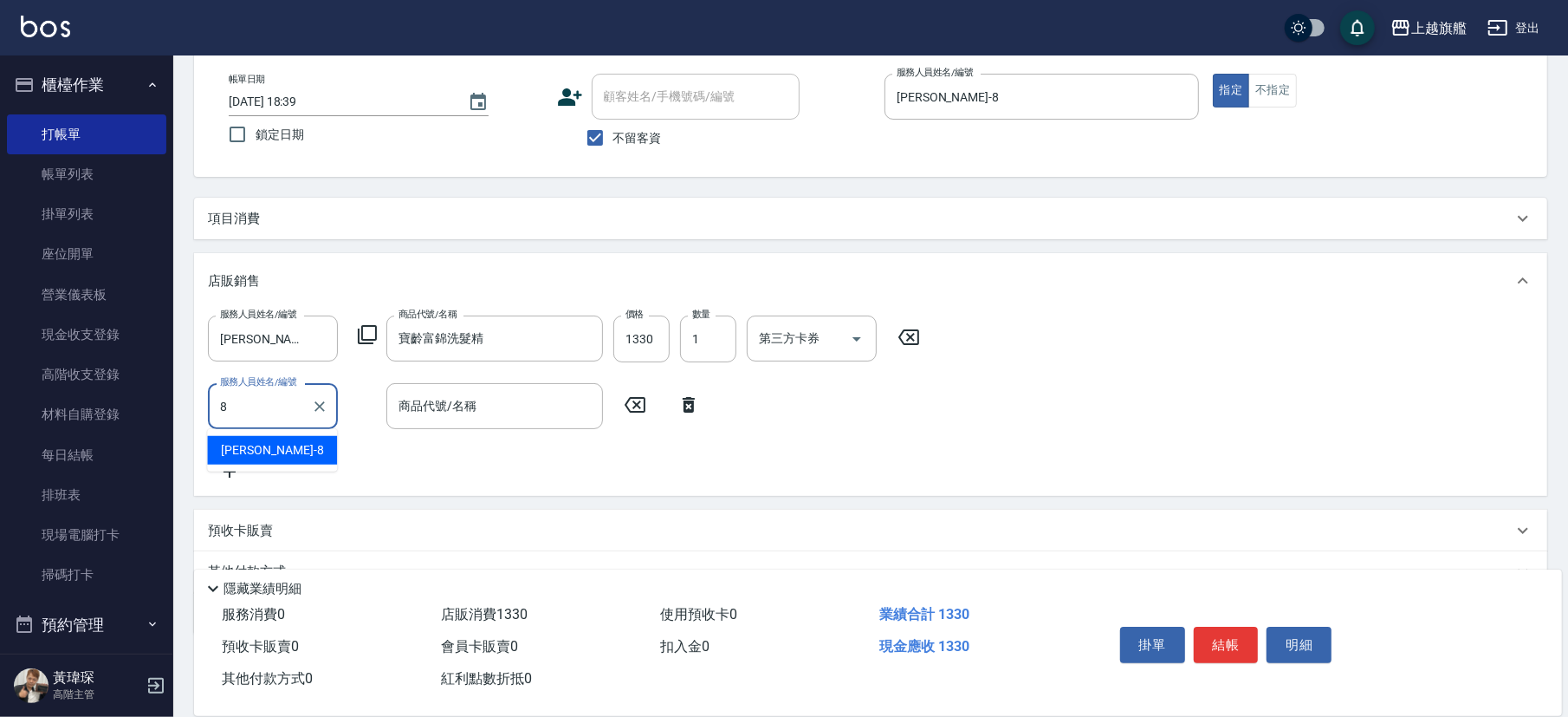
type input "周秀娟-8"
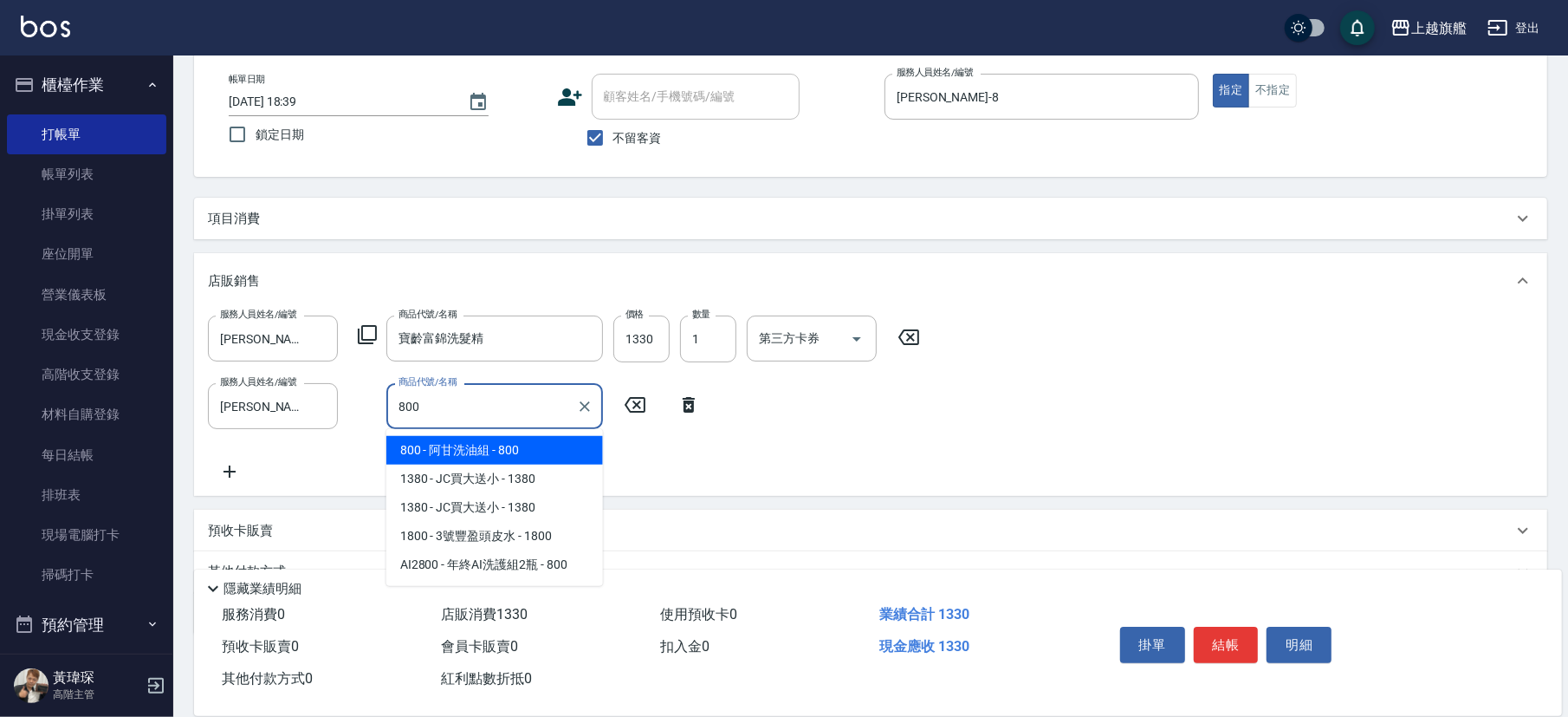
type input "阿甘洗油組"
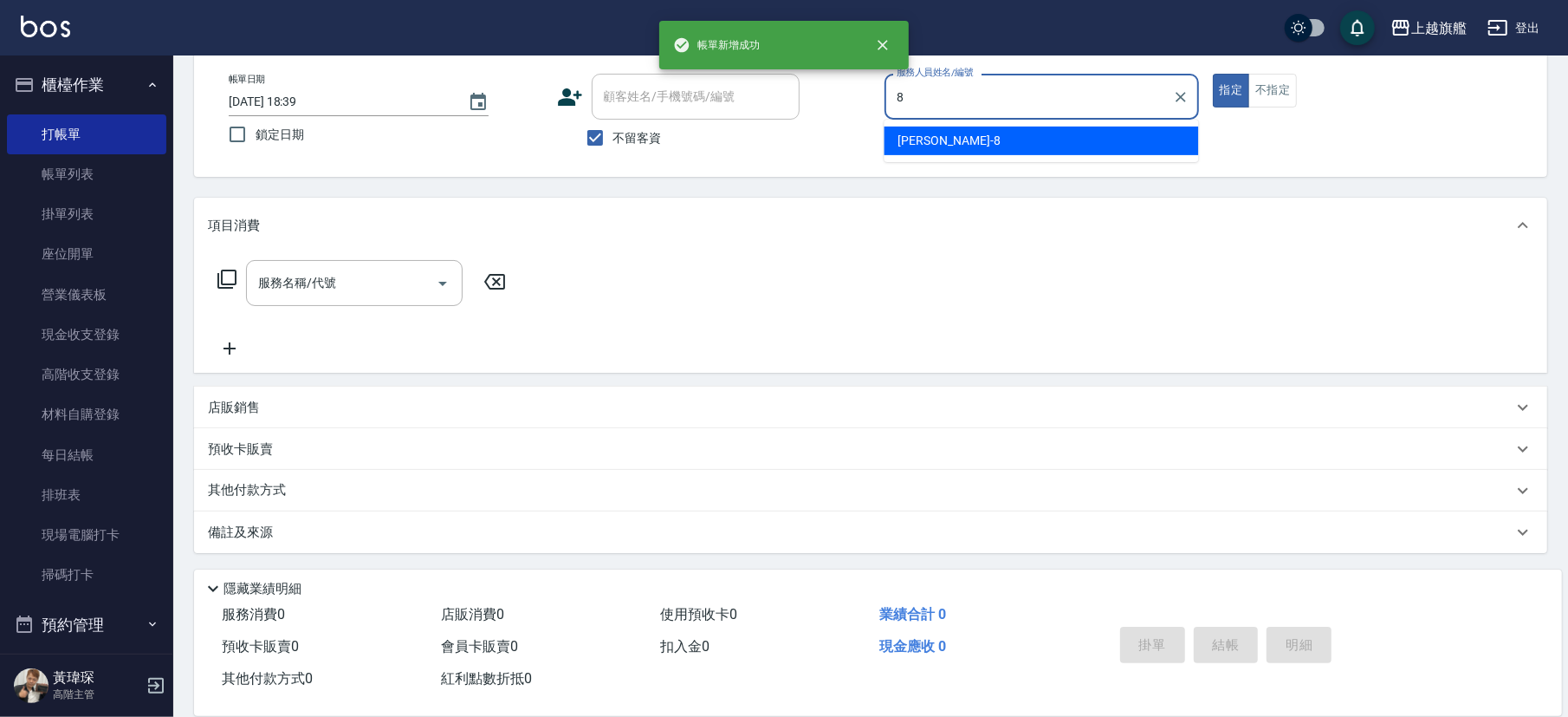
type input "周秀娟-8"
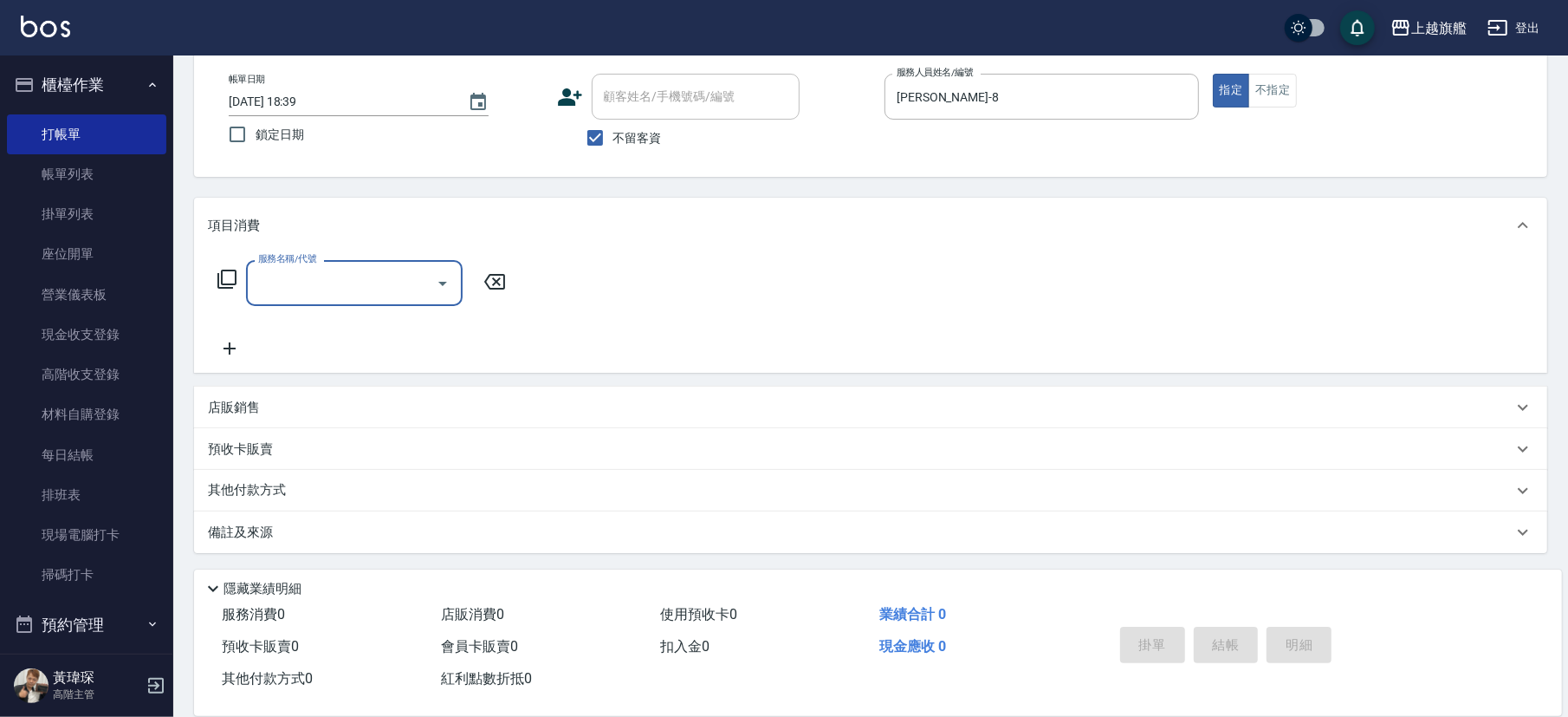
click at [642, 143] on span "不留客資" at bounding box center [638, 138] width 48 height 18
click at [614, 143] on input "不留客資" at bounding box center [595, 138] width 37 height 37
checkbox input "false"
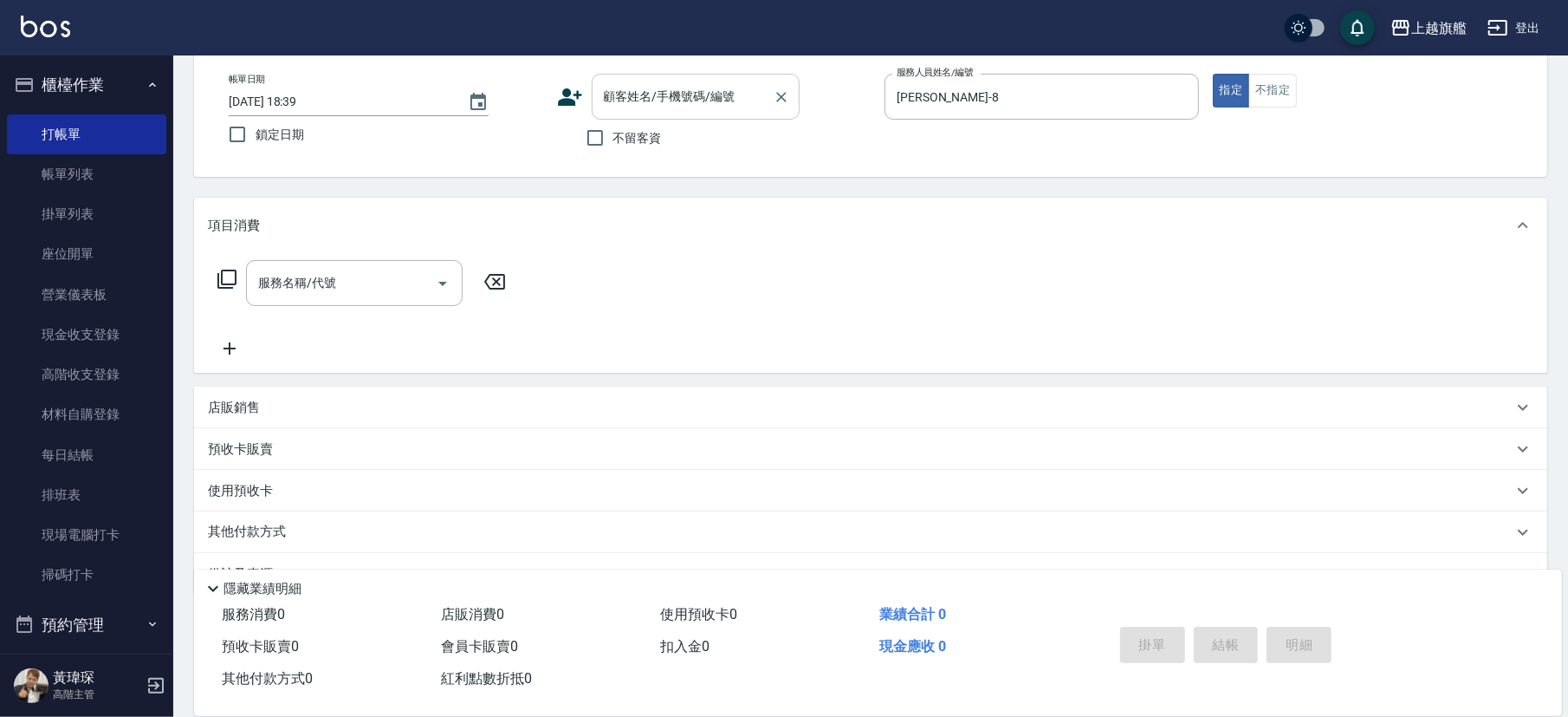
click at [636, 112] on div "顧客姓名/手機號碼/編號" at bounding box center [695, 96] width 208 height 46
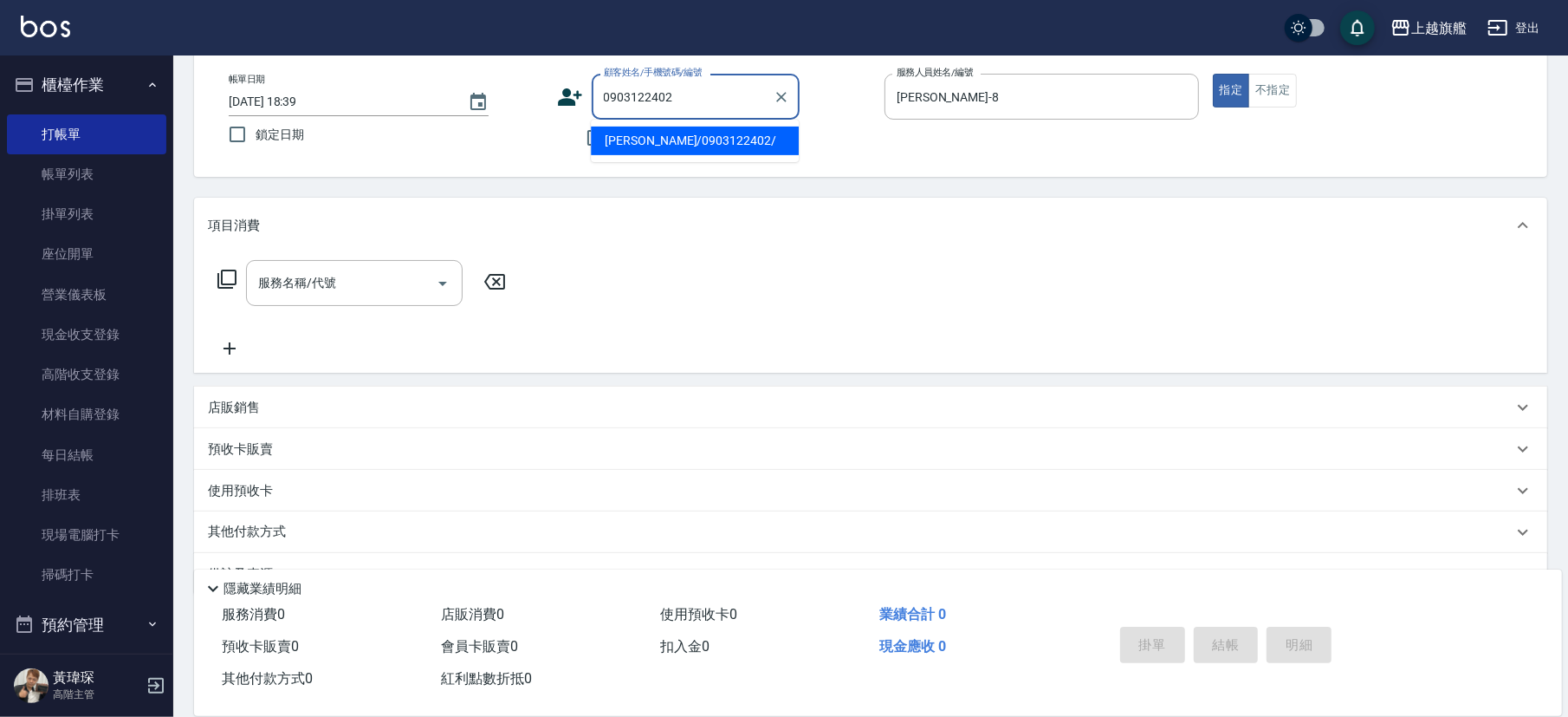
type input "吳芷芸/0903122402/"
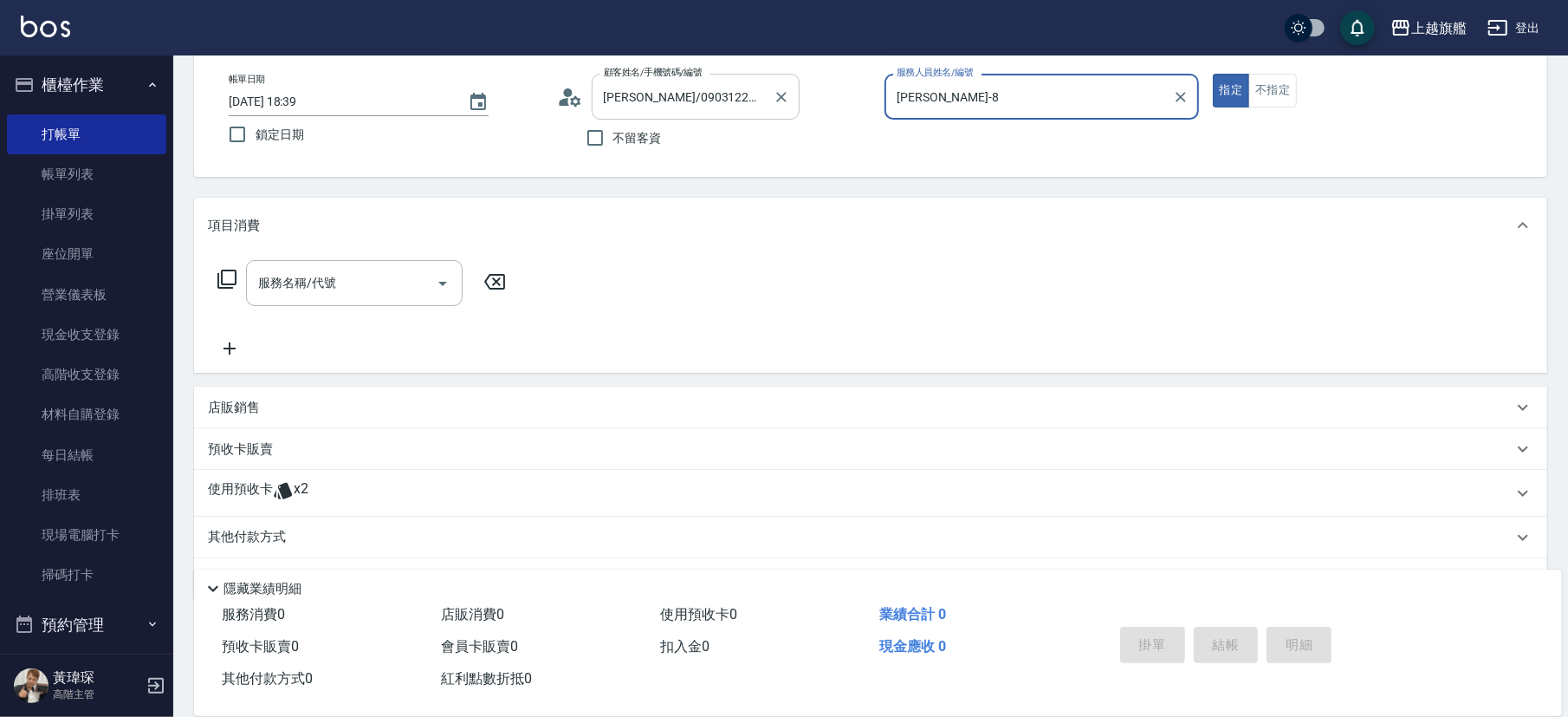
click at [1094, 73] on button "指定" at bounding box center [1232, 90] width 38 height 34
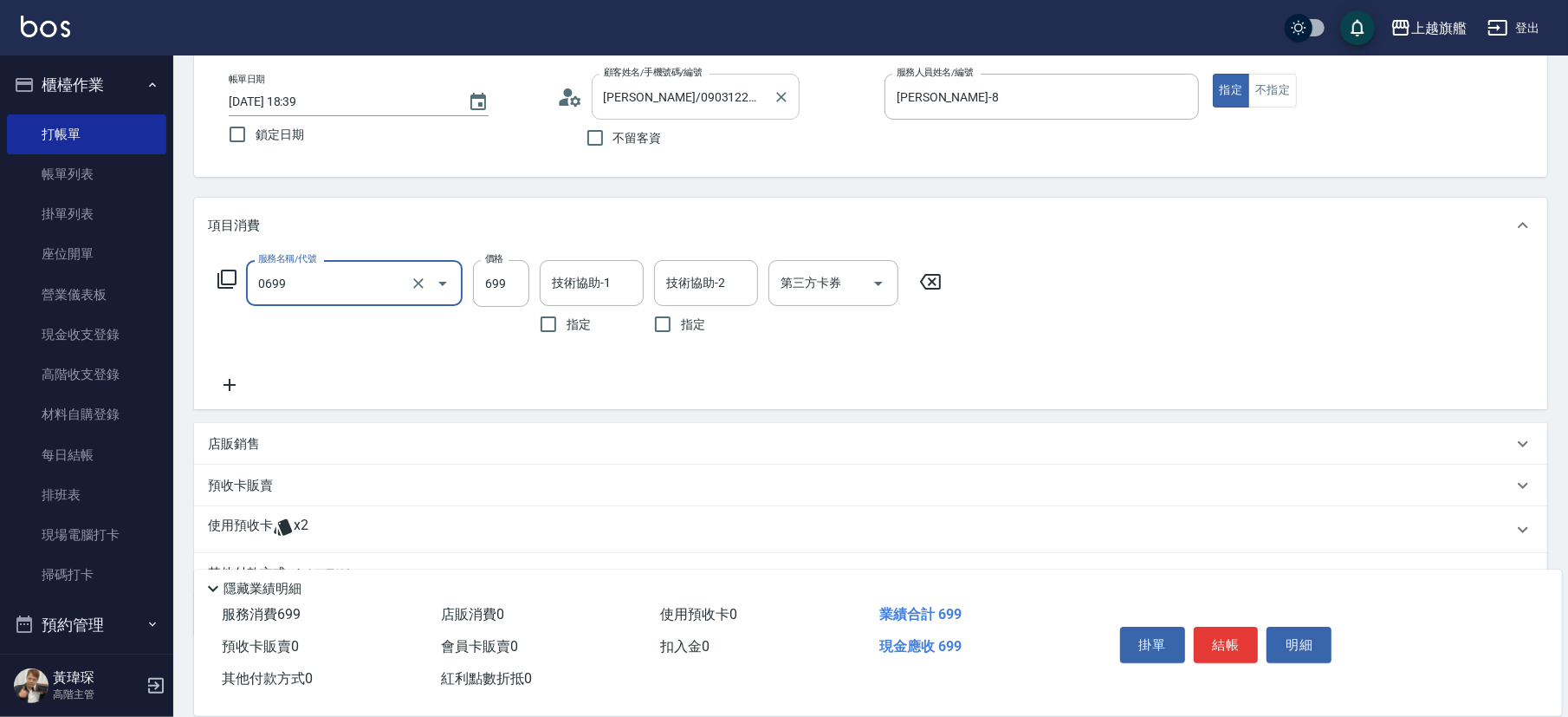
type input "精油SPA(0699)"
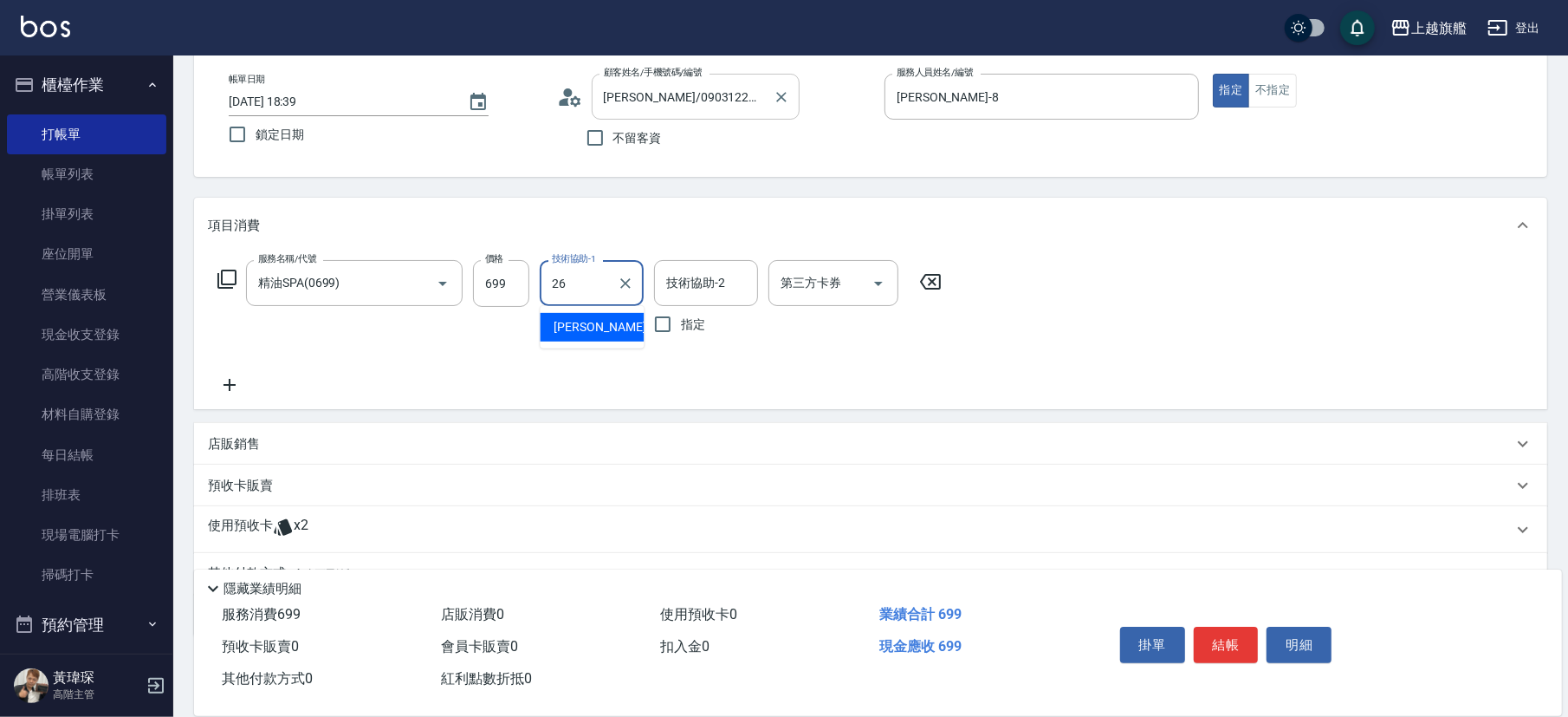
type input "陳祈聿-26"
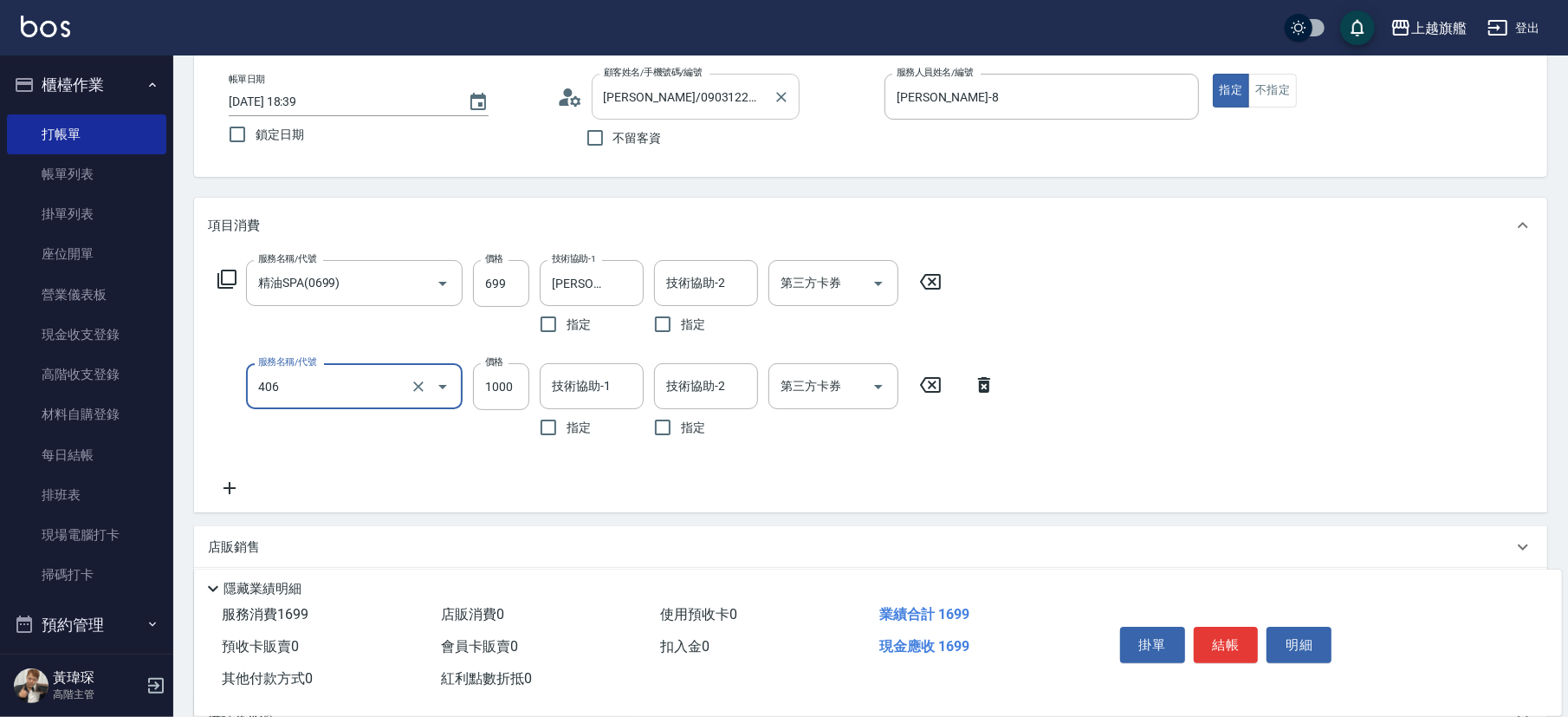
type input "水漾護1000(406)"
type input "1200"
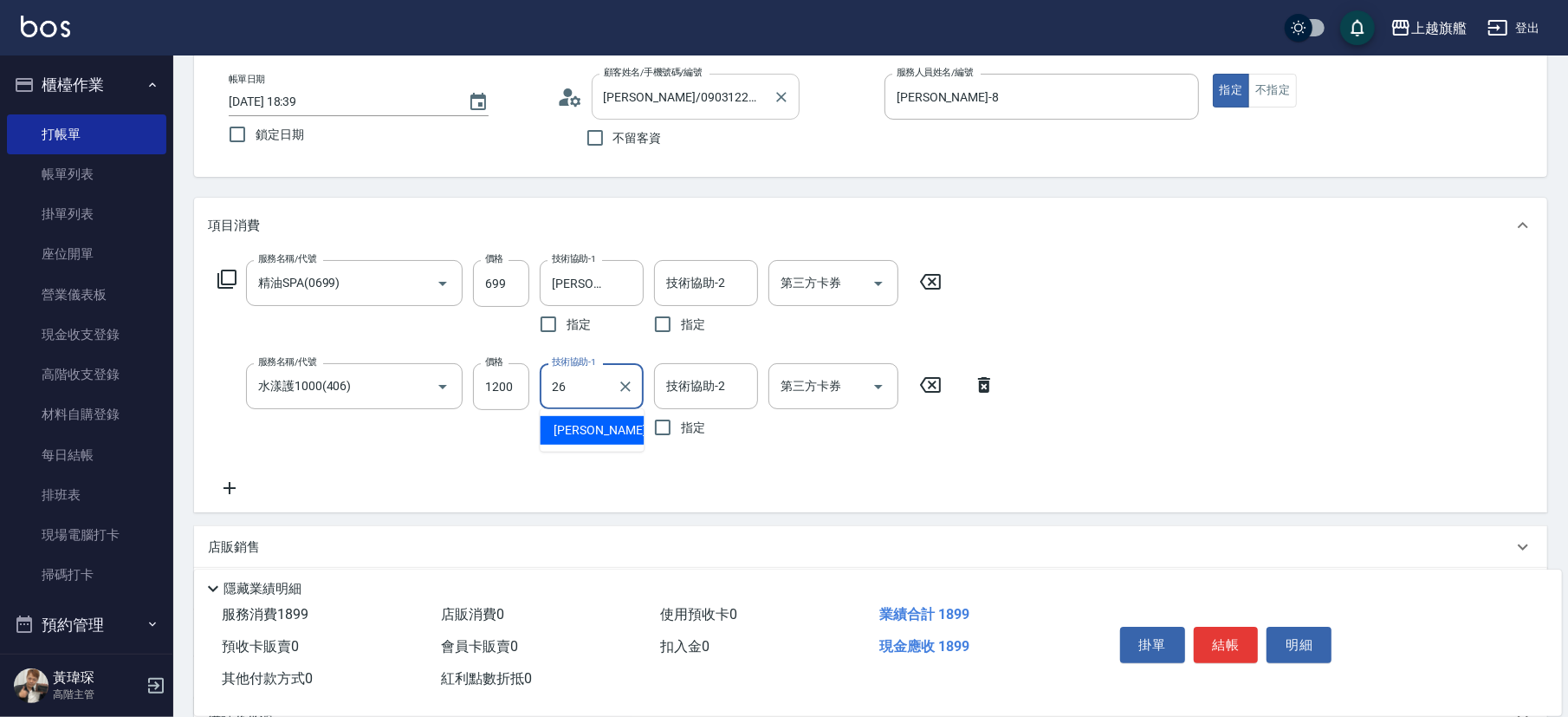
type input "陳祈聿-26"
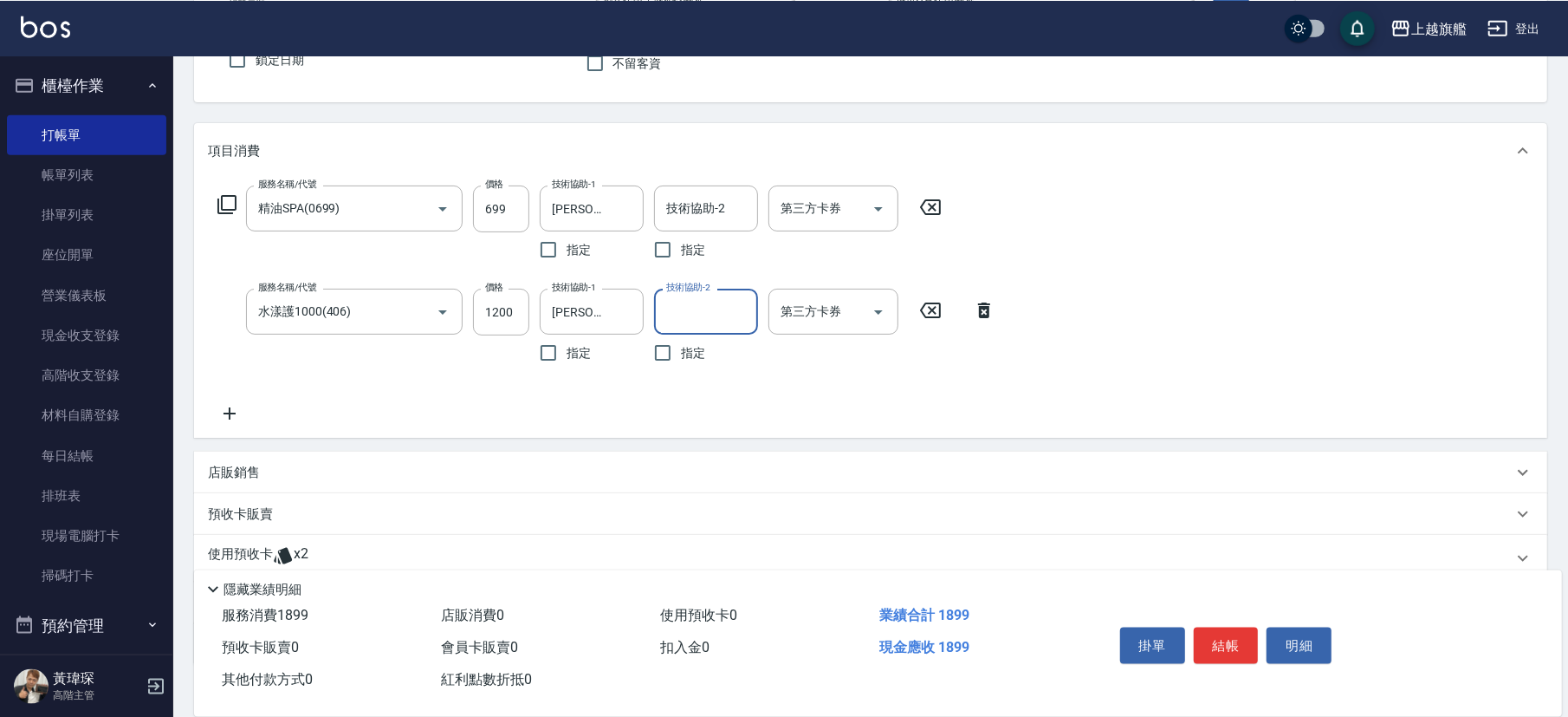
scroll to position [184, 0]
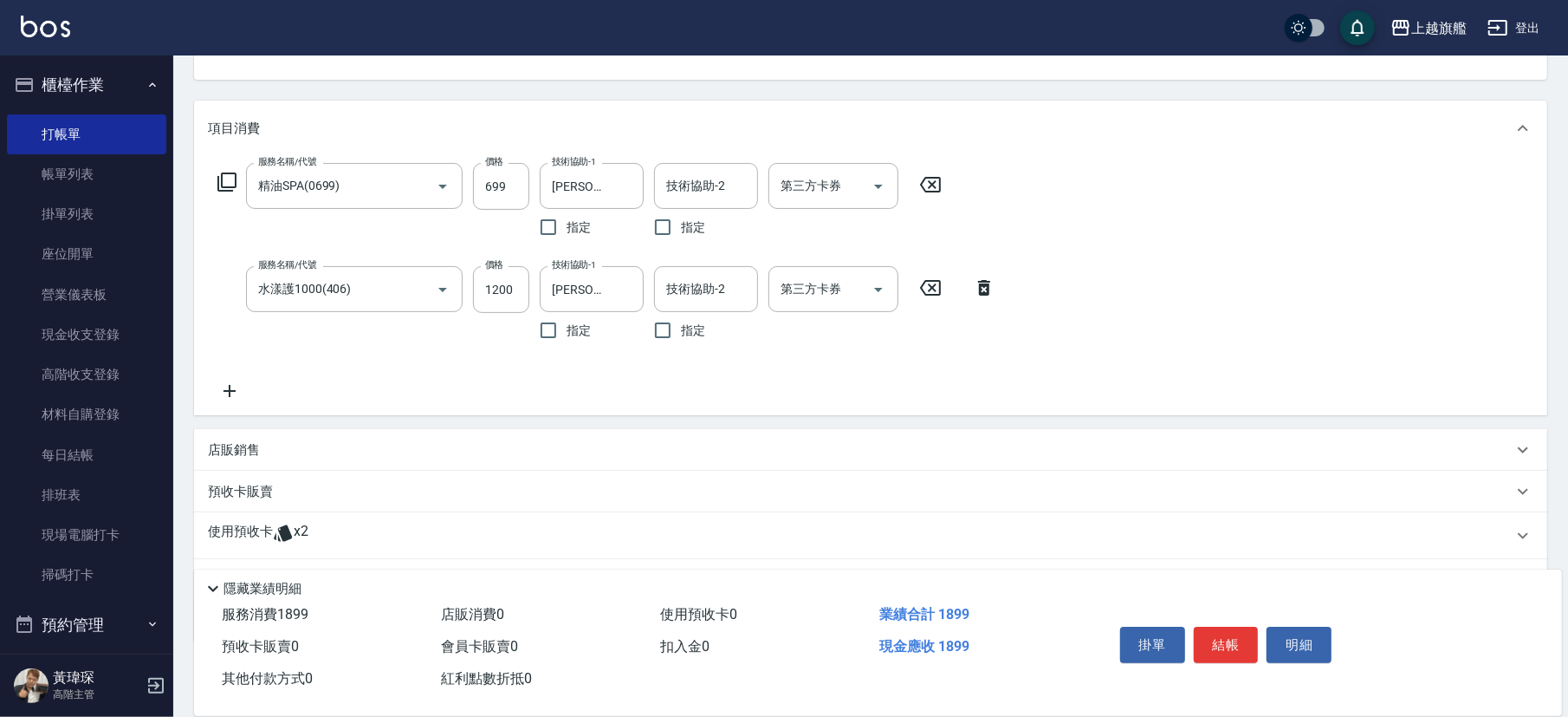
click at [280, 500] on icon at bounding box center [282, 534] width 18 height 16
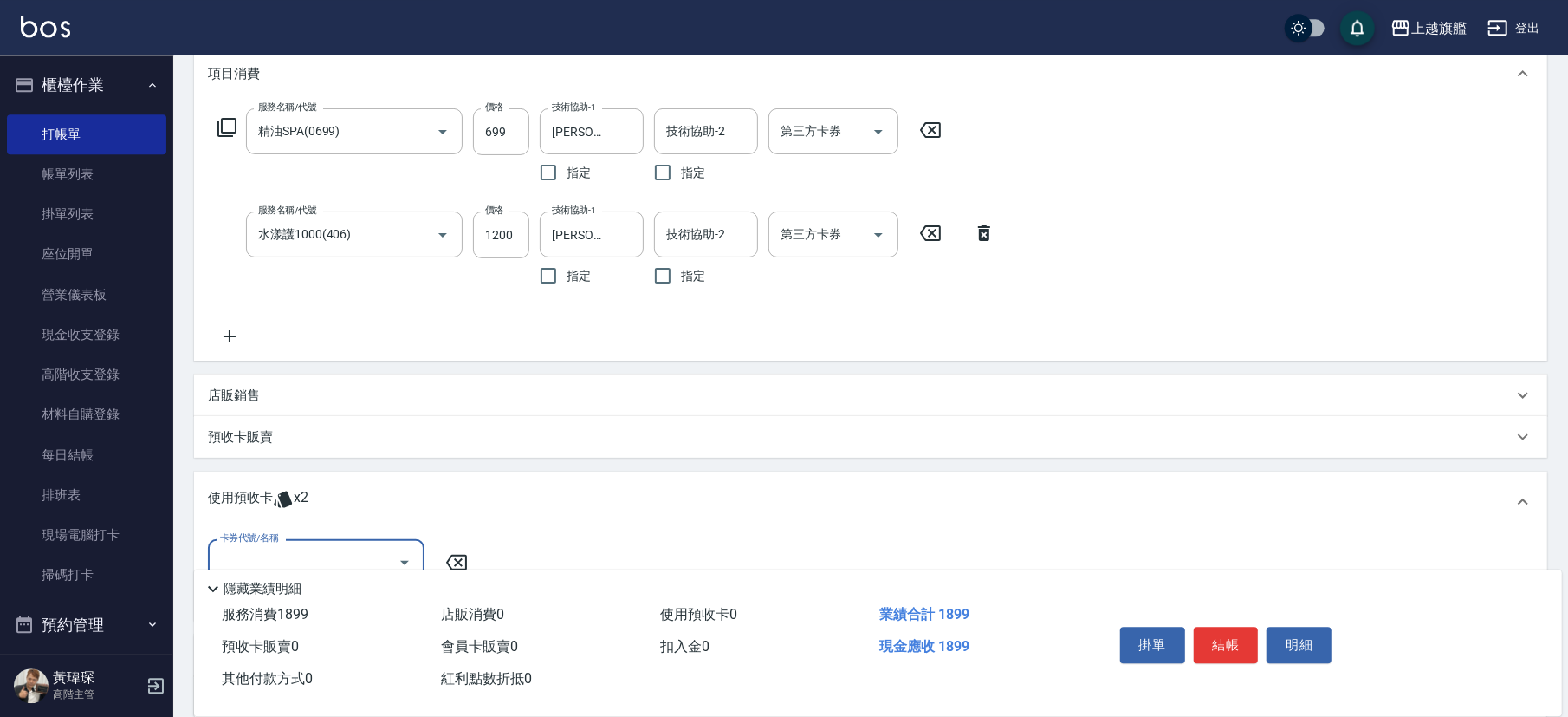
scroll to position [280, 0]
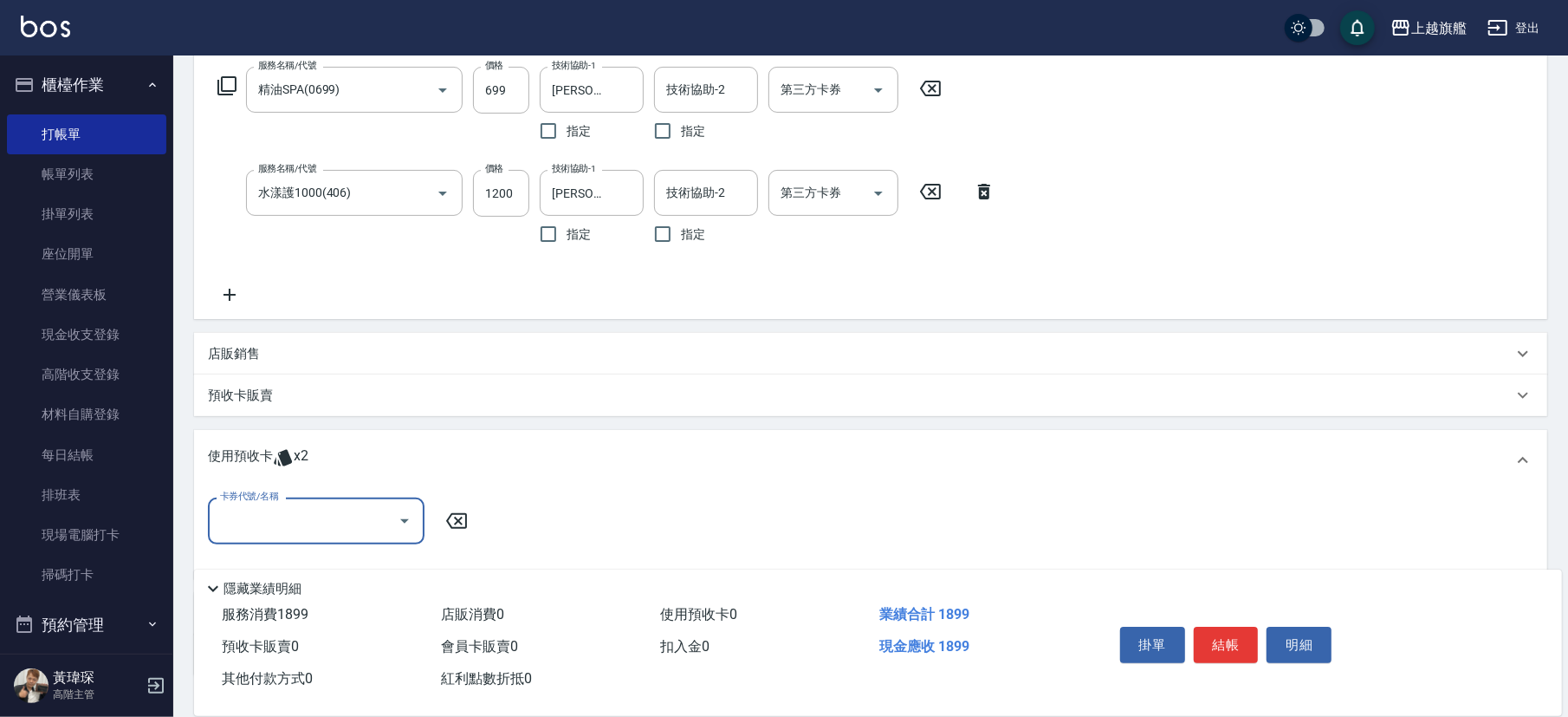
click at [315, 500] on input "卡券代號/名稱" at bounding box center [303, 520] width 175 height 30
click at [292, 500] on div "重整卡 剩餘2張" at bounding box center [315, 565] width 216 height 29
type input "重整卡"
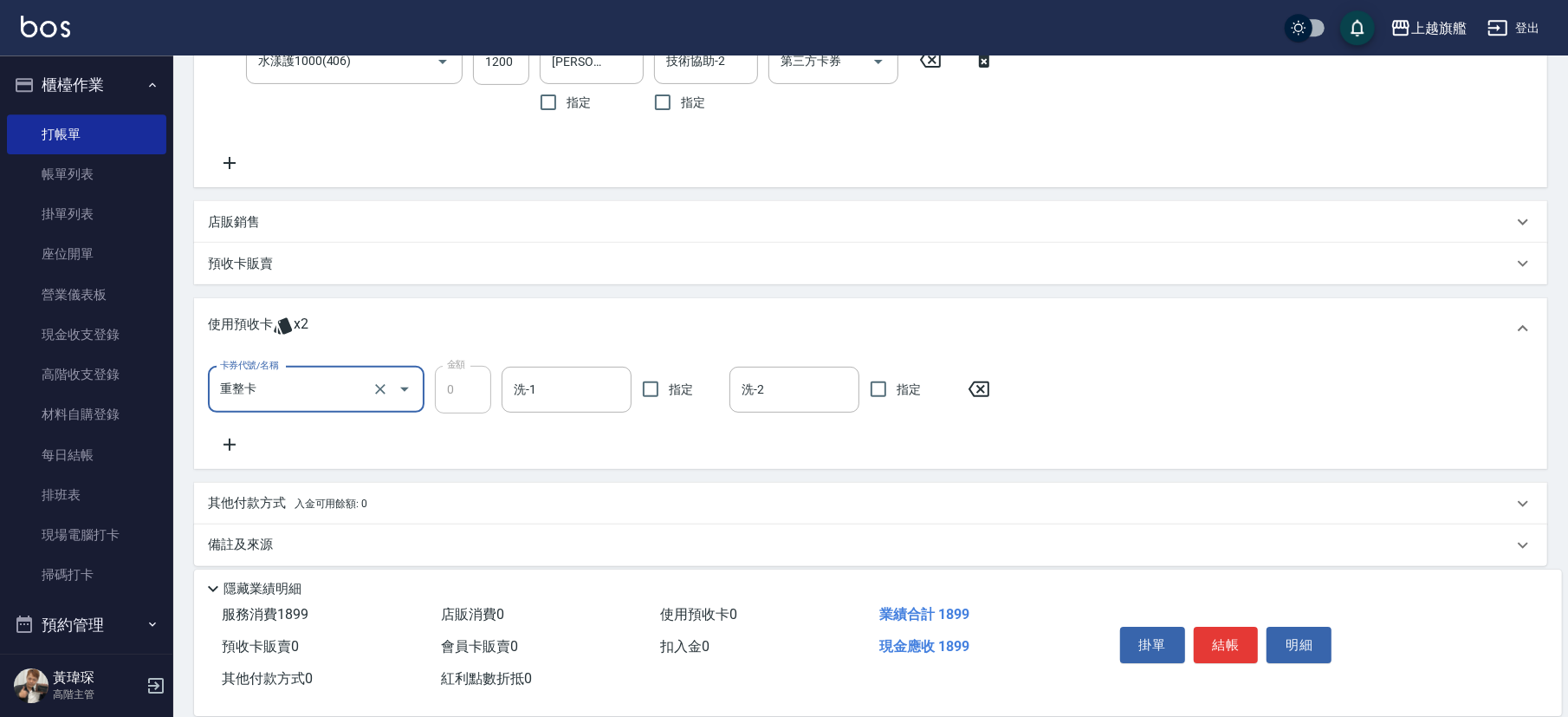
scroll to position [423, 0]
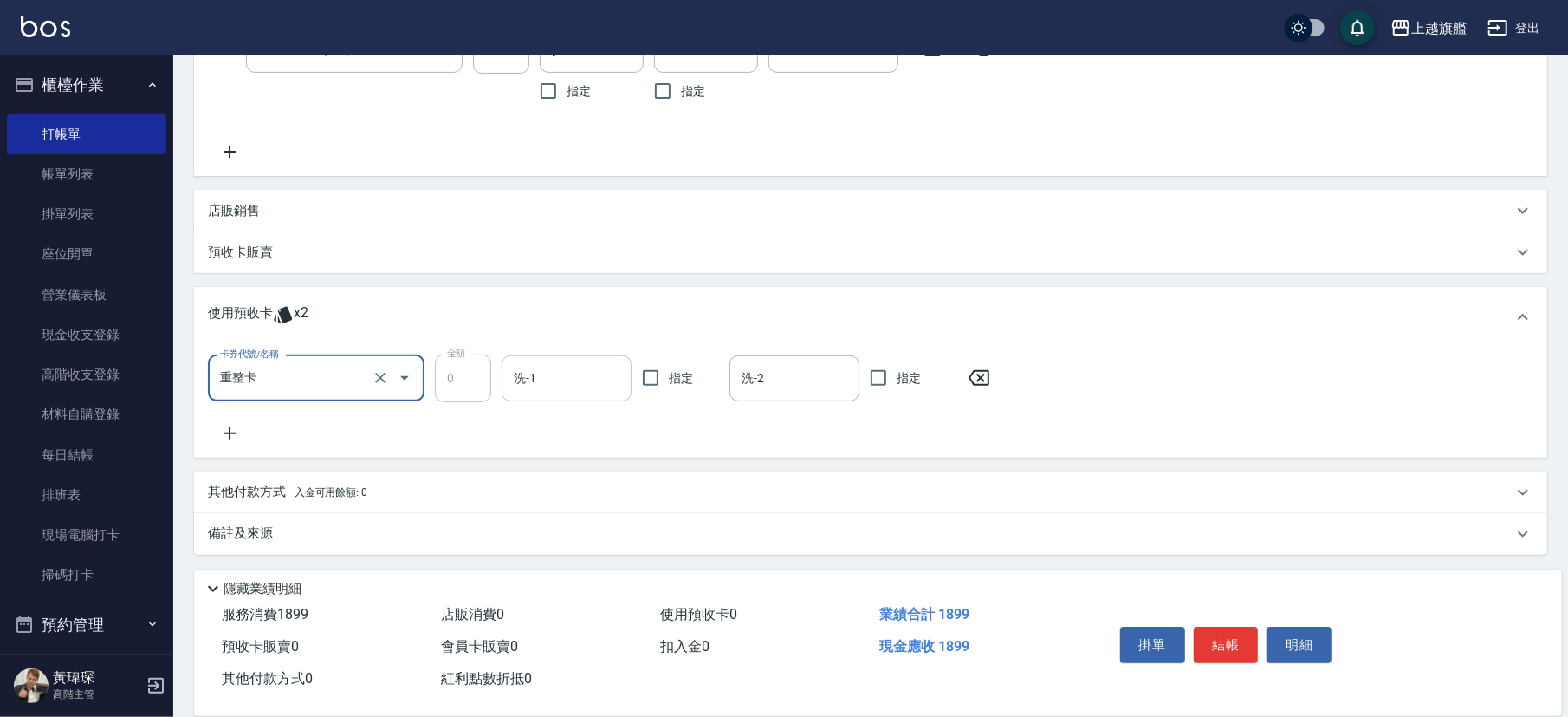
click at [588, 357] on div "洗-1" at bounding box center [566, 378] width 130 height 46
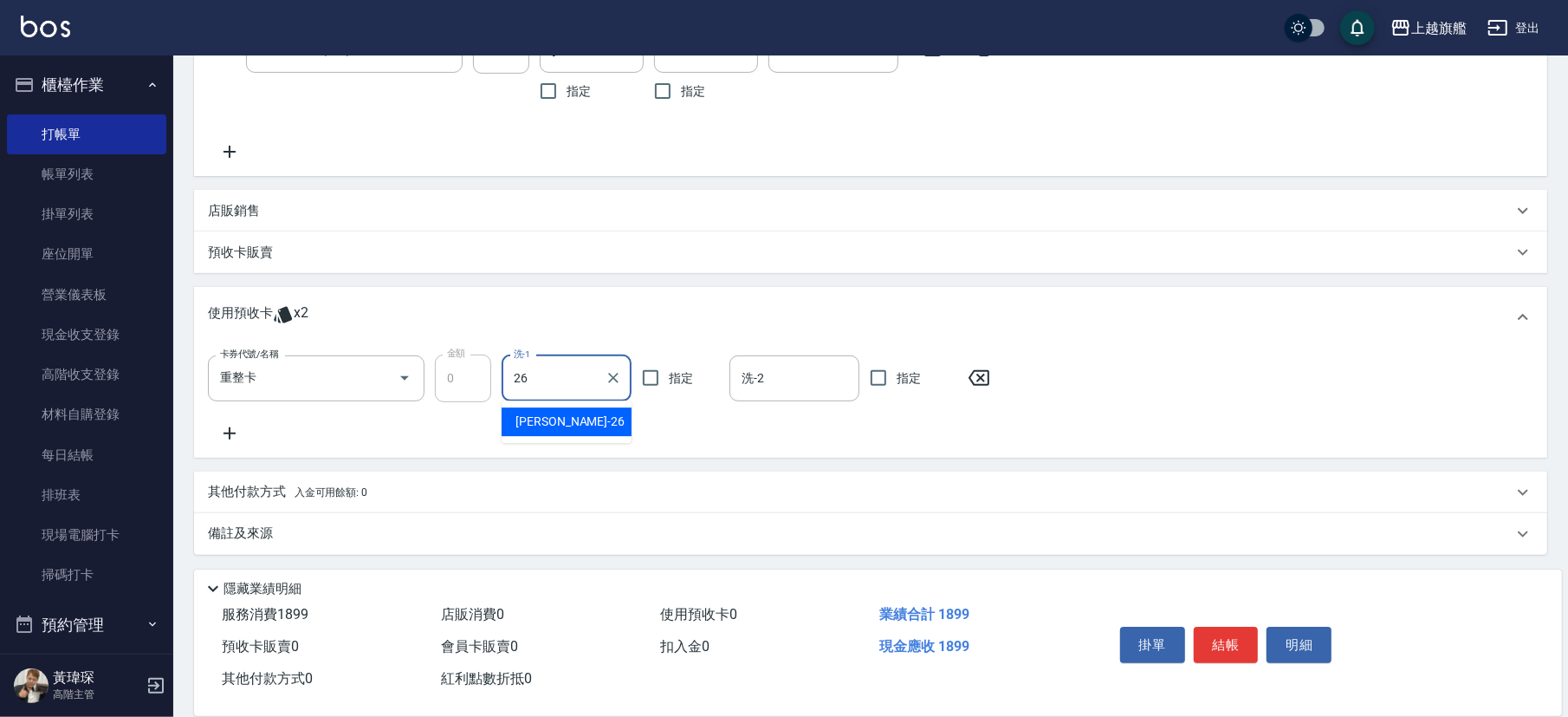
type input "陳祈聿-26"
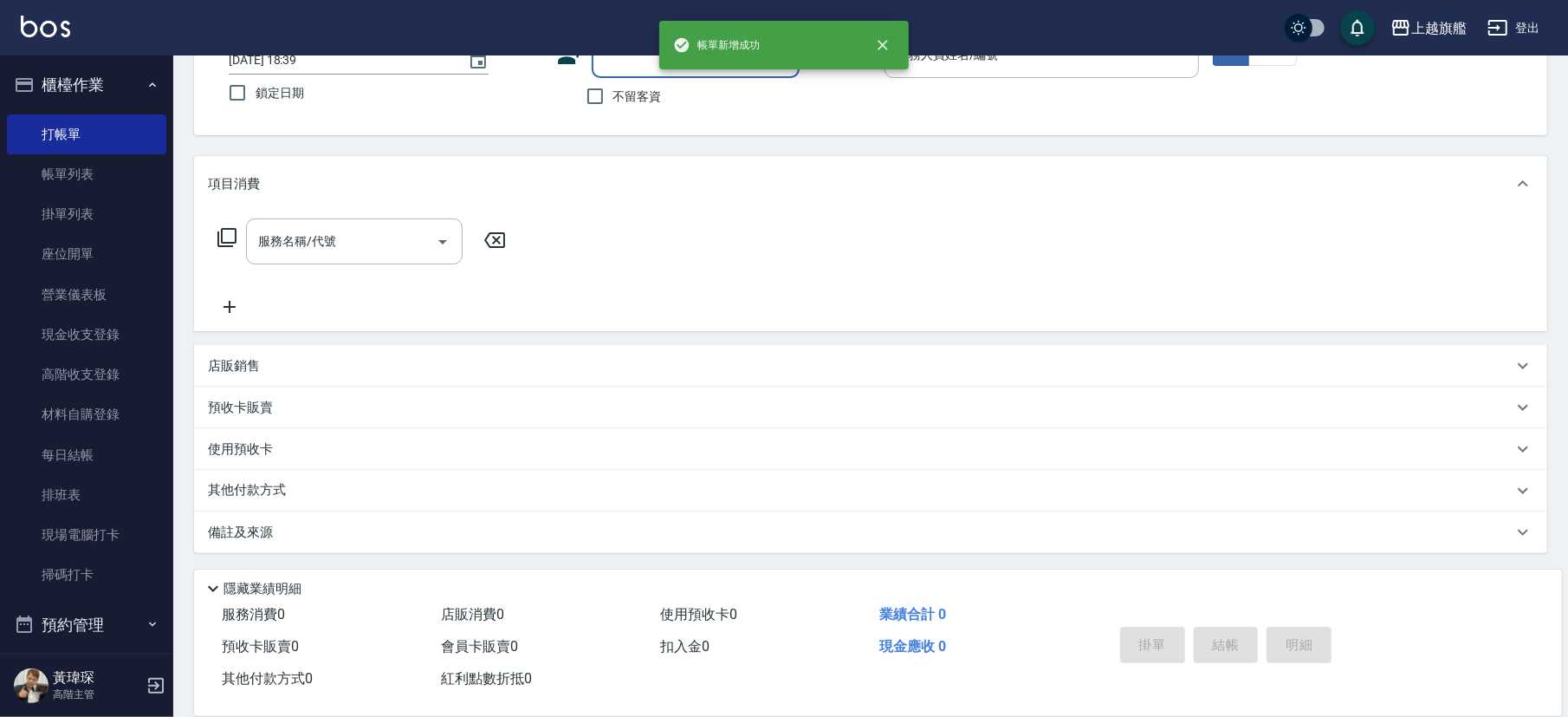
scroll to position [0, 0]
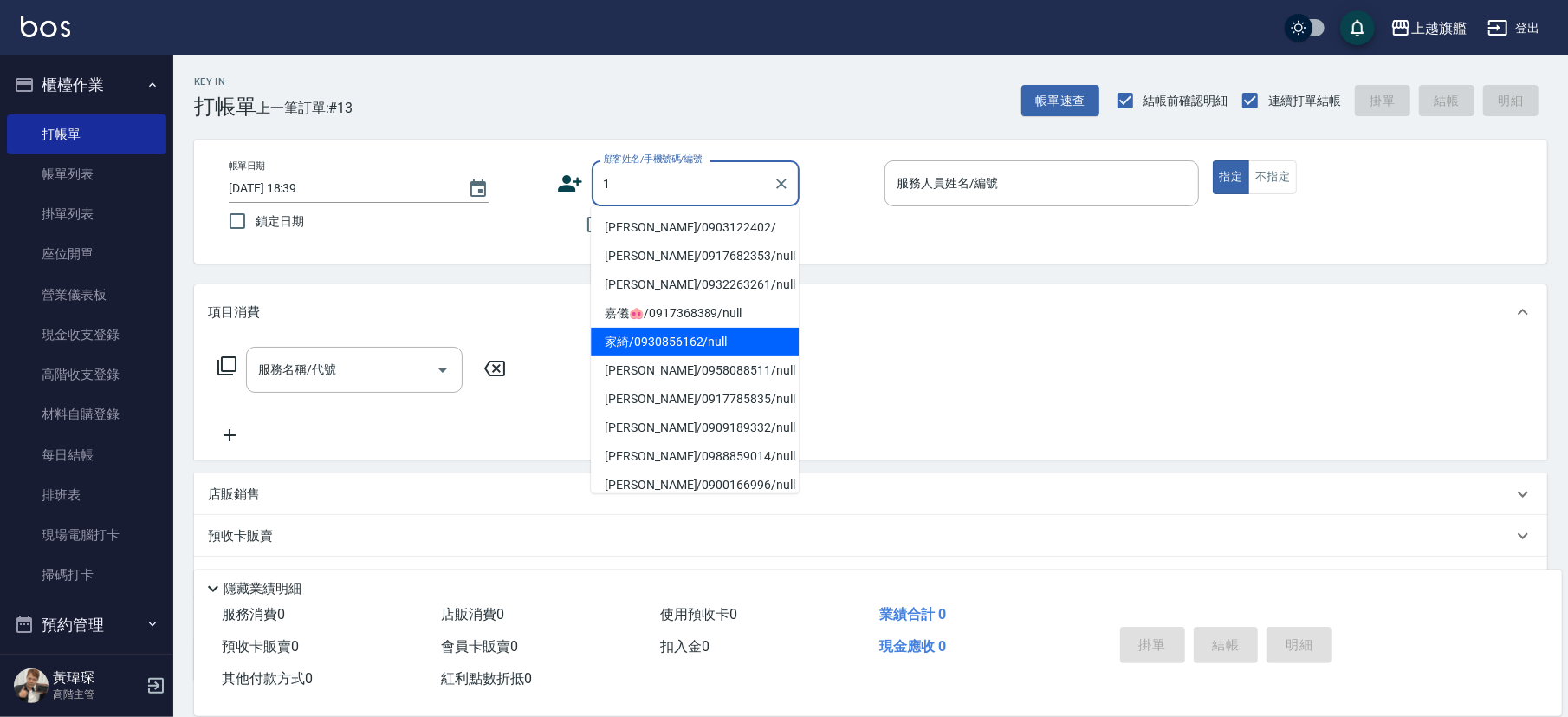
type input "1"
click at [611, 80] on div "Key In 打帳單 上一筆訂單:#13 帳單速查 結帳前確認明細 連續打單結帳 掛單 結帳 明細" at bounding box center [860, 87] width 1374 height 63
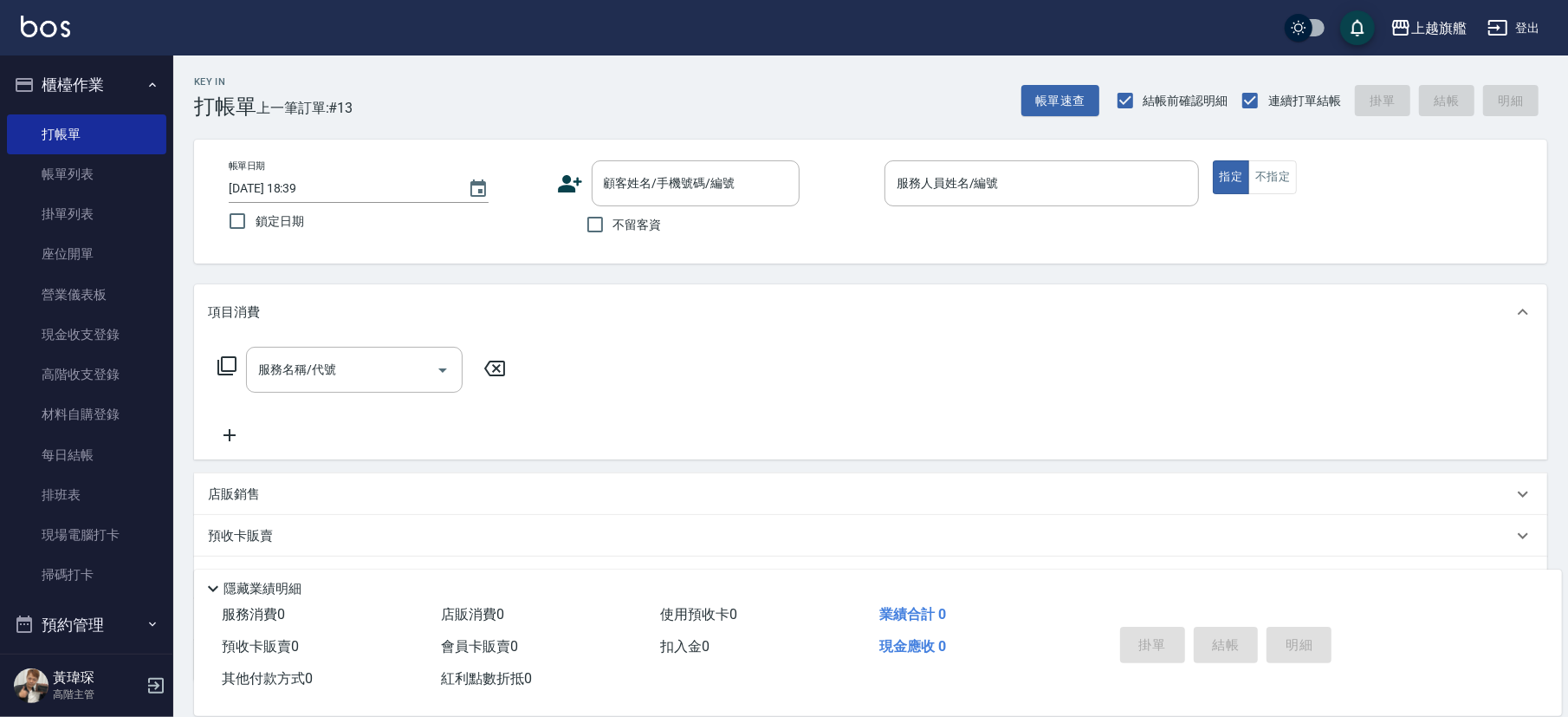
click at [627, 230] on span "不留客資" at bounding box center [638, 224] width 48 height 18
click at [614, 230] on input "不留客資" at bounding box center [595, 224] width 37 height 37
checkbox input "true"
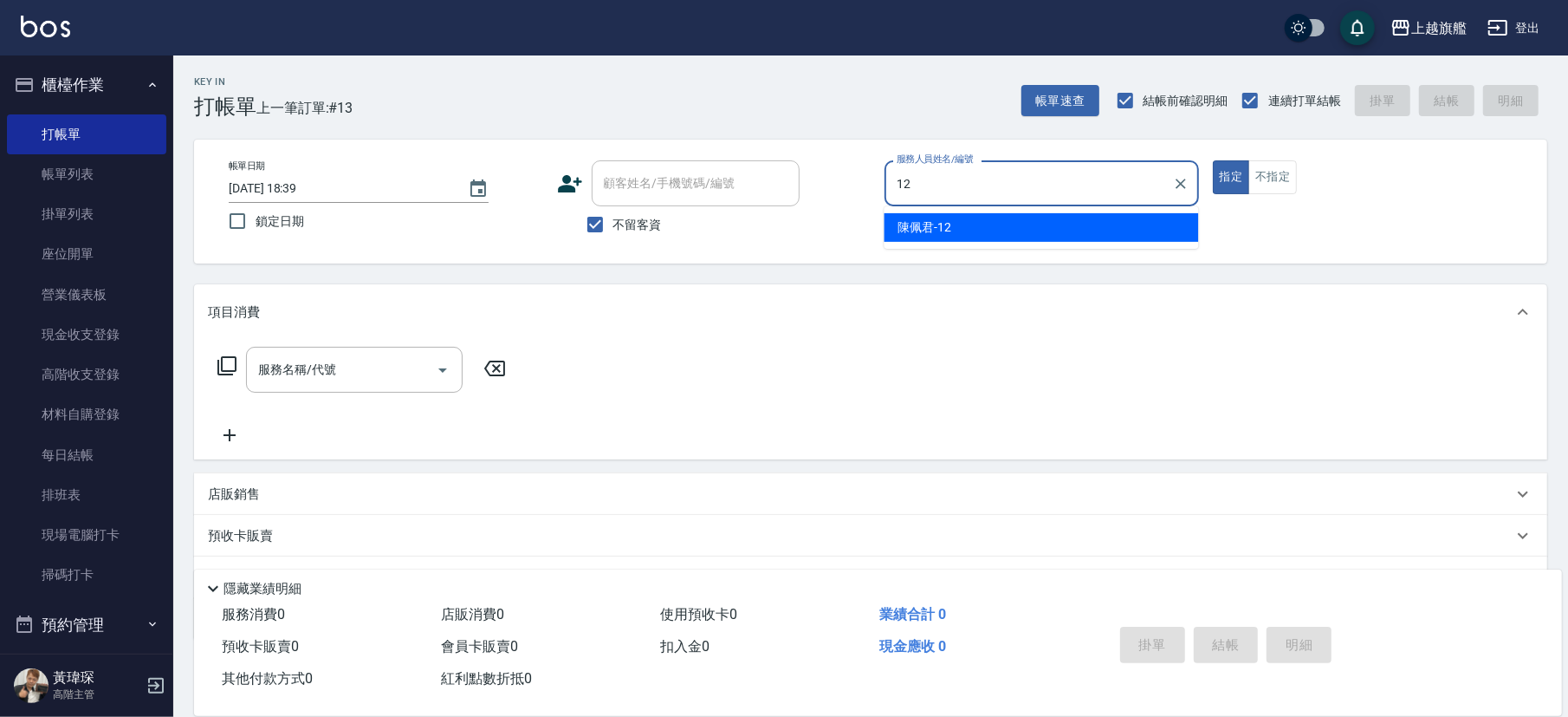
type input "陳佩君-12"
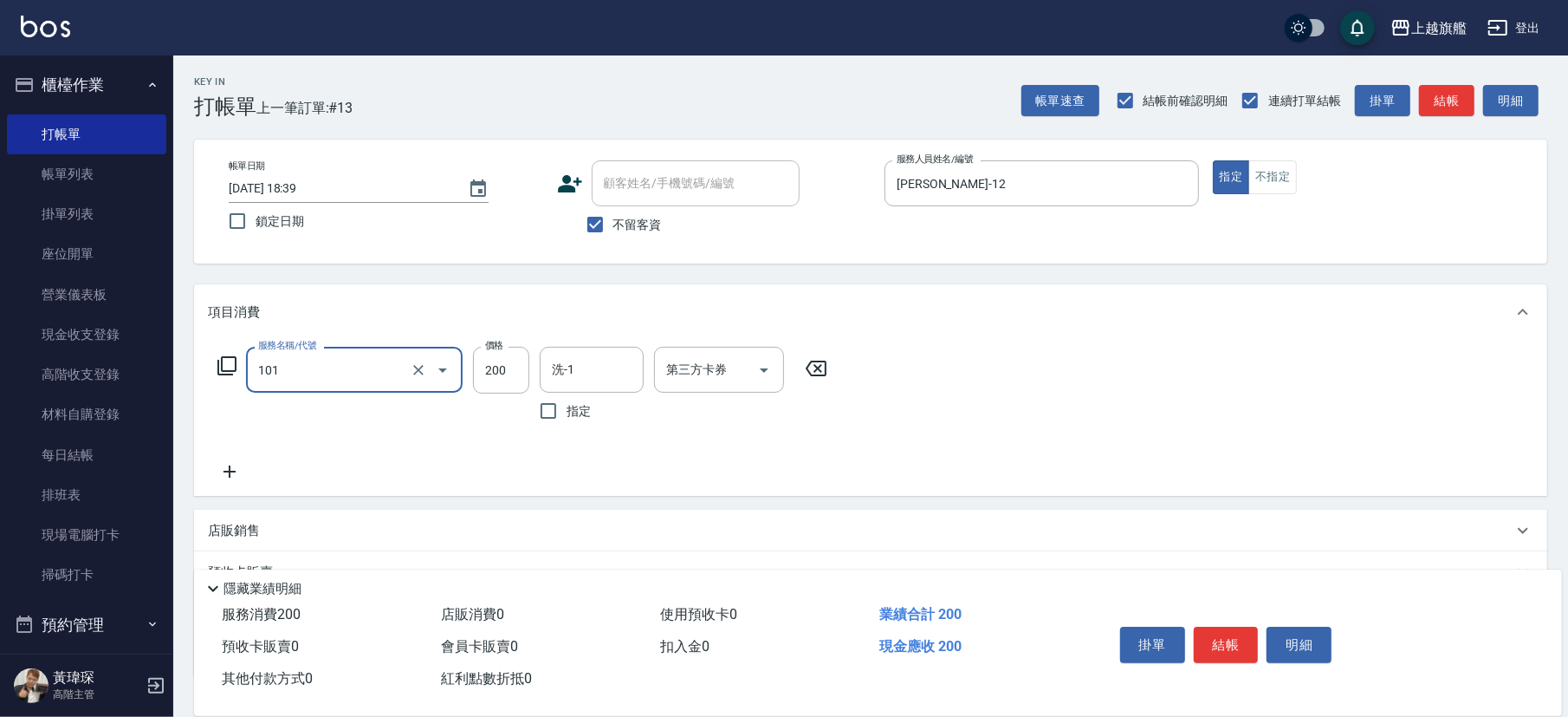
type input "一般洗(101)"
type input "400"
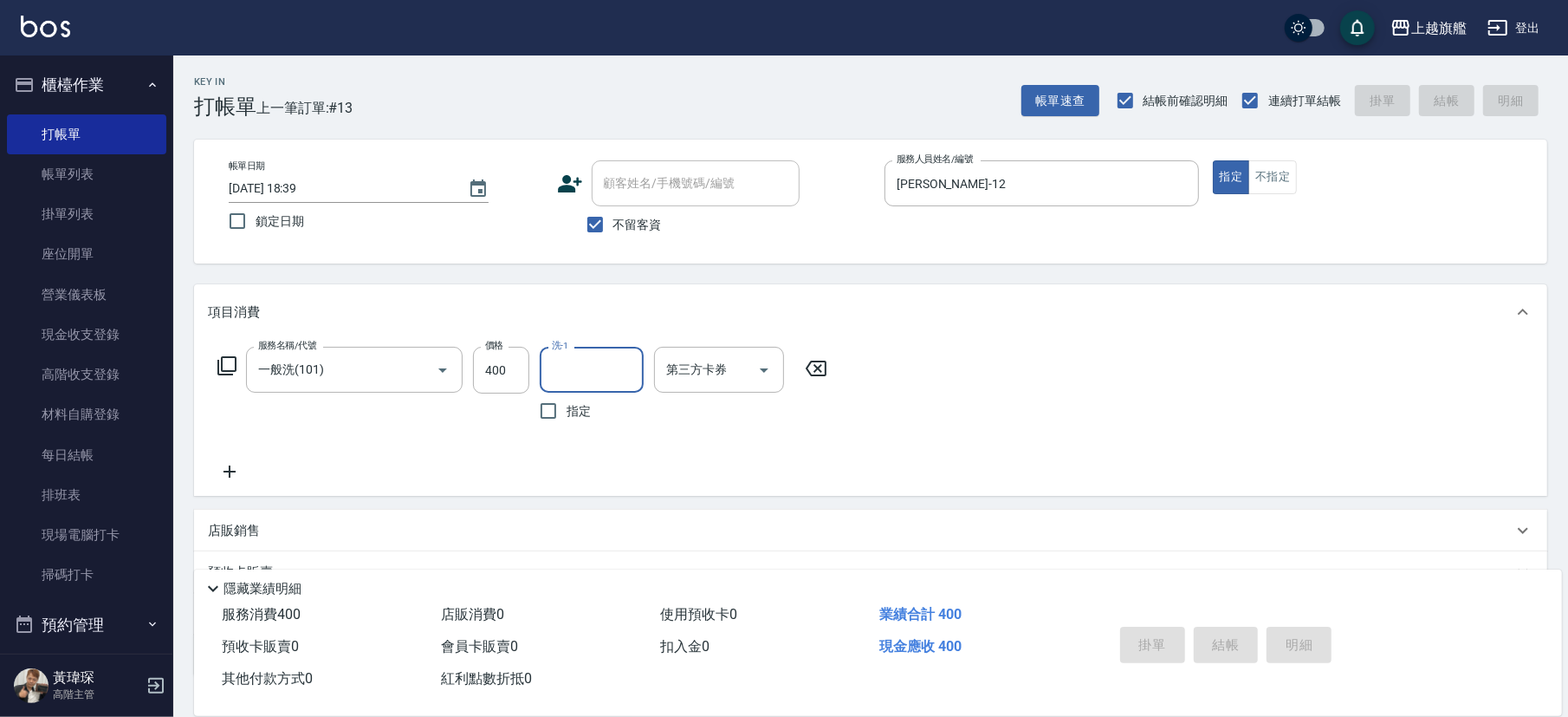
type input "2025/10/08 18:40"
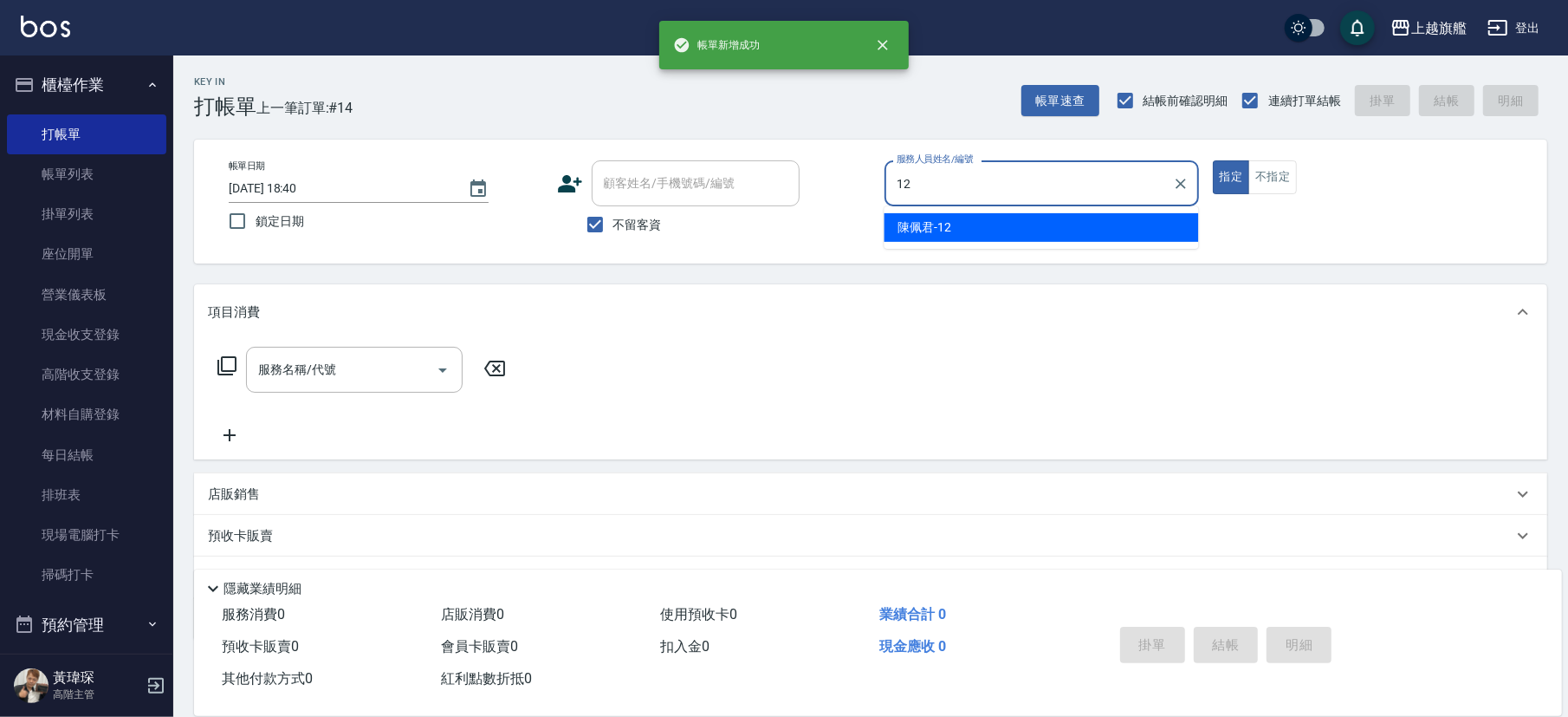
type input "陳佩君-12"
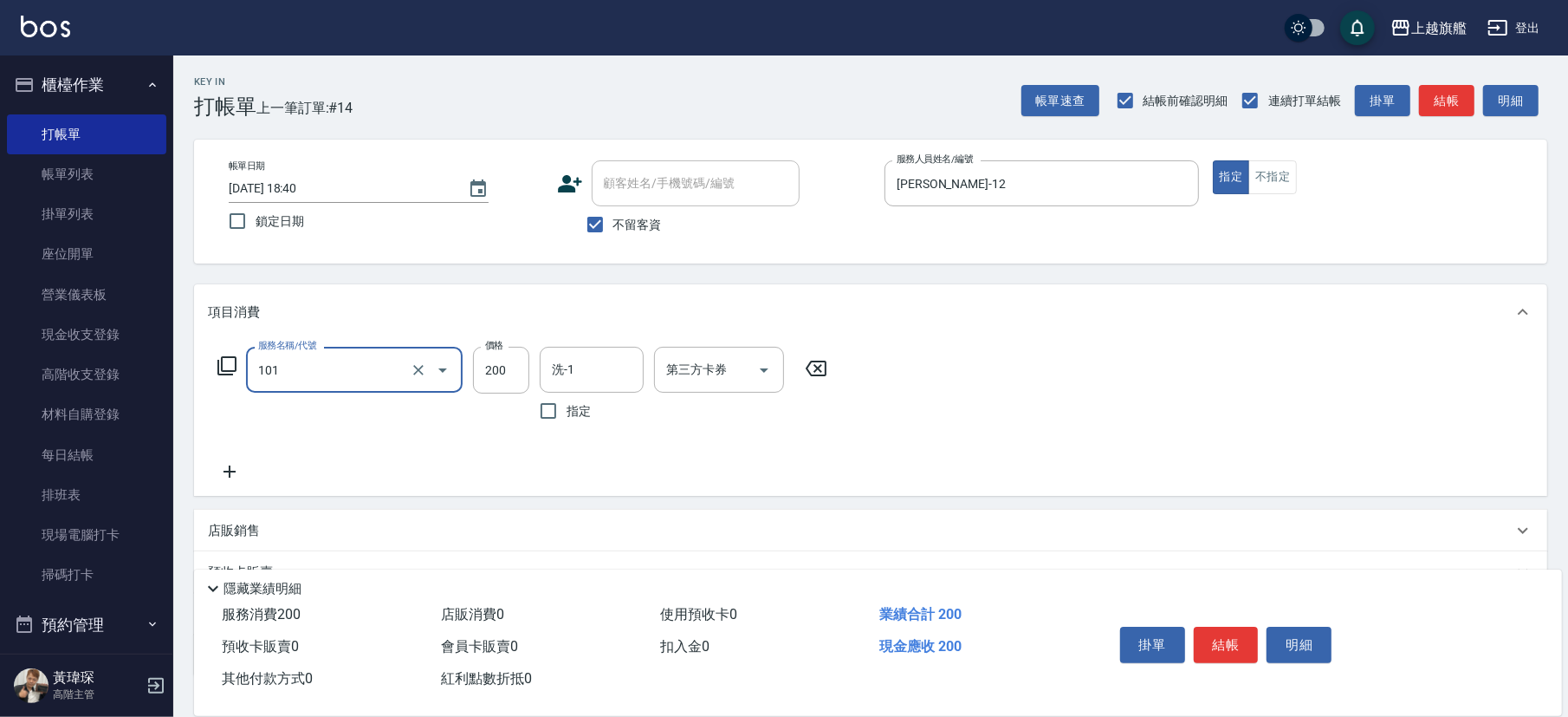
type input "一般洗(101)"
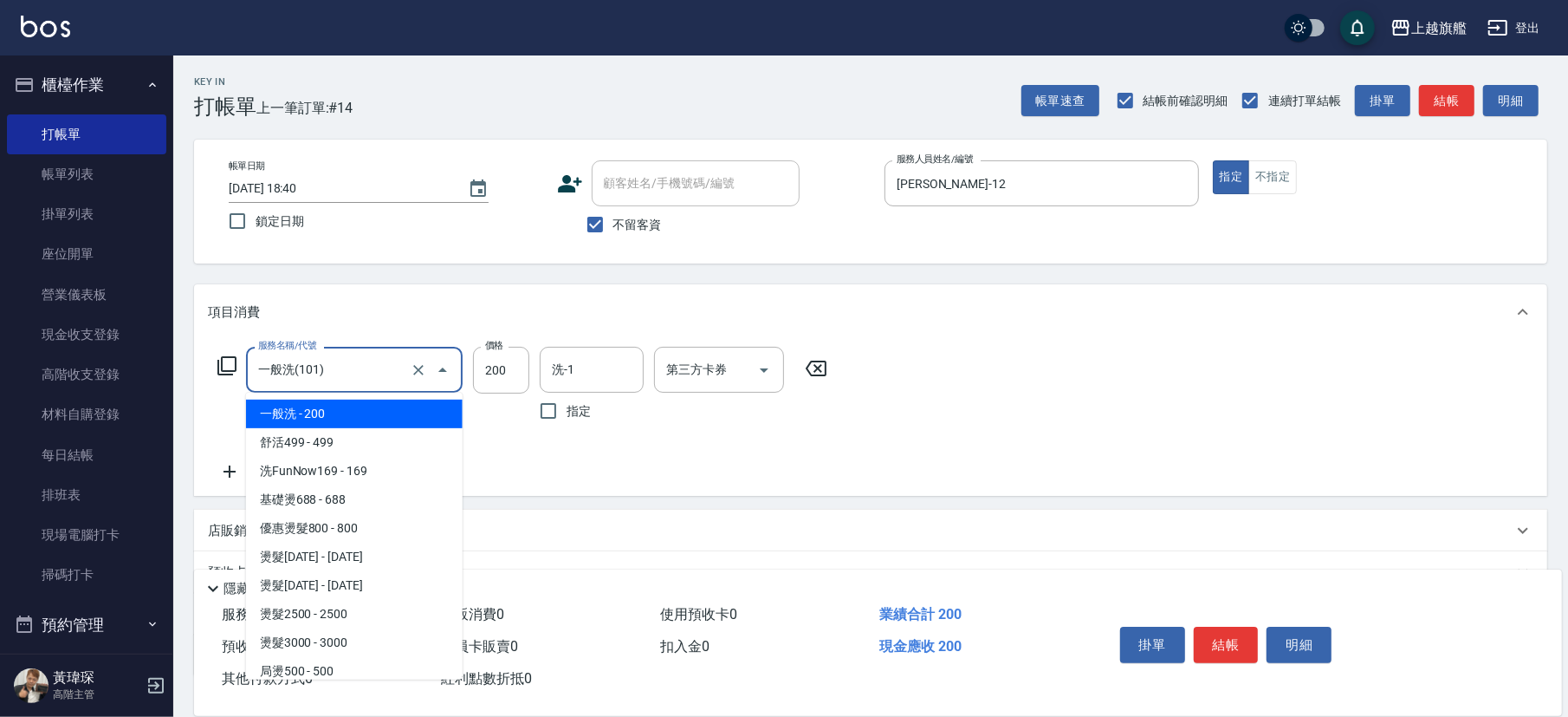
drag, startPoint x: 349, startPoint y: 357, endPoint x: 0, endPoint y: 358, distance: 349.0
click at [254, 358] on input "一般洗(101)" at bounding box center [330, 370] width 153 height 30
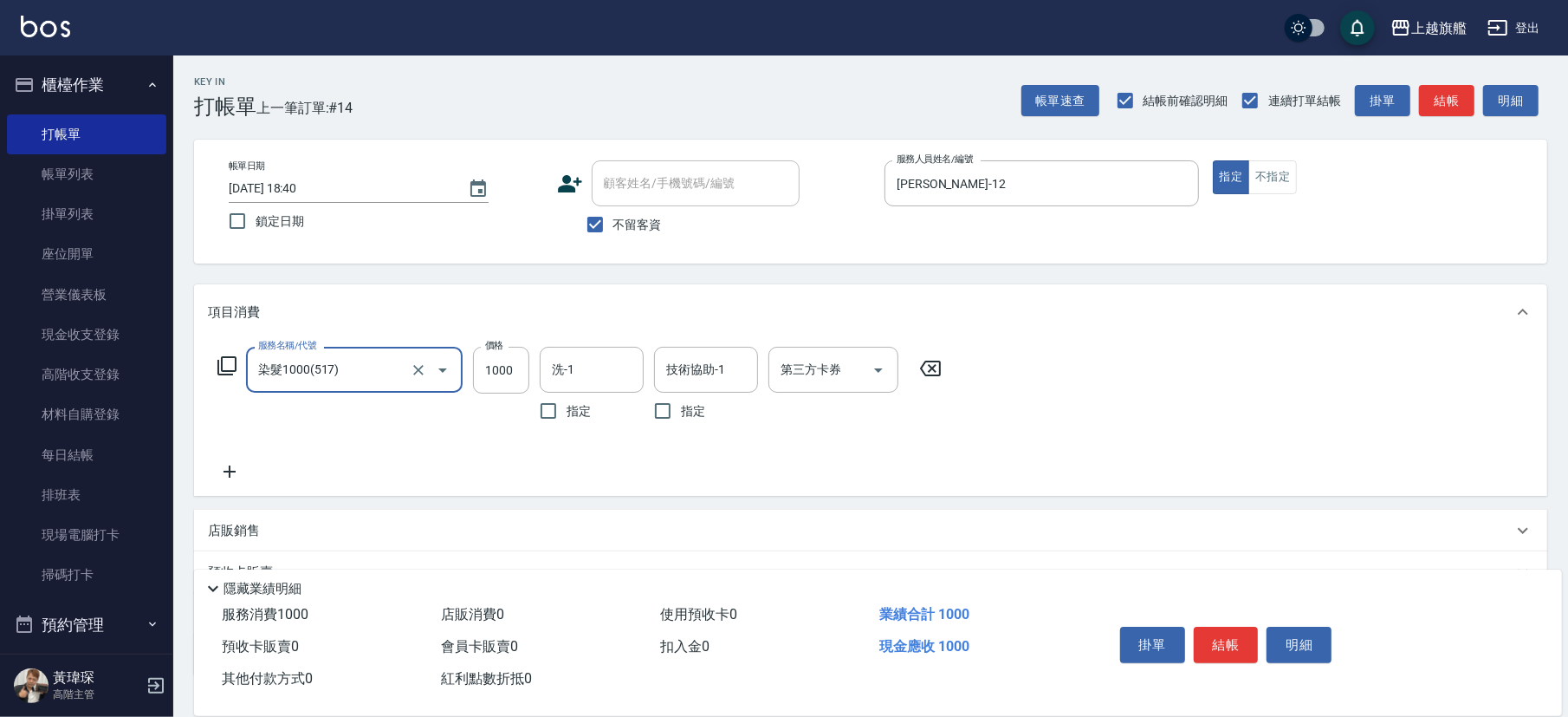
type input "染髮1000(517)"
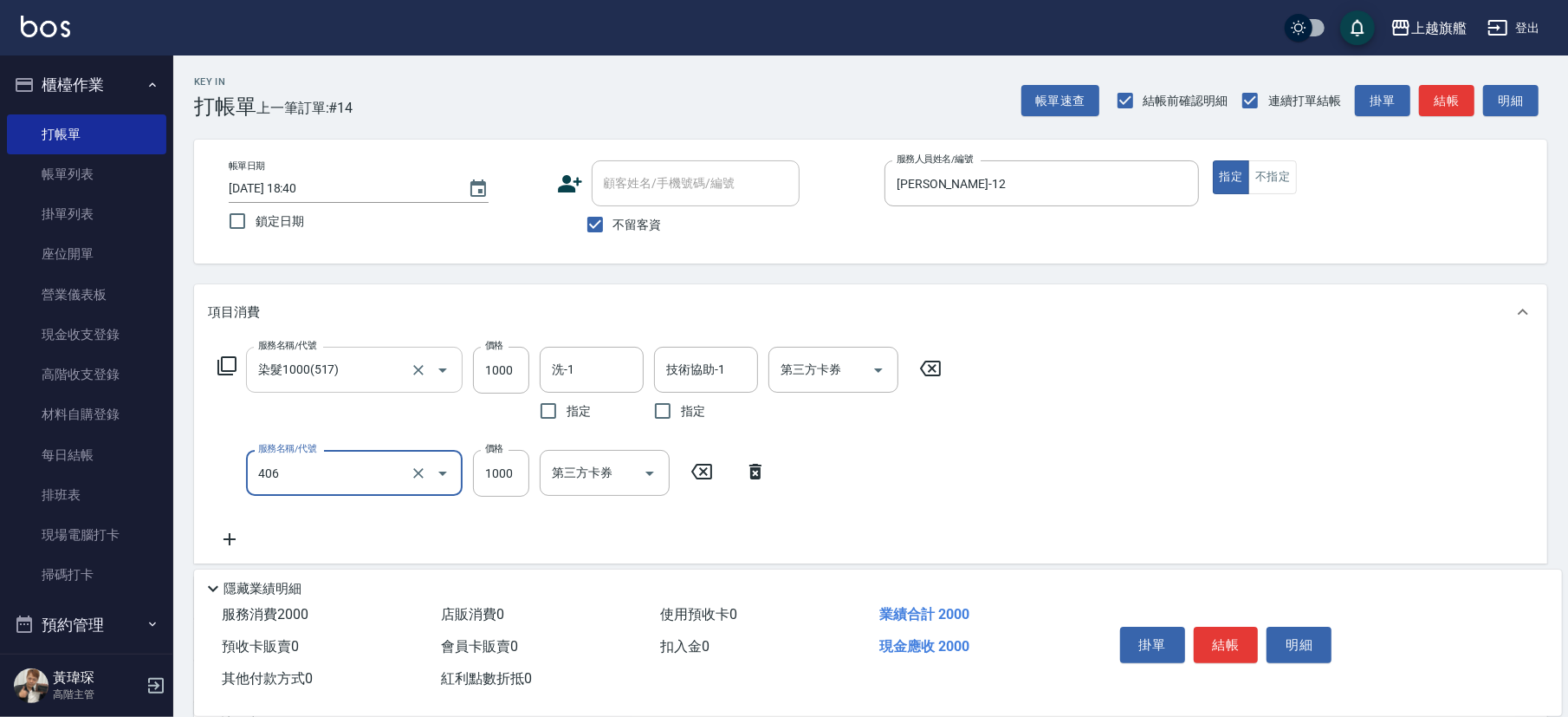
type input "水漾護1000(406)"
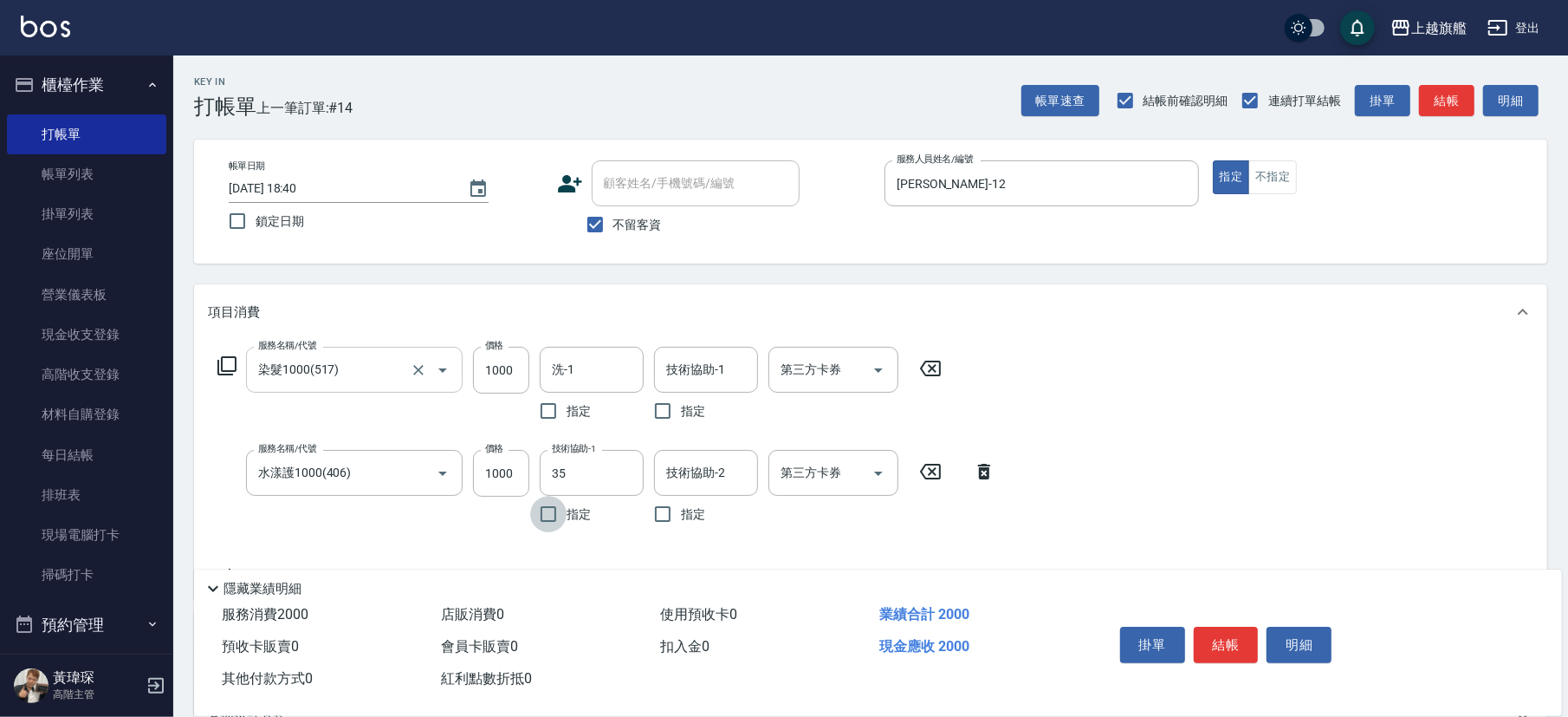
type input "邱靖淳-35"
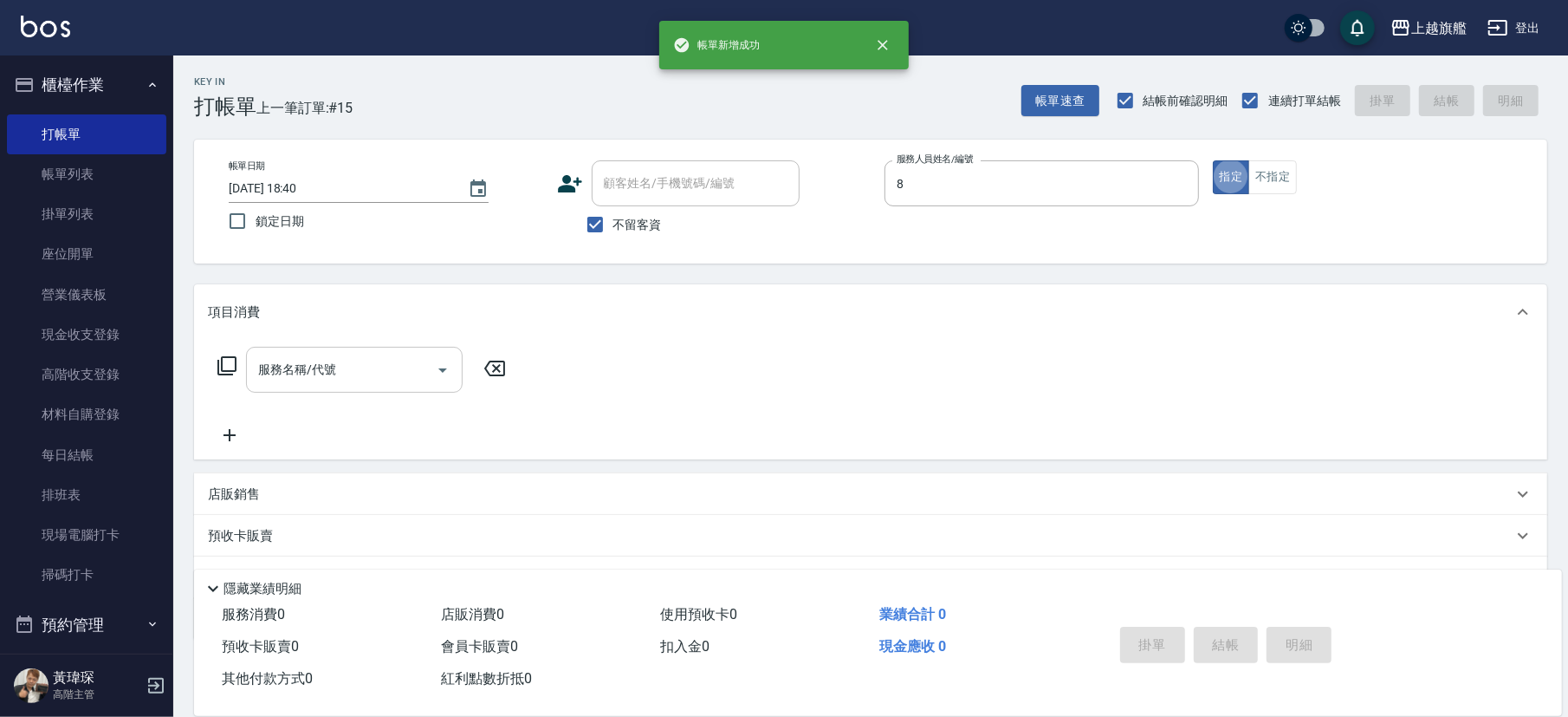
type input "周秀娟-8"
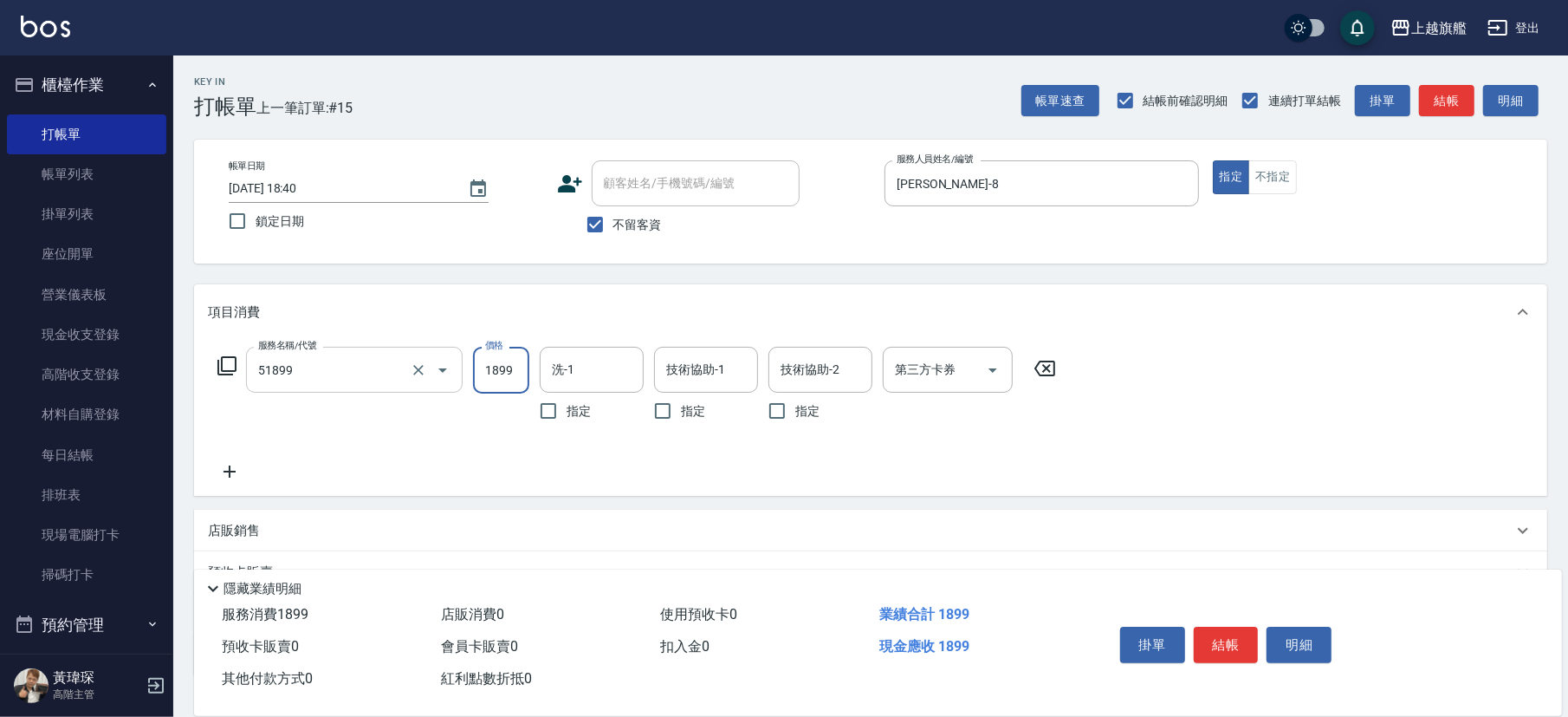
type input "優惠染1899(51899)"
type input "陳祈聿-26"
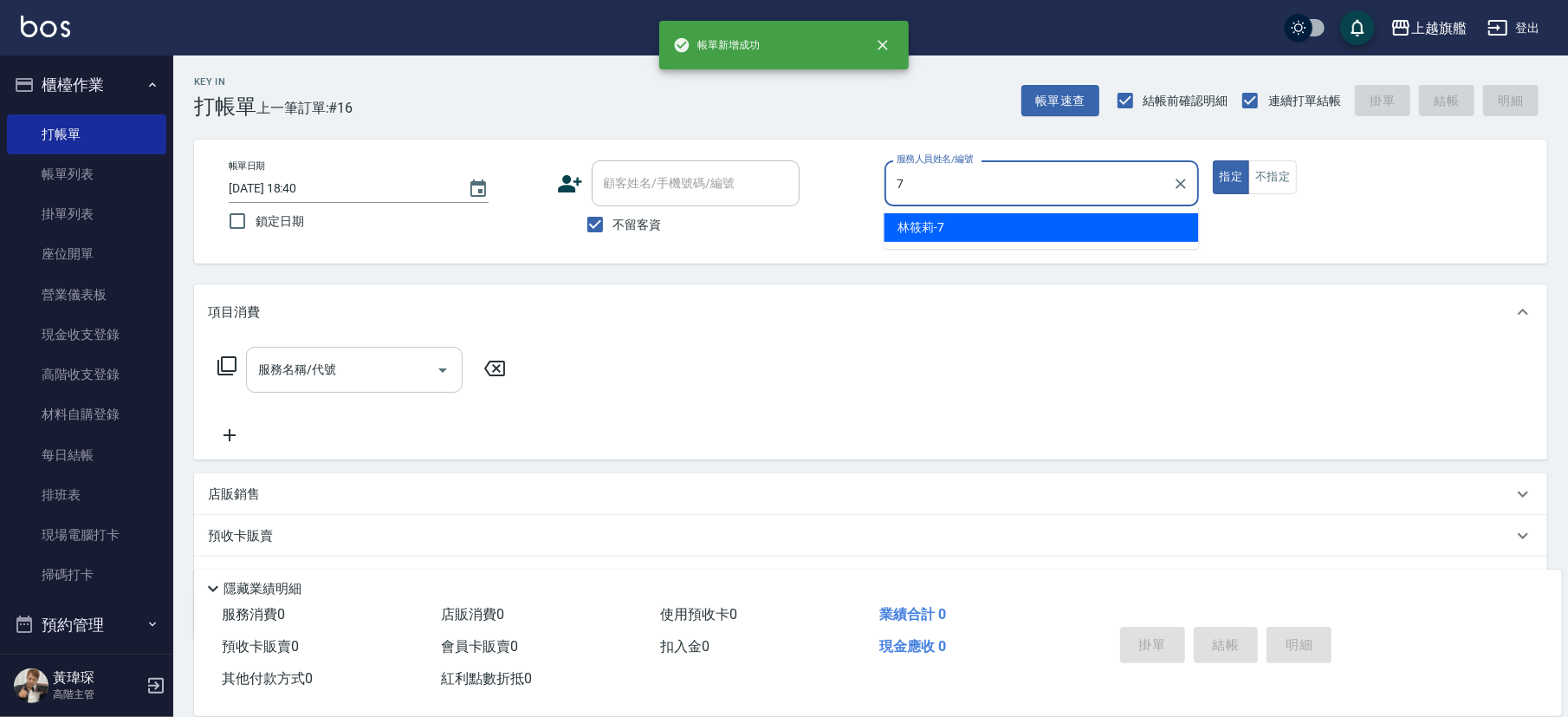
type input "林筱莉-7"
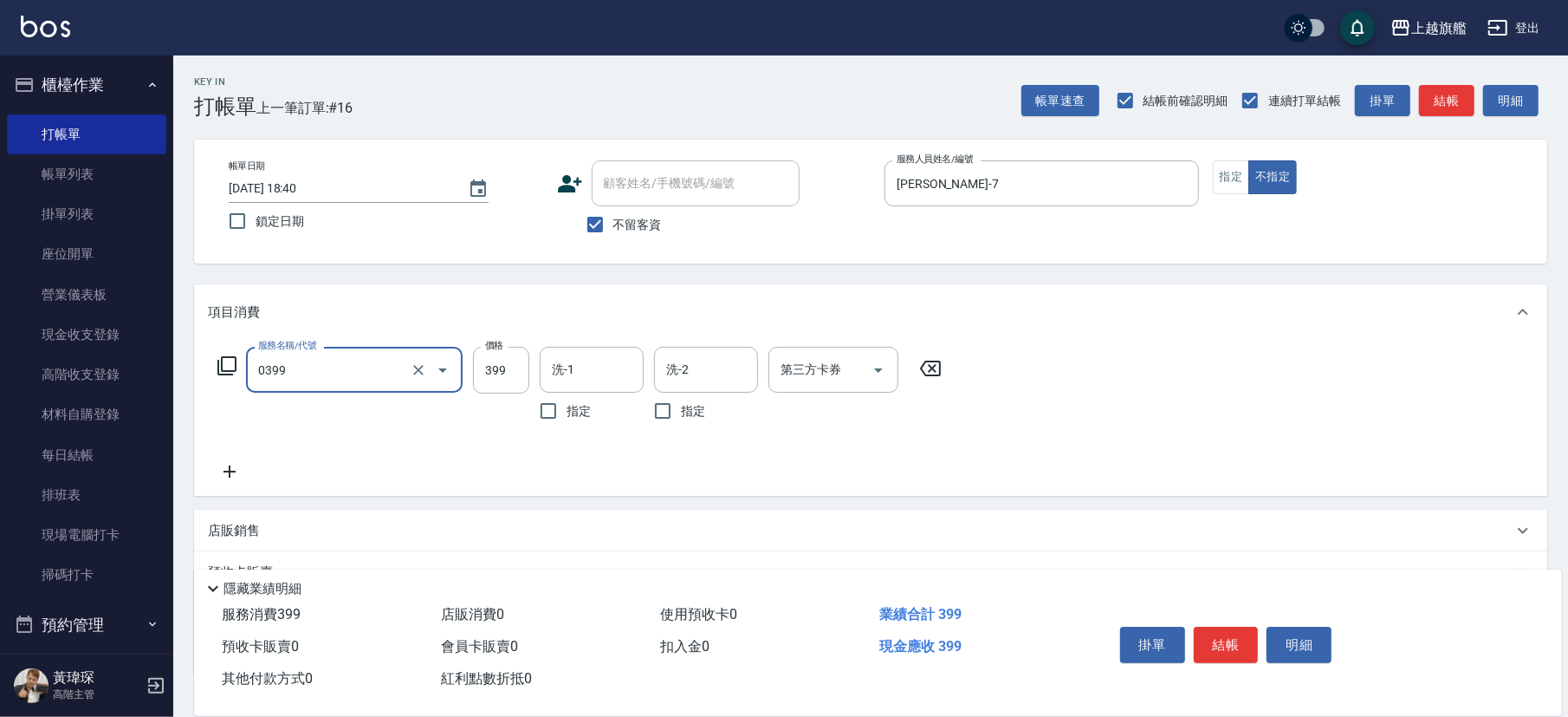
type input "海鹽SPA(0399)"
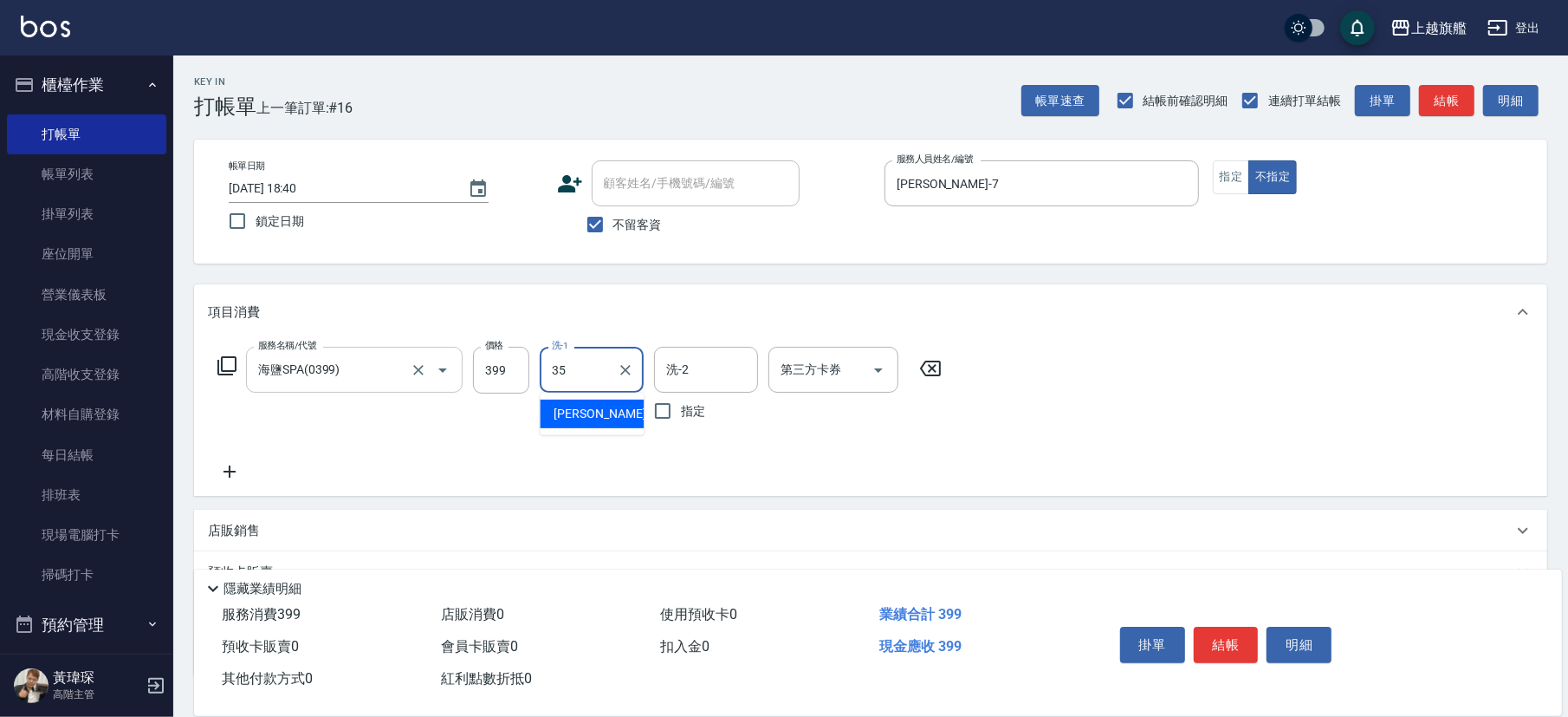
type input "邱靖淳-35"
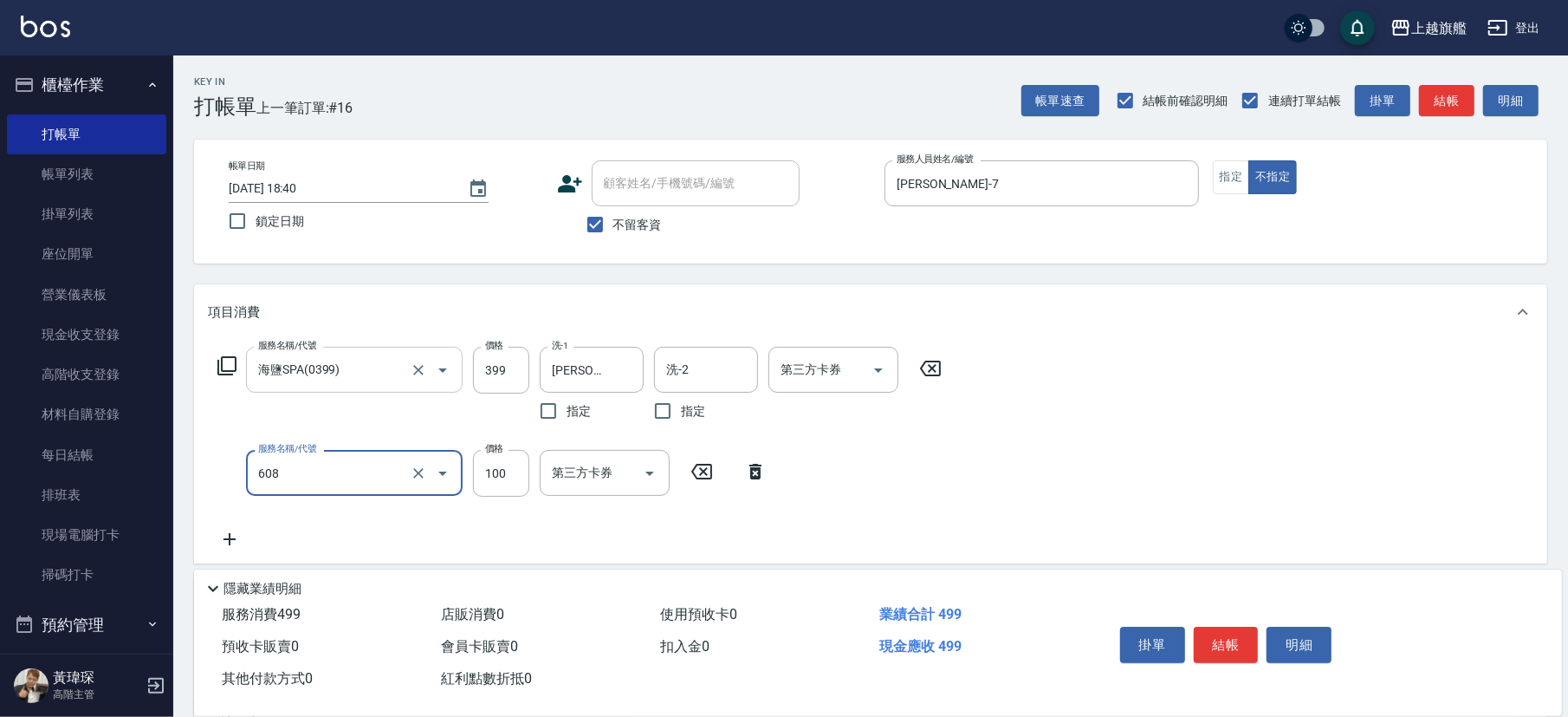
type input "專業/順護100(608)"
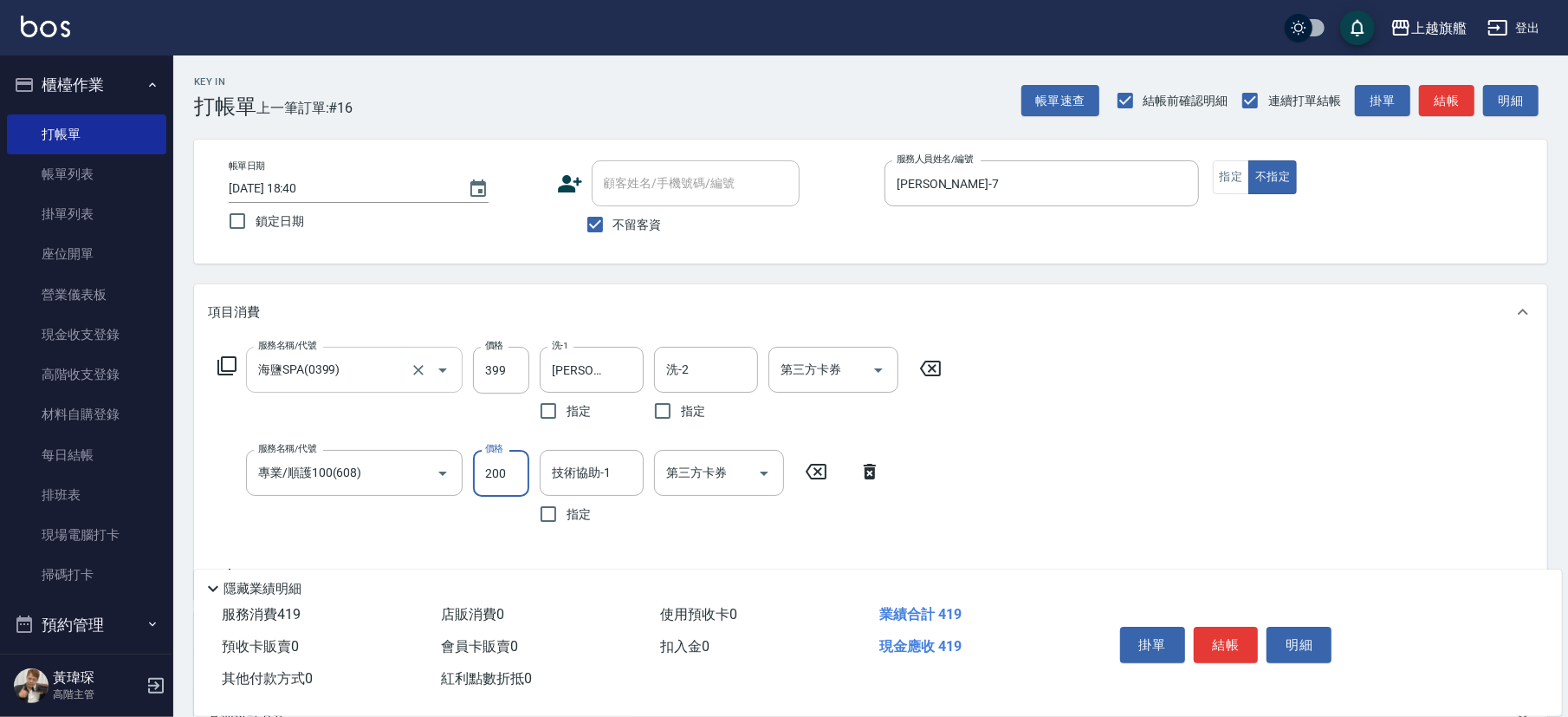
type input "200"
type input "邱靖淳-35"
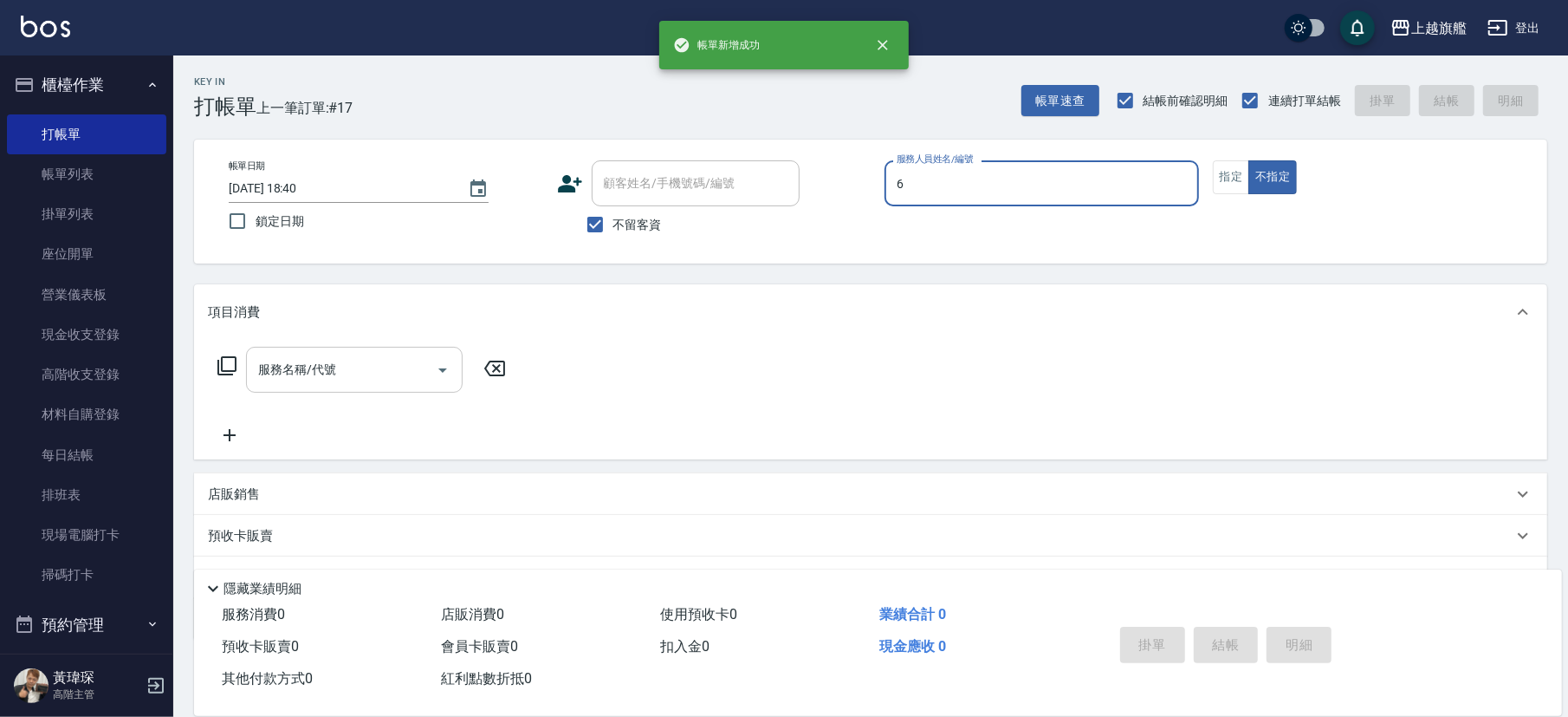
type input "張佳琳-6"
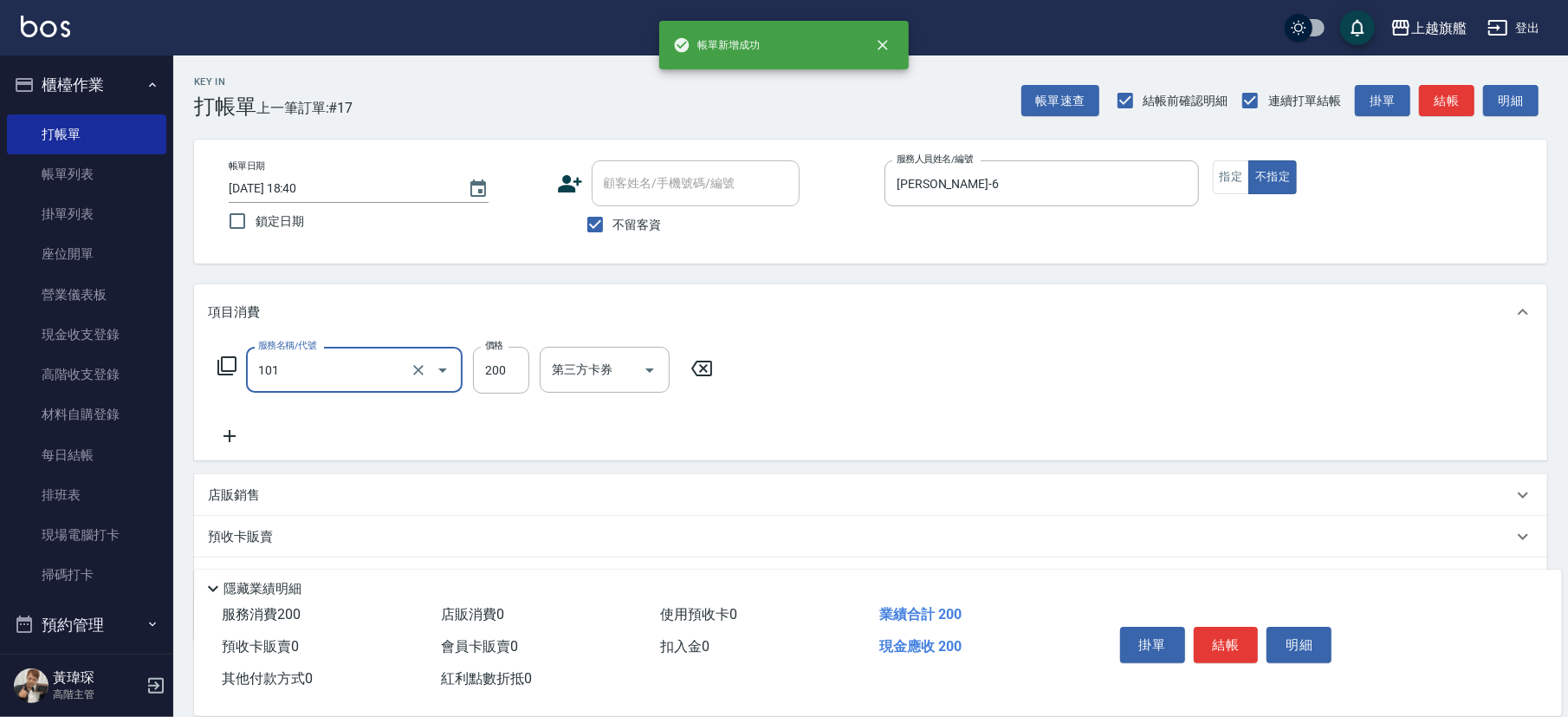
type input "一般洗(101)"
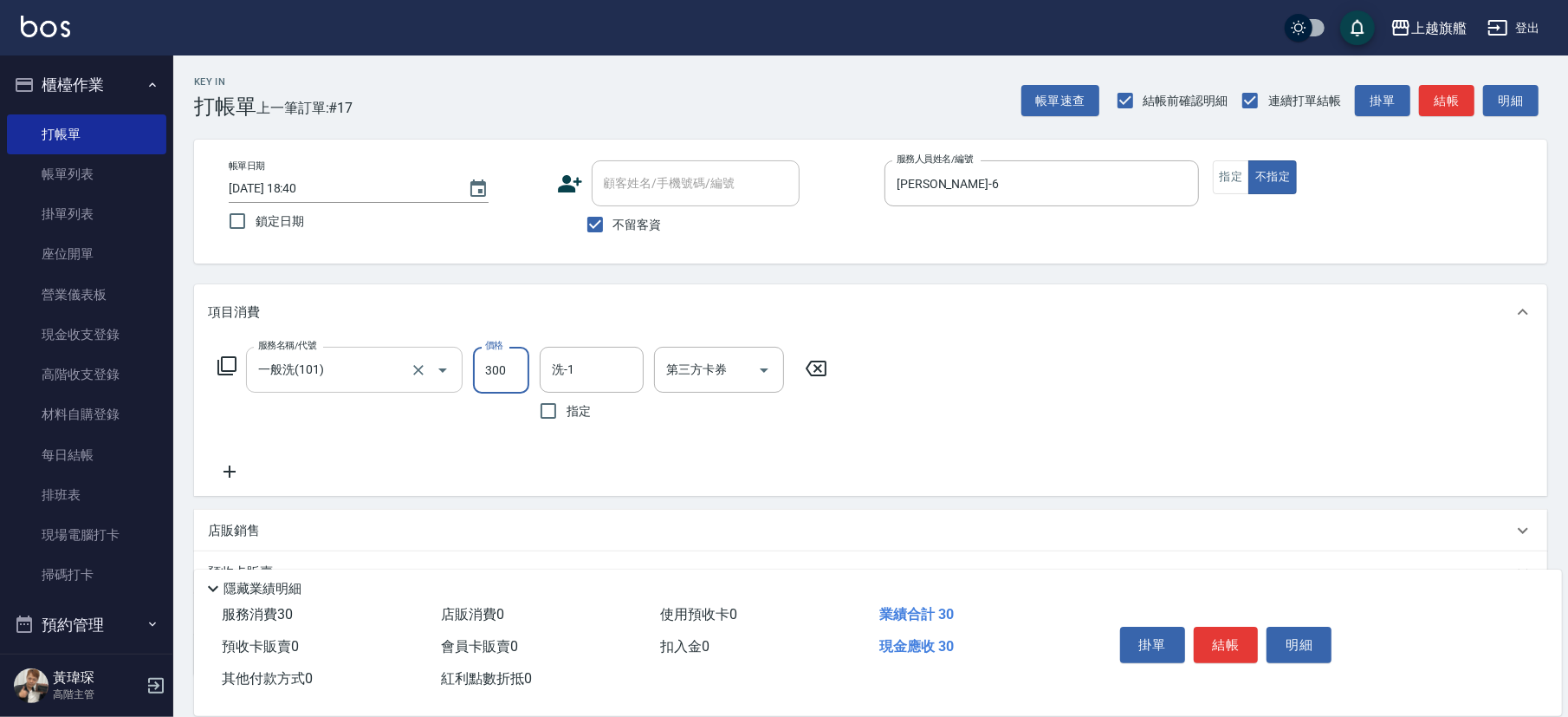
type input "300"
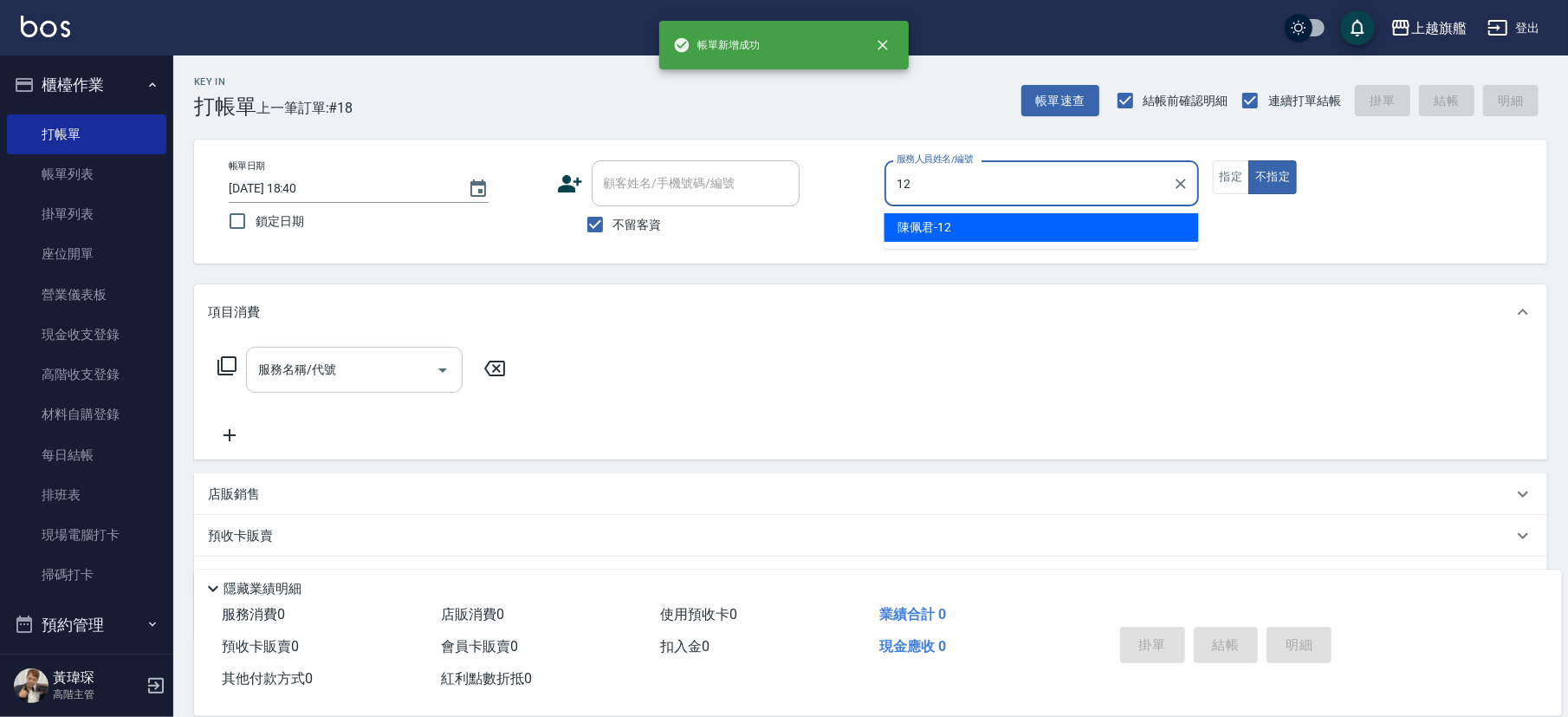
type input "陳佩君-12"
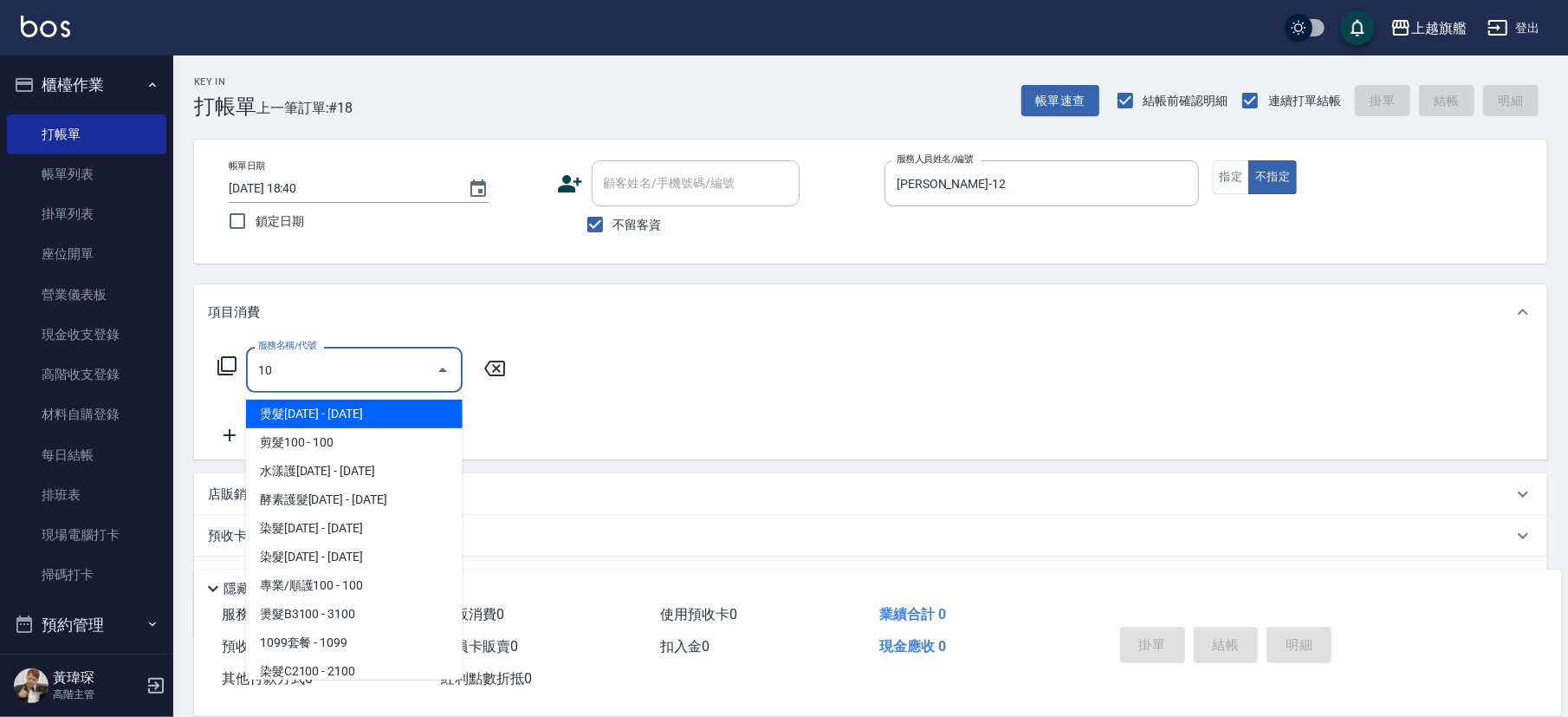
type input "1"
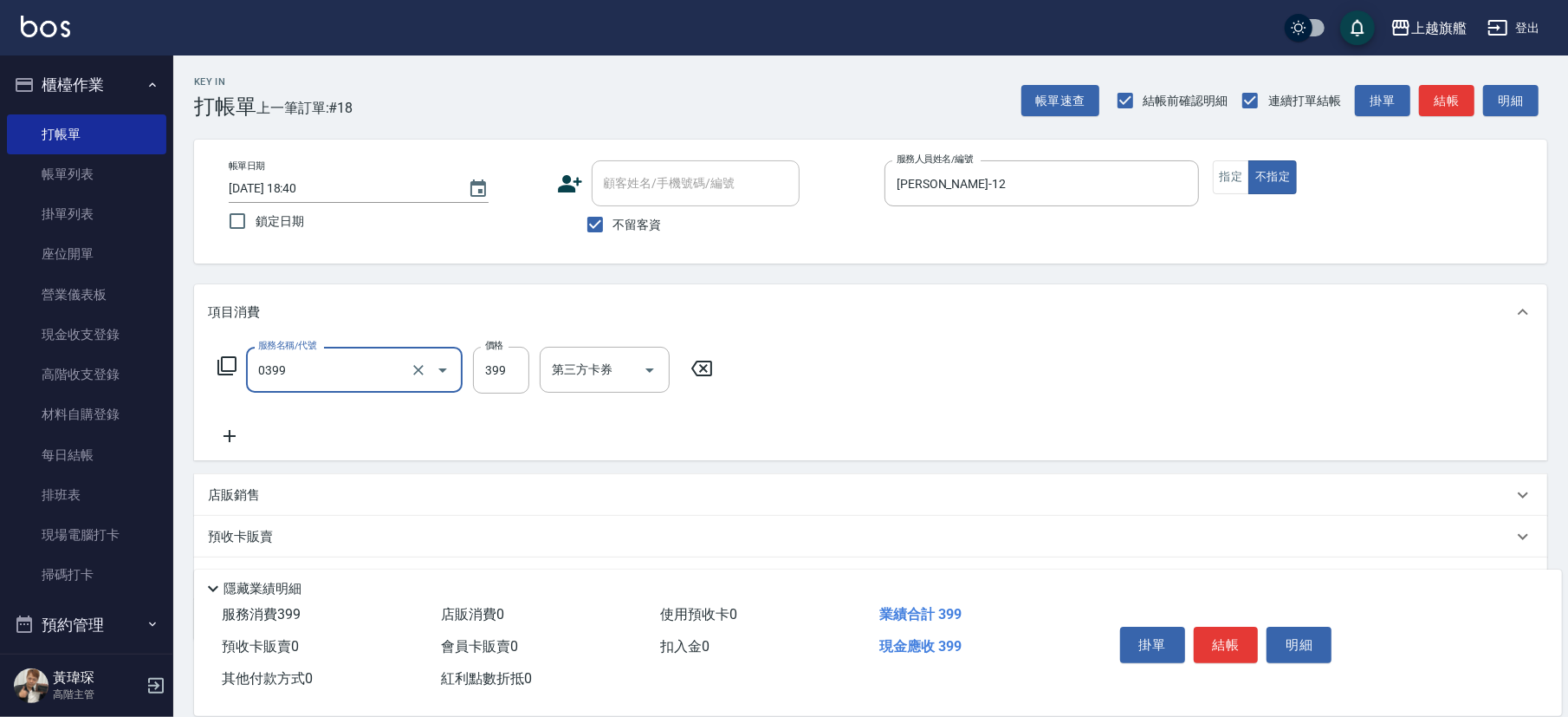
type input "海鹽SPA(0399)"
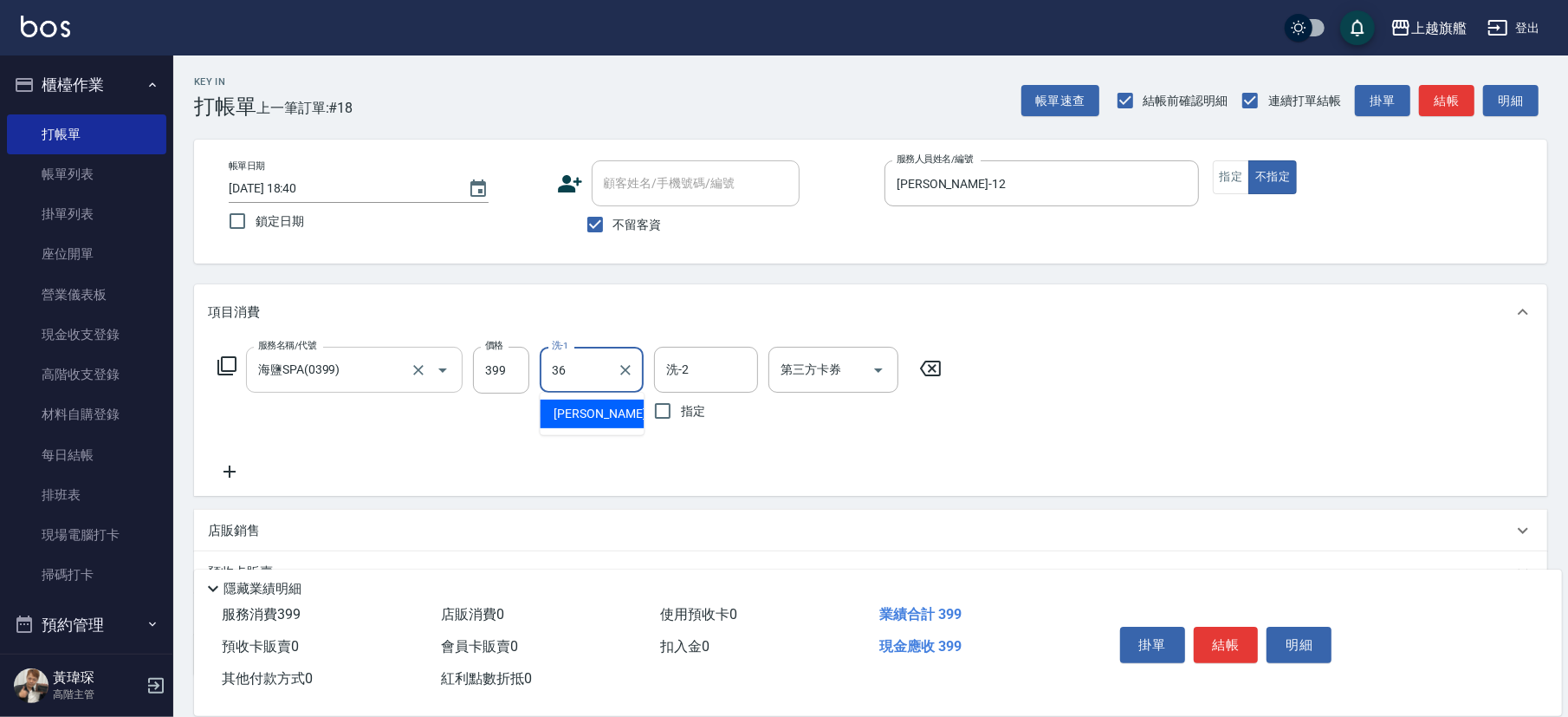
type input "蔡秉諶-36"
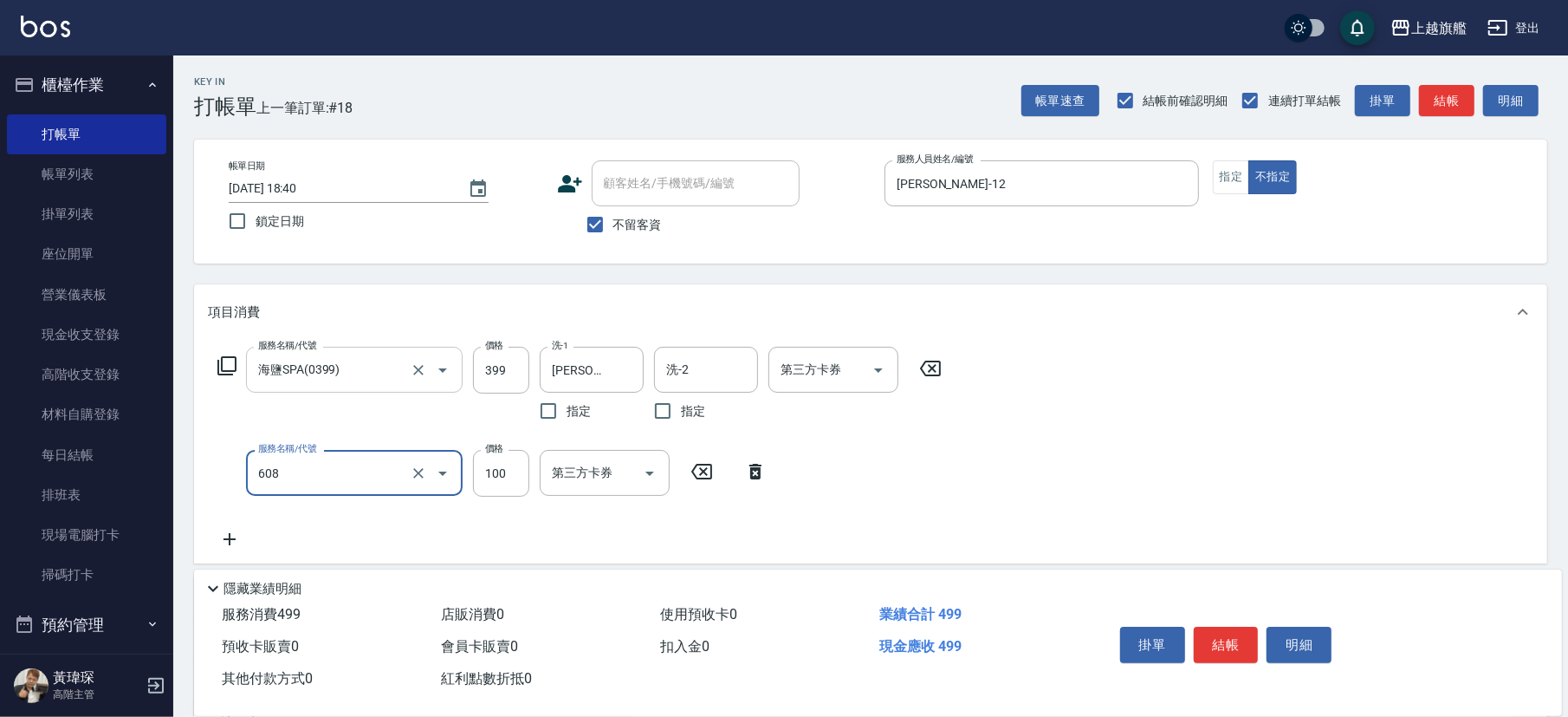
type input "專業/順護100(608)"
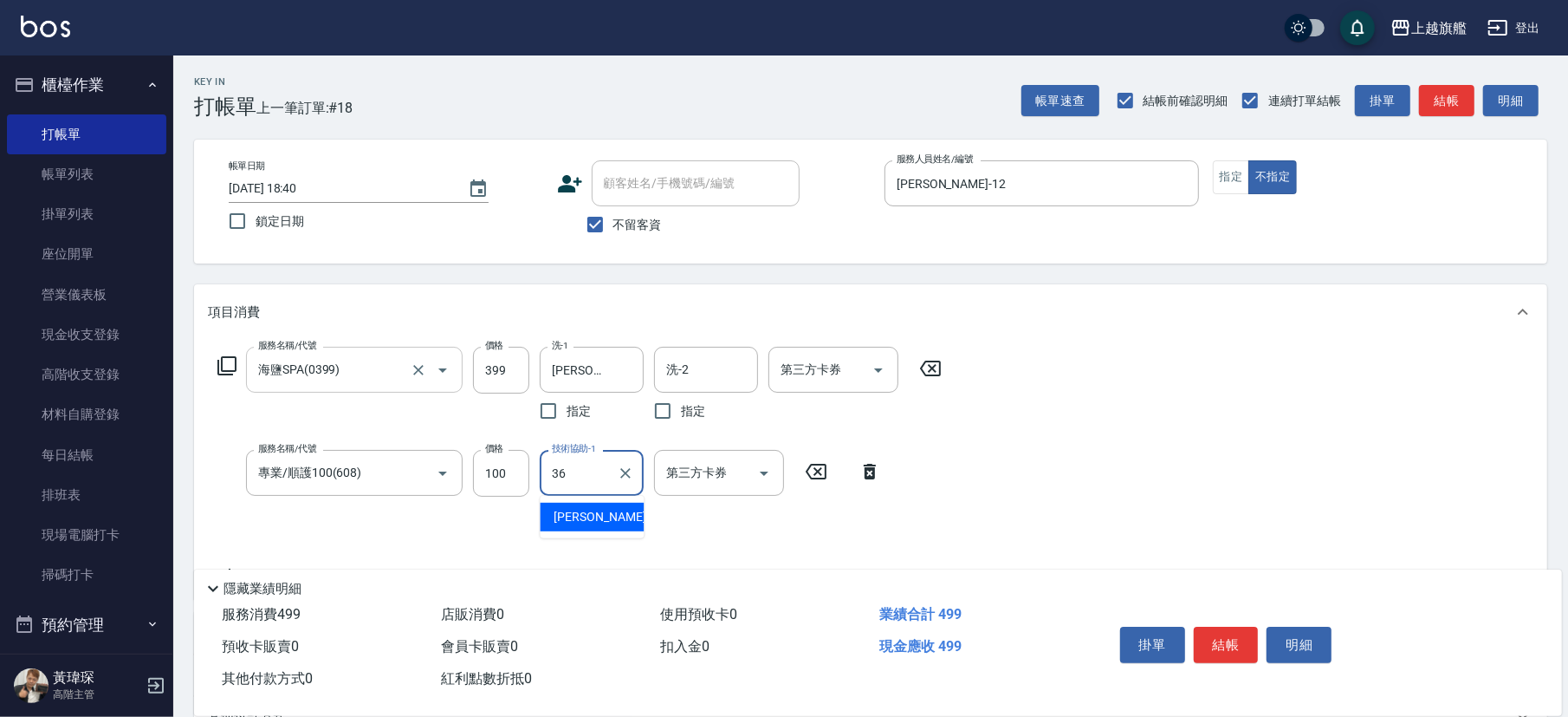
type input "蔡秉諶-36"
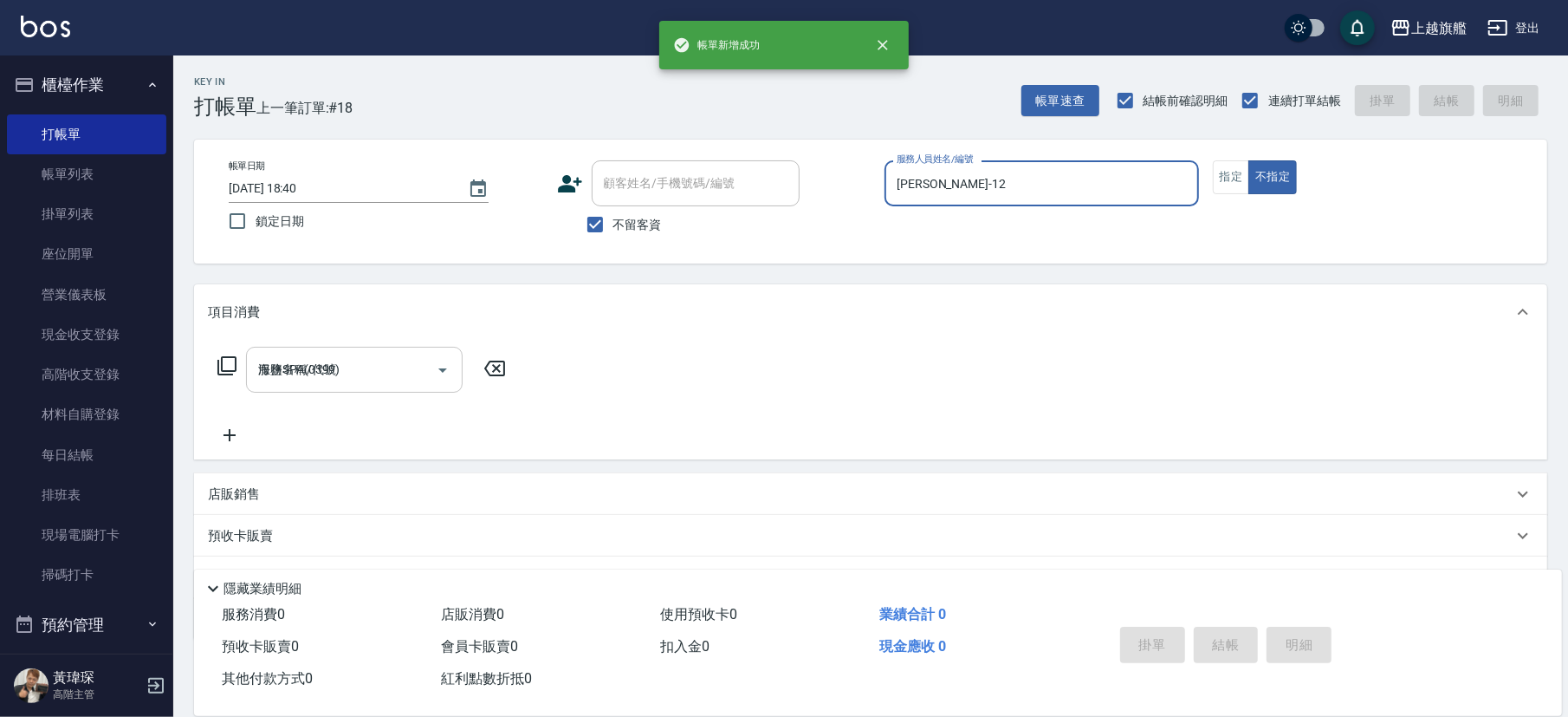
type input "2025/10/08 18:41"
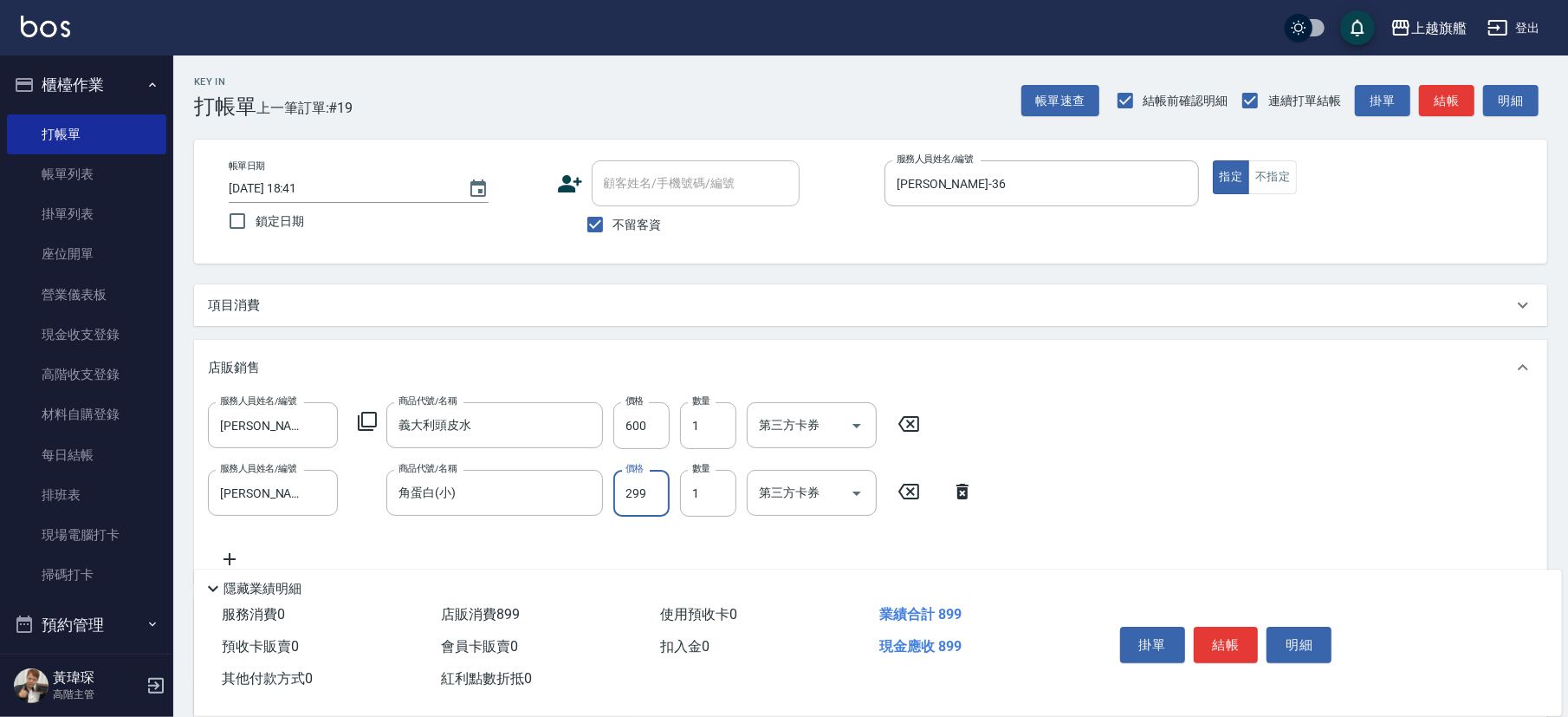
click at [645, 500] on input "299" at bounding box center [641, 493] width 56 height 46
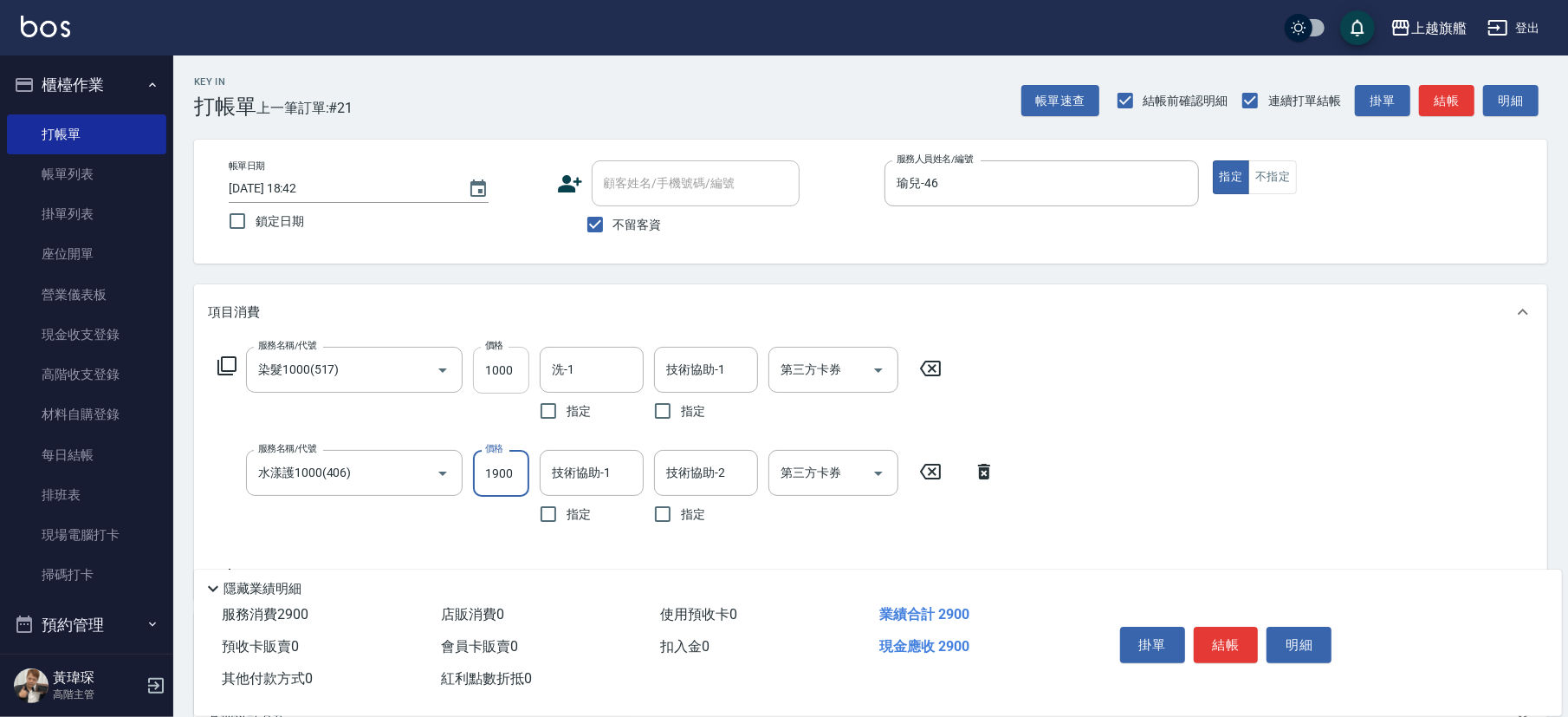
click at [513, 365] on input "1000" at bounding box center [500, 370] width 56 height 46
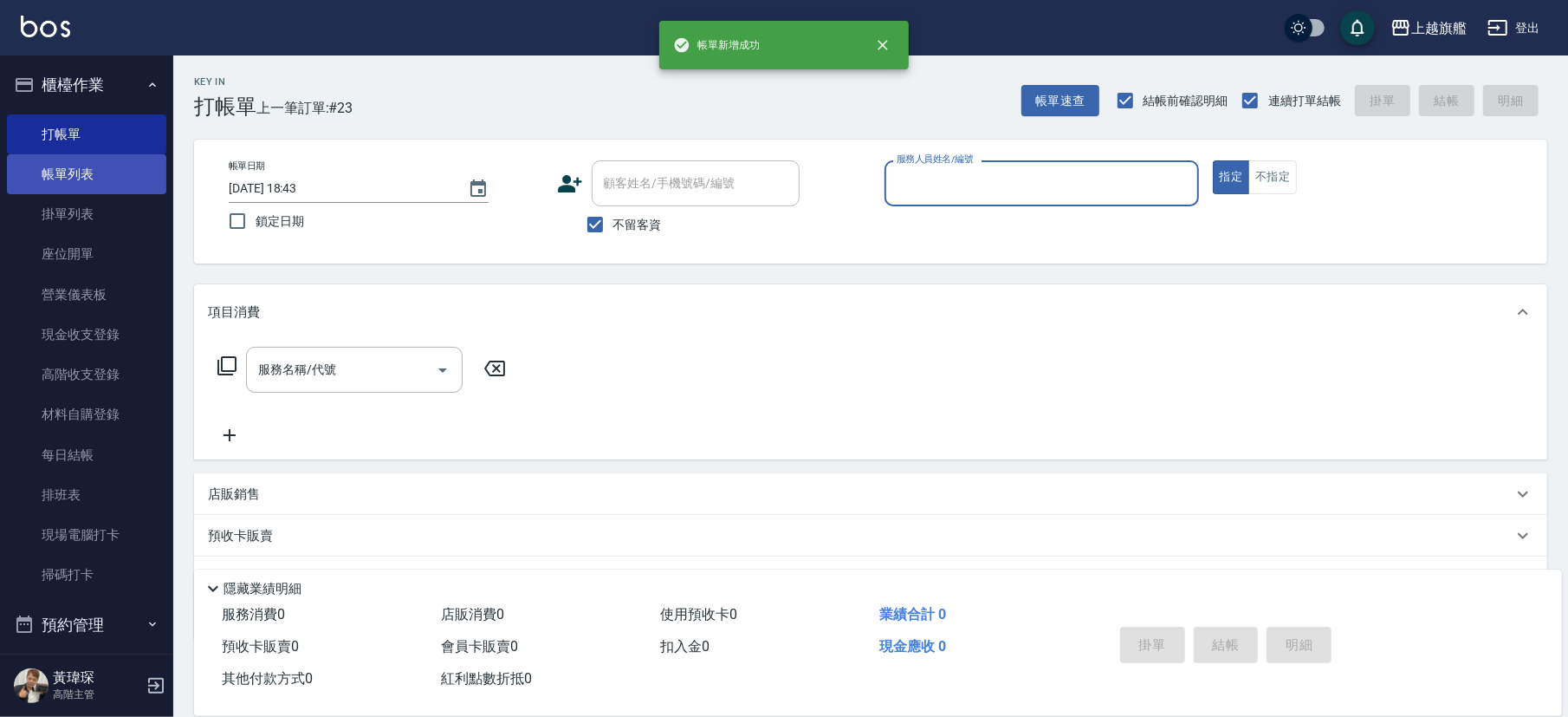
click at [80, 158] on link "帳單列表" at bounding box center [87, 174] width 159 height 40
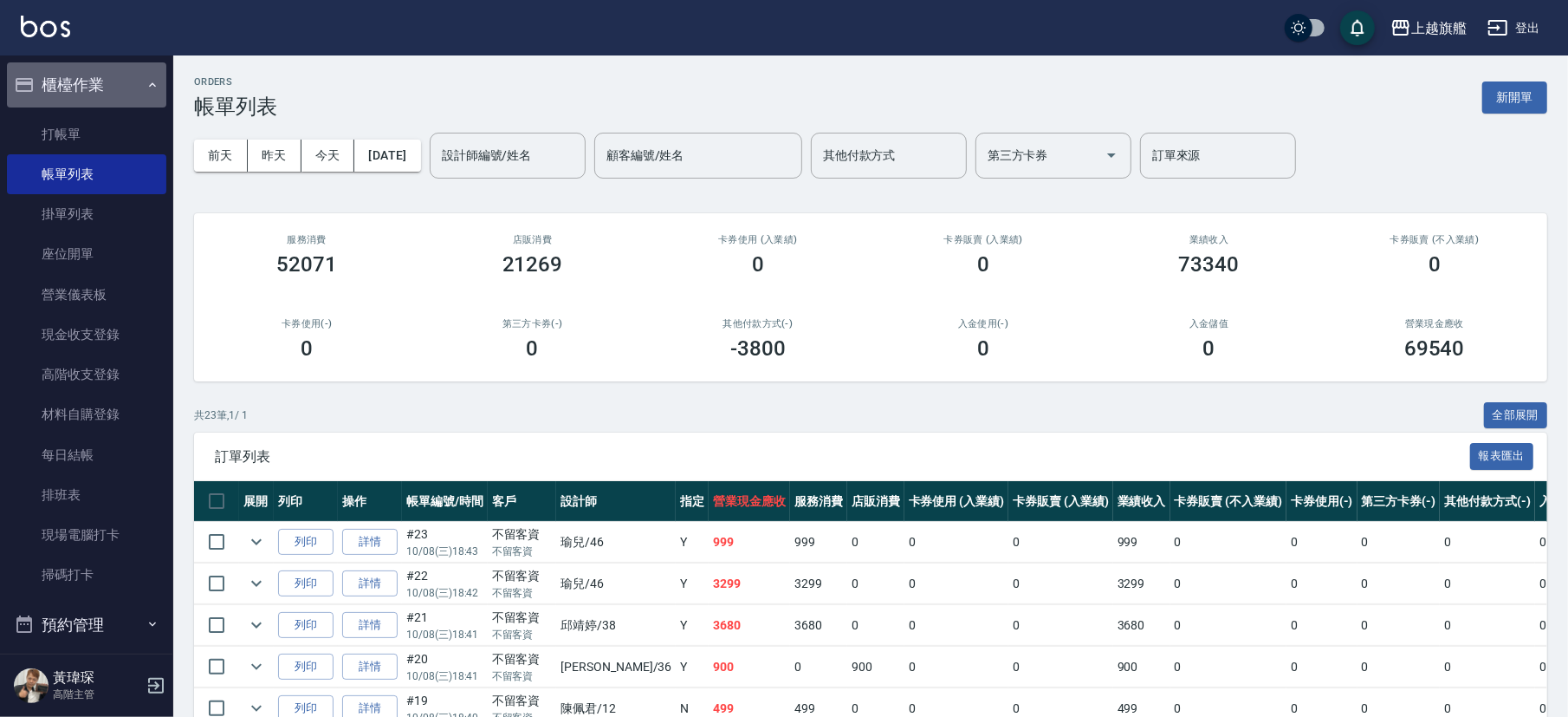
click at [88, 80] on button "櫃檯作業" at bounding box center [87, 85] width 159 height 45
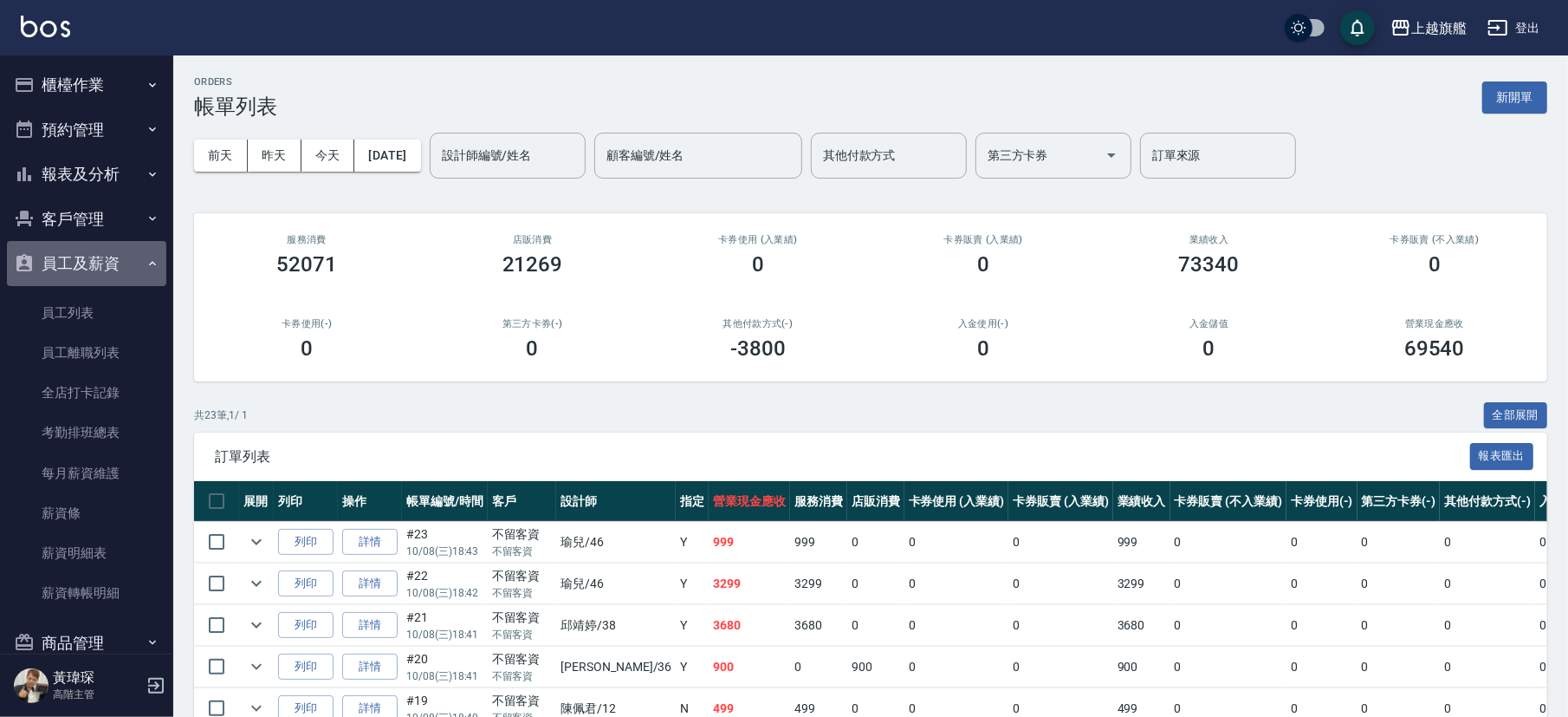
click at [92, 265] on button "員工及薪資" at bounding box center [87, 264] width 159 height 45
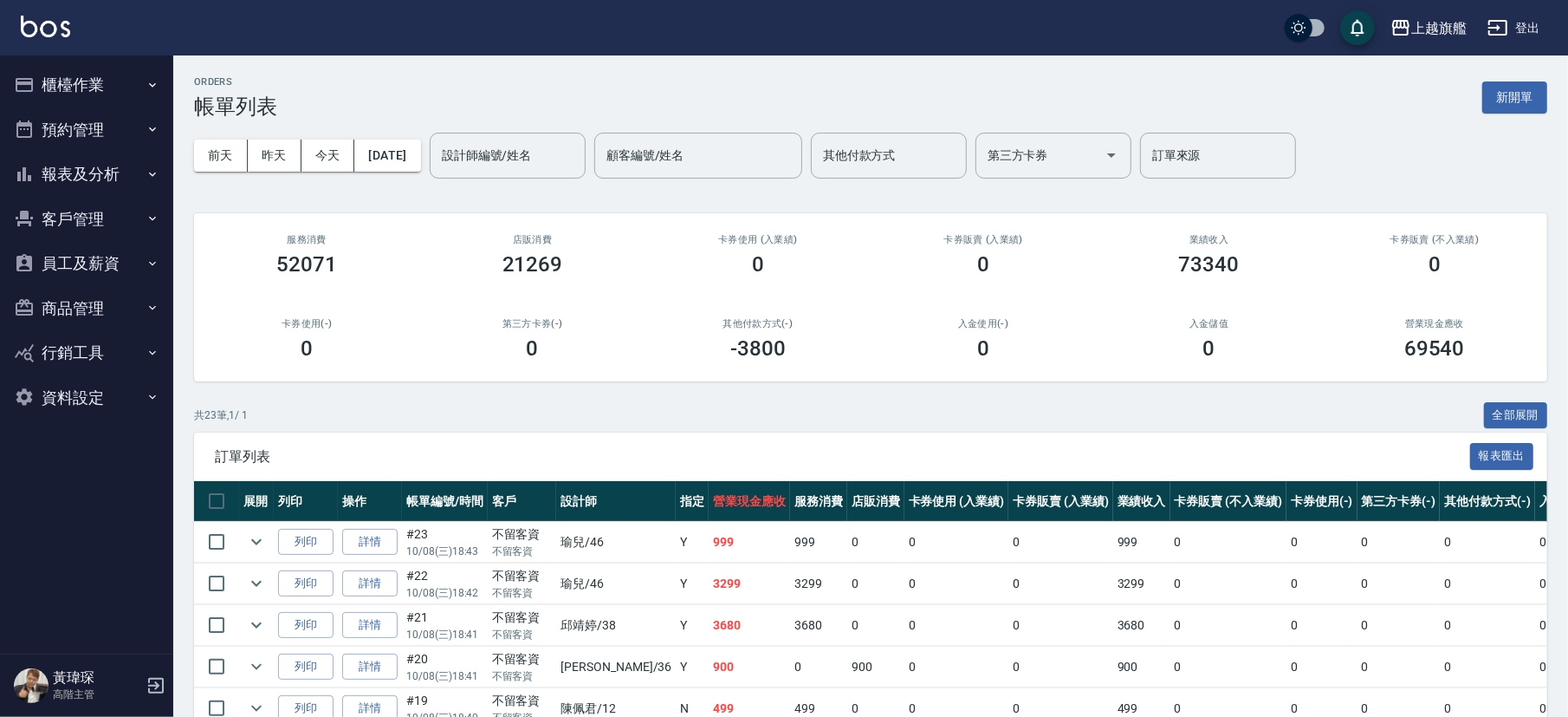
click at [94, 157] on button "報表及分析" at bounding box center [87, 174] width 159 height 45
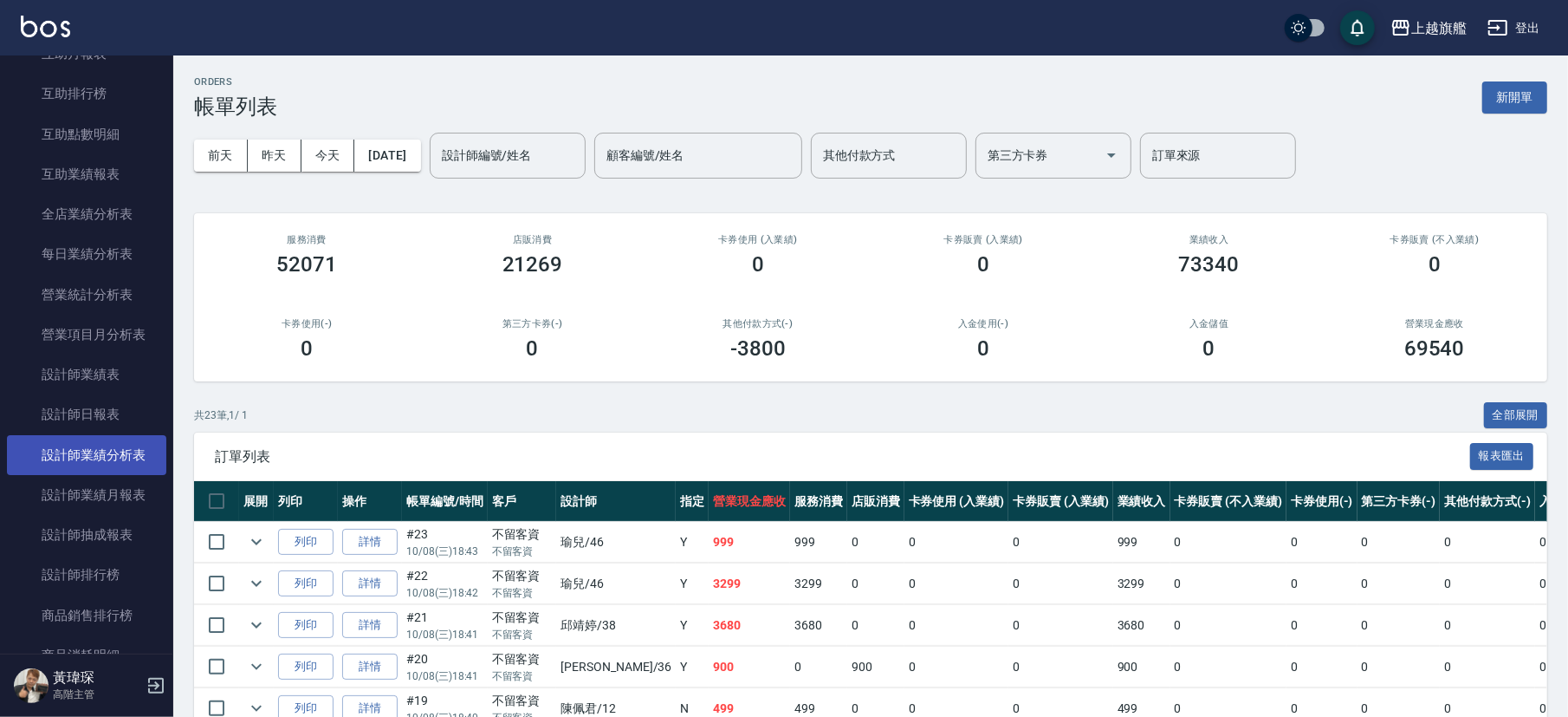
scroll to position [417, 0]
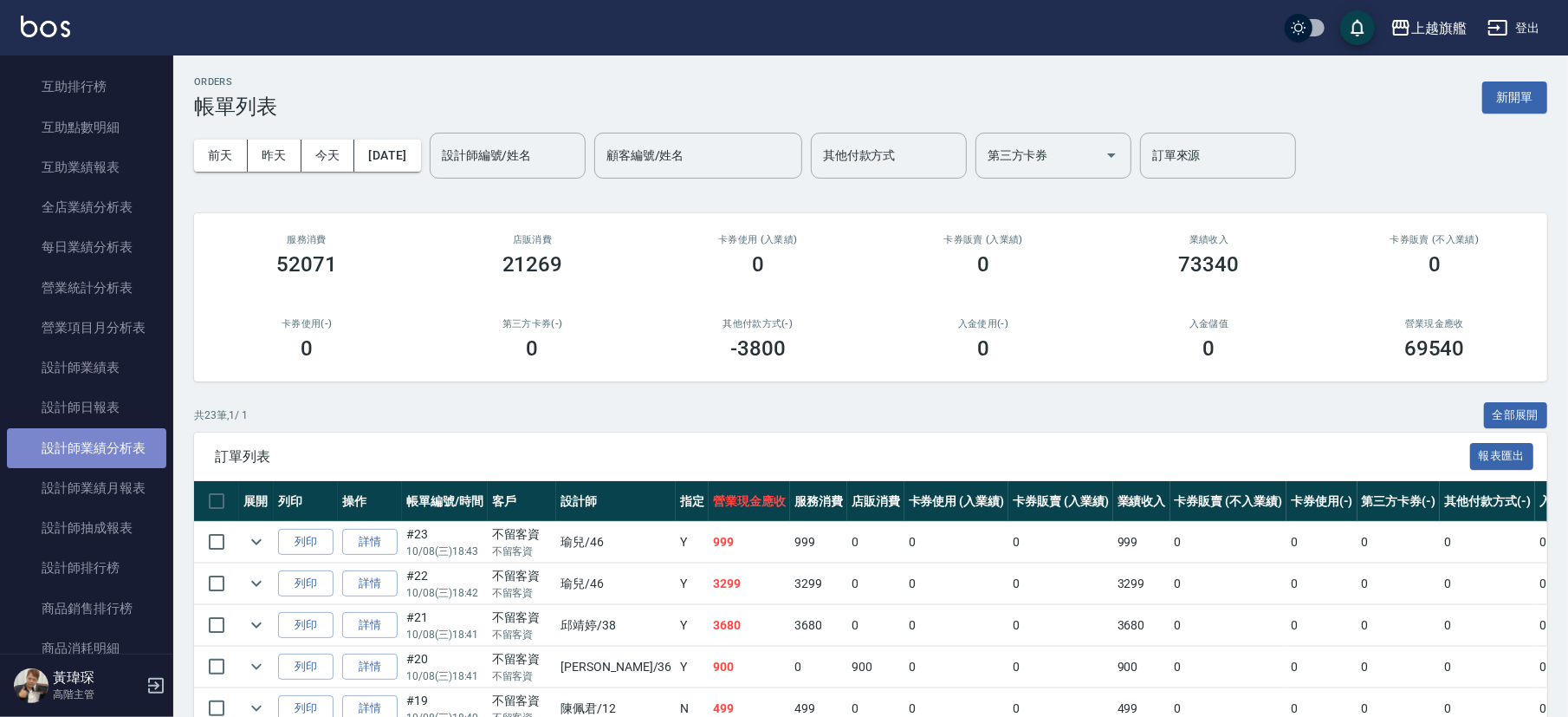
drag, startPoint x: 114, startPoint y: 464, endPoint x: 69, endPoint y: 433, distance: 54.6
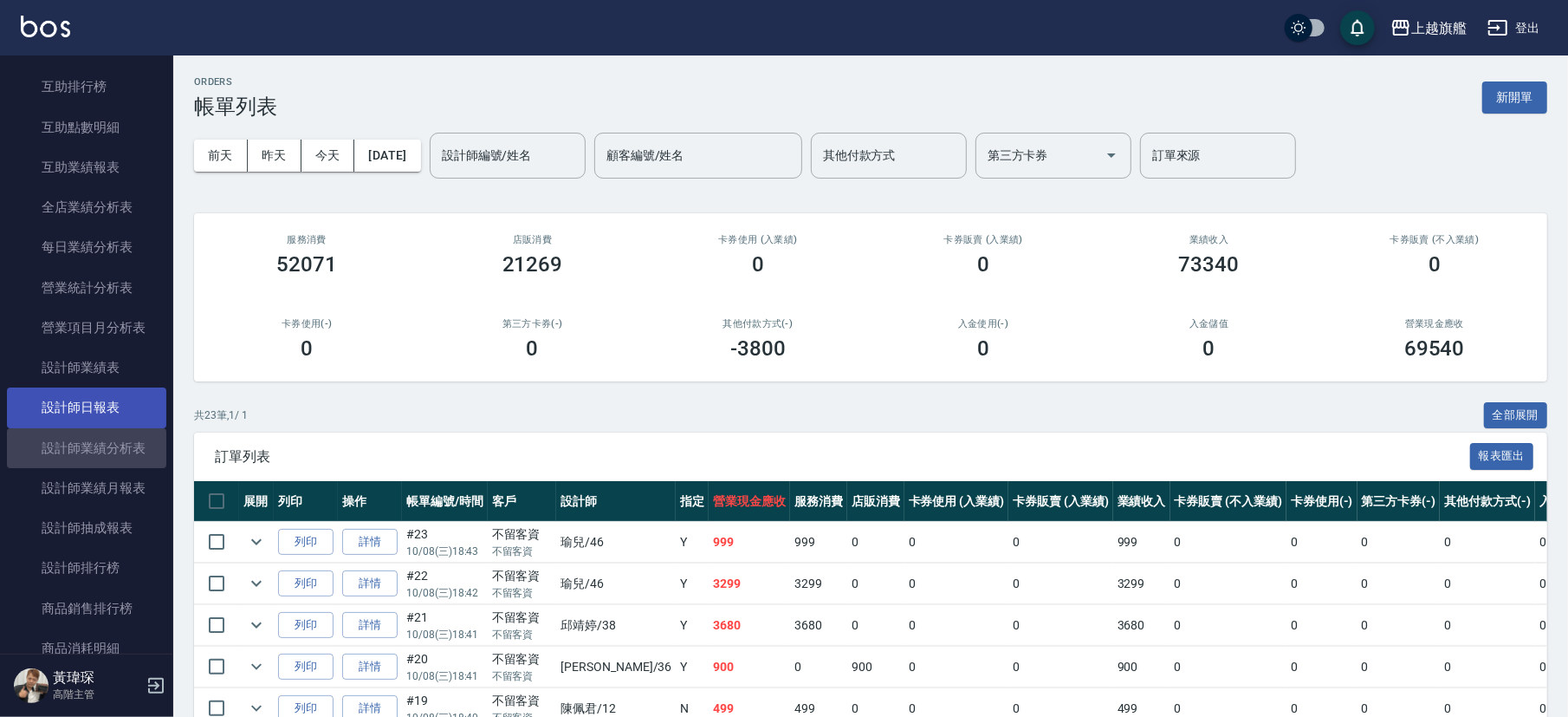
click at [113, 462] on link "設計師業績分析表" at bounding box center [87, 448] width 159 height 40
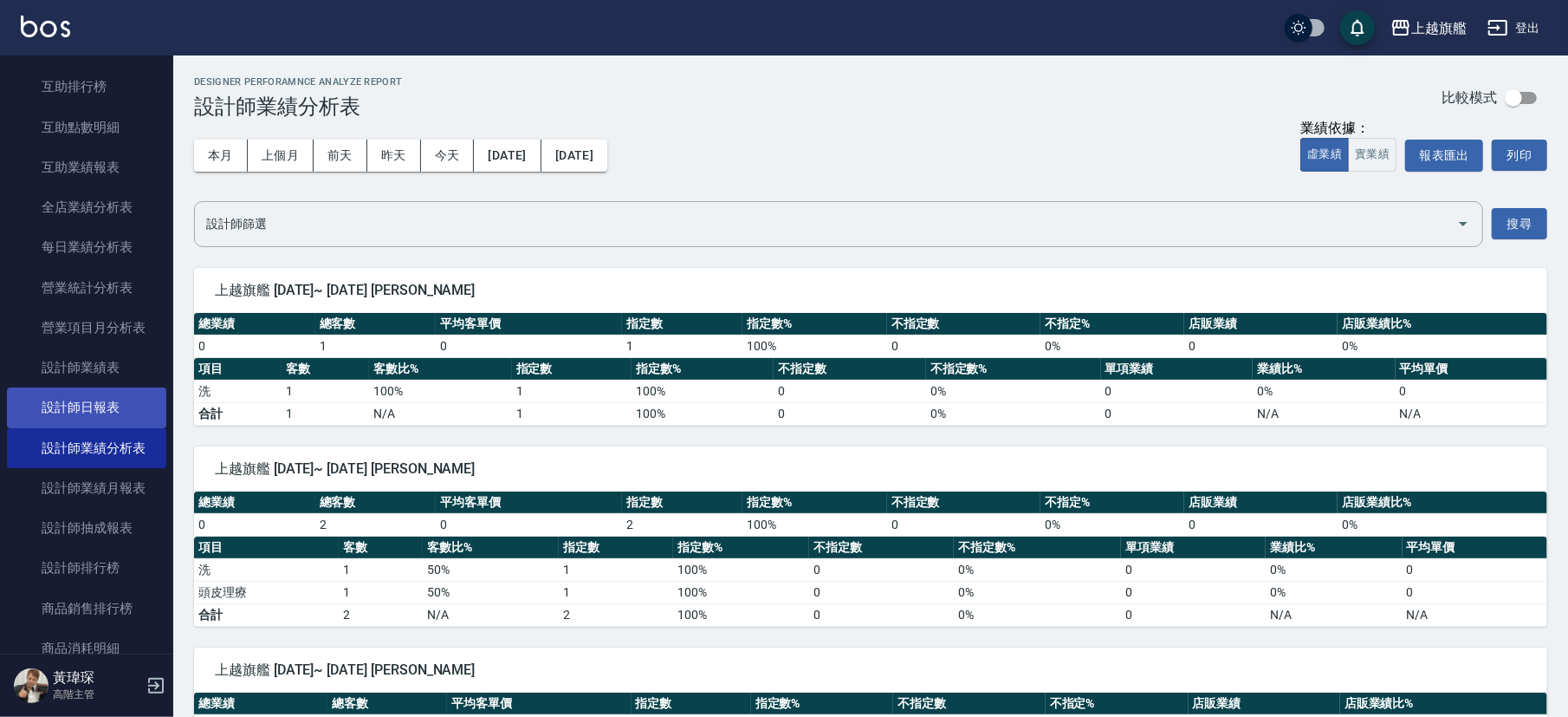
click at [91, 425] on link "設計師日報表" at bounding box center [87, 407] width 159 height 40
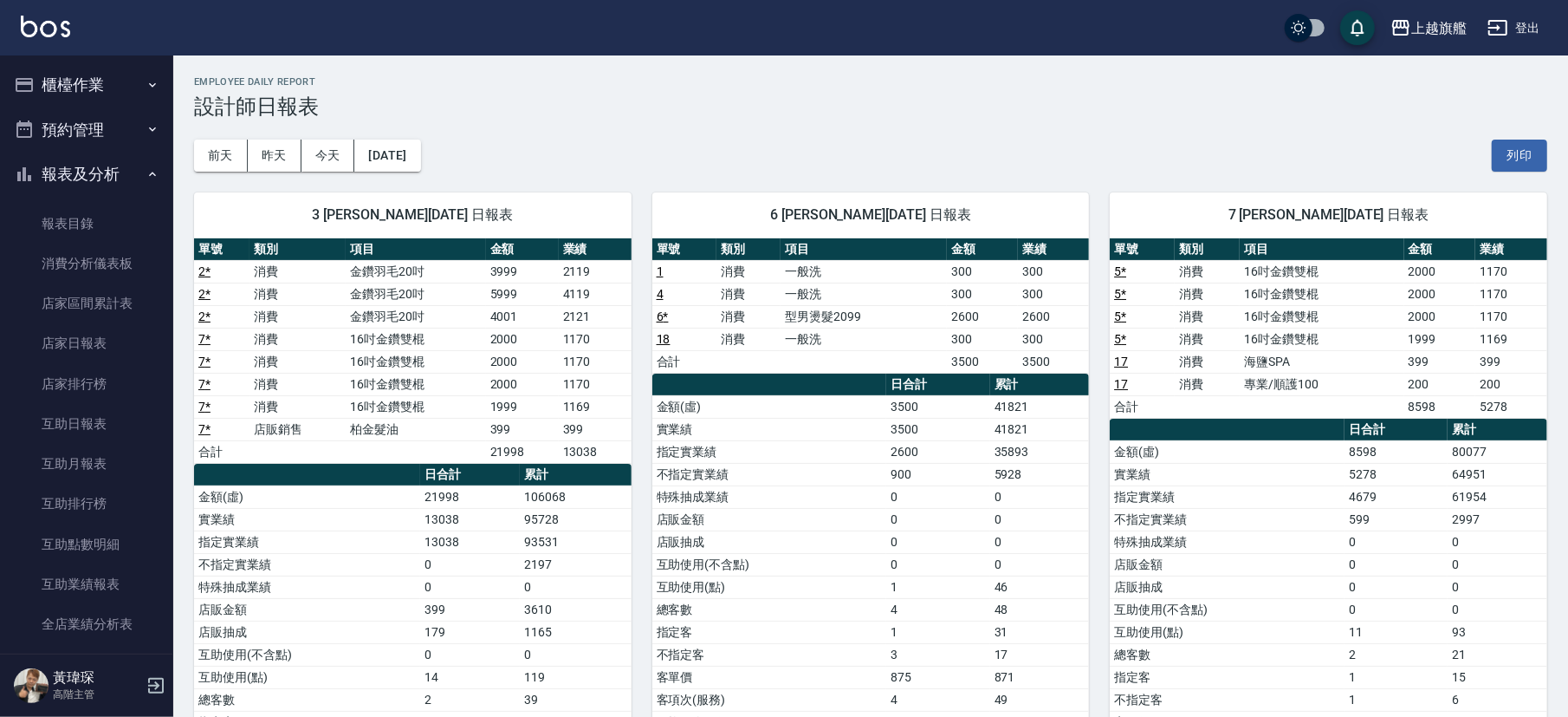
click at [97, 78] on button "櫃檯作業" at bounding box center [87, 85] width 159 height 45
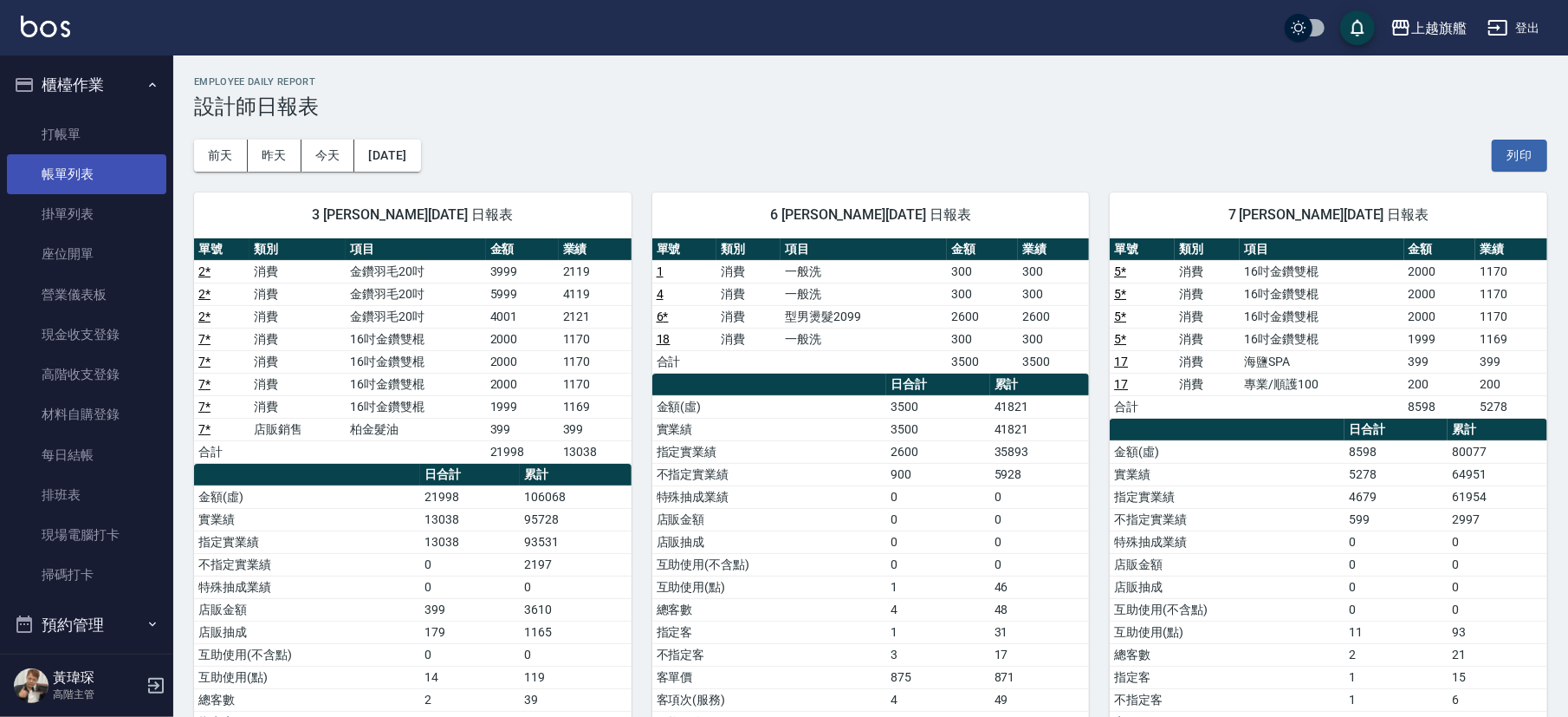
click at [58, 179] on link "帳單列表" at bounding box center [87, 174] width 159 height 40
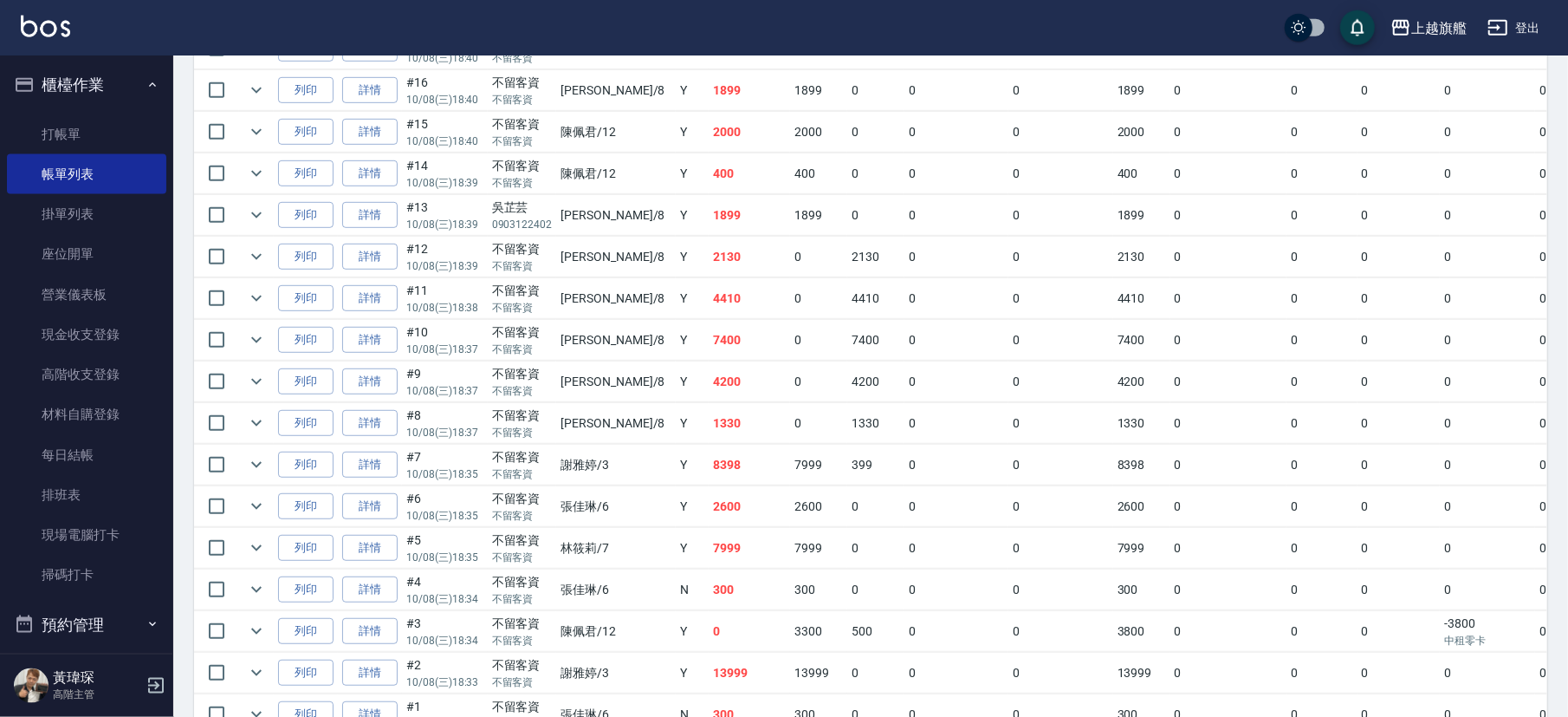
scroll to position [868, 0]
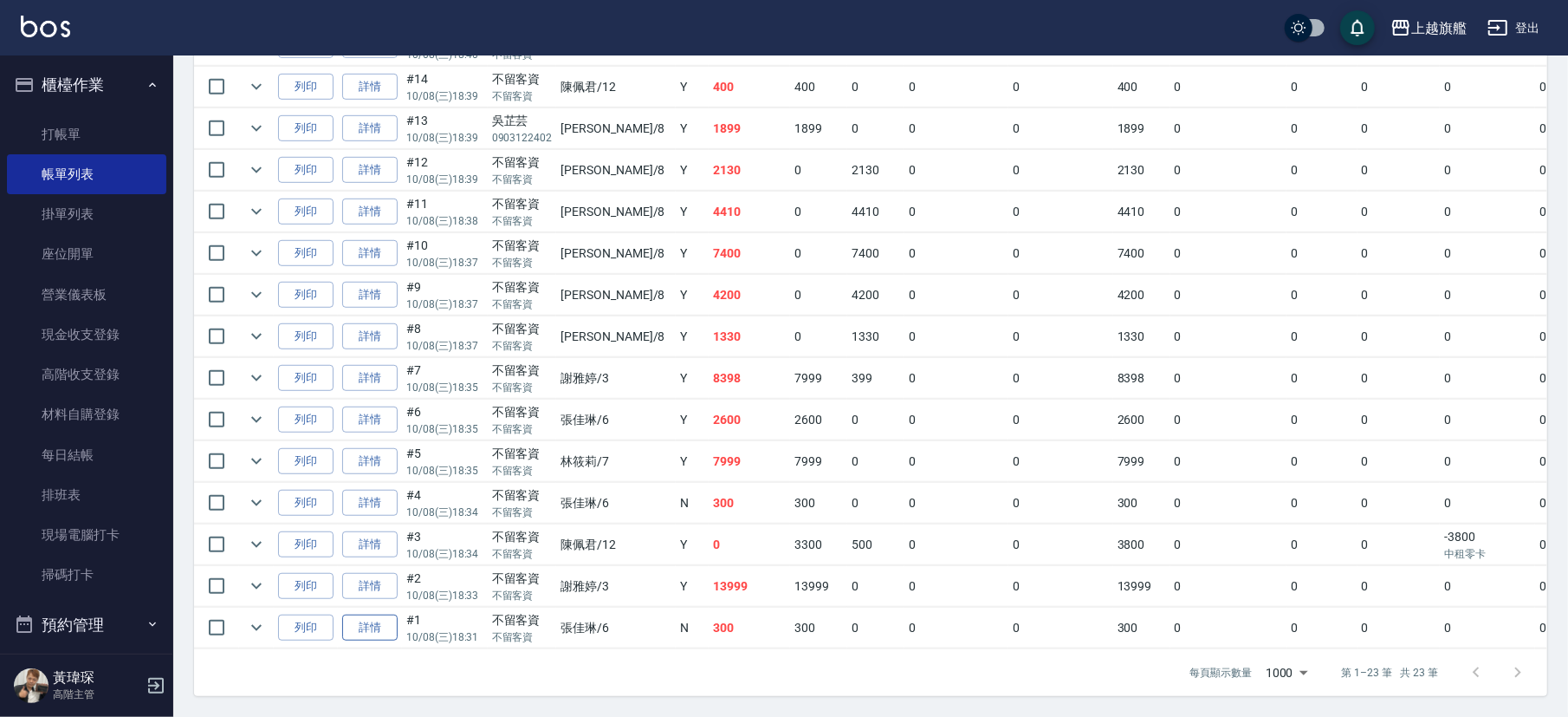
click at [367, 500] on link "詳情" at bounding box center [370, 628] width 55 height 27
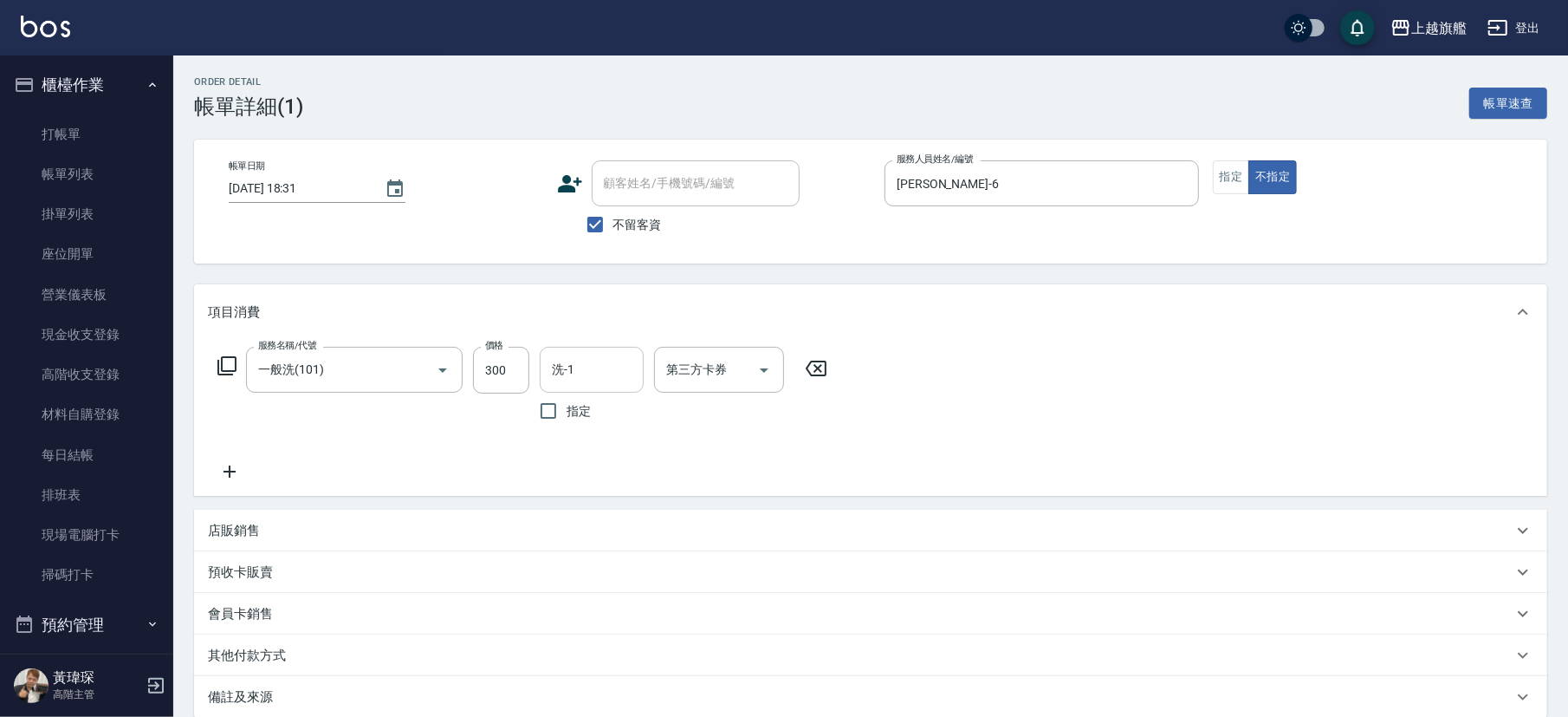
drag, startPoint x: 614, startPoint y: 370, endPoint x: 576, endPoint y: 372, distance: 38.1
click at [610, 369] on input "洗-1" at bounding box center [591, 370] width 88 height 30
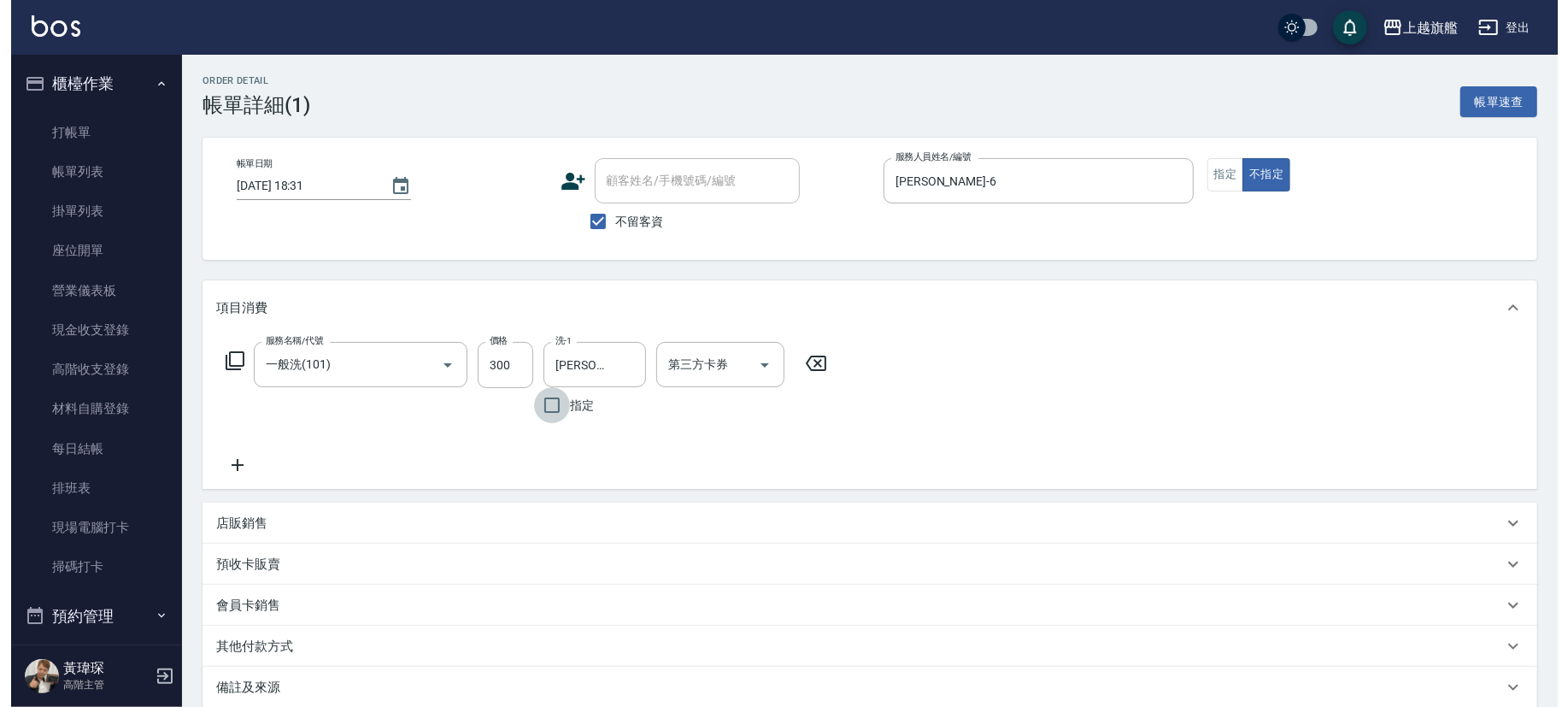
scroll to position [182, 0]
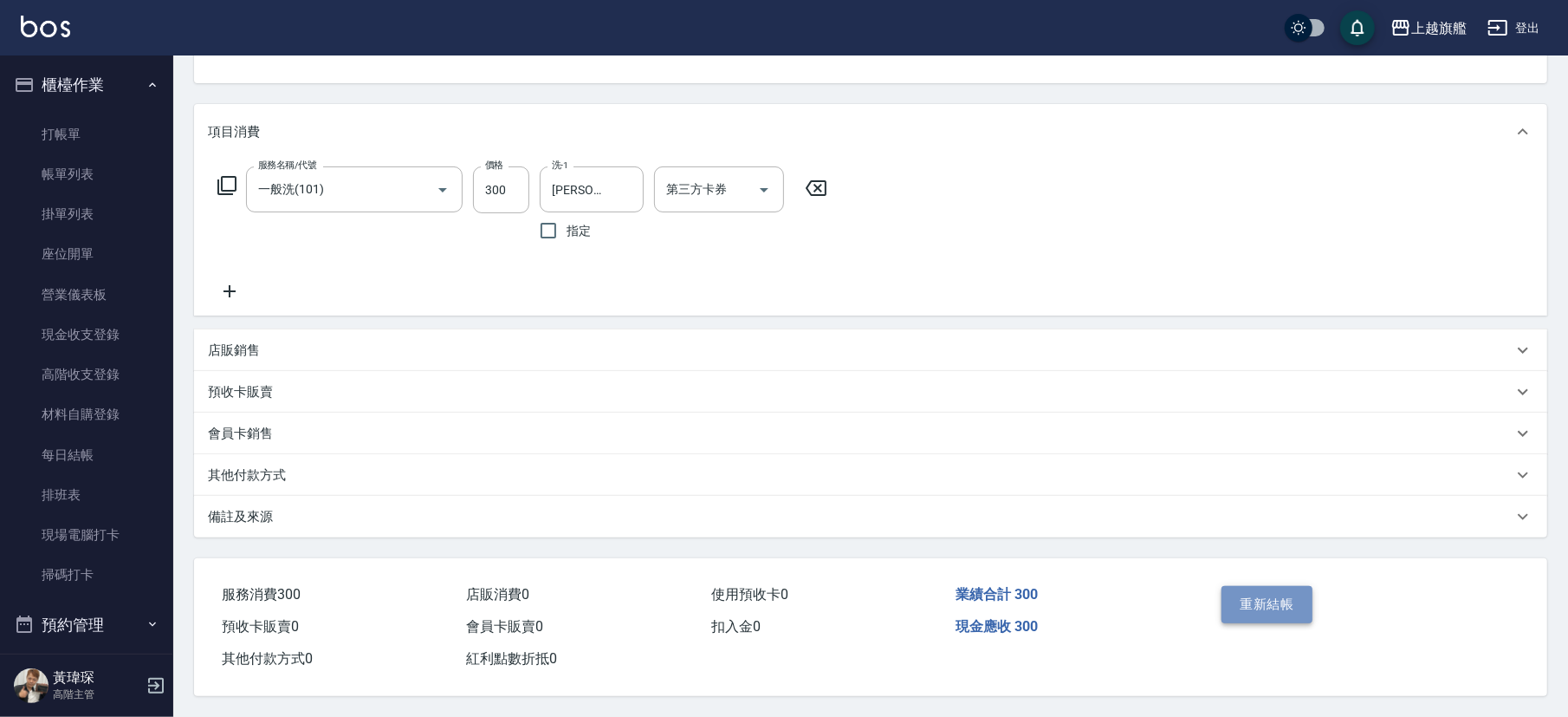
click at [1094, 500] on button "重新結帳" at bounding box center [1267, 603] width 92 height 37
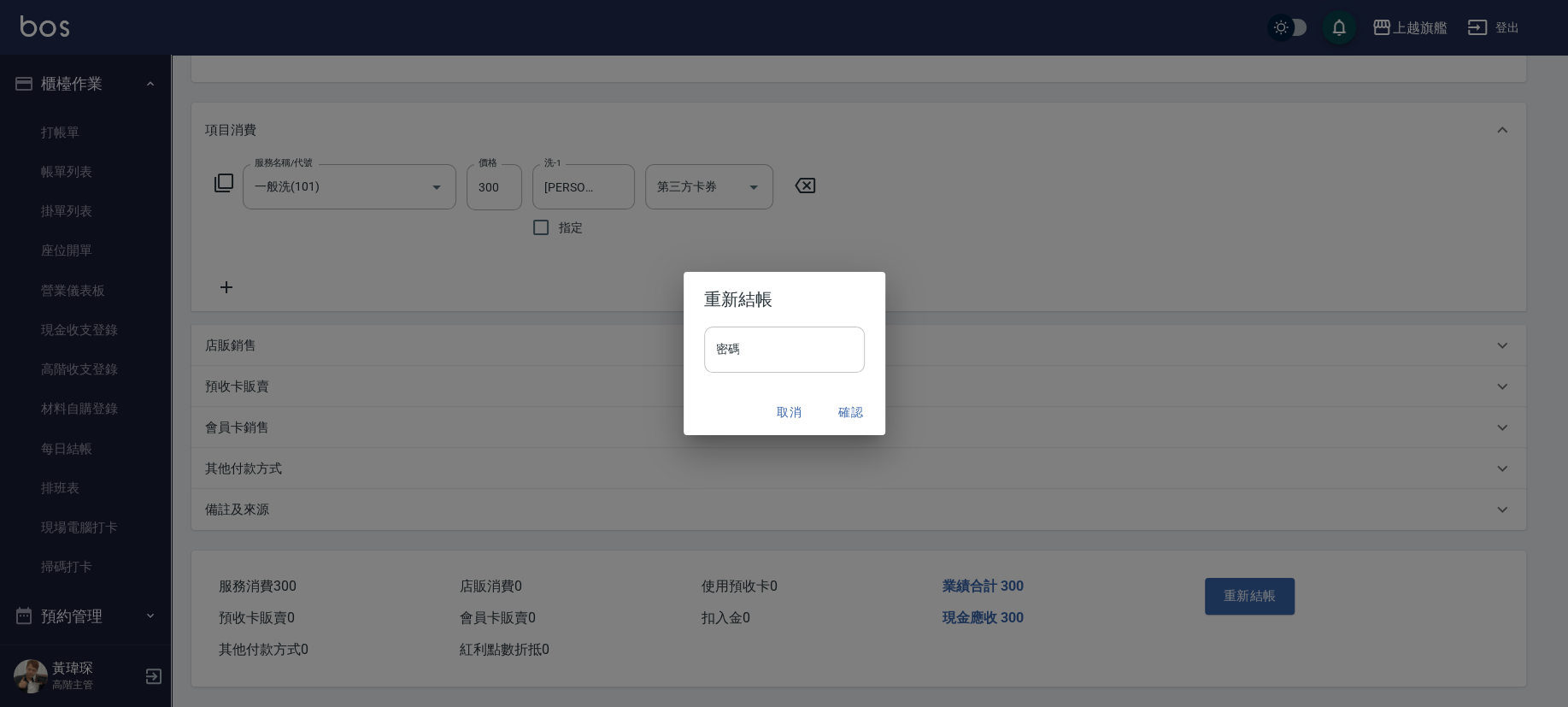
click at [732, 348] on input "密碼" at bounding box center [784, 349] width 160 height 46
click at [866, 412] on button "確認" at bounding box center [851, 413] width 55 height 32
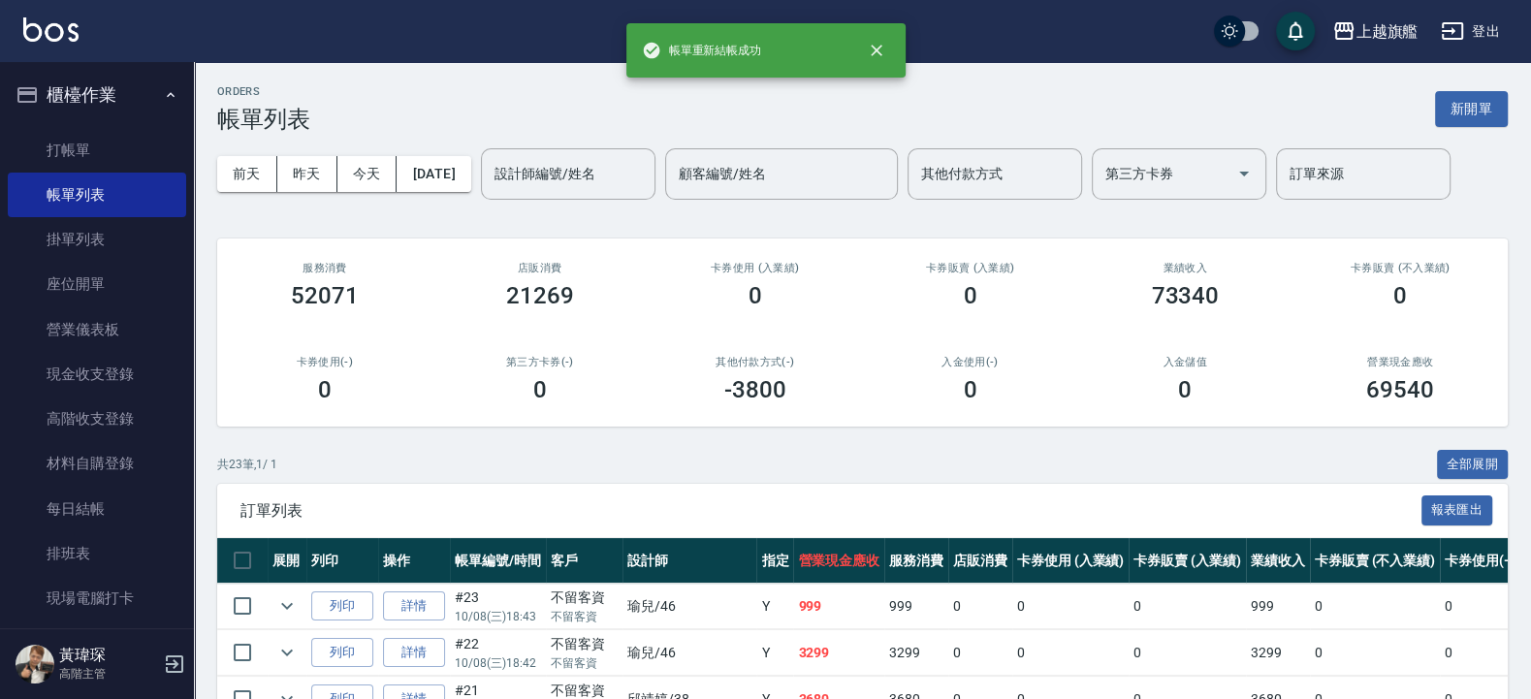
click at [68, 86] on button "櫃檯作業" at bounding box center [97, 95] width 178 height 50
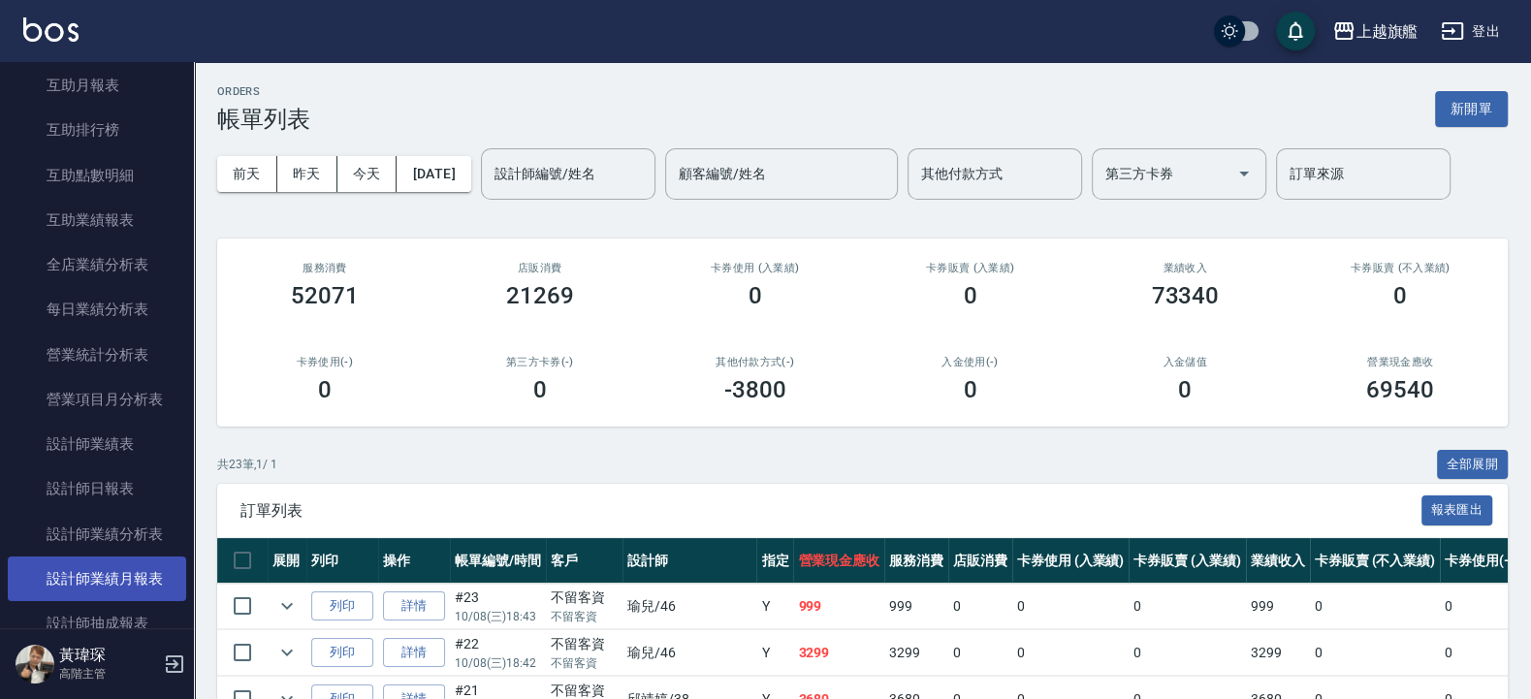
scroll to position [465, 0]
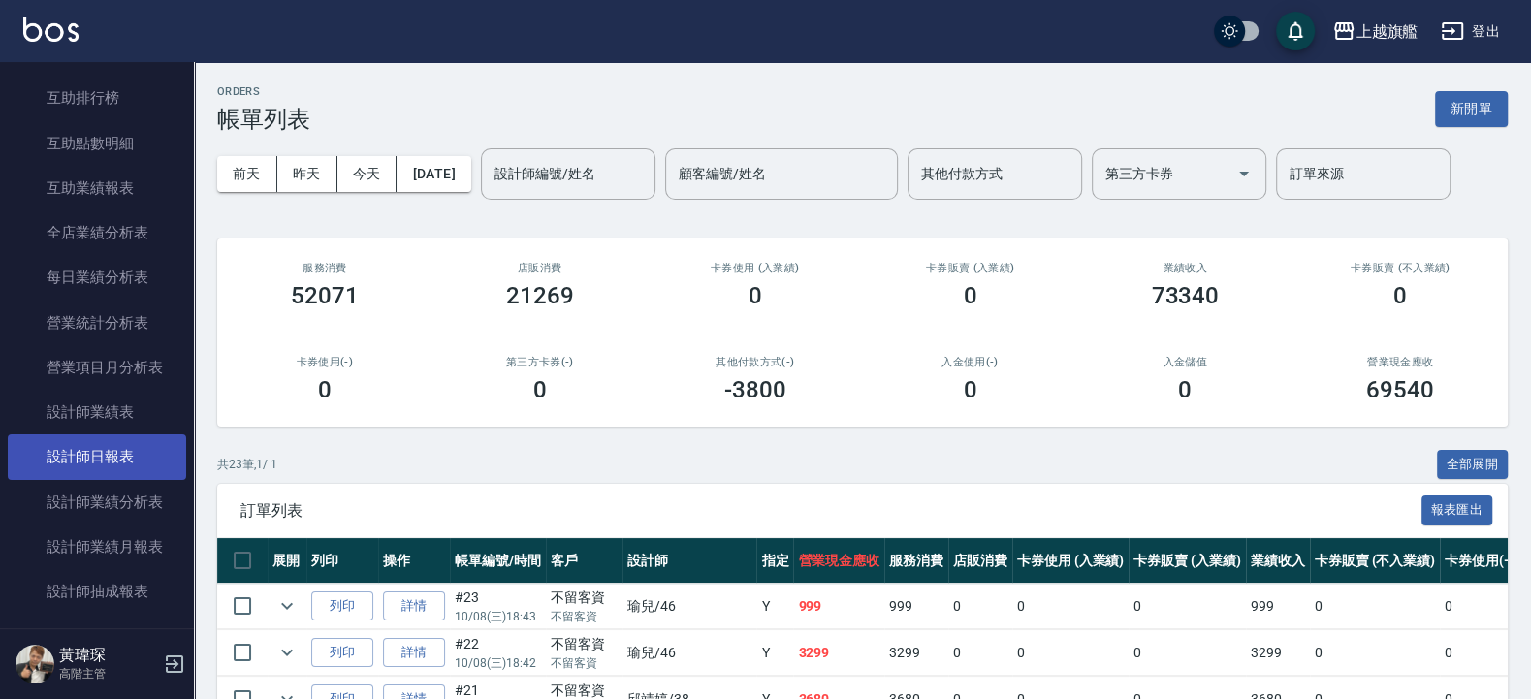
click at [114, 479] on link "設計師日報表" at bounding box center [97, 456] width 178 height 45
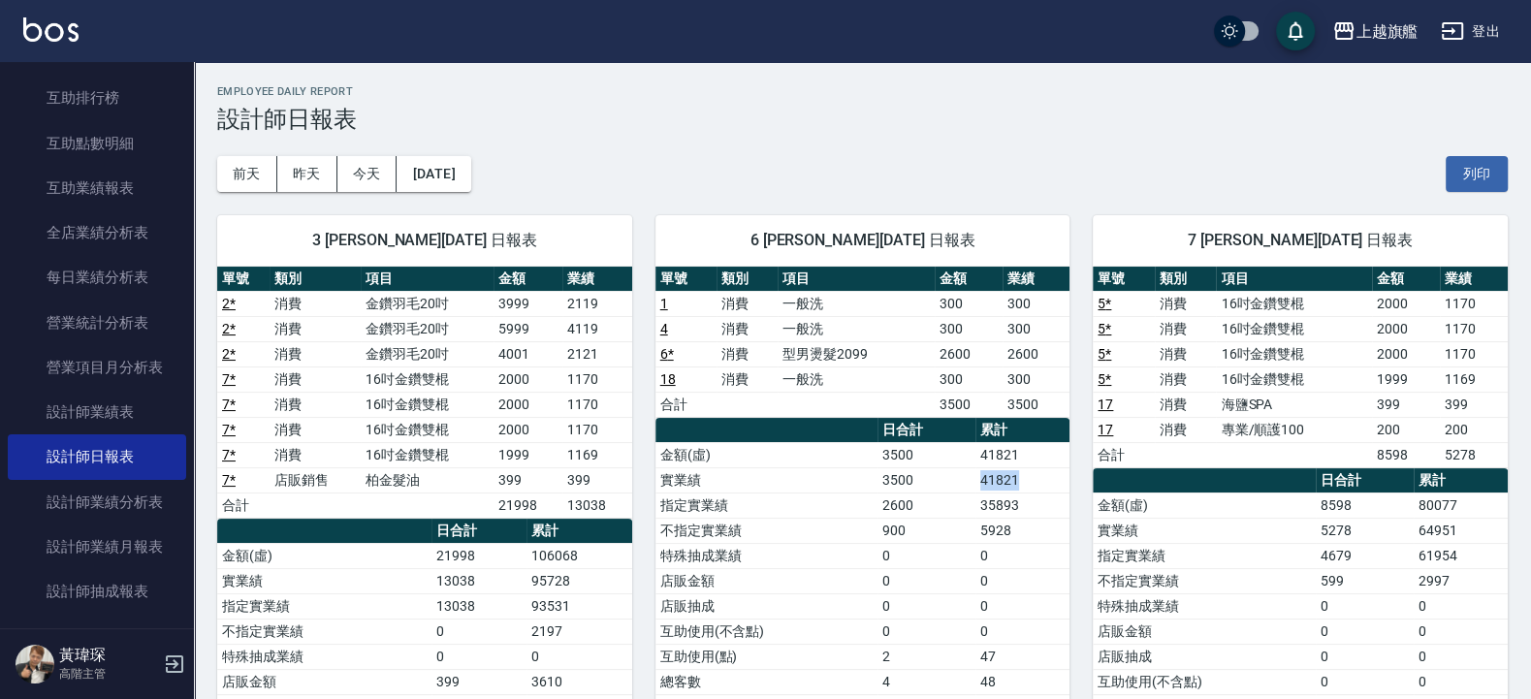
drag, startPoint x: 943, startPoint y: 489, endPoint x: 1037, endPoint y: 470, distance: 94.9
click at [1037, 470] on tr "實業績 3500 41821" at bounding box center [862, 479] width 415 height 25
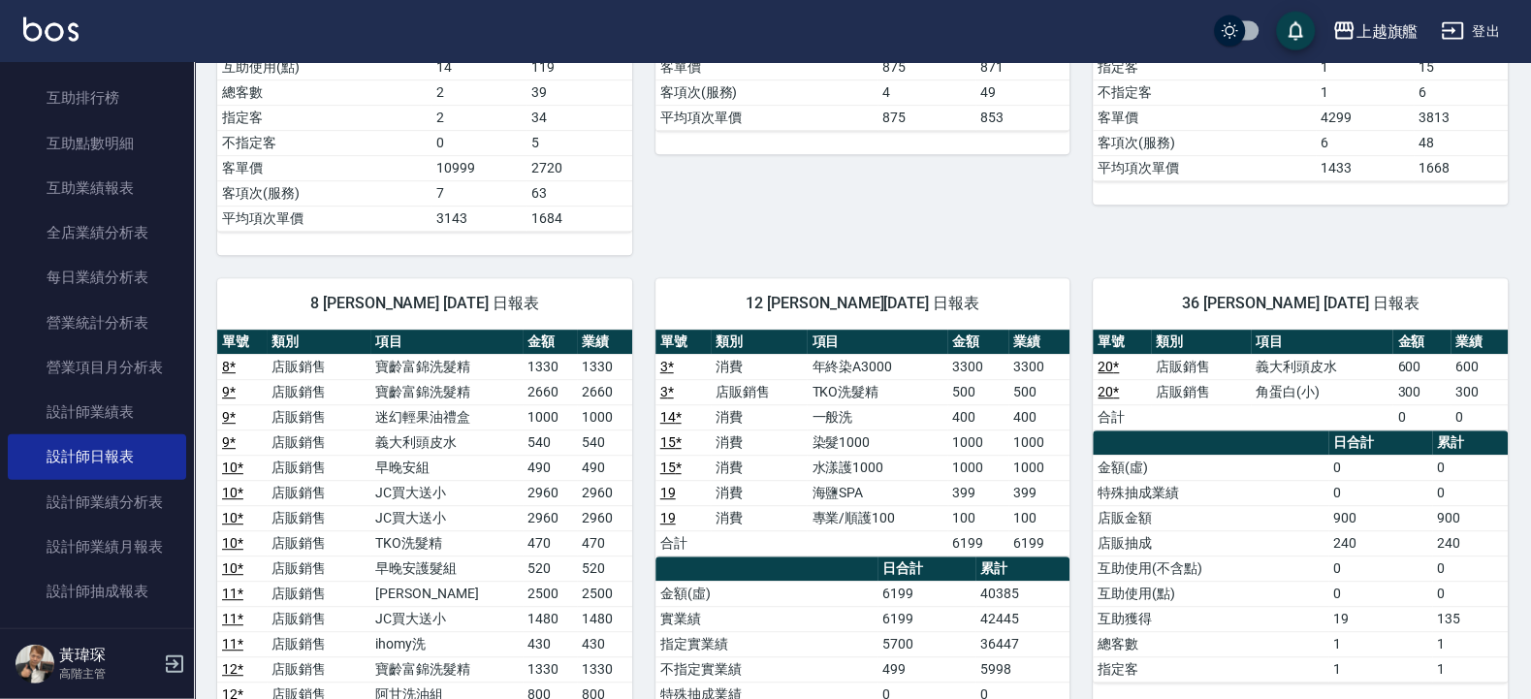
scroll to position [815, 0]
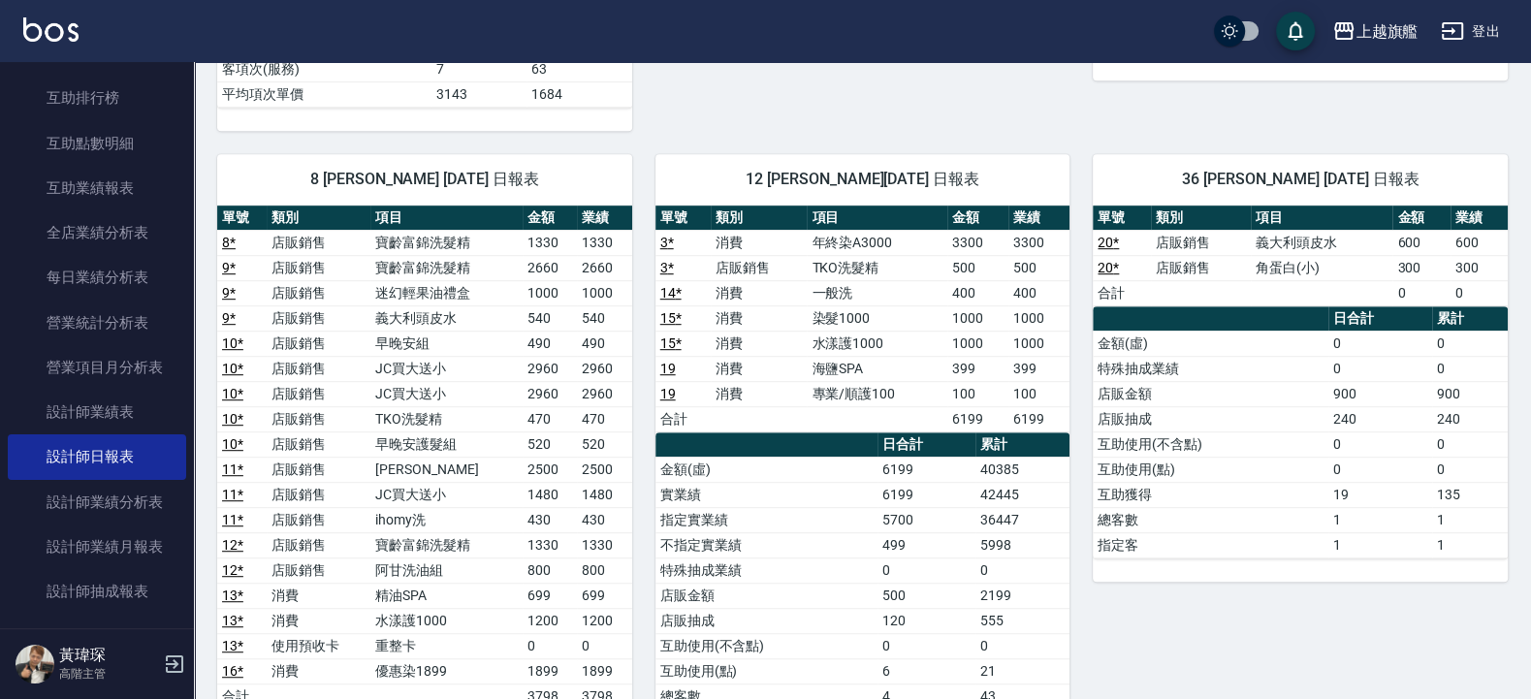
click at [937, 444] on th "日合計" at bounding box center [927, 444] width 98 height 25
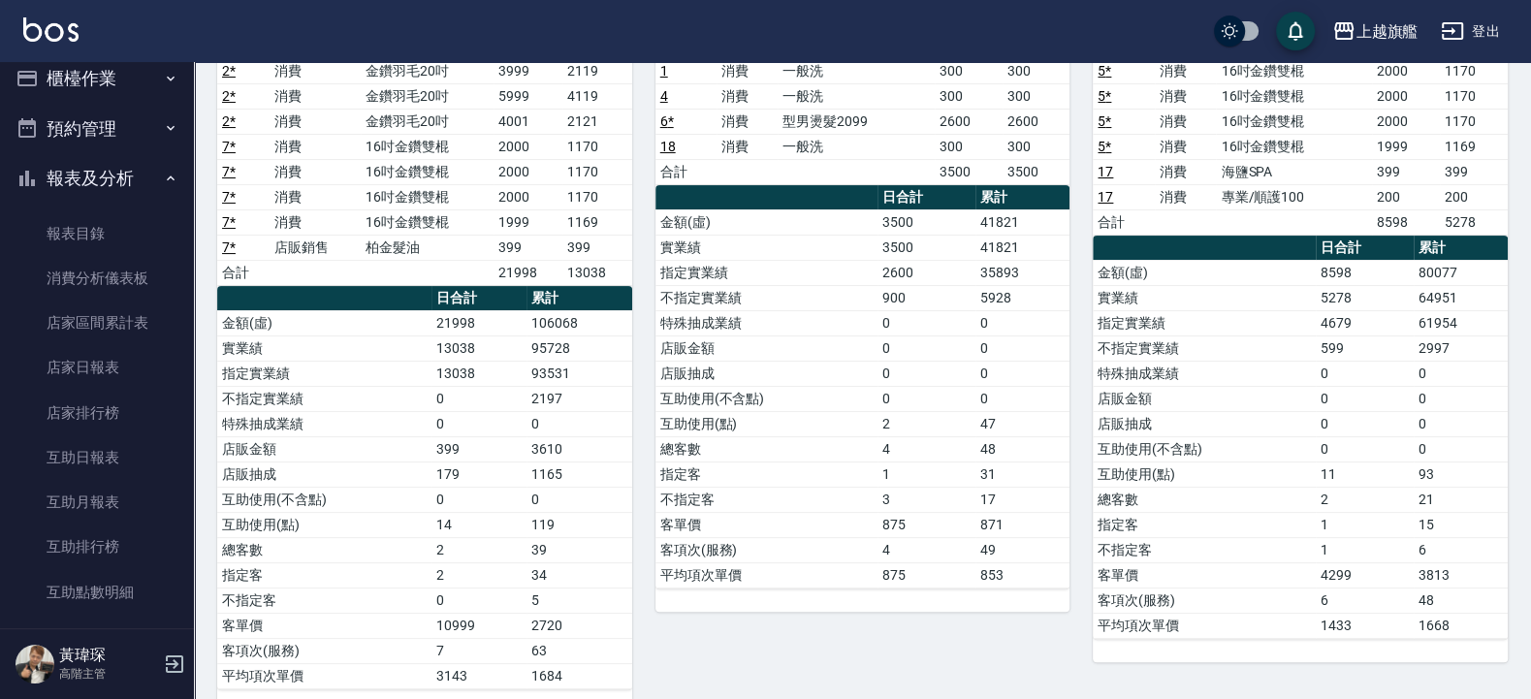
scroll to position [0, 0]
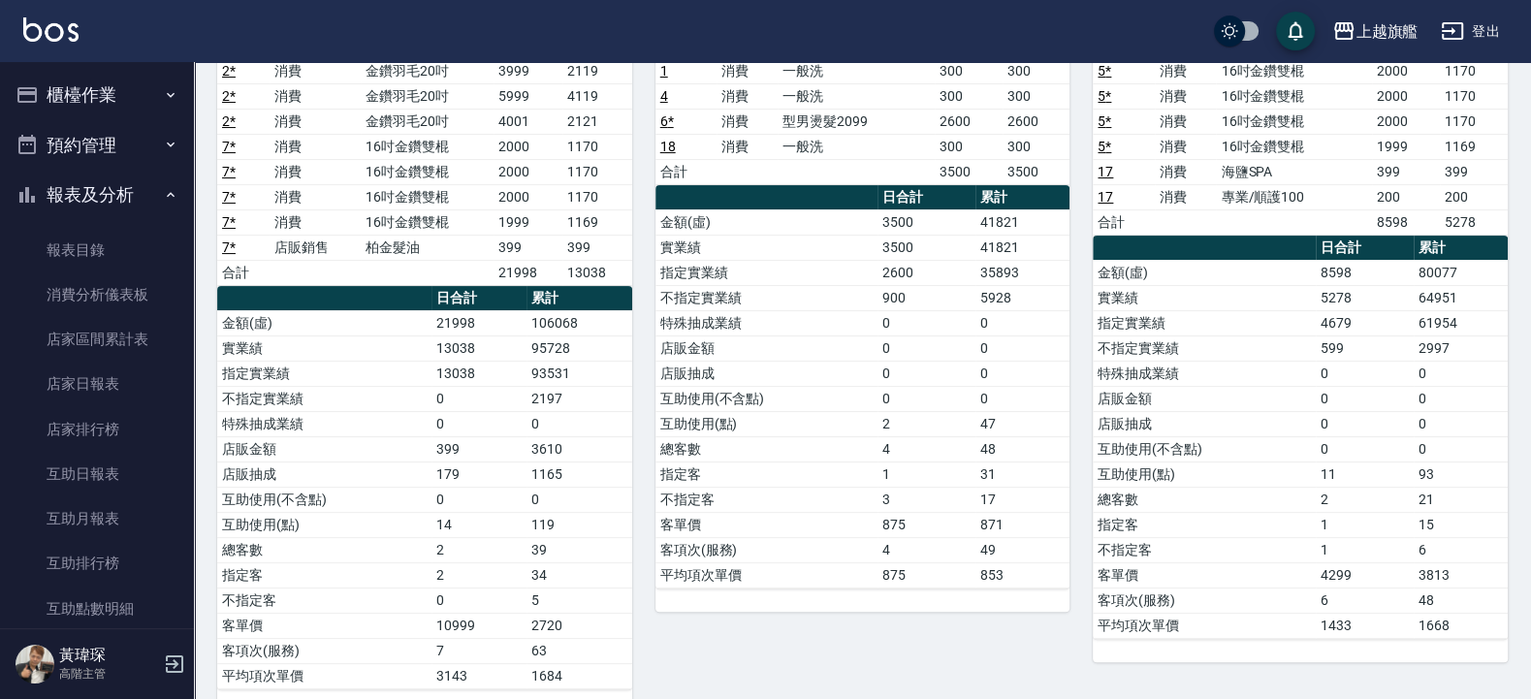
click at [95, 197] on button "報表及分析" at bounding box center [97, 195] width 178 height 50
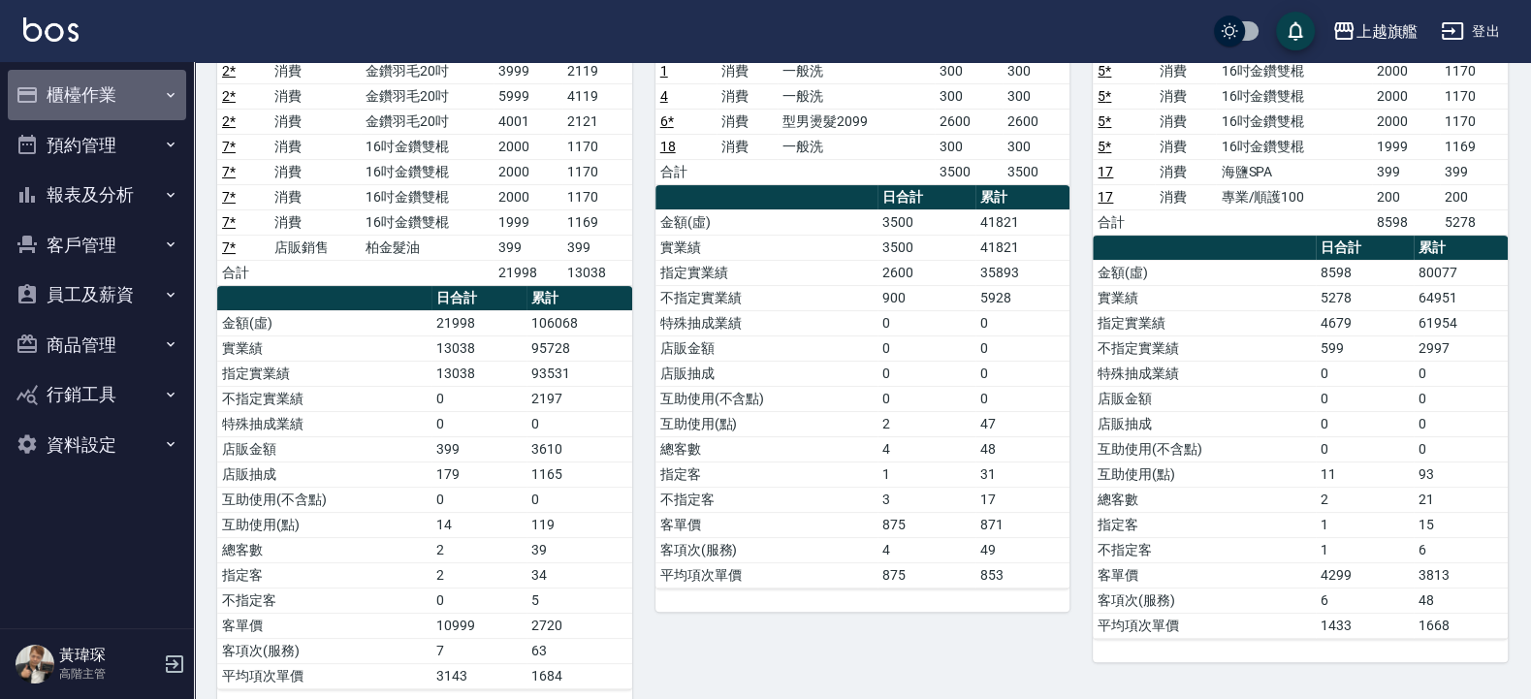
click at [110, 105] on button "櫃檯作業" at bounding box center [97, 95] width 178 height 50
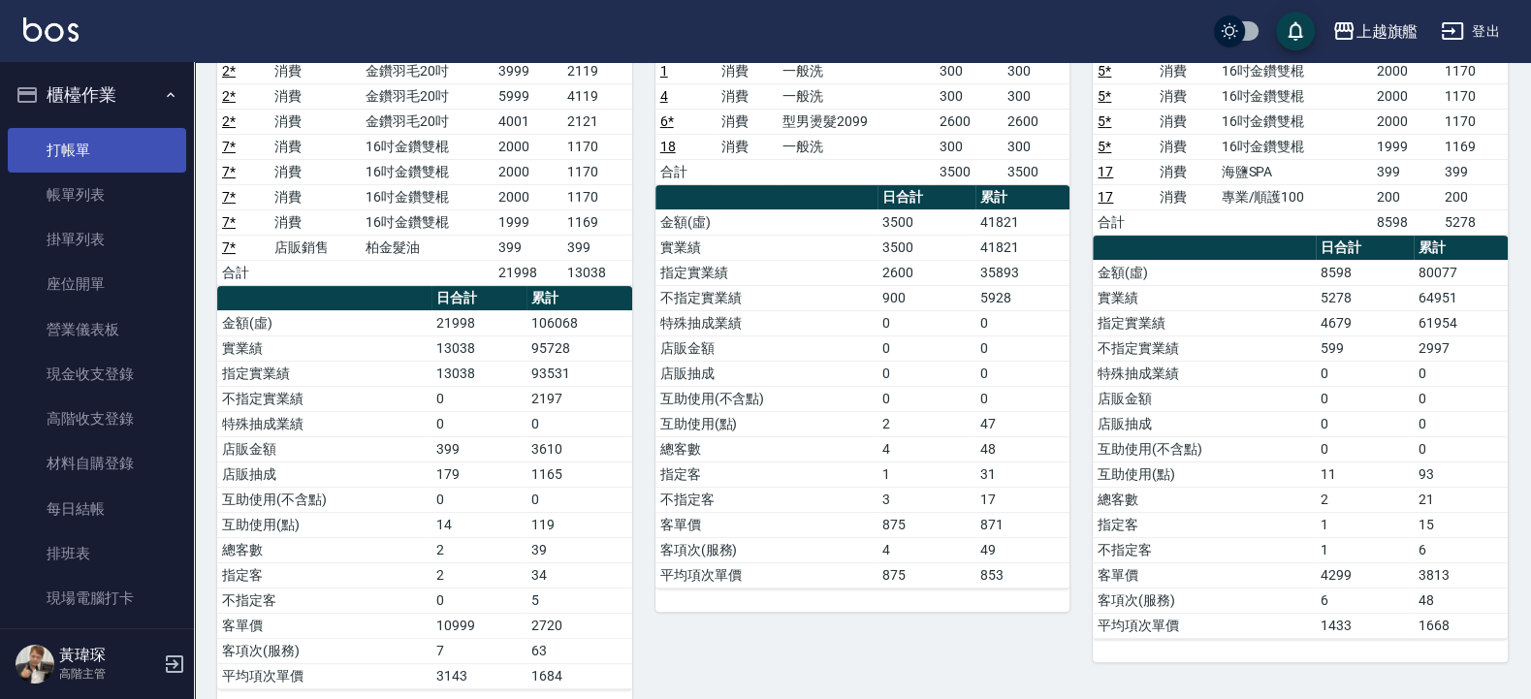
click at [101, 144] on link "打帳單" at bounding box center [97, 150] width 178 height 45
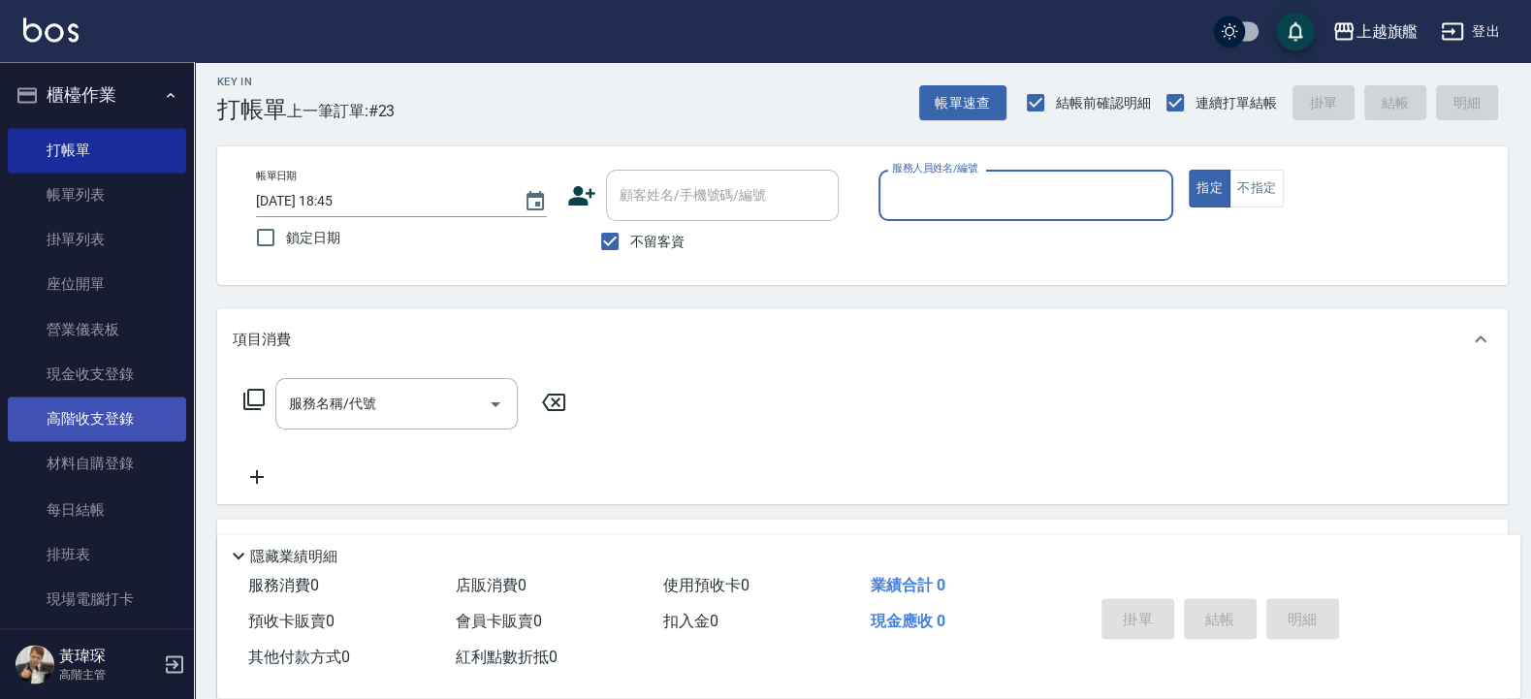
scroll to position [418, 0]
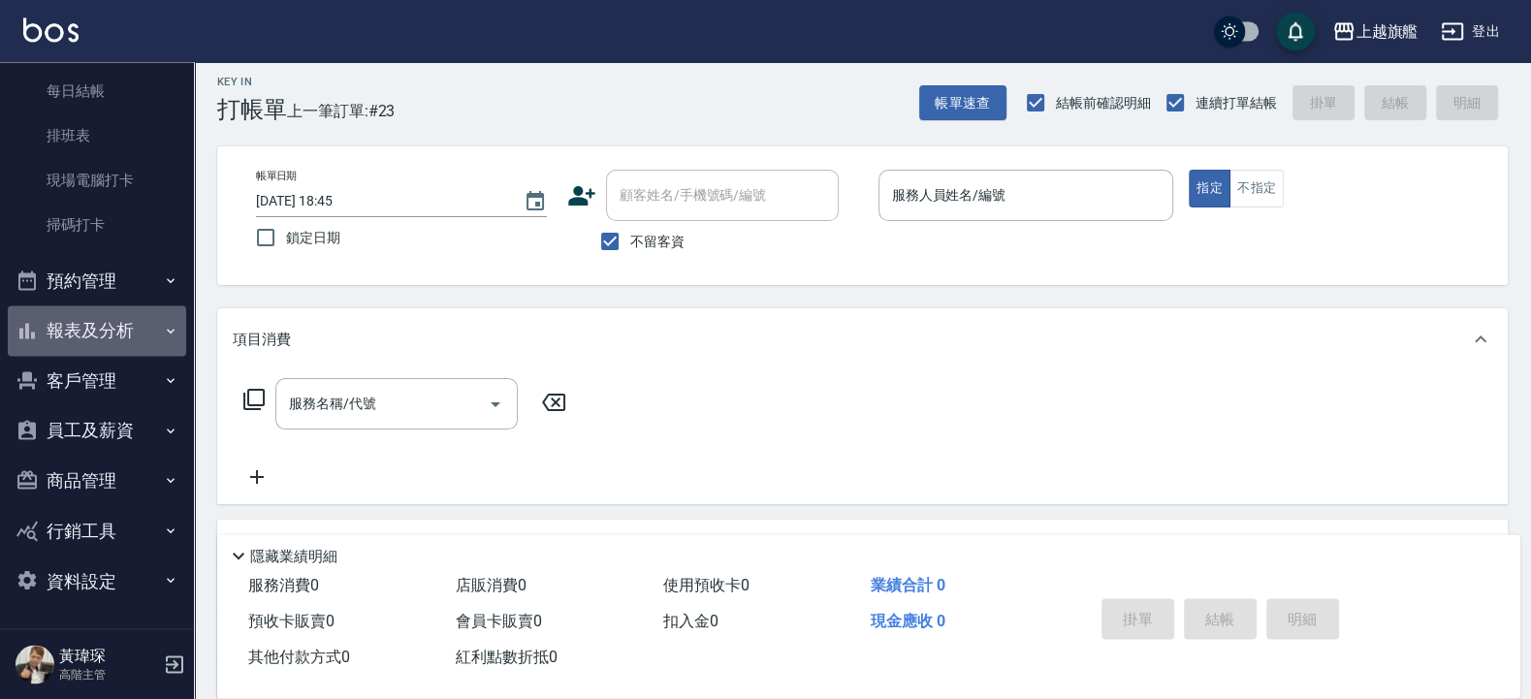
click at [102, 326] on button "報表及分析" at bounding box center [97, 330] width 178 height 50
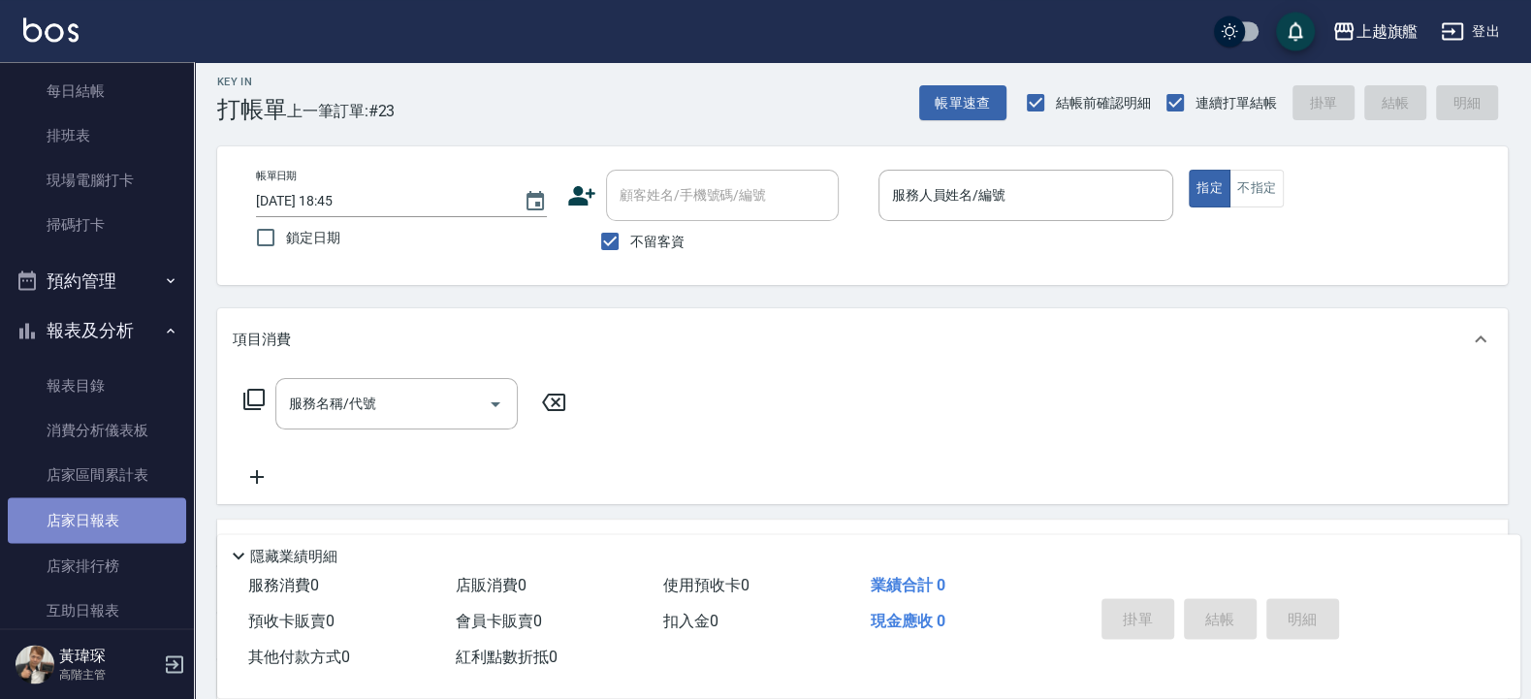
click at [100, 526] on link "店家日報表" at bounding box center [97, 519] width 178 height 45
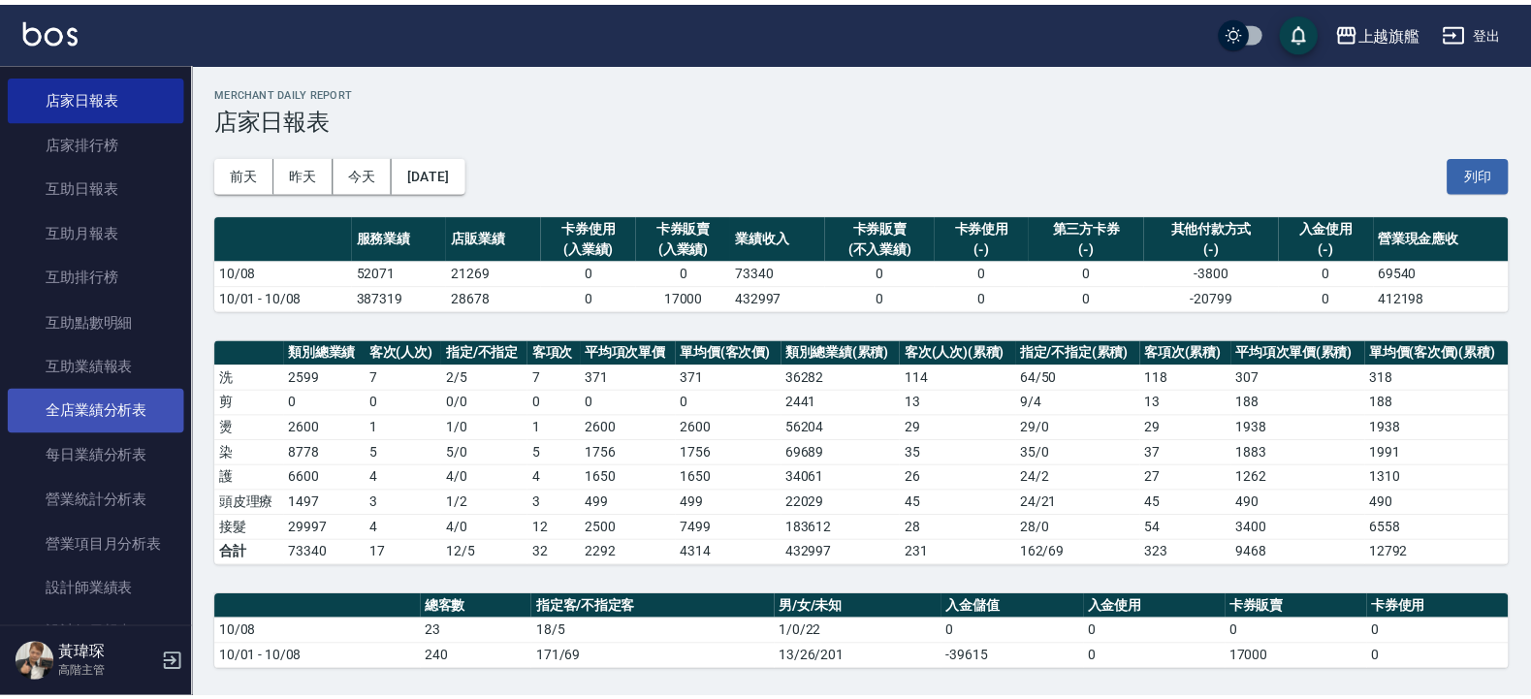
scroll to position [883, 0]
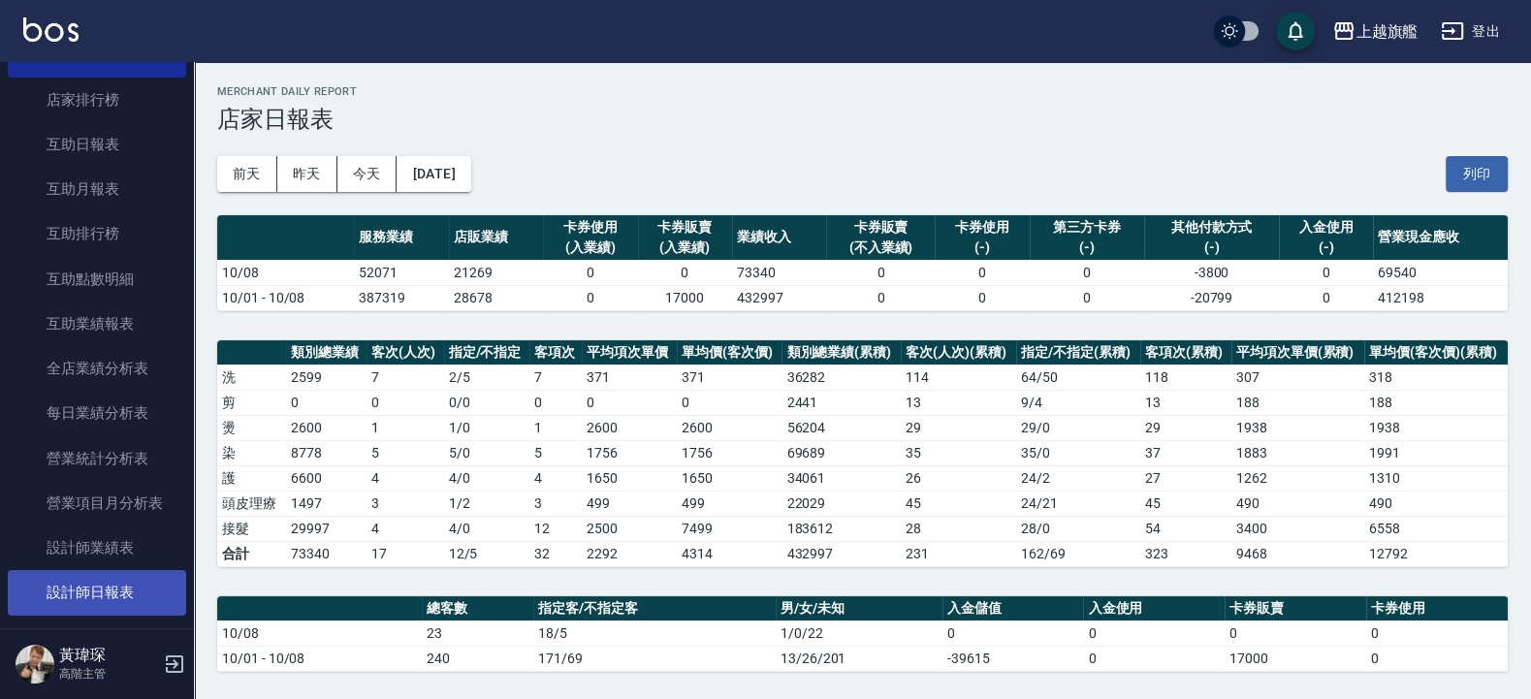
click at [120, 559] on link "設計師日報表" at bounding box center [97, 592] width 178 height 45
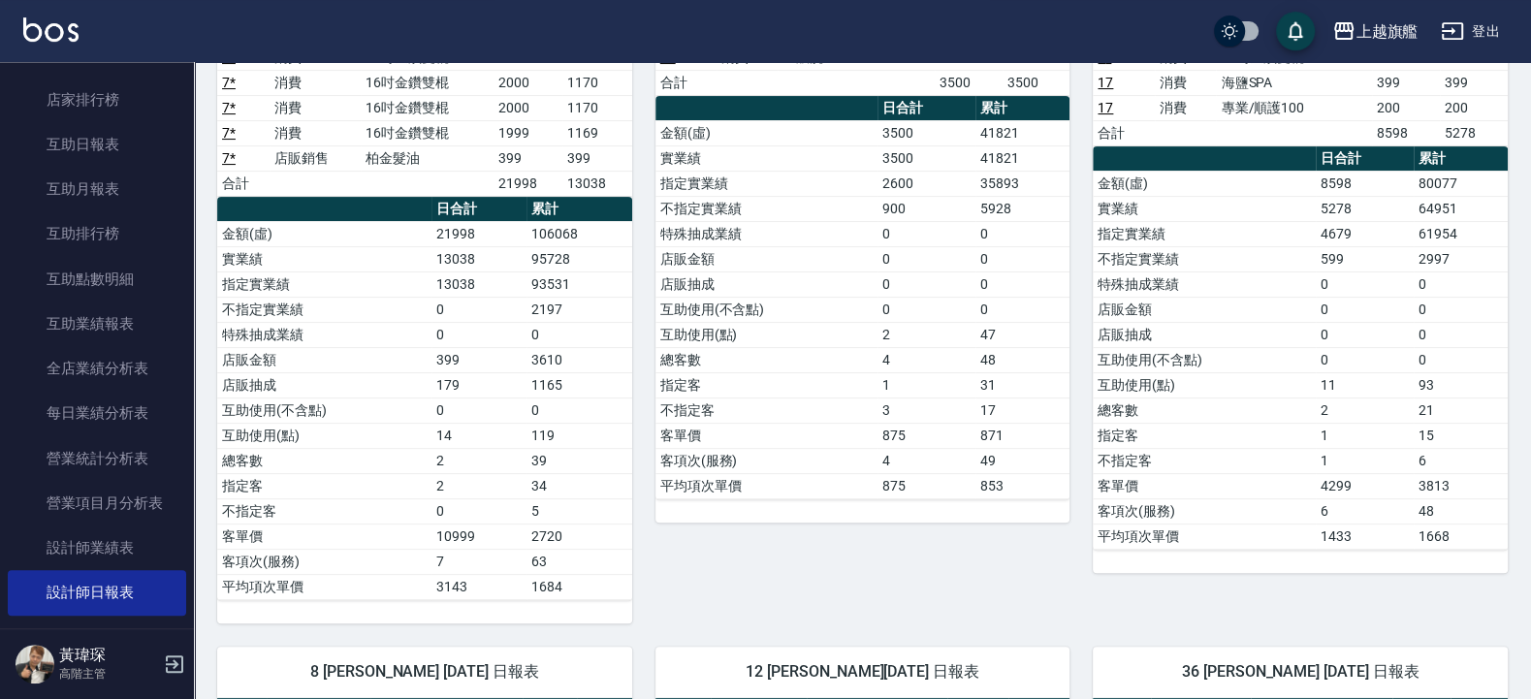
scroll to position [268, 0]
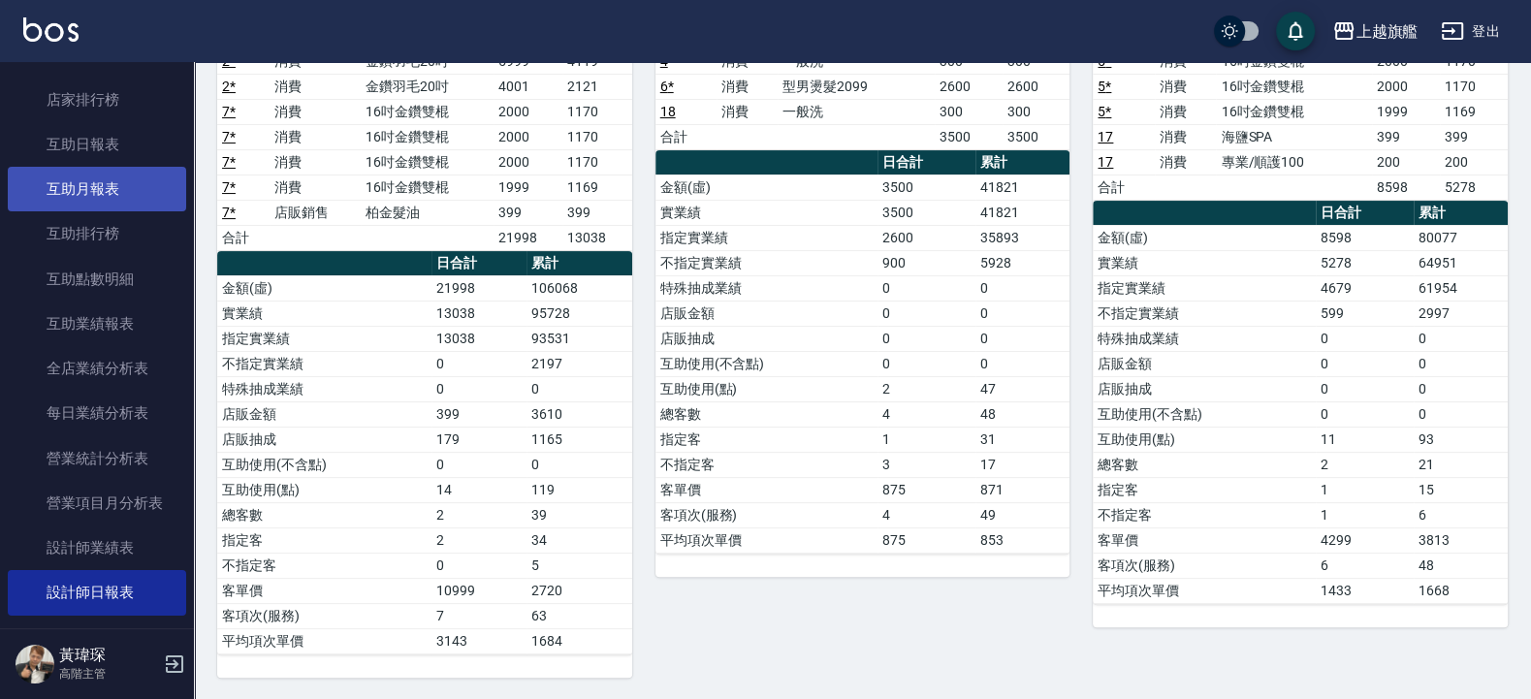
click at [112, 189] on link "互助月報表" at bounding box center [97, 189] width 178 height 45
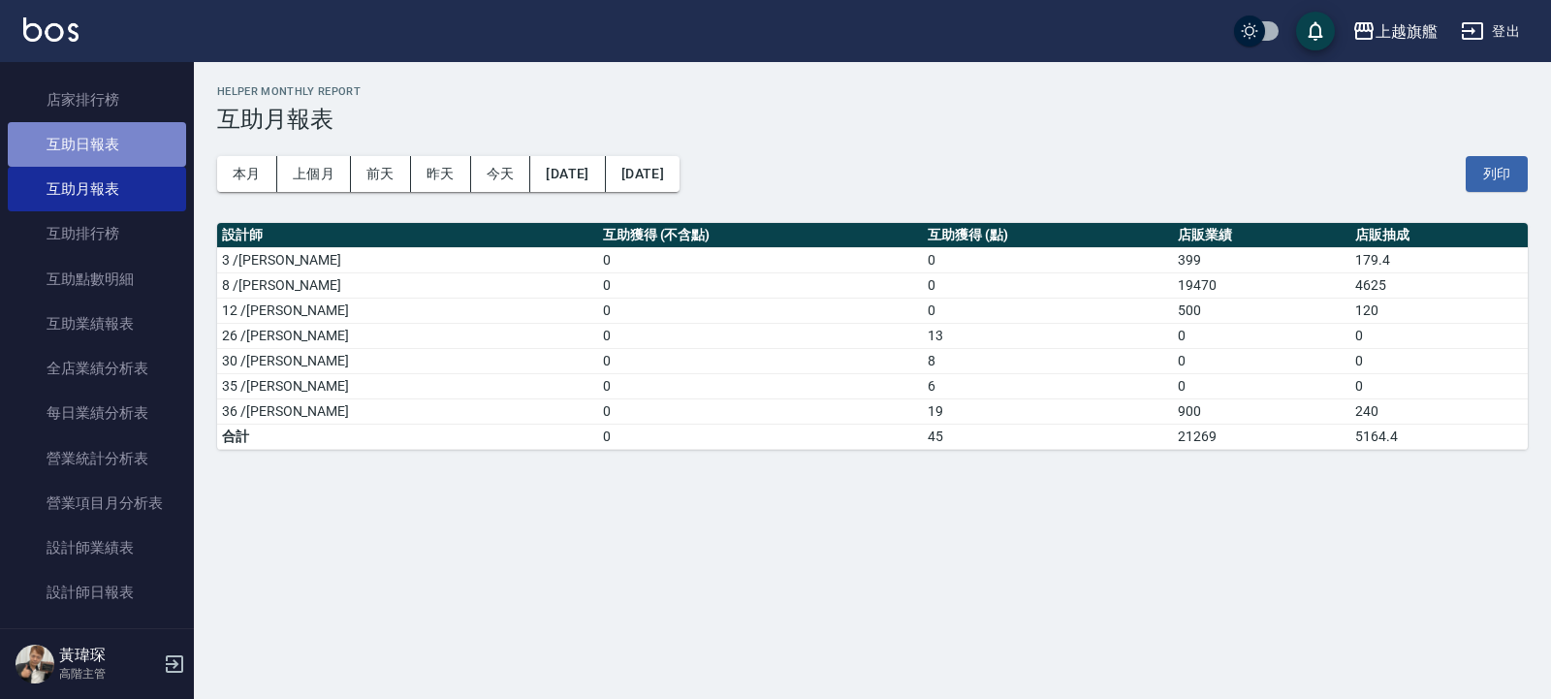
click at [98, 139] on link "互助日報表" at bounding box center [97, 144] width 178 height 45
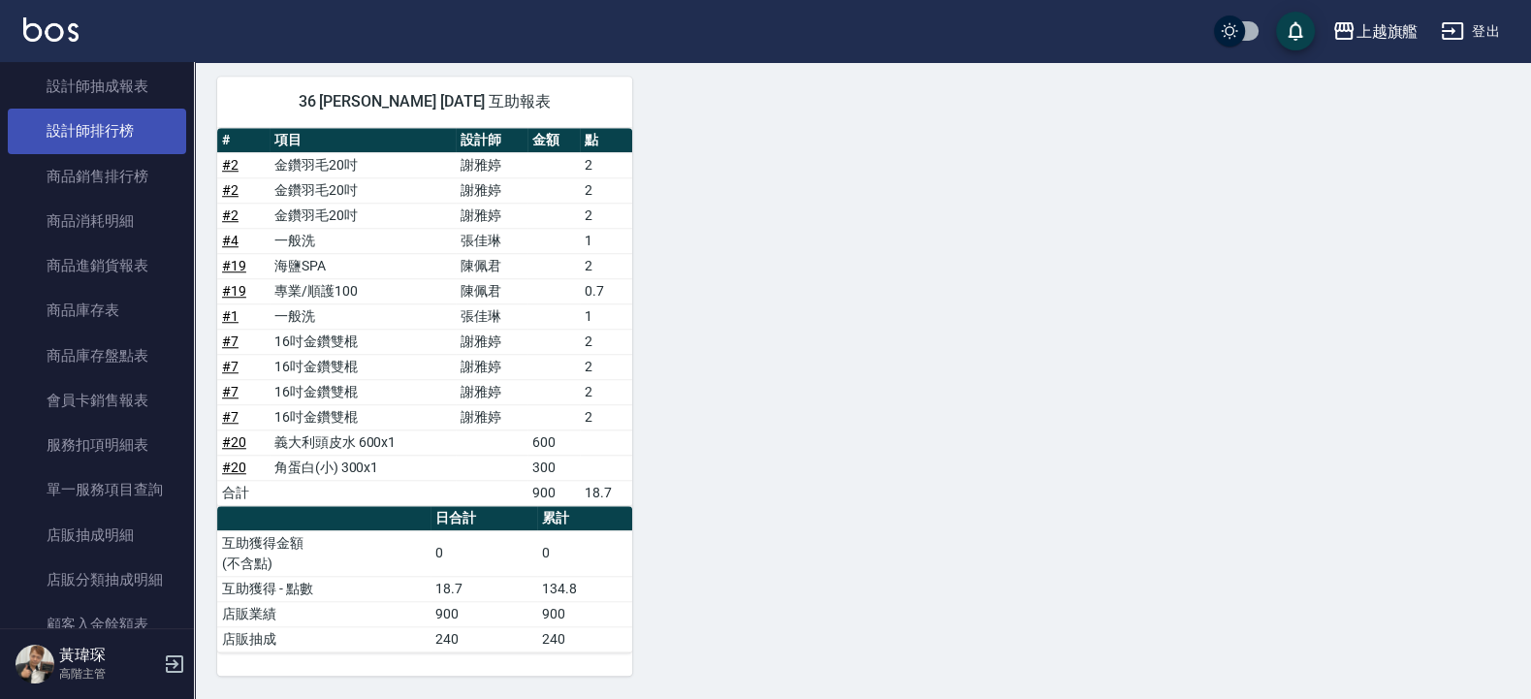
scroll to position [1582, 0]
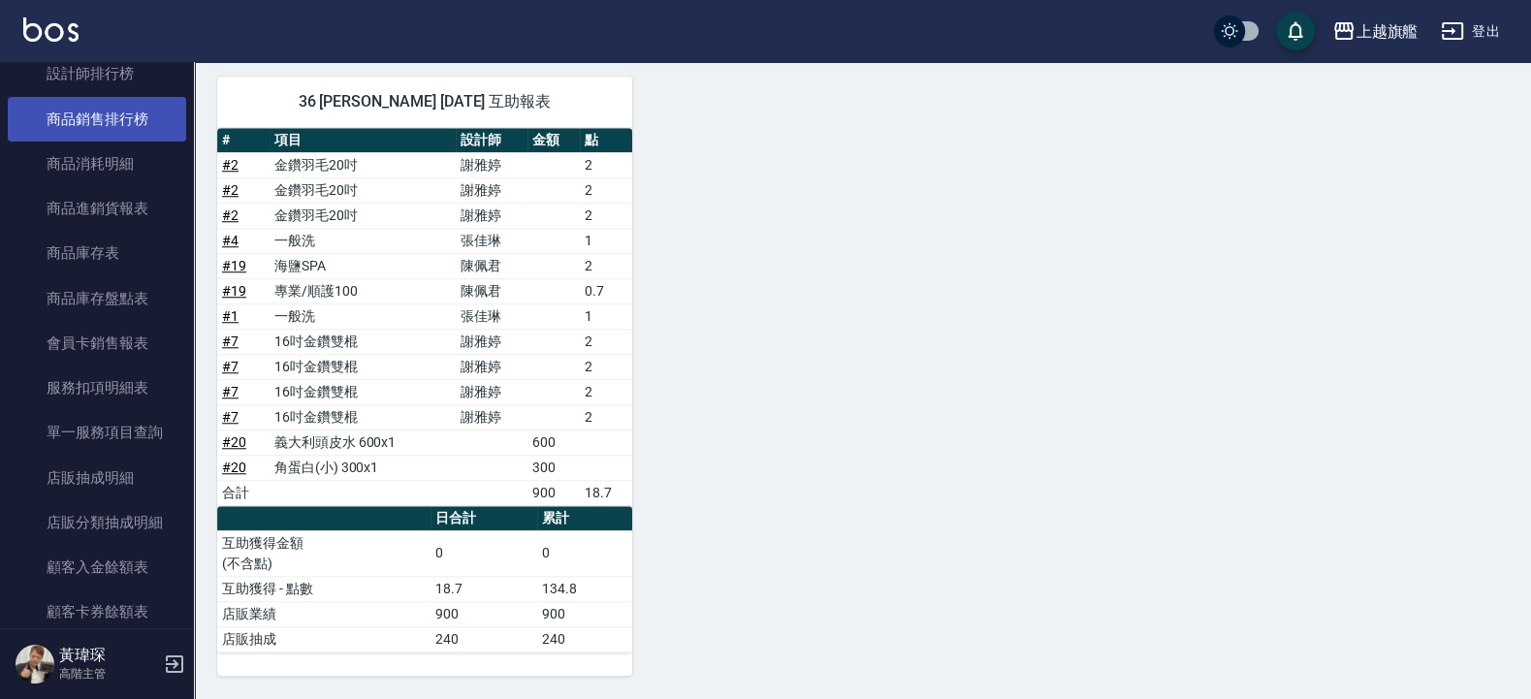
click at [120, 142] on link "商品銷售排行榜" at bounding box center [97, 119] width 178 height 45
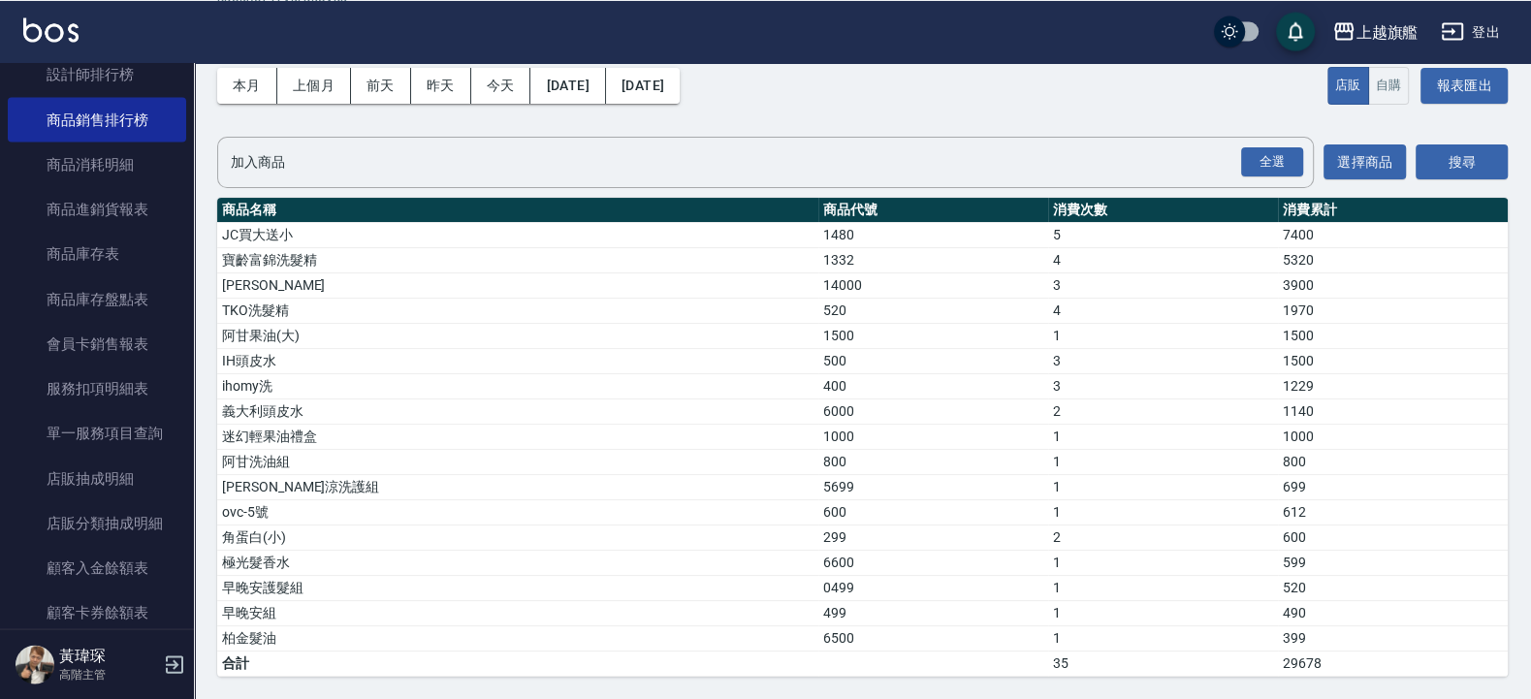
scroll to position [93, 0]
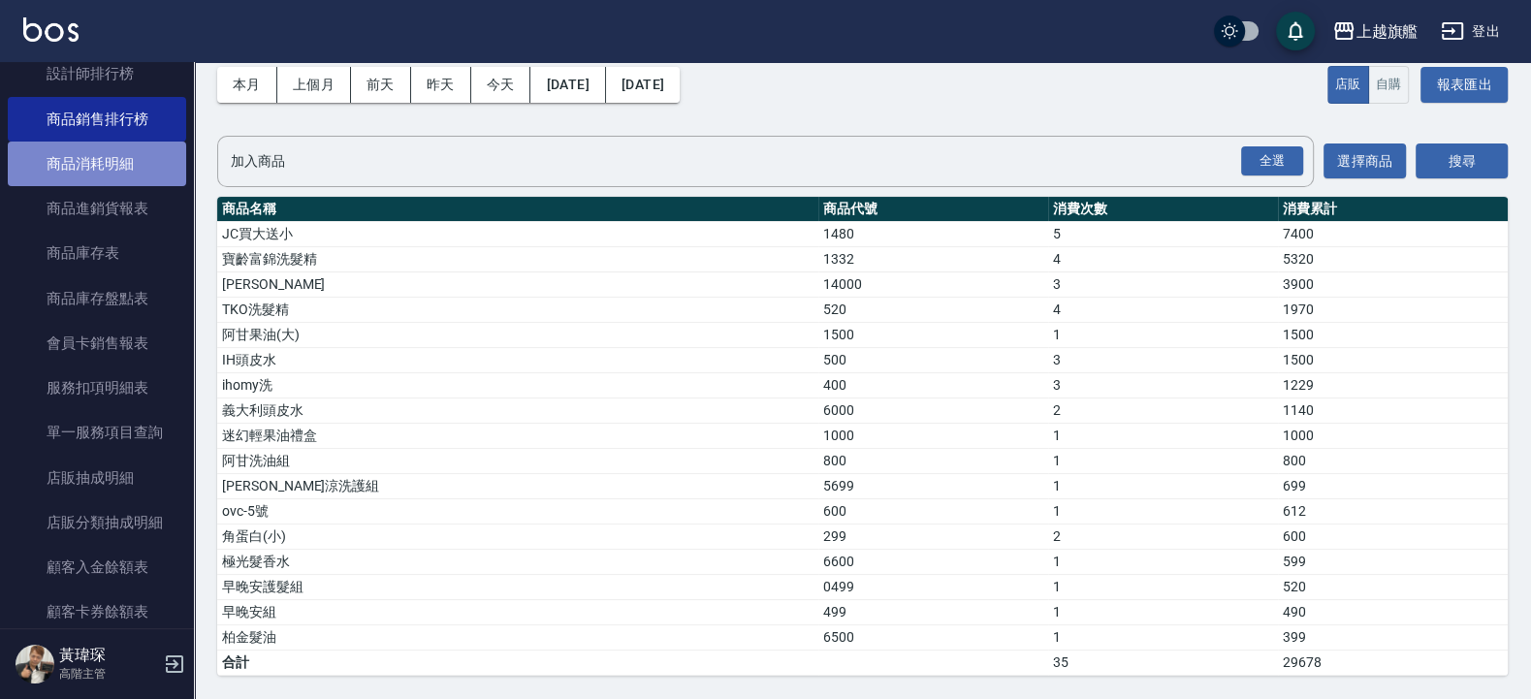
click at [100, 186] on link "商品消耗明細" at bounding box center [97, 164] width 178 height 45
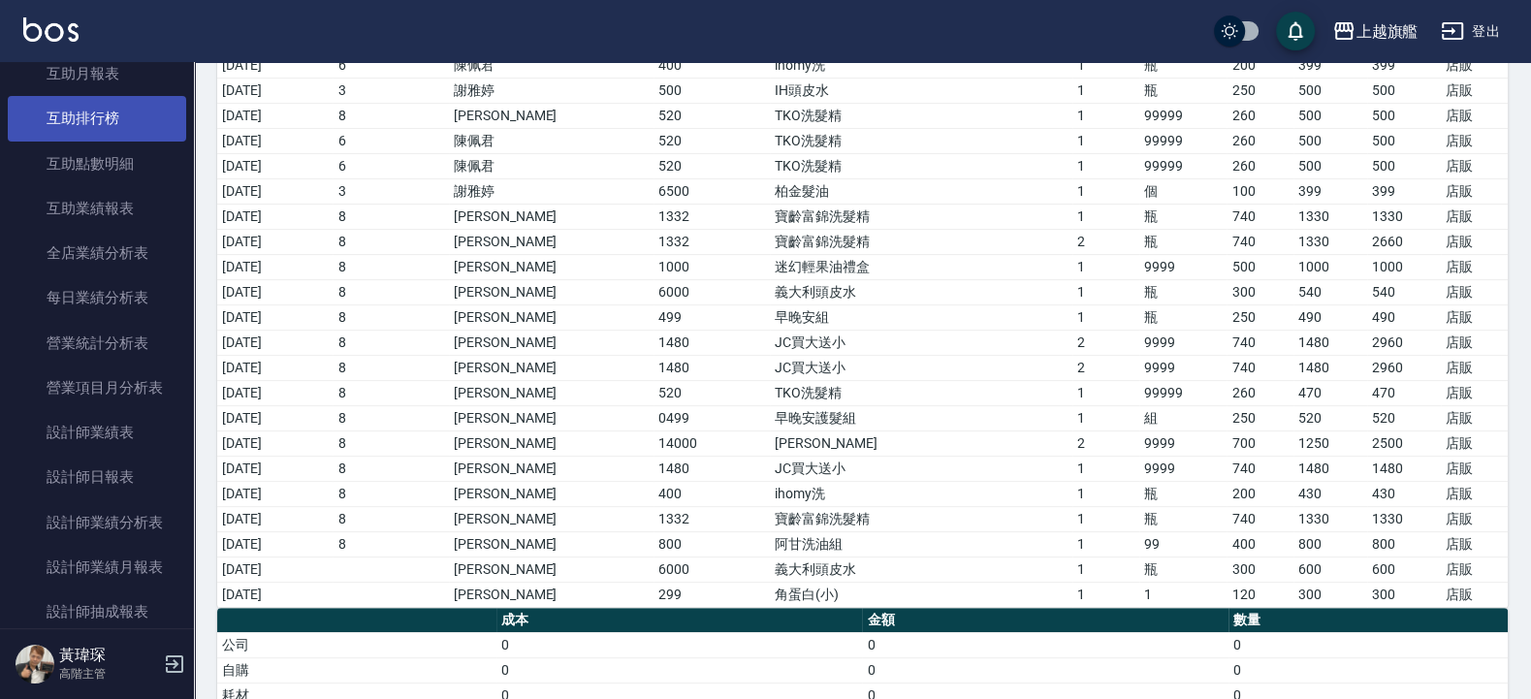
scroll to position [883, 0]
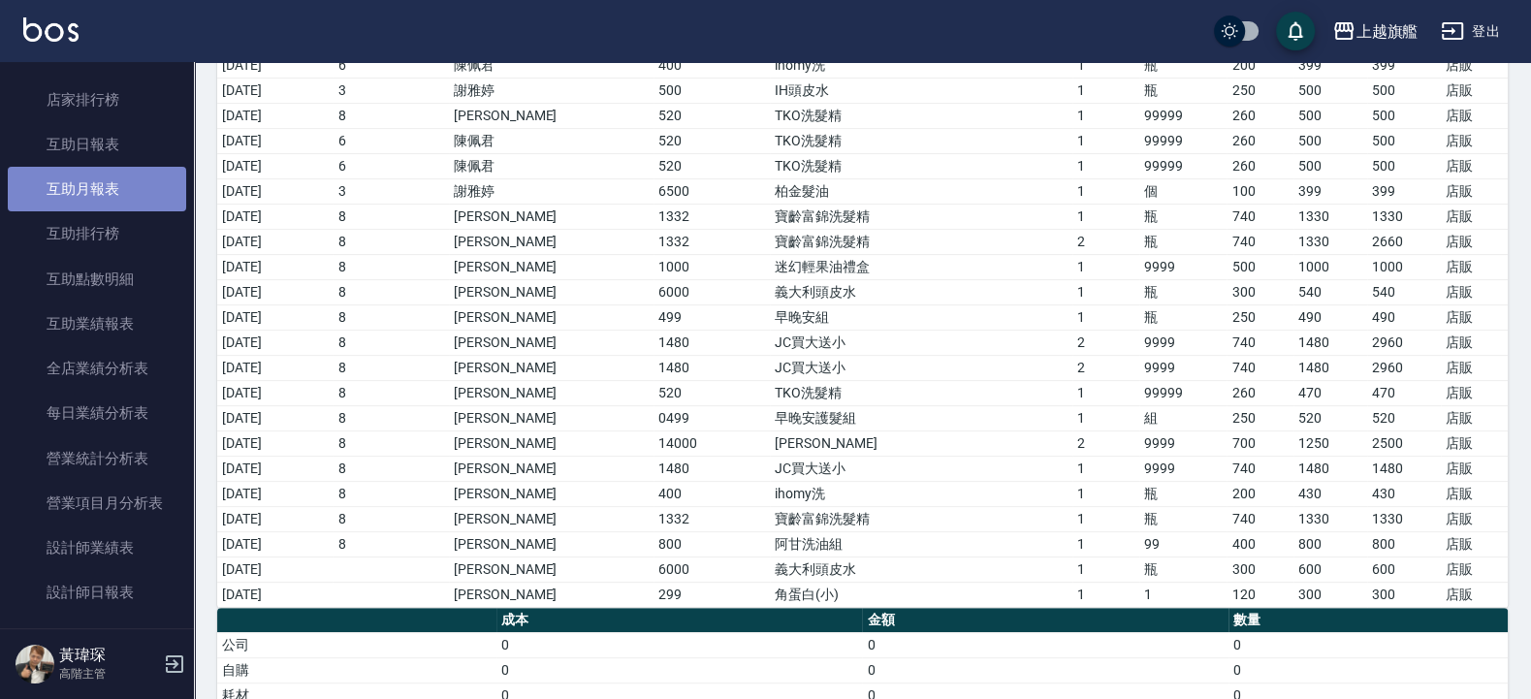
click at [140, 187] on link "互助月報表" at bounding box center [97, 189] width 178 height 45
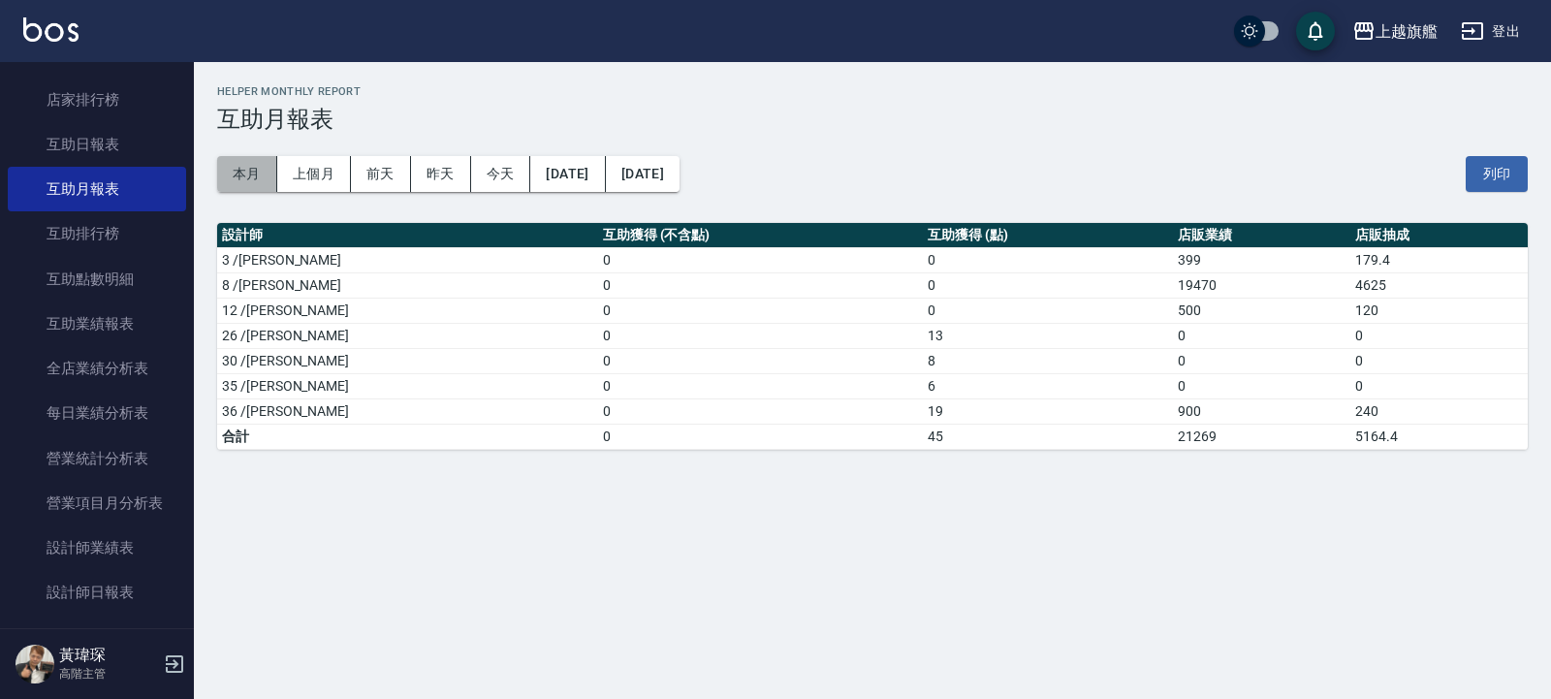
click at [232, 175] on button "本月" at bounding box center [247, 174] width 60 height 36
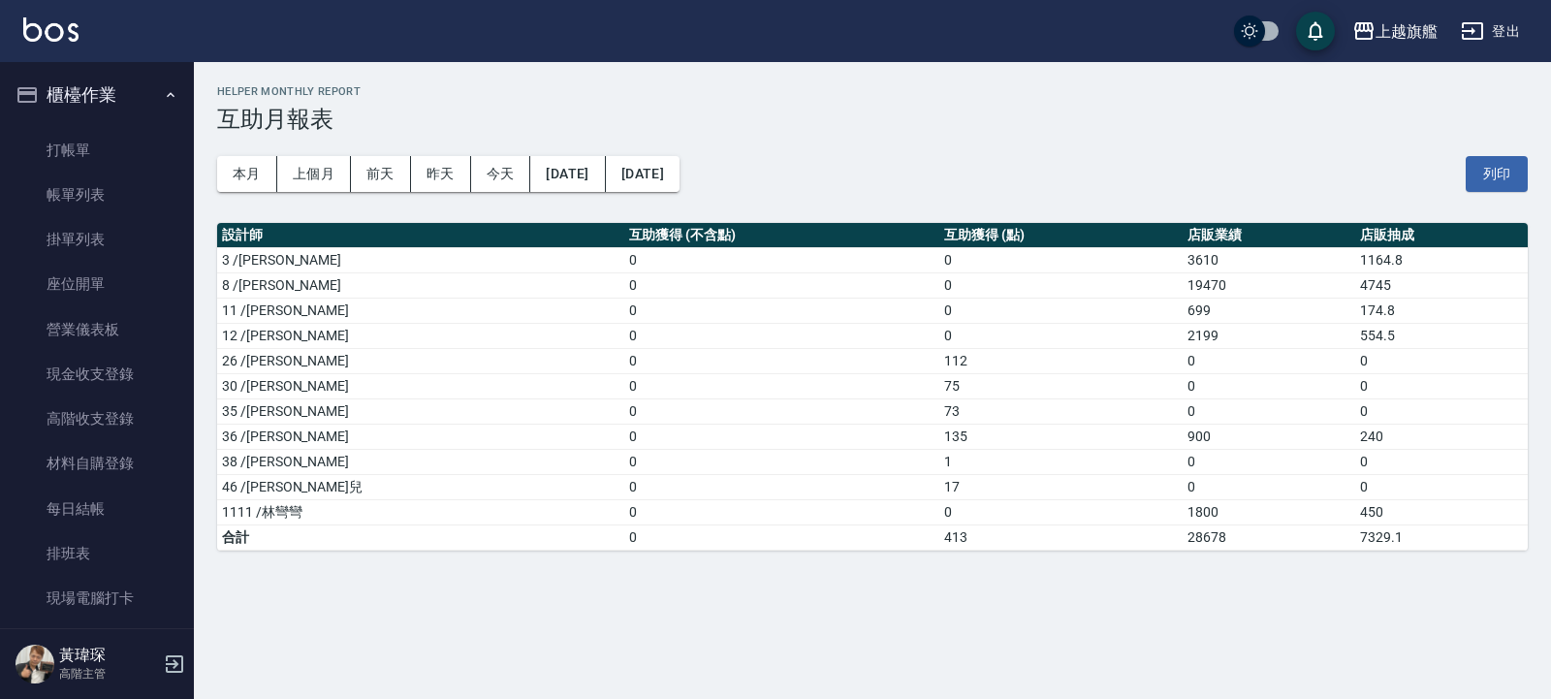
click at [69, 91] on button "櫃檯作業" at bounding box center [97, 95] width 178 height 50
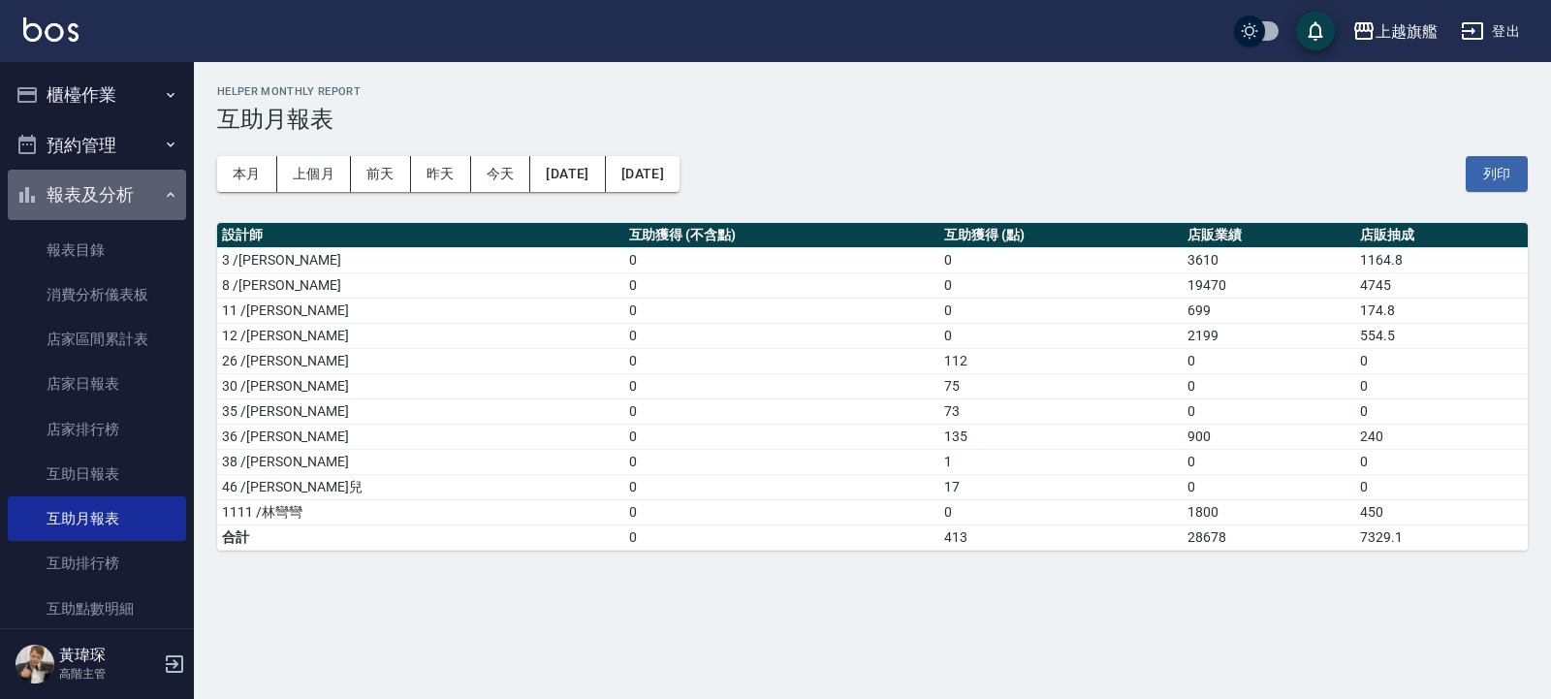
click at [124, 197] on button "報表及分析" at bounding box center [97, 195] width 178 height 50
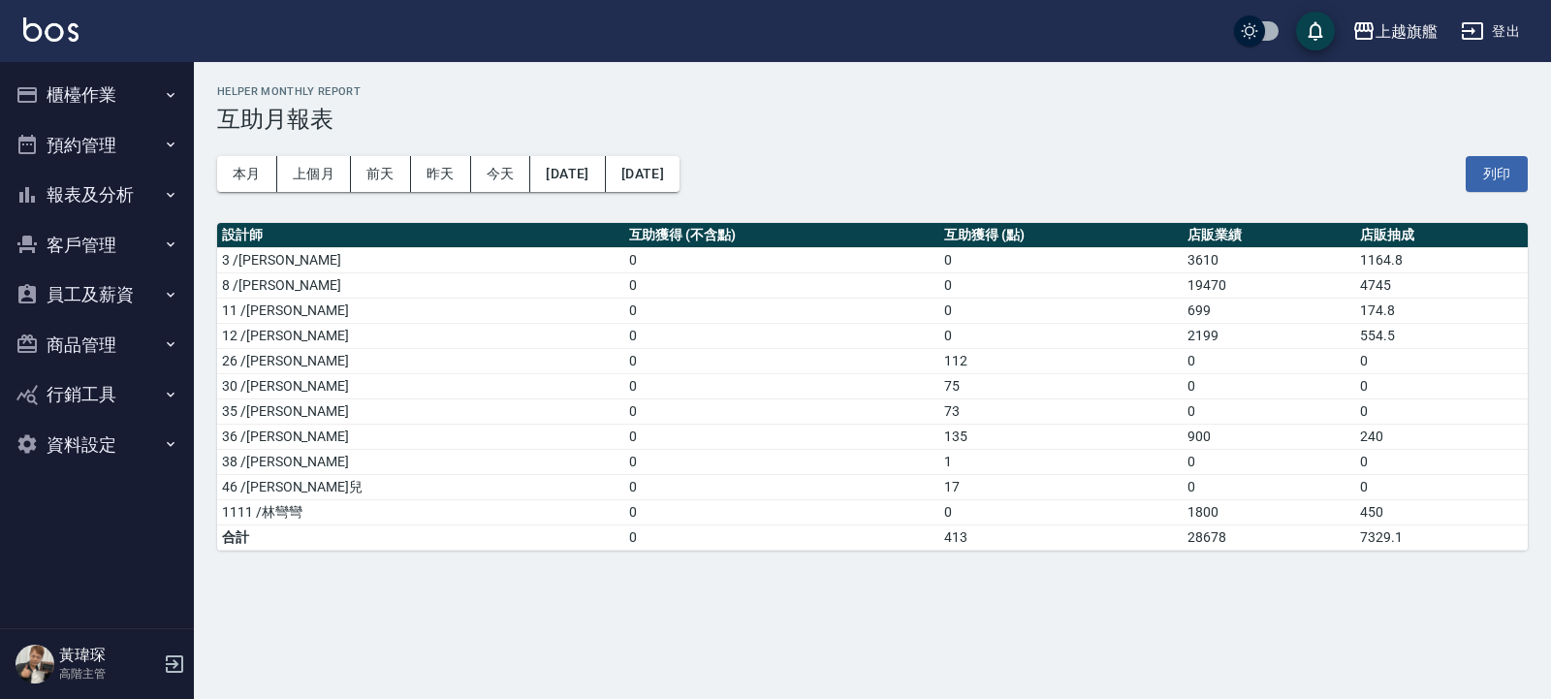
click at [130, 247] on button "客戶管理" at bounding box center [97, 245] width 178 height 50
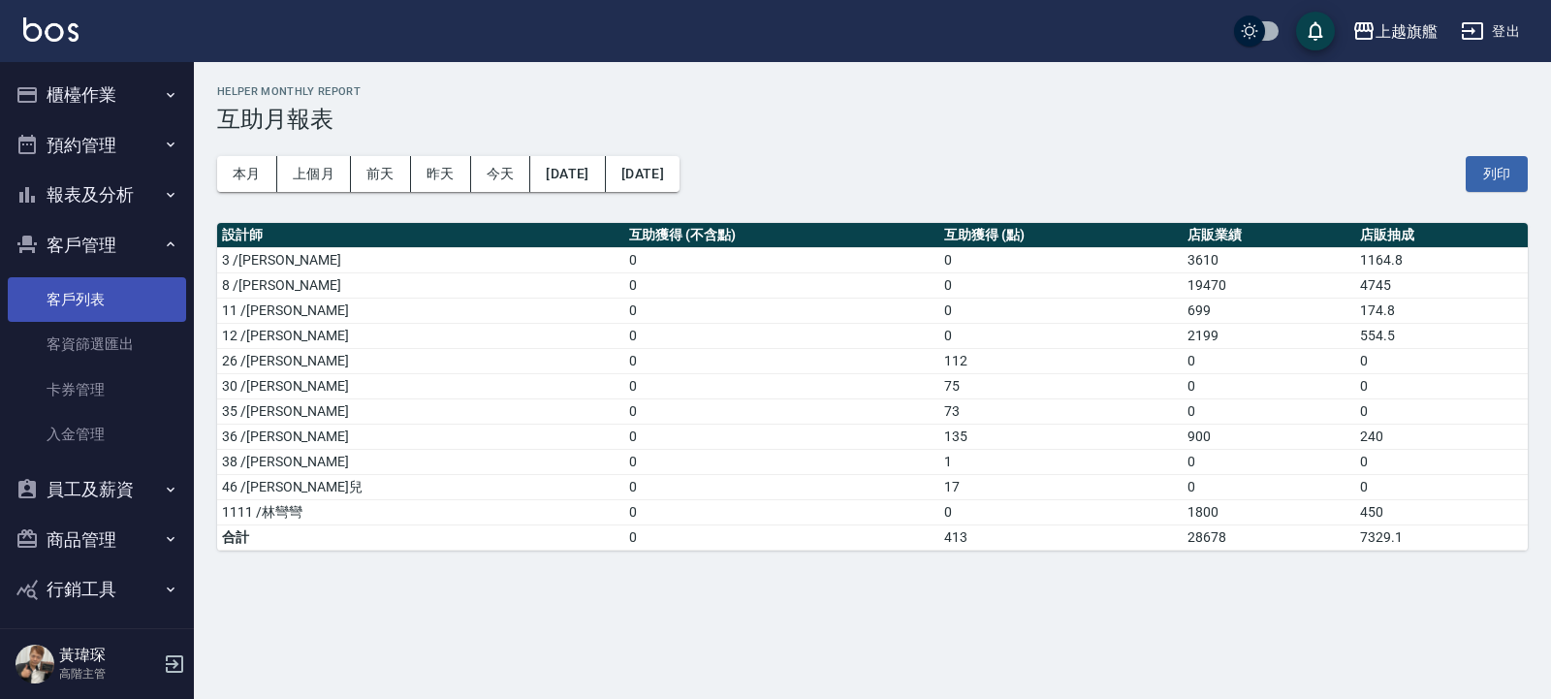
click at [107, 300] on link "客戶列表" at bounding box center [97, 299] width 178 height 45
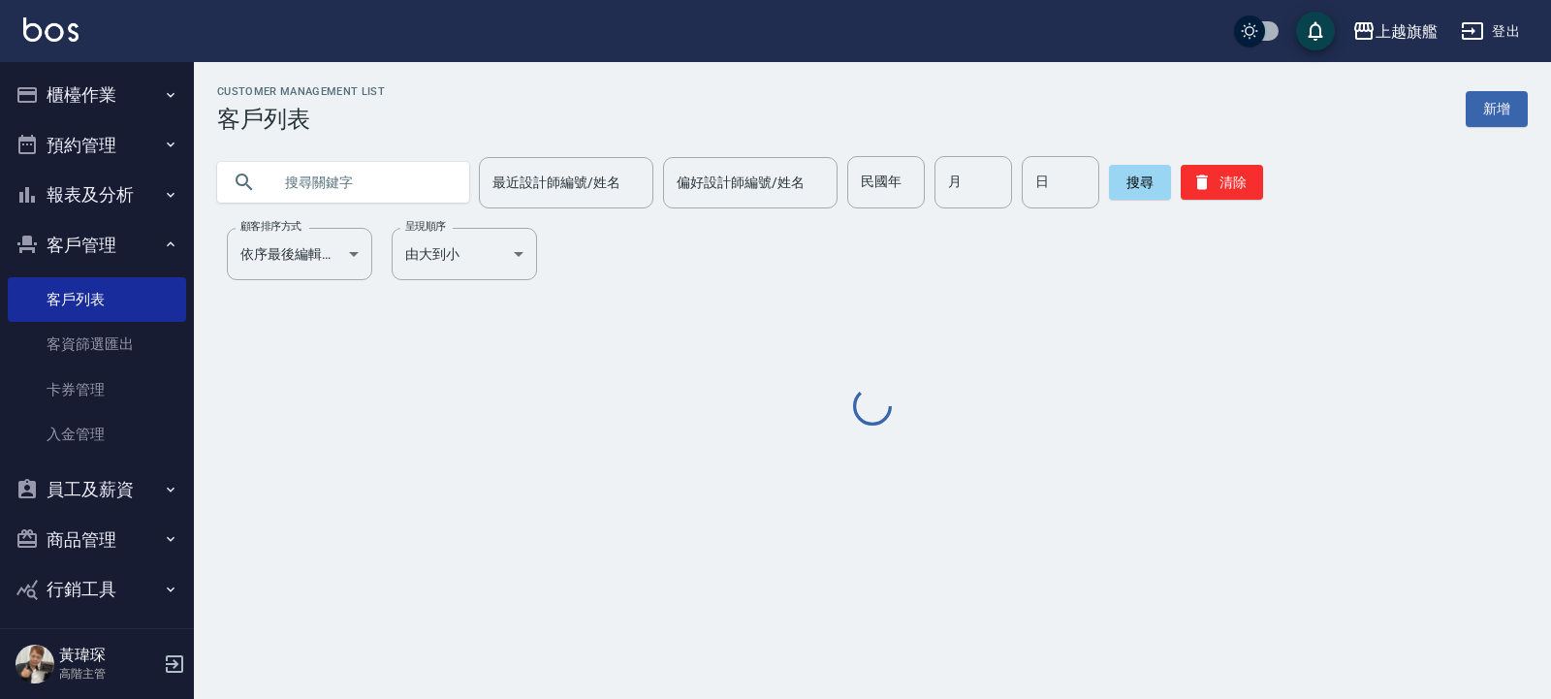
click at [383, 184] on input "text" at bounding box center [363, 182] width 182 height 52
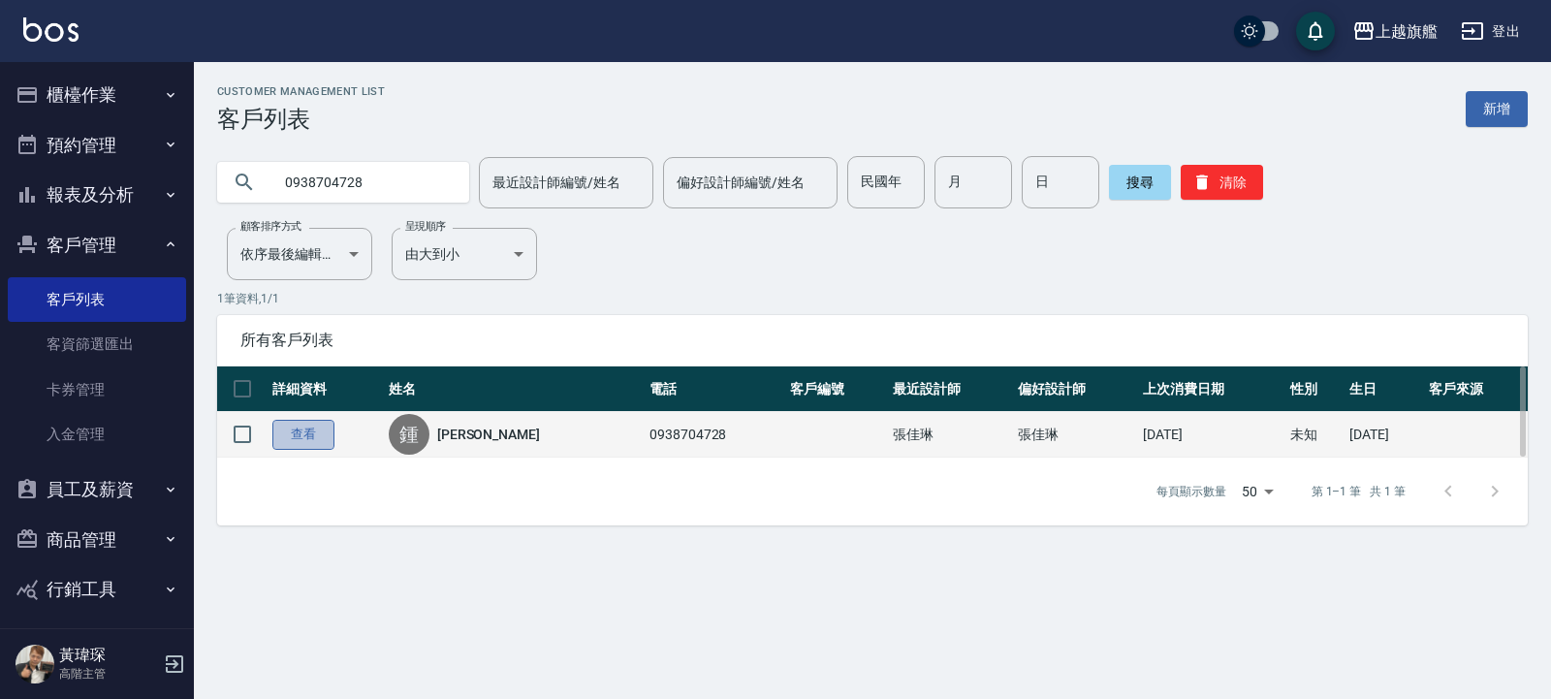
click at [319, 444] on link "查看" at bounding box center [303, 435] width 62 height 30
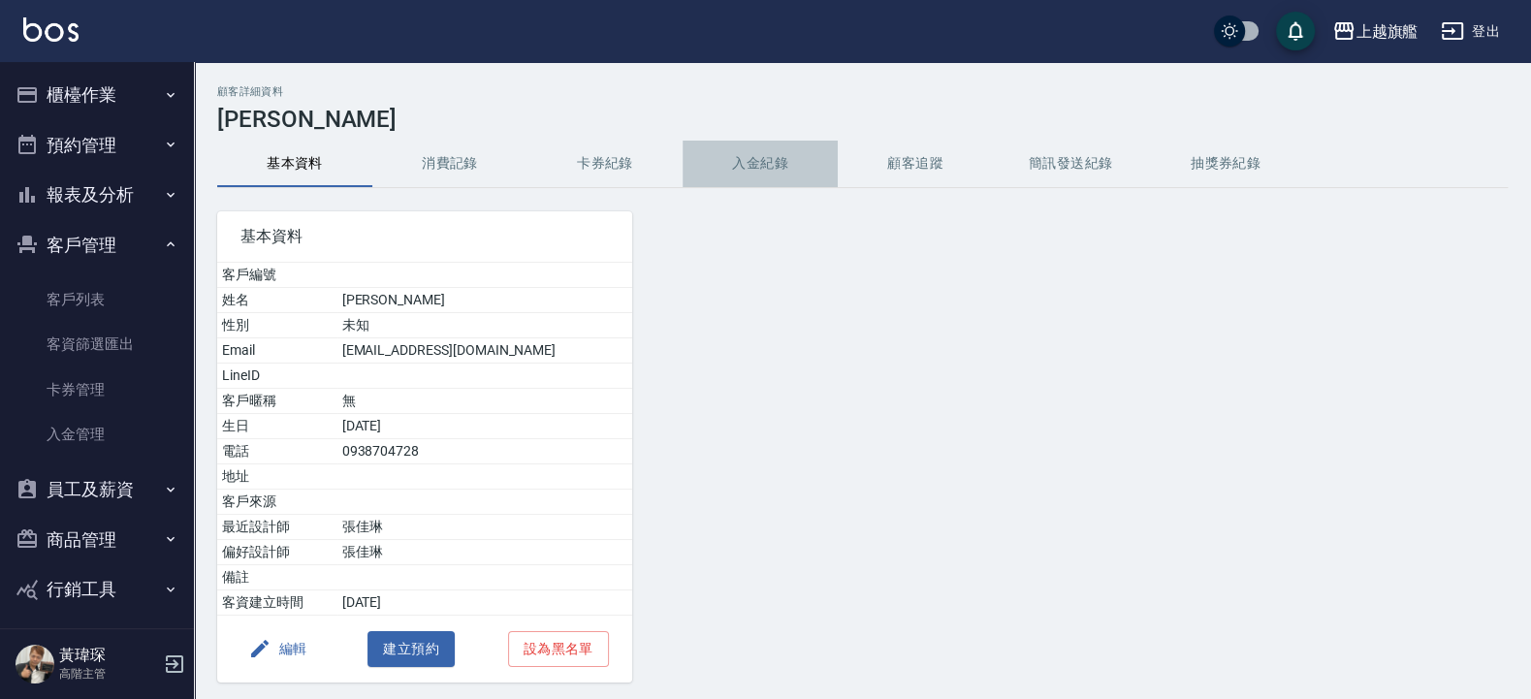
click at [731, 168] on button "入金紀錄" at bounding box center [760, 164] width 155 height 47
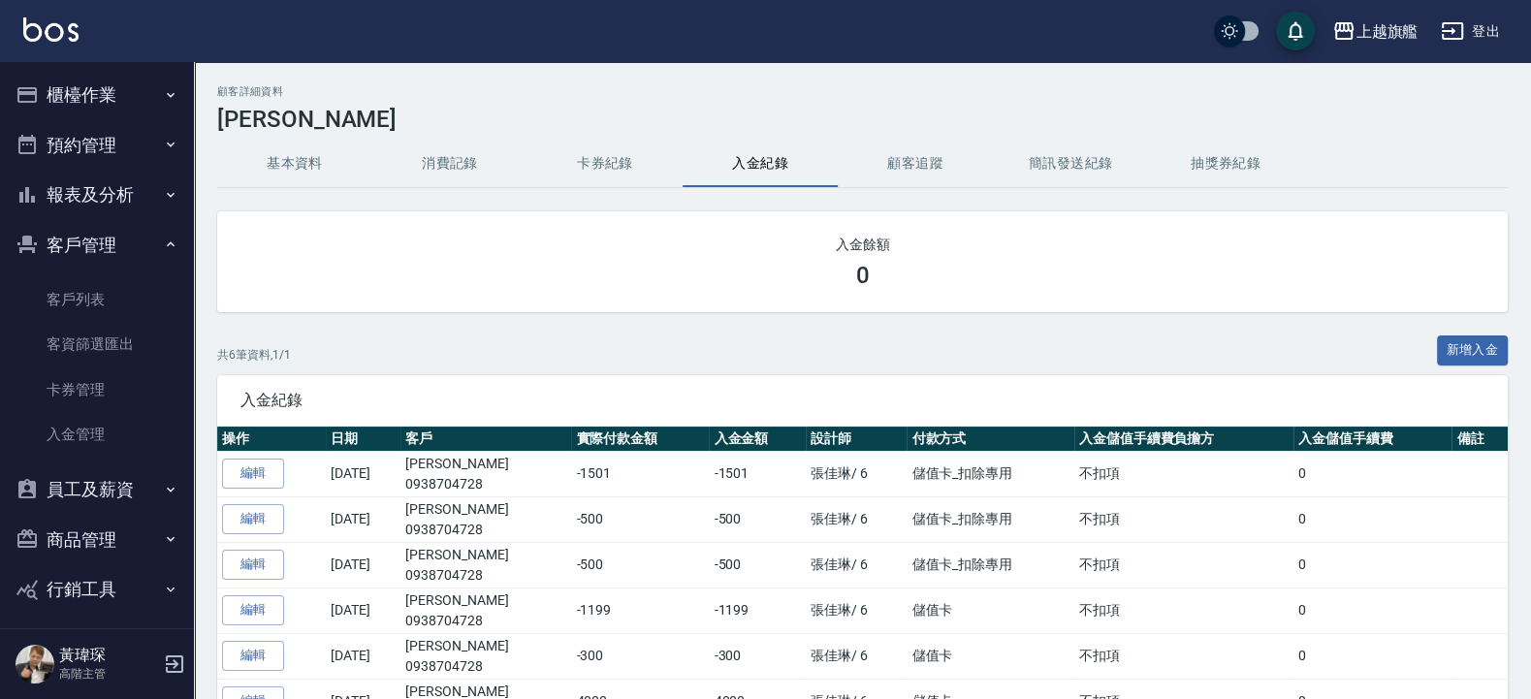
click at [43, 32] on img at bounding box center [50, 29] width 55 height 24
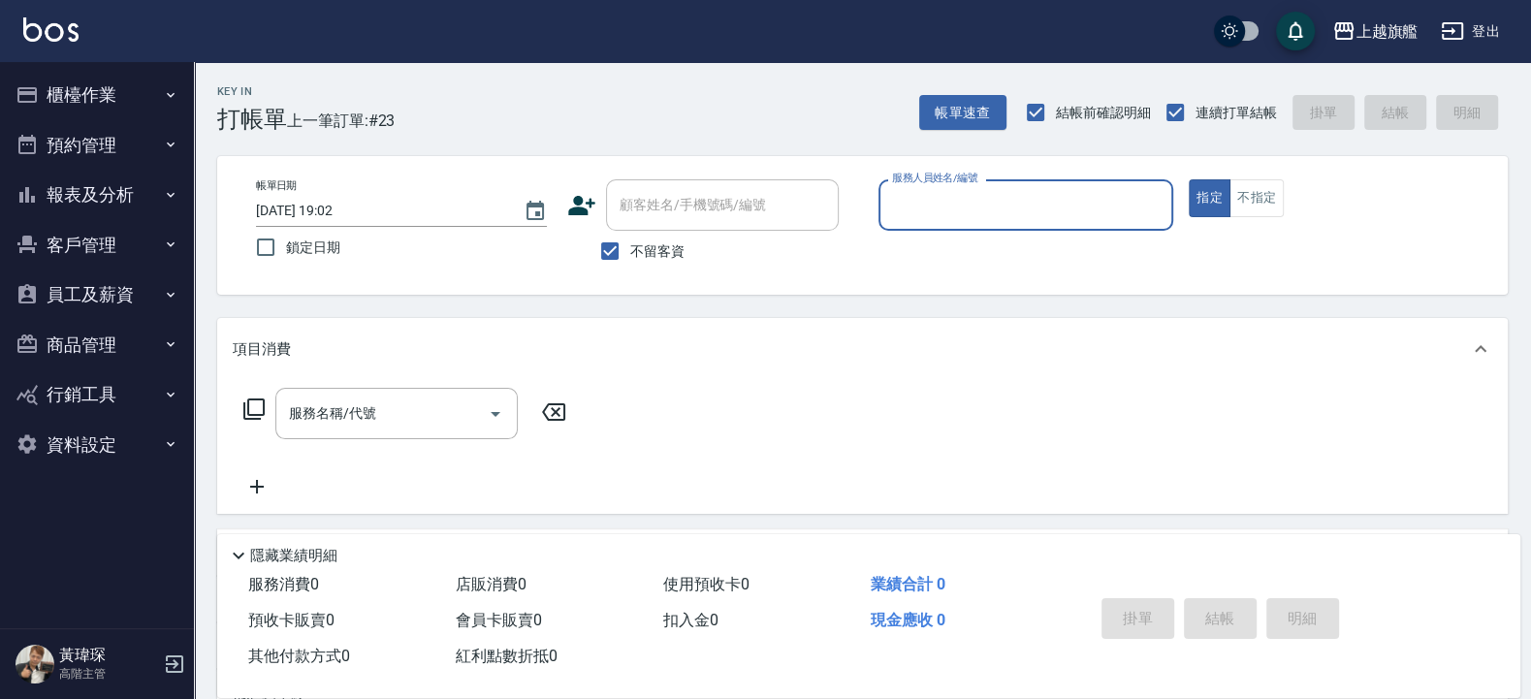
click at [124, 190] on button "報表及分析" at bounding box center [97, 195] width 178 height 50
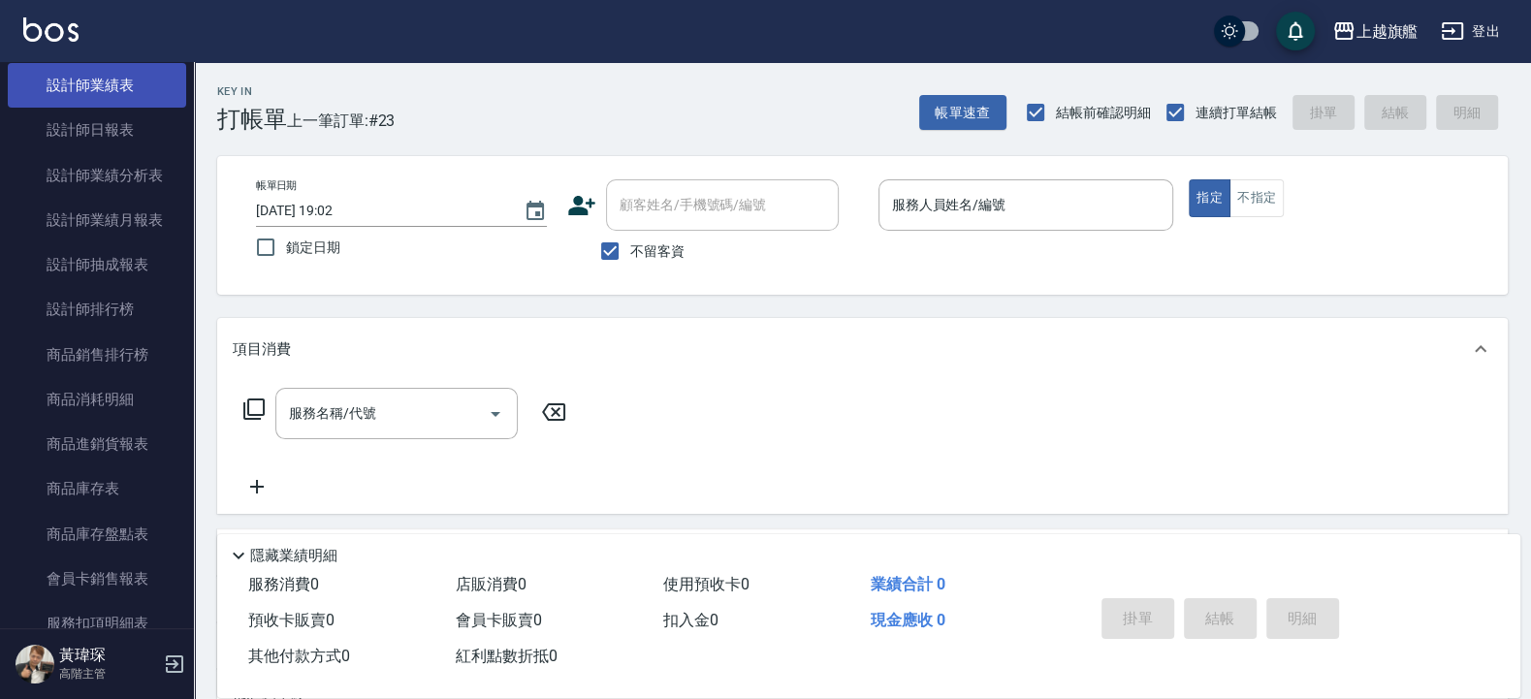
scroll to position [815, 0]
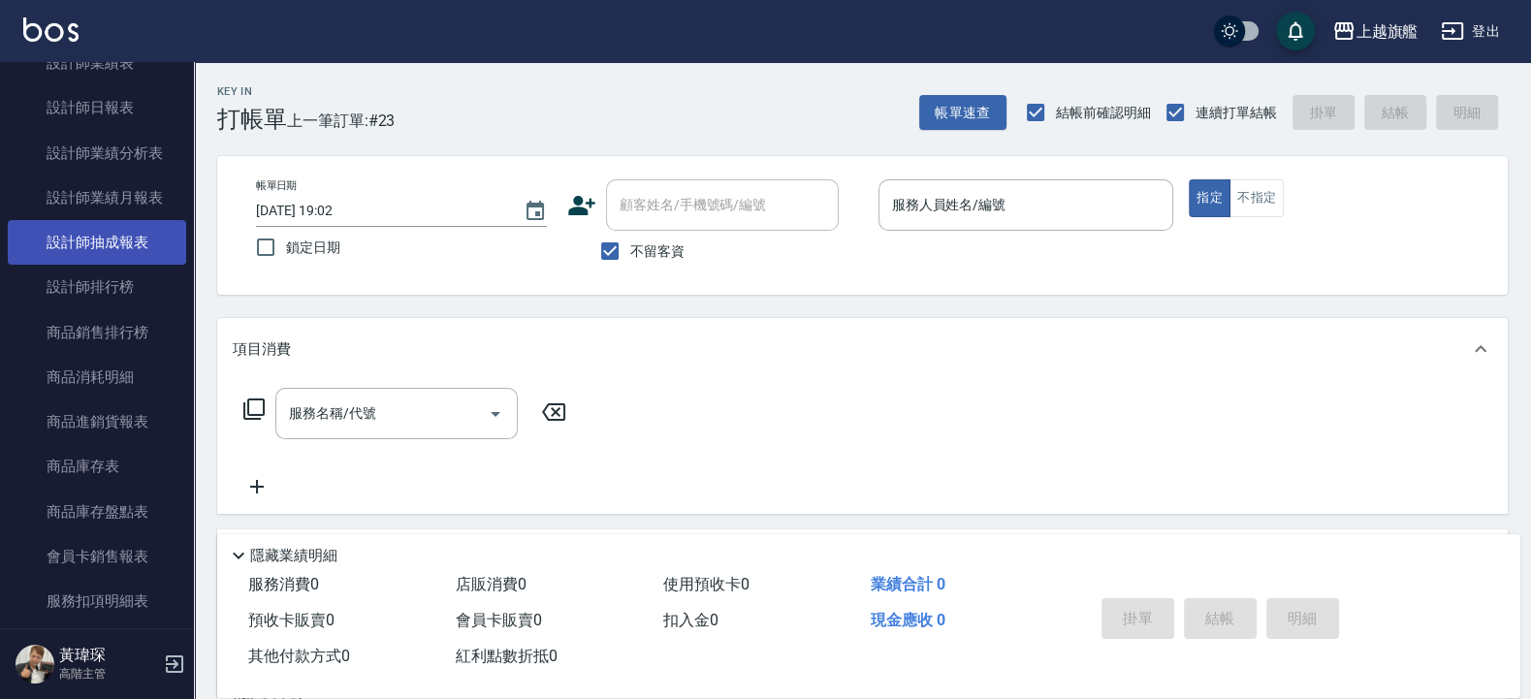
click at [146, 265] on link "設計師抽成報表" at bounding box center [97, 242] width 178 height 45
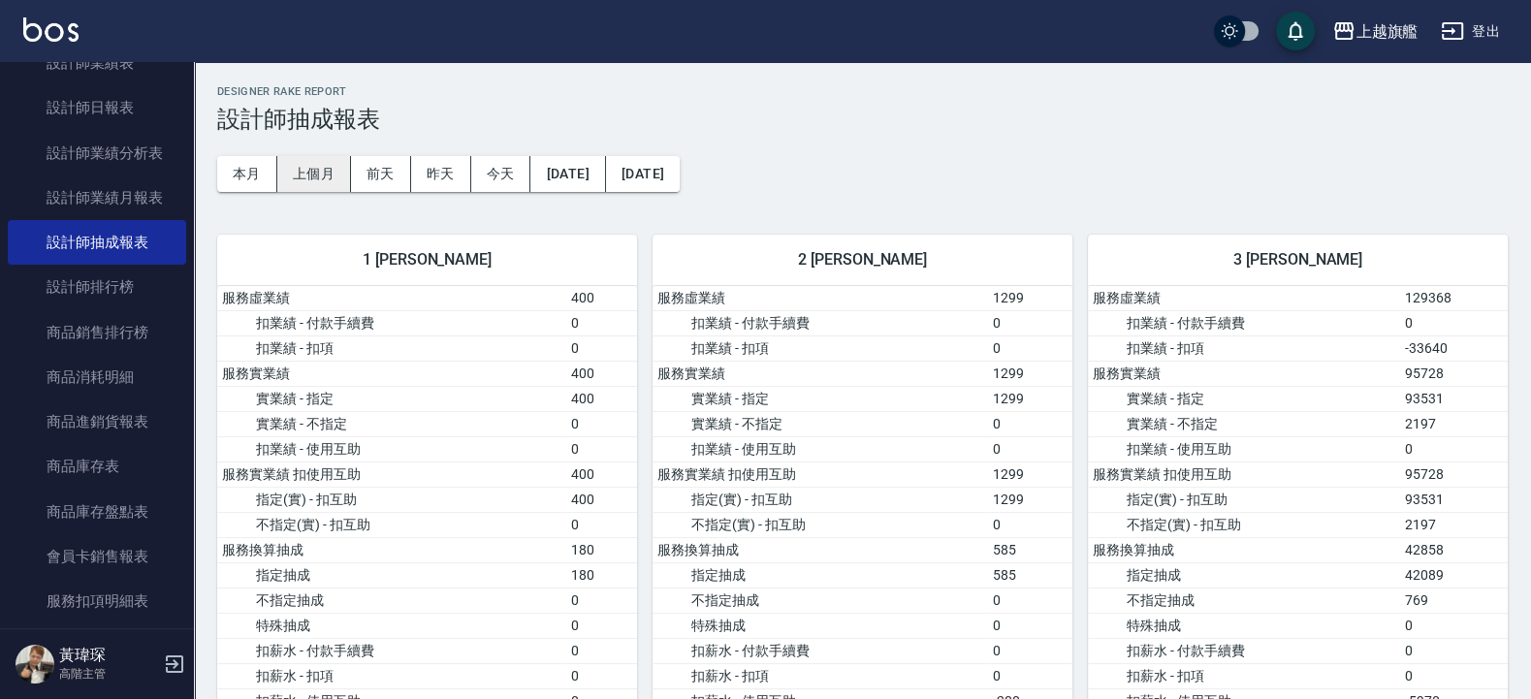
click at [330, 169] on button "上個月" at bounding box center [314, 174] width 74 height 36
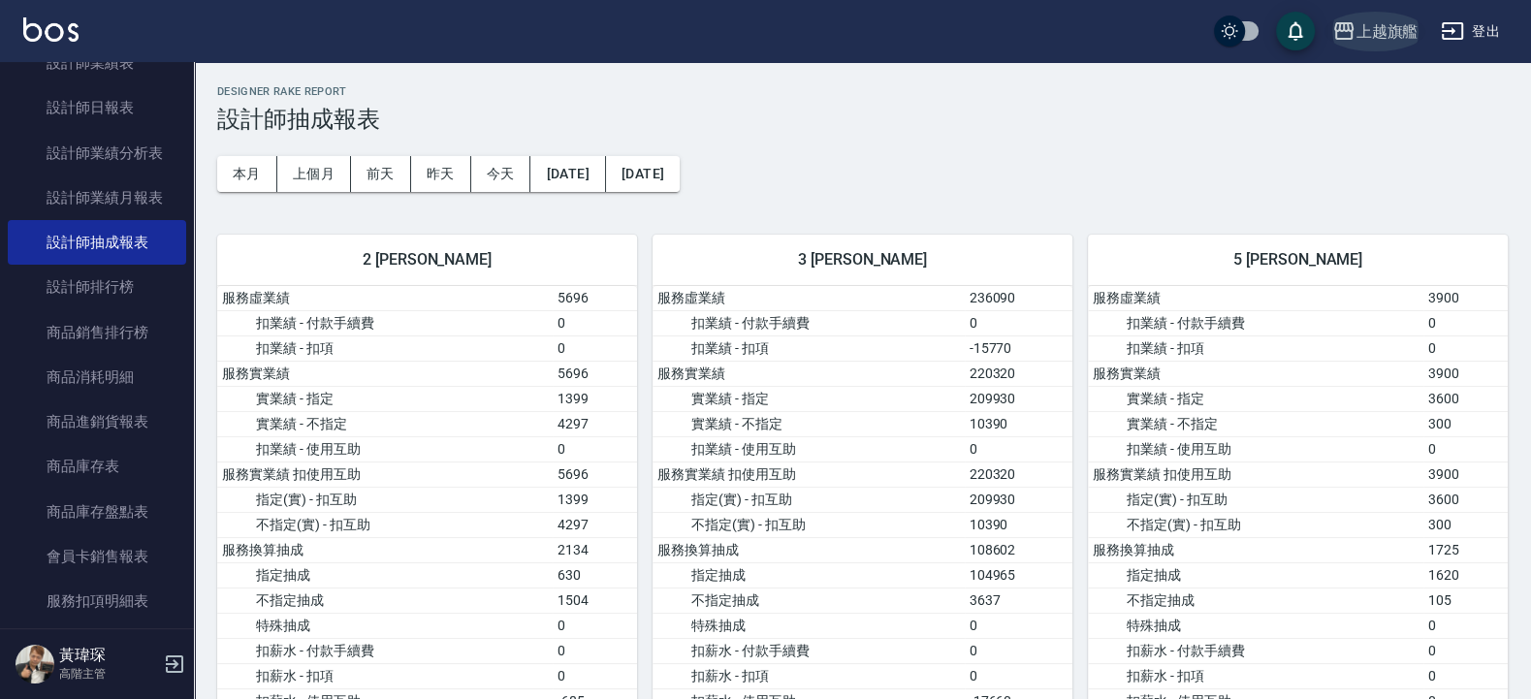
click at [1224, 39] on icon "button" at bounding box center [1343, 30] width 23 height 23
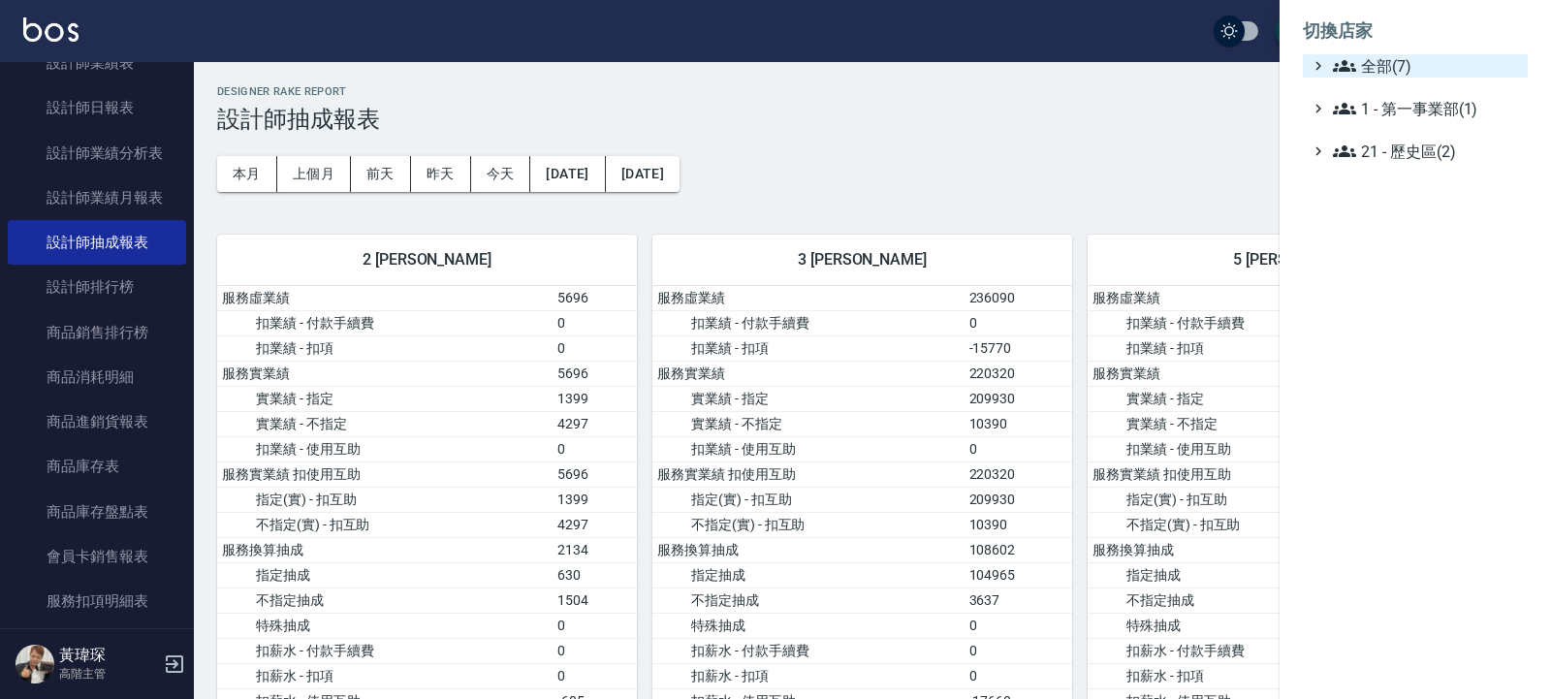
click at [1224, 54] on span "全部(7)" at bounding box center [1426, 65] width 187 height 23
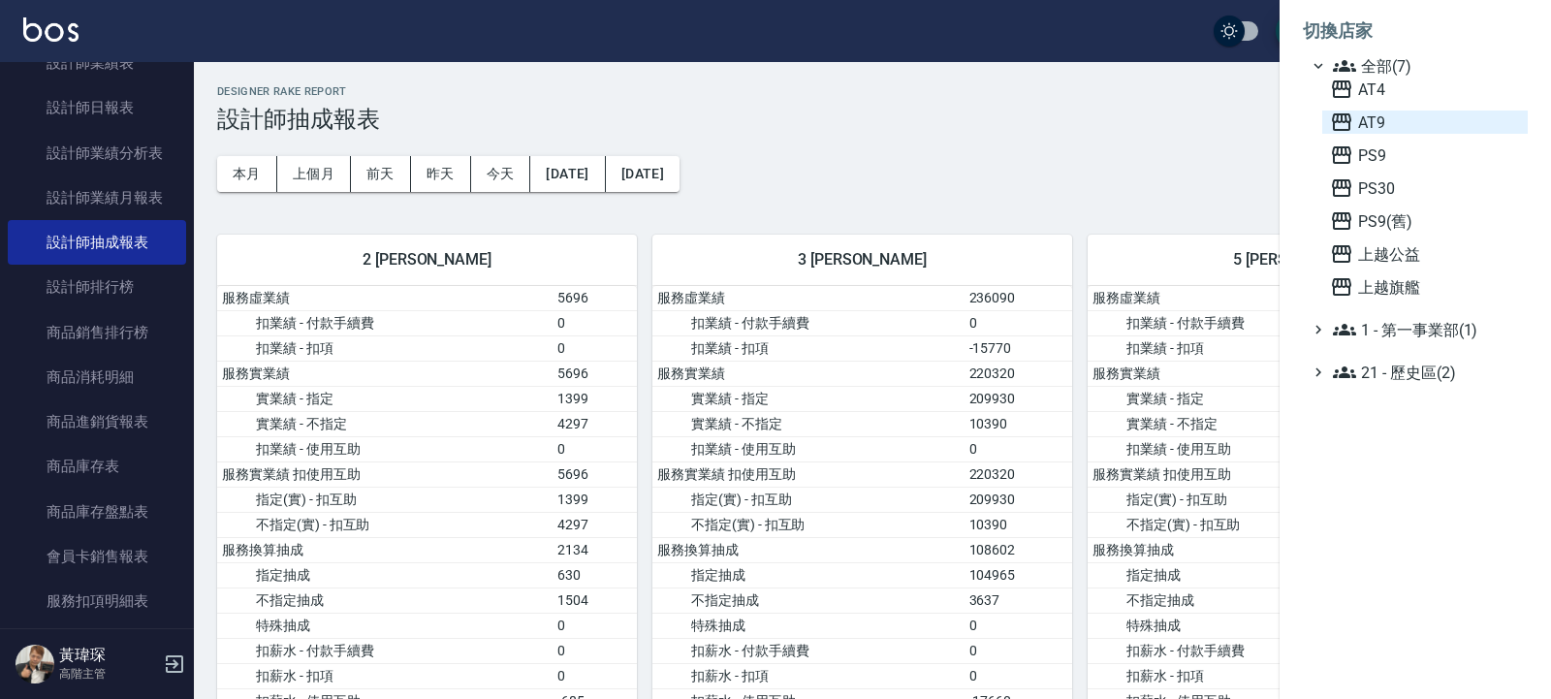
click at [1224, 114] on span "AT9" at bounding box center [1425, 122] width 190 height 23
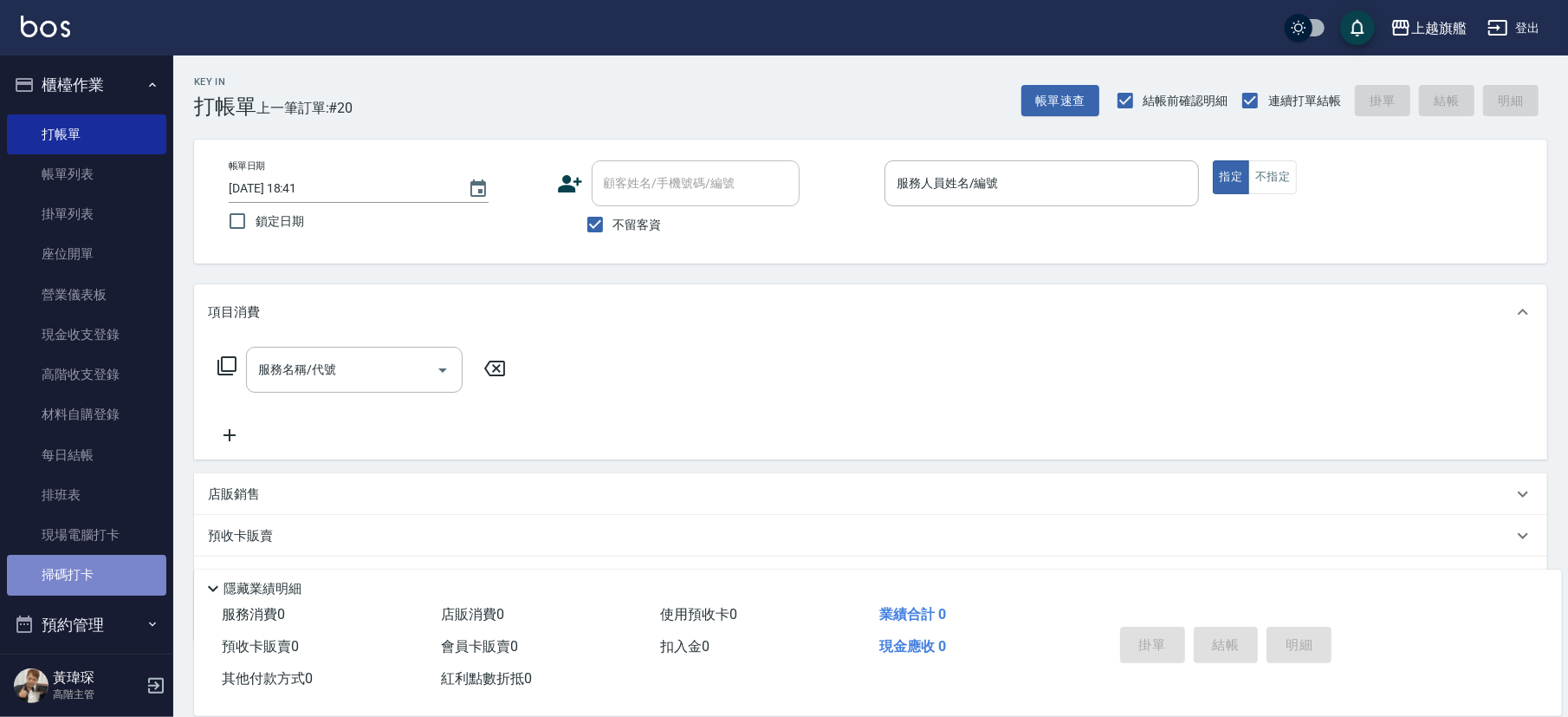
click at [86, 576] on link "掃碼打卡" at bounding box center [87, 575] width 159 height 40
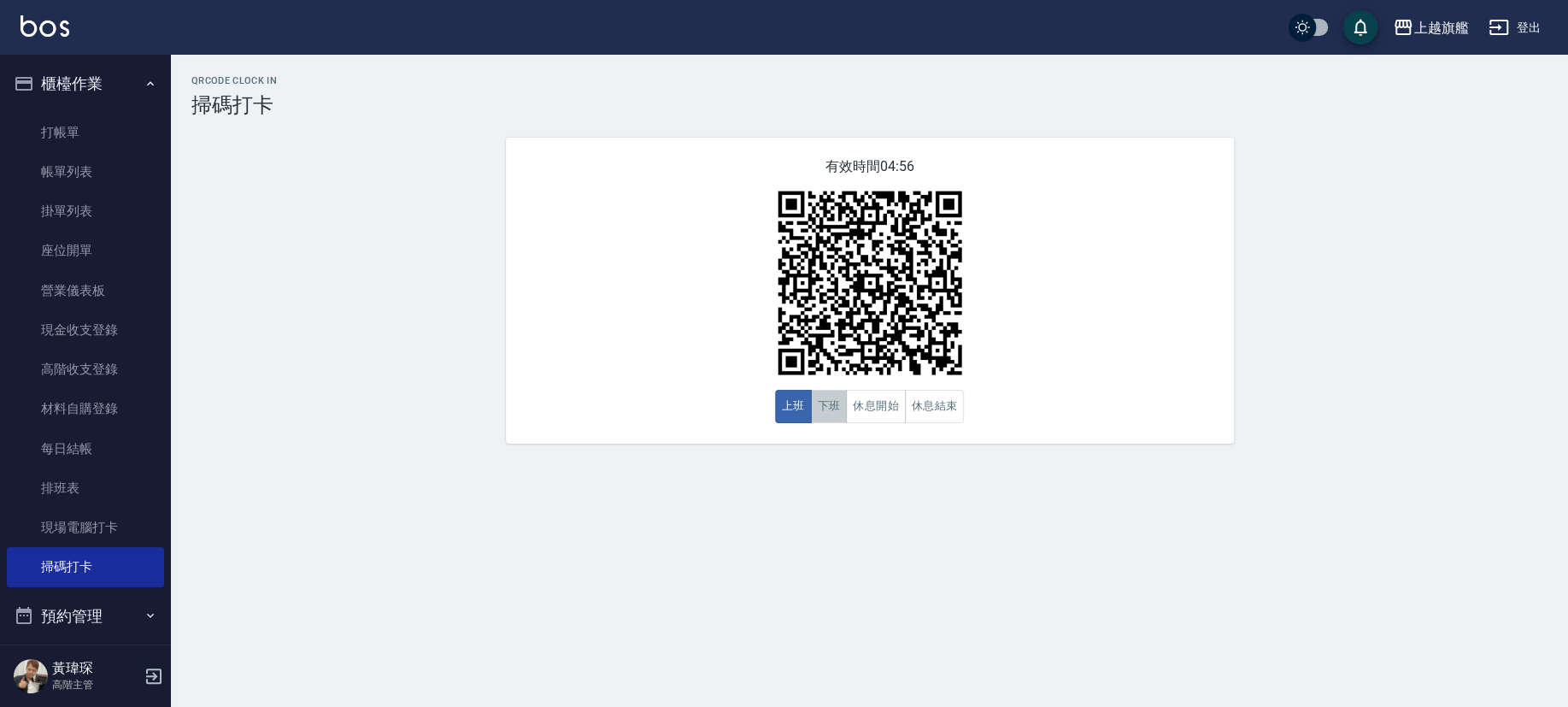
click at [836, 399] on button "下班" at bounding box center [829, 406] width 37 height 33
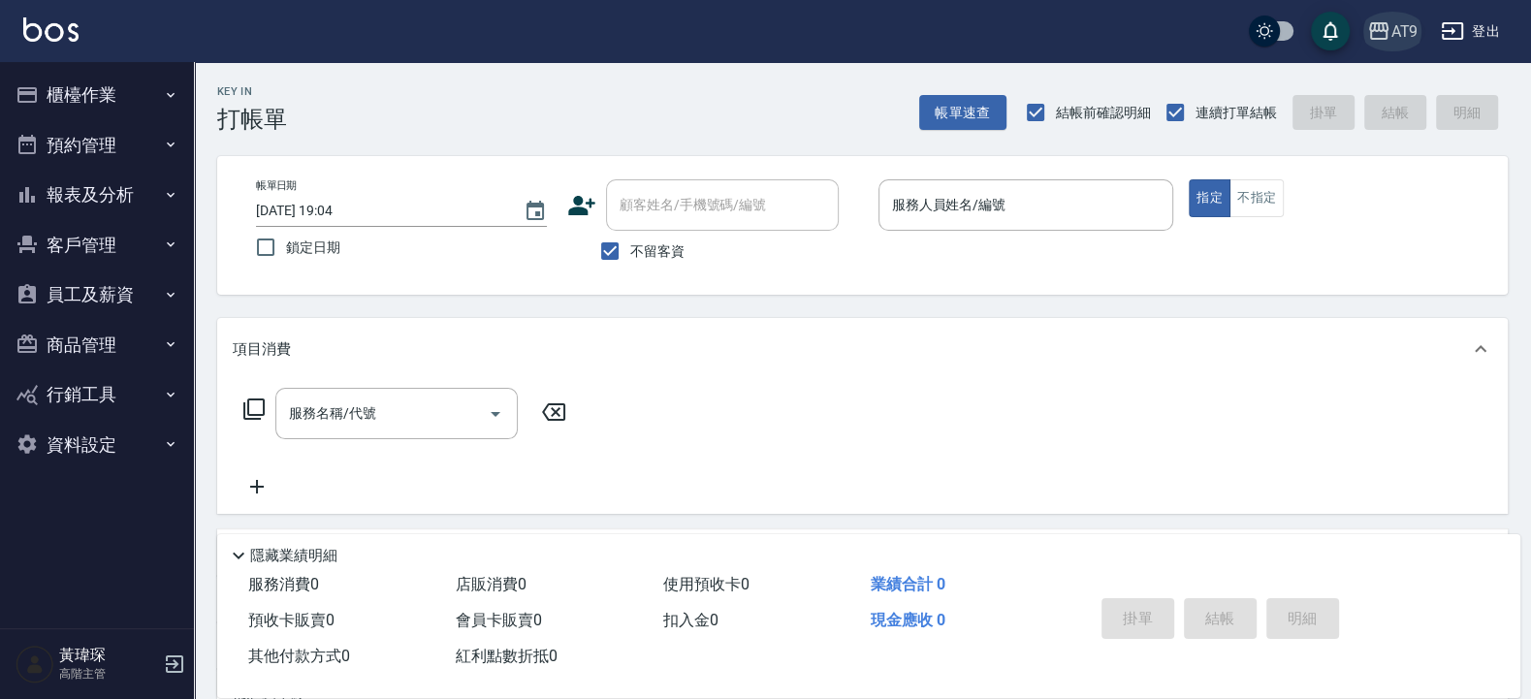
click at [1396, 29] on div "AT9" at bounding box center [1403, 31] width 27 height 24
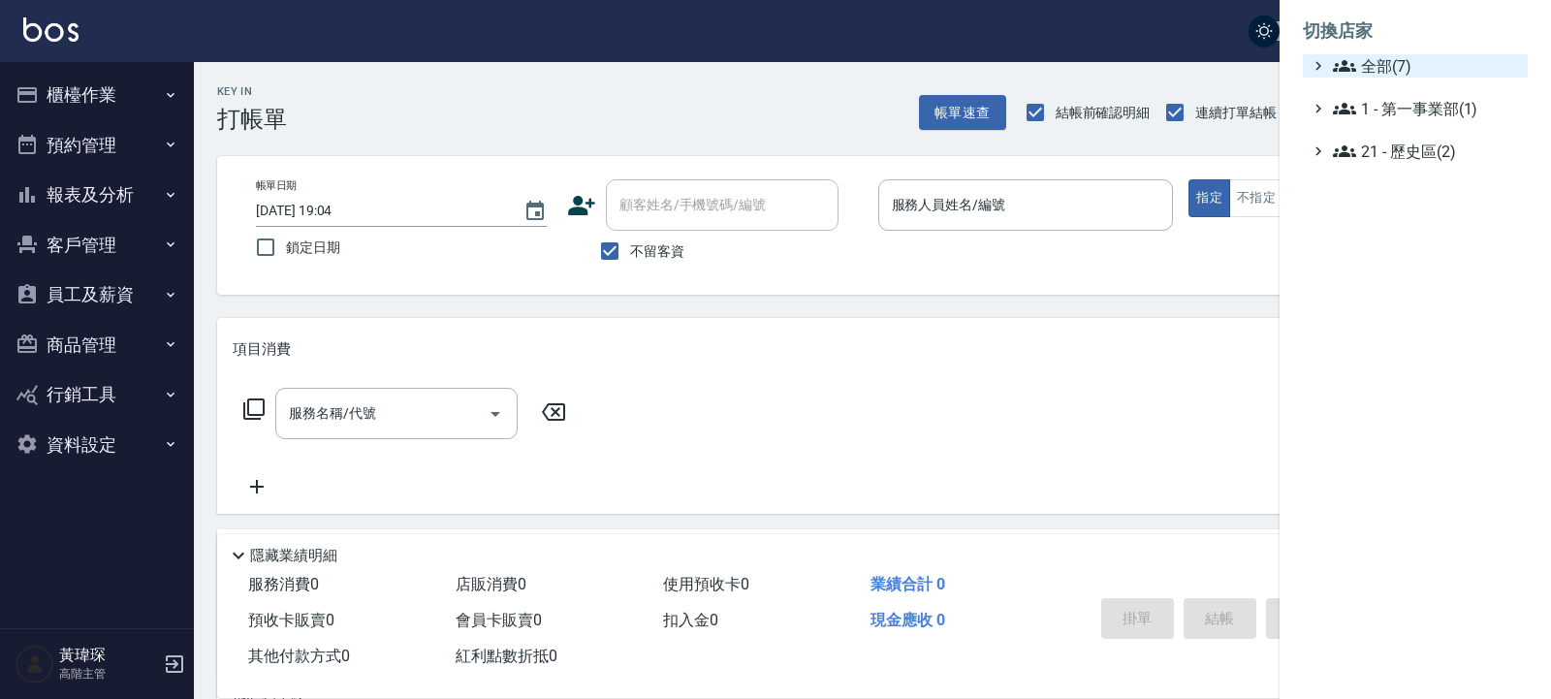
click at [1400, 71] on span "全部(7)" at bounding box center [1426, 65] width 187 height 23
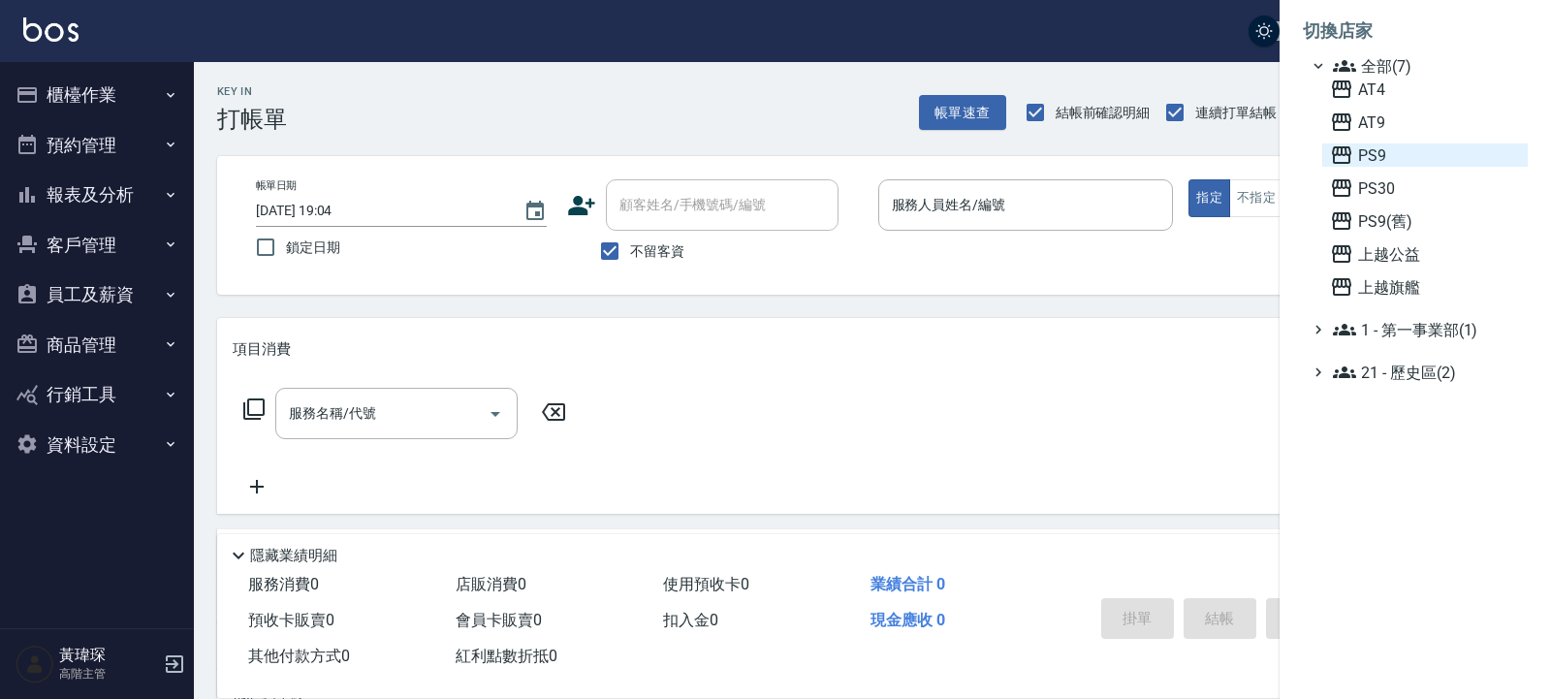
click at [1405, 146] on span "PS9" at bounding box center [1425, 155] width 190 height 23
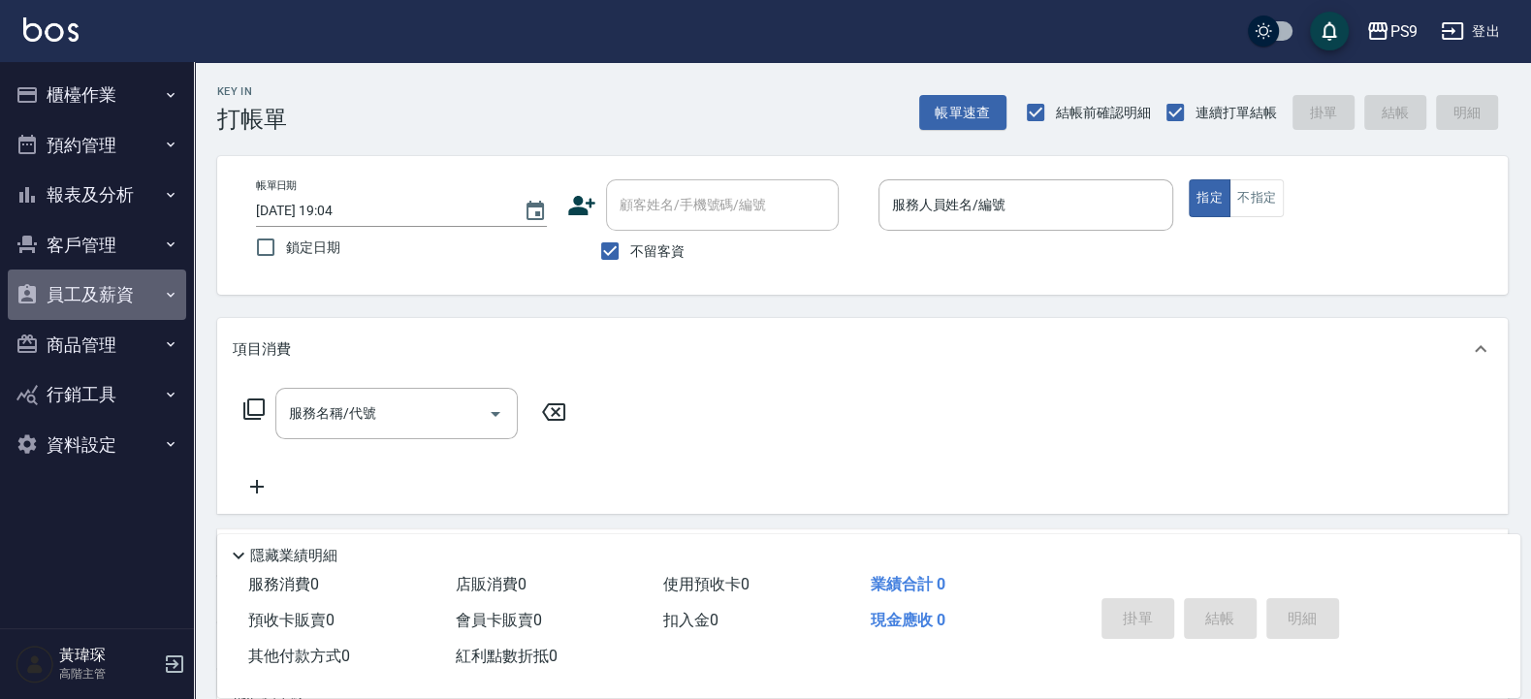
click at [122, 286] on button "員工及薪資" at bounding box center [97, 295] width 178 height 50
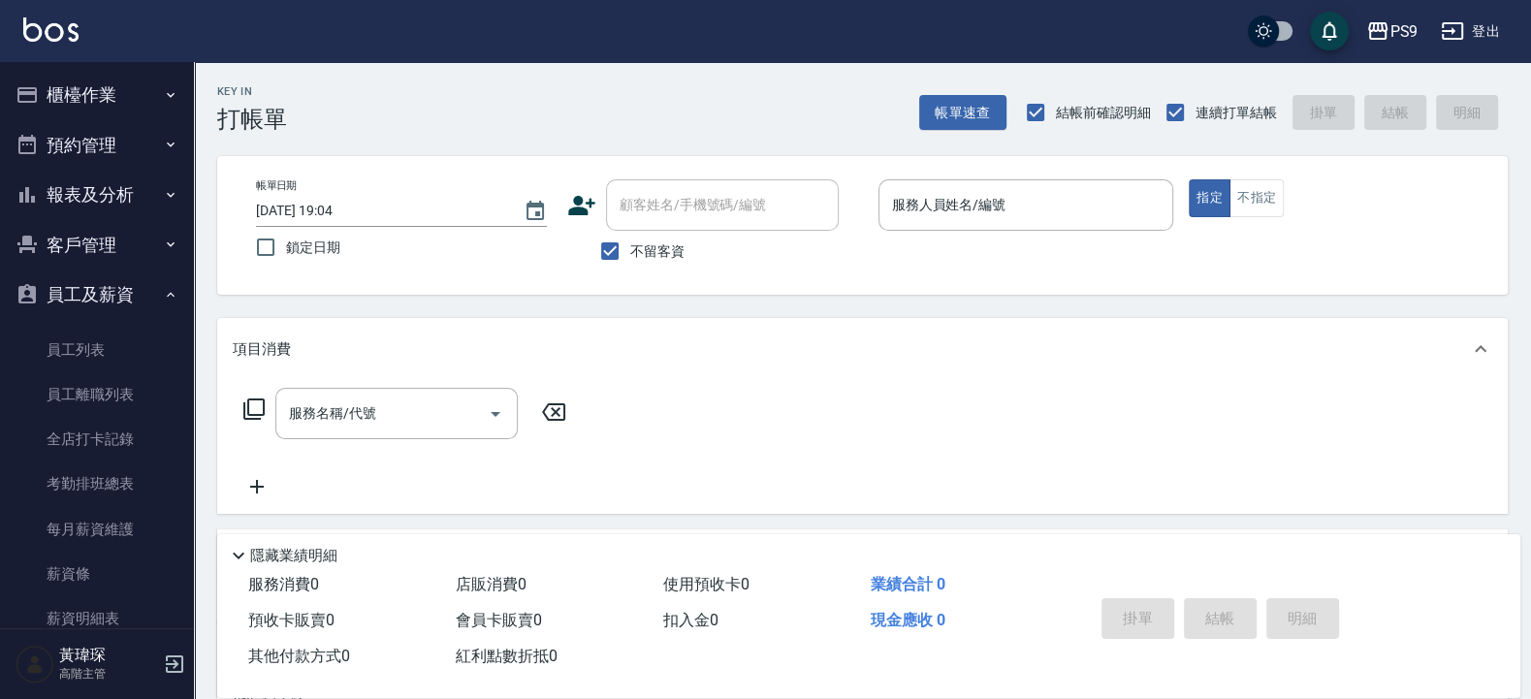
click at [107, 180] on button "報表及分析" at bounding box center [97, 195] width 178 height 50
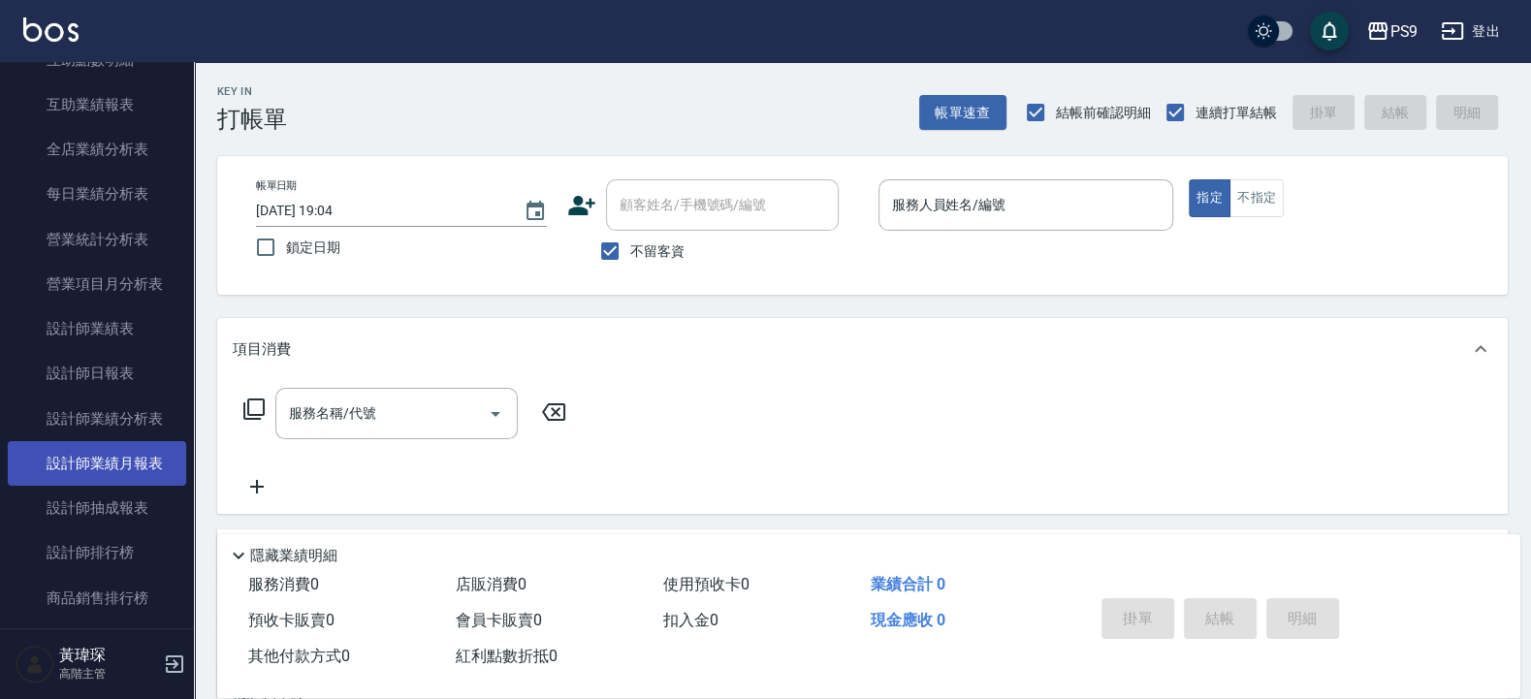
scroll to position [582, 0]
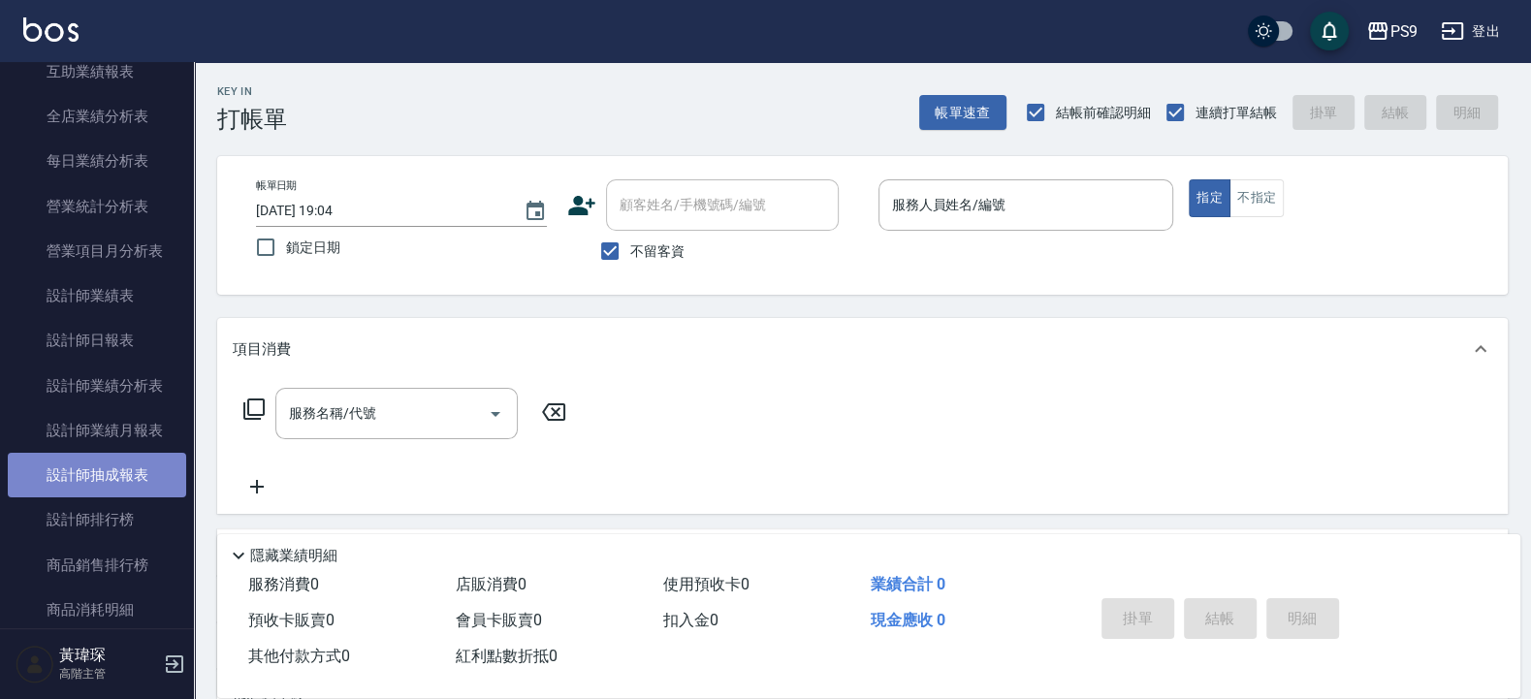
click at [132, 497] on link "設計師抽成報表" at bounding box center [97, 475] width 178 height 45
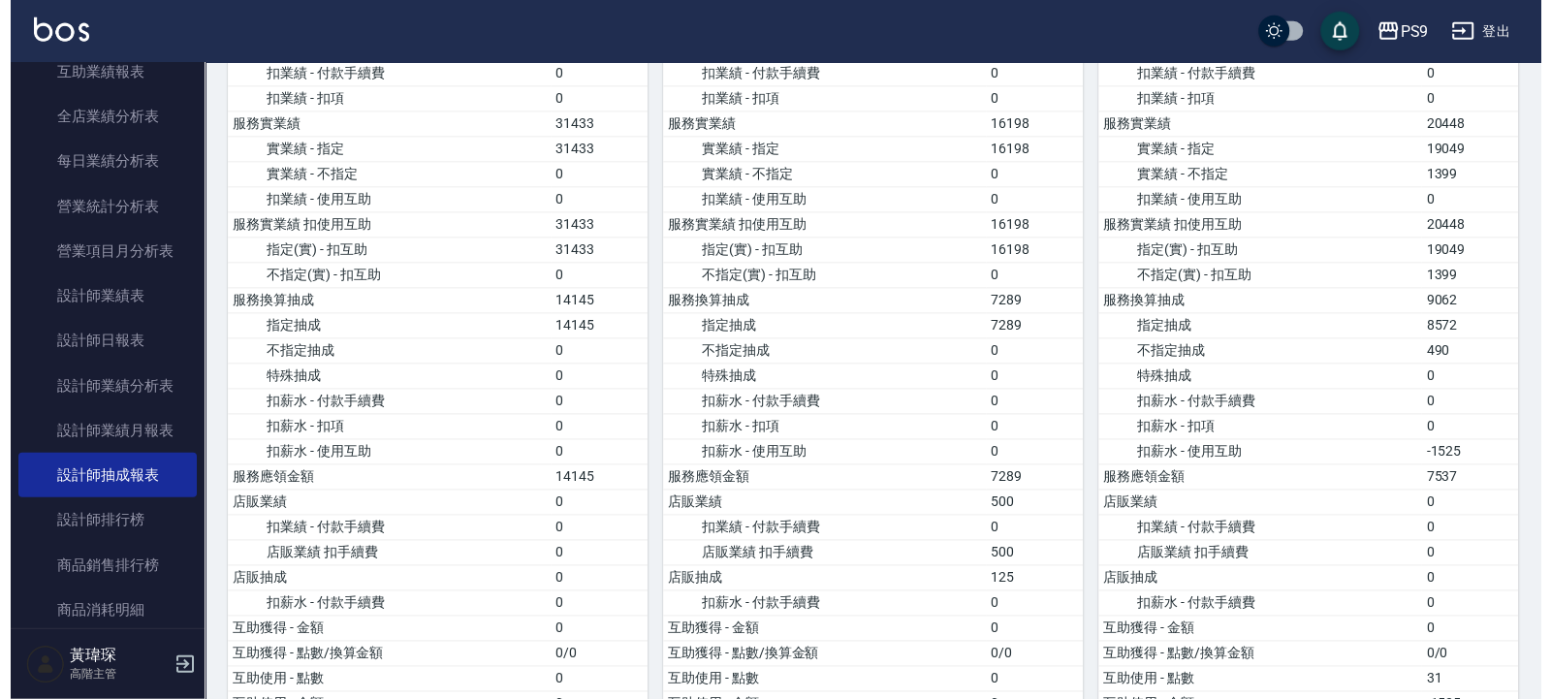
scroll to position [2094, 0]
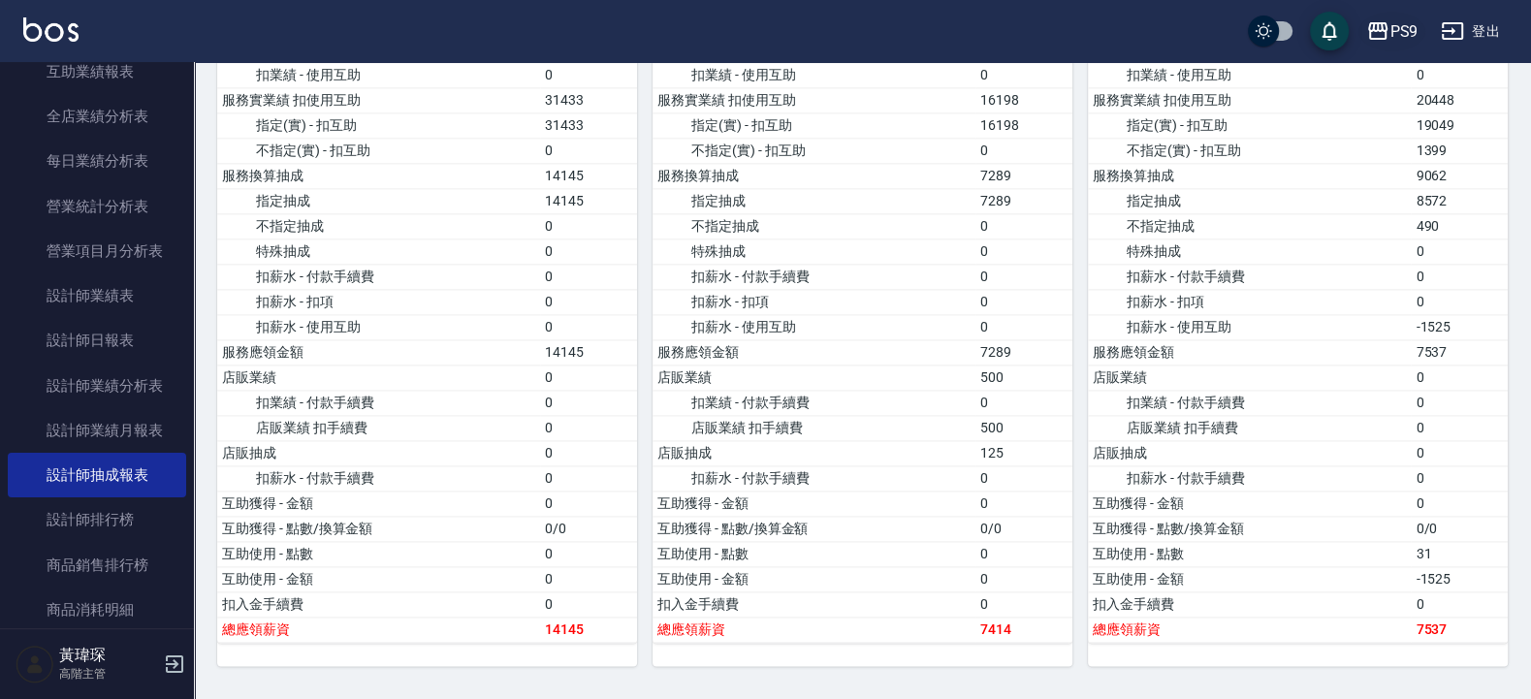
click at [1395, 34] on div "PS9" at bounding box center [1404, 31] width 28 height 24
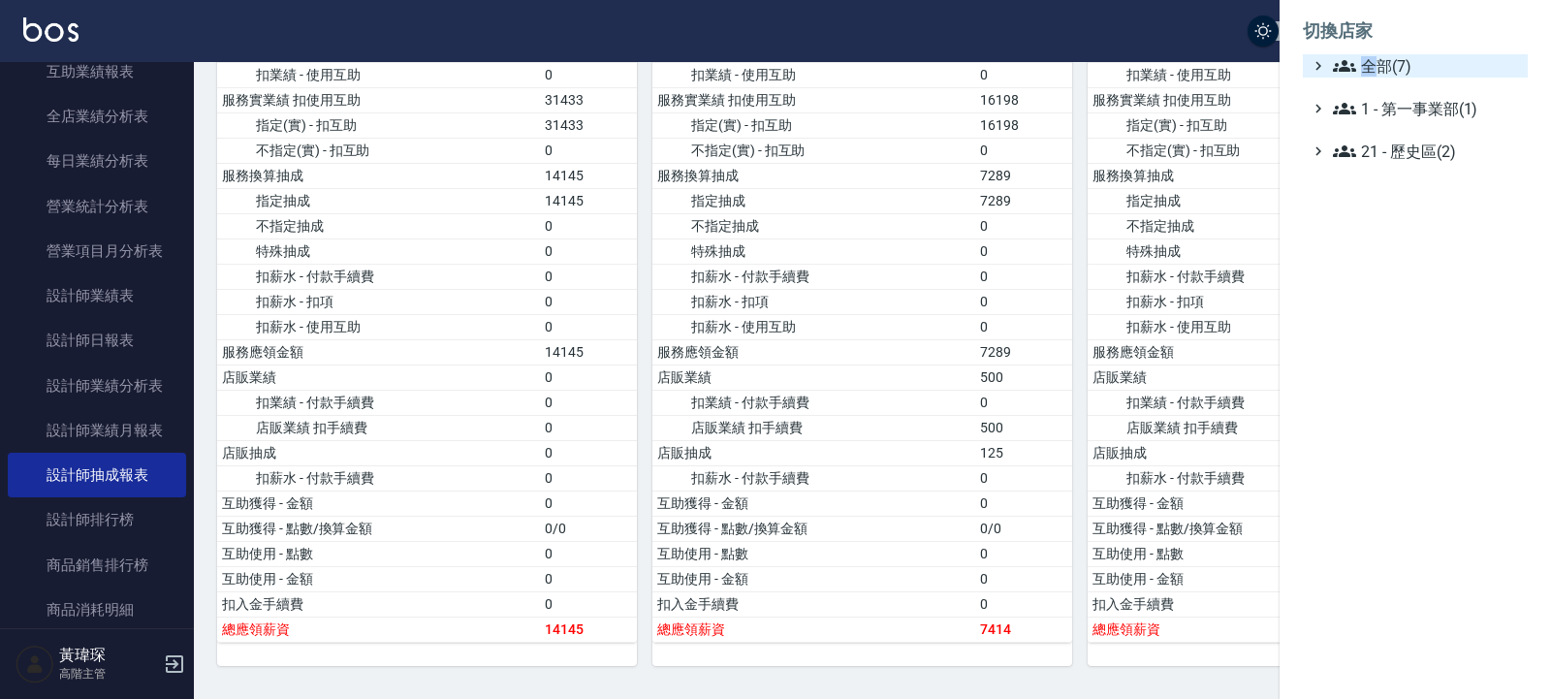
click at [1376, 59] on span "全部(7)" at bounding box center [1426, 65] width 187 height 23
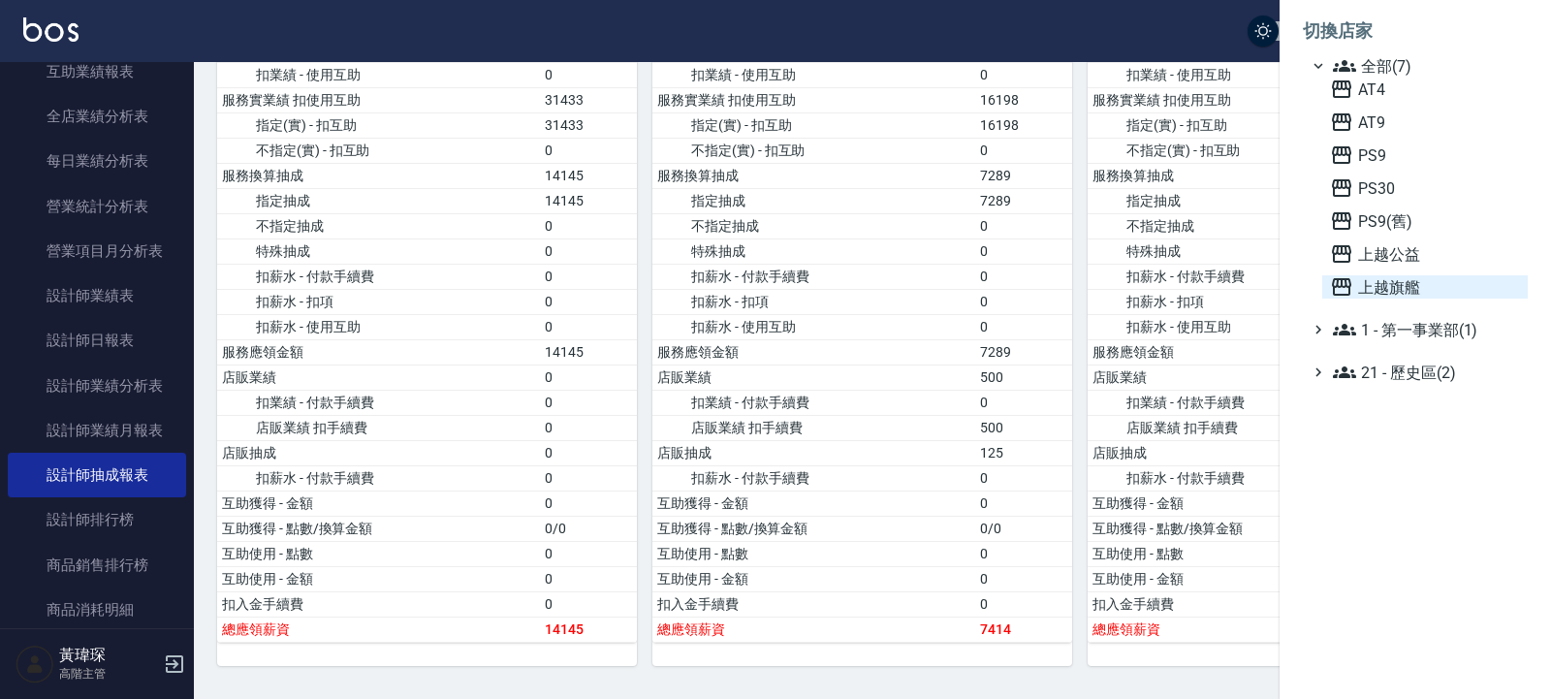
click at [1370, 290] on span "上越旗艦" at bounding box center [1425, 286] width 190 height 23
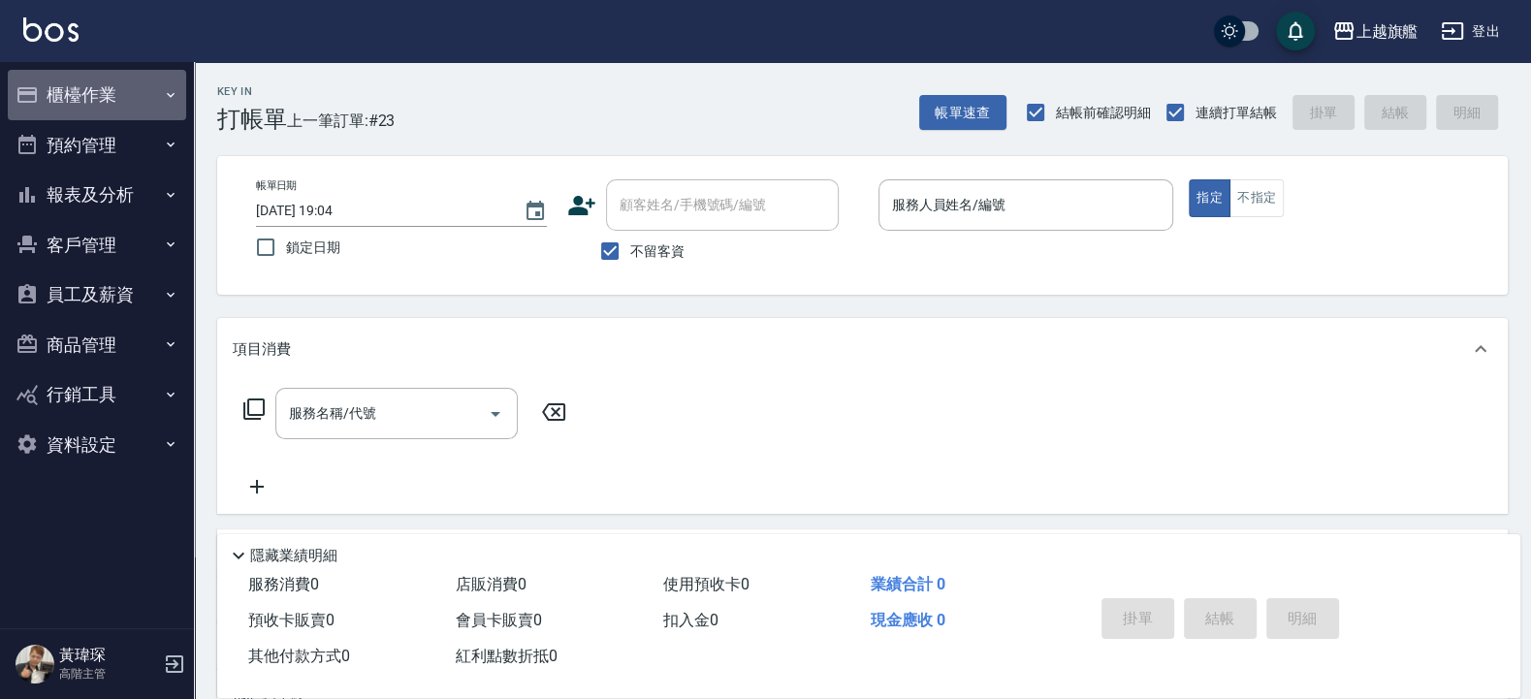
click at [164, 87] on icon "button" at bounding box center [171, 95] width 16 height 16
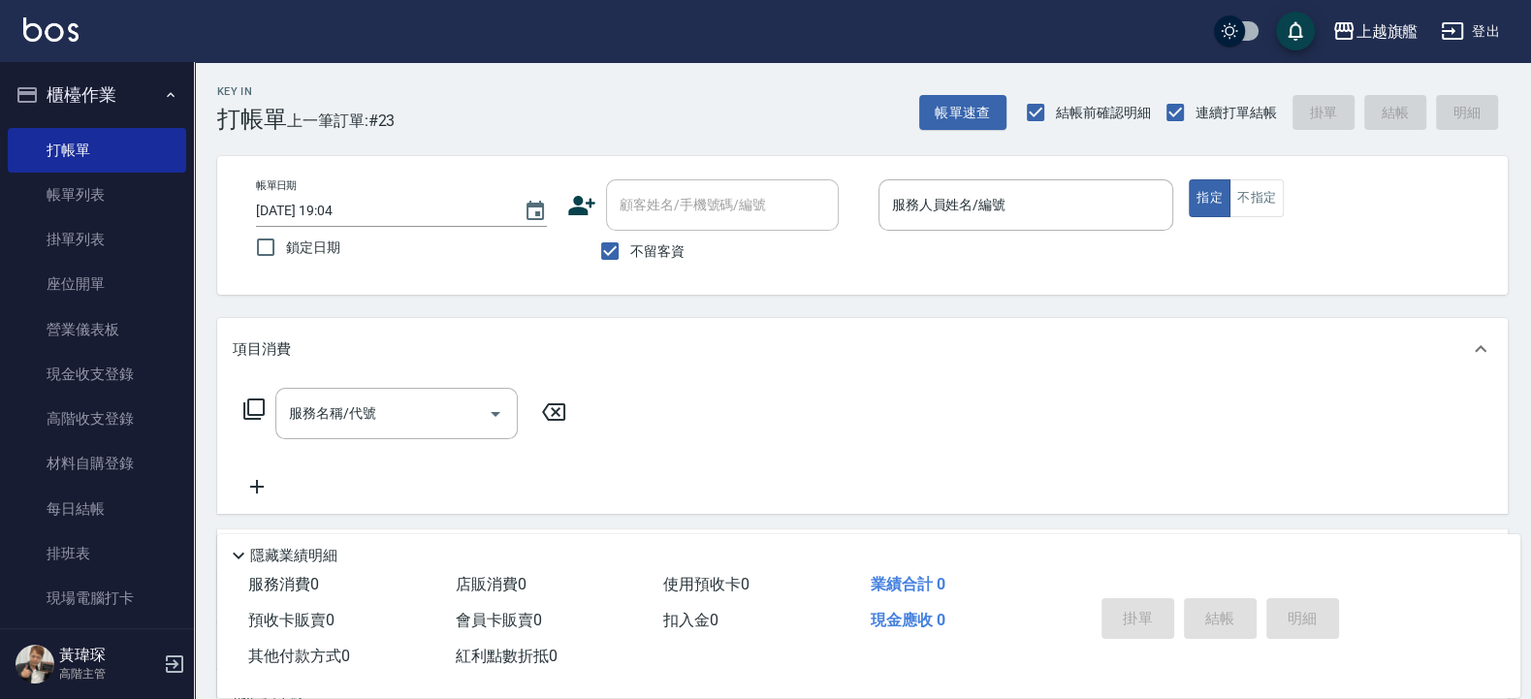
scroll to position [418, 0]
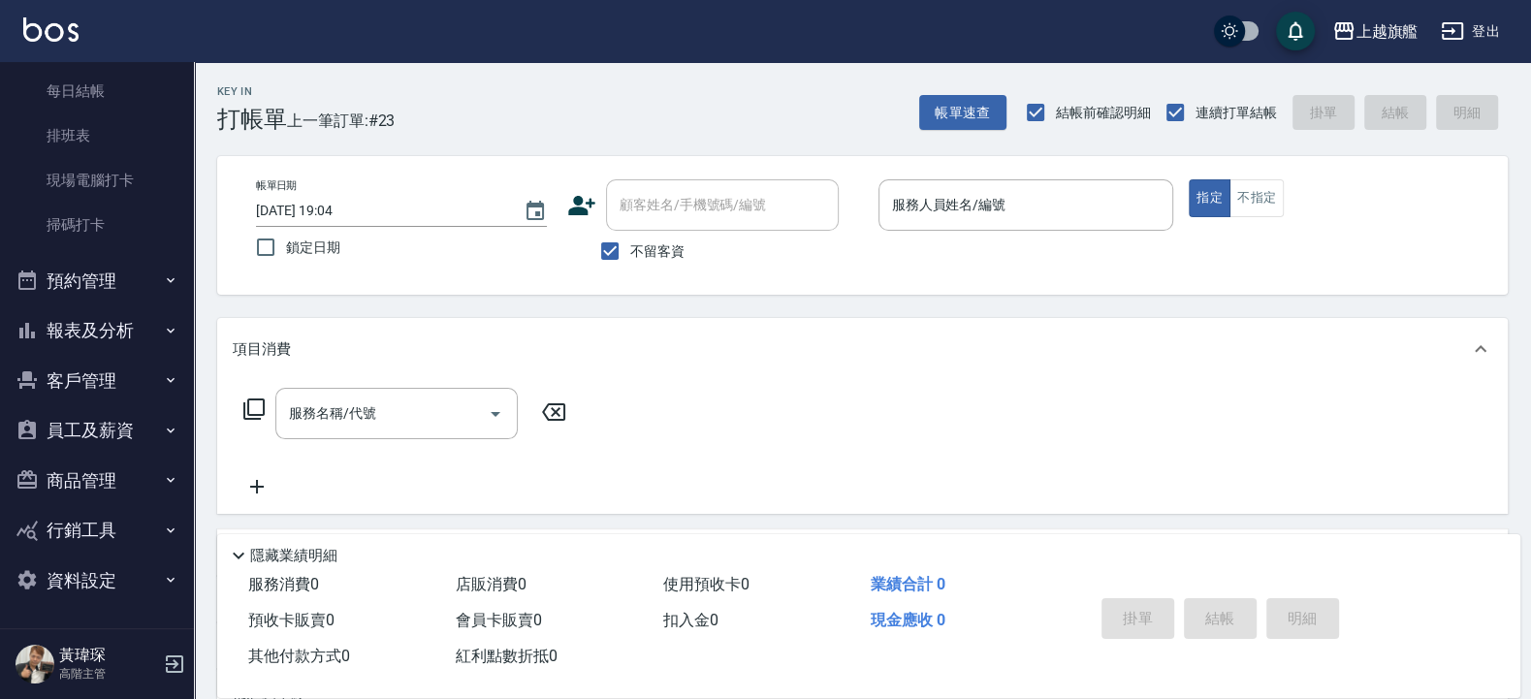
click at [103, 328] on button "報表及分析" at bounding box center [97, 330] width 178 height 50
